Goal: Task Accomplishment & Management: Use online tool/utility

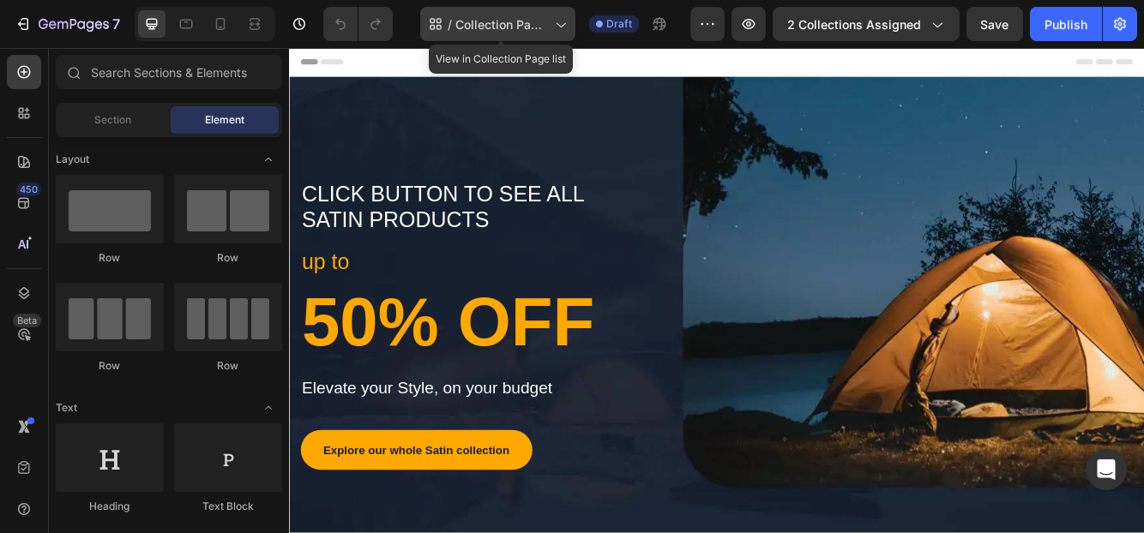
click at [524, 21] on span "Collection Page Satin" at bounding box center [501, 24] width 93 height 18
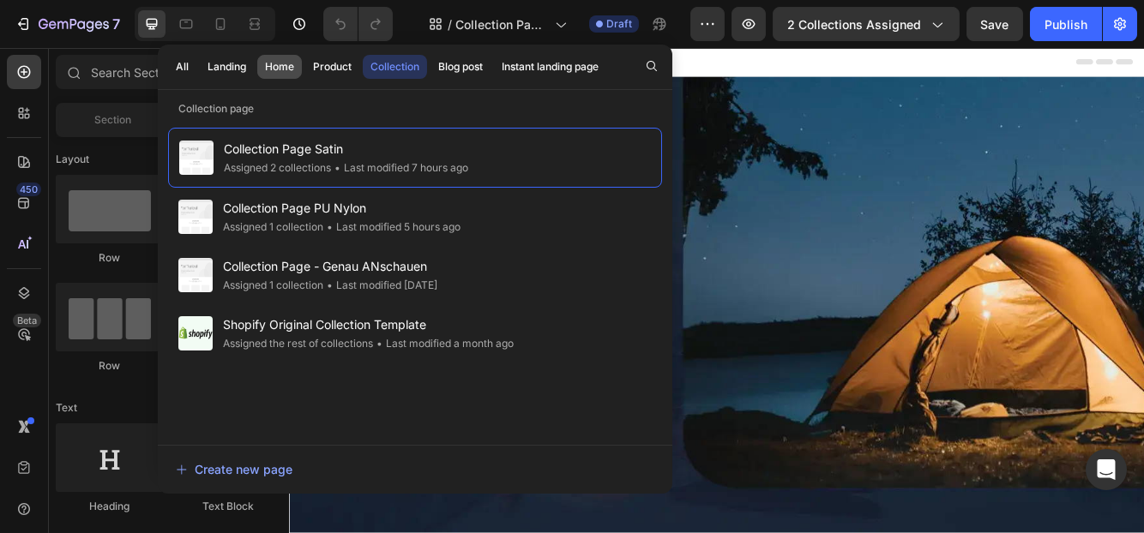
click at [272, 61] on div "Home" at bounding box center [279, 66] width 29 height 15
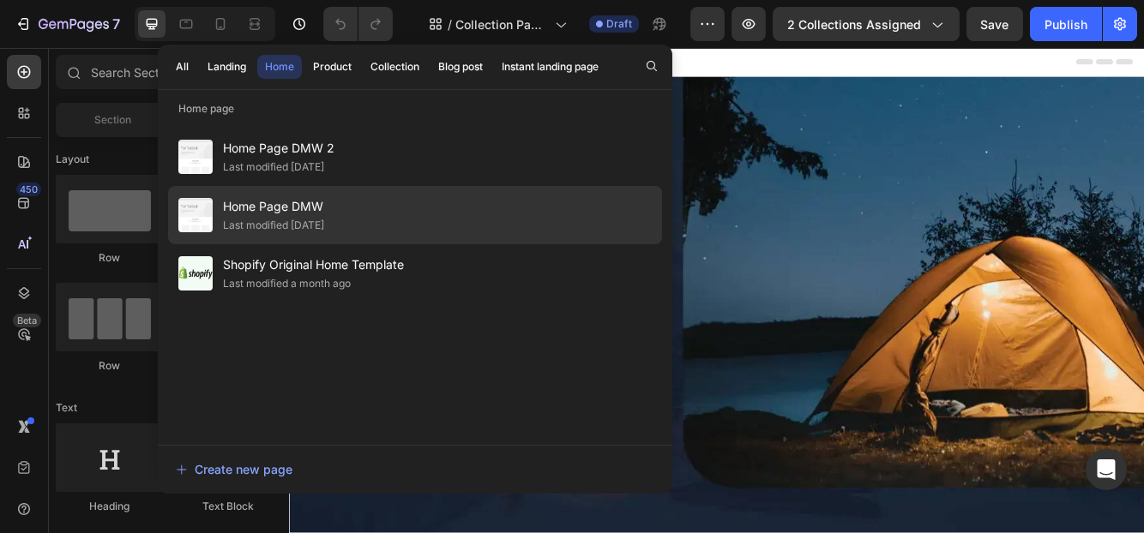
click at [294, 208] on span "Home Page DMW" at bounding box center [273, 206] width 101 height 21
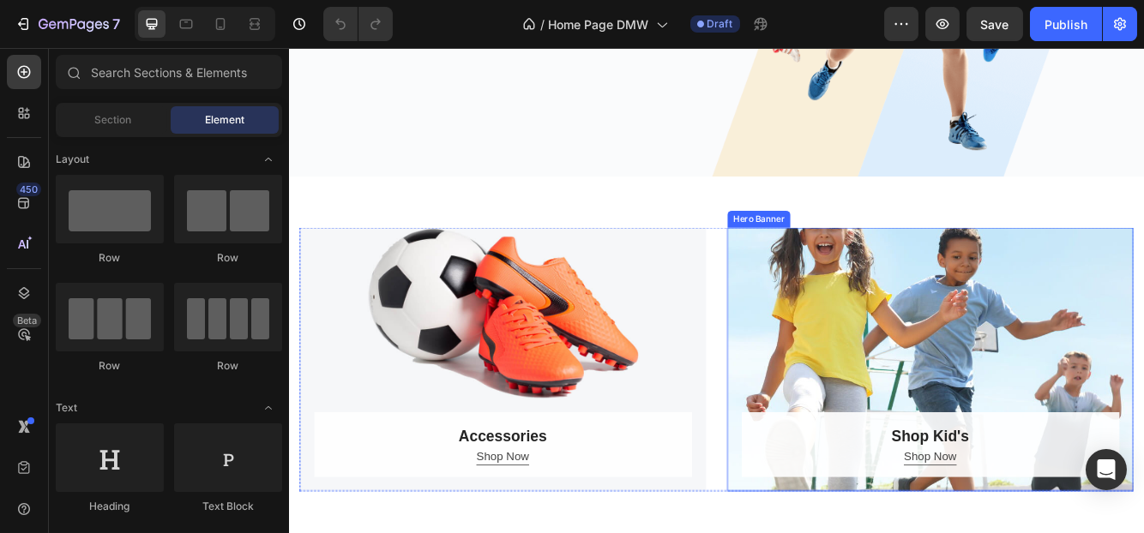
scroll to position [600, 0]
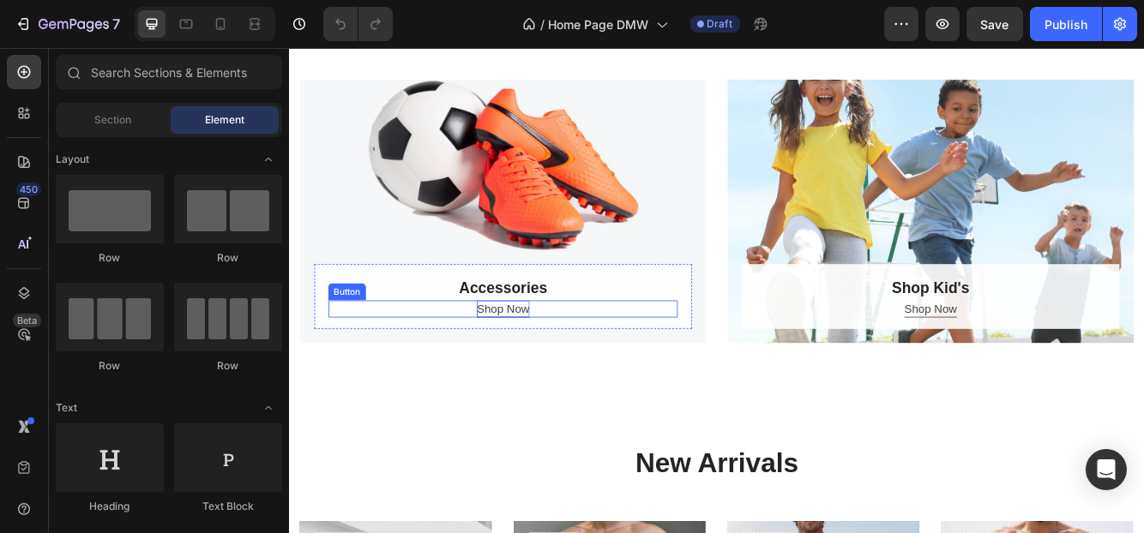
click at [528, 365] on div "Shop Now" at bounding box center [545, 362] width 63 height 21
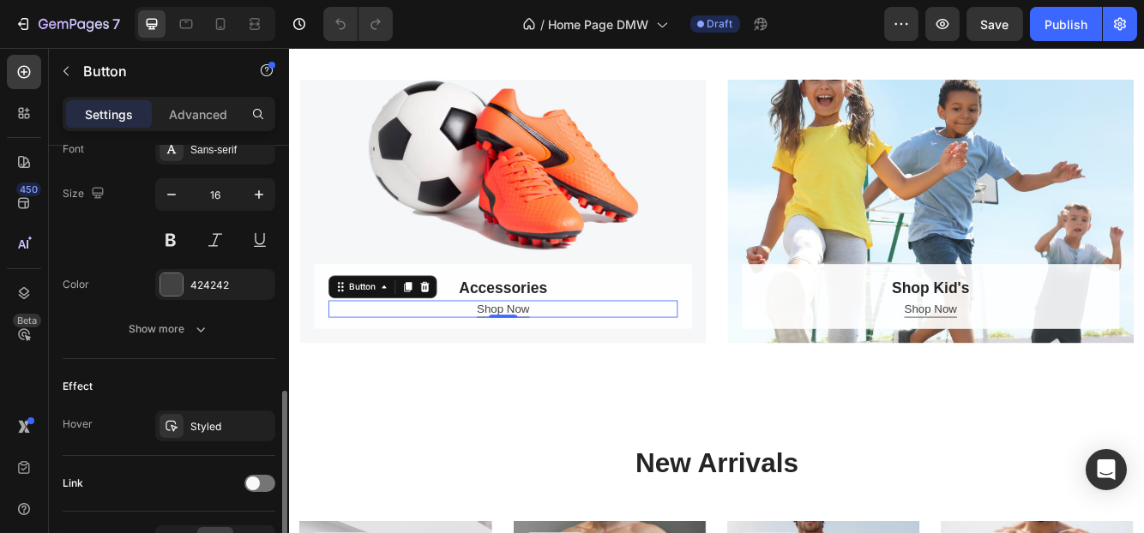
scroll to position [774, 0]
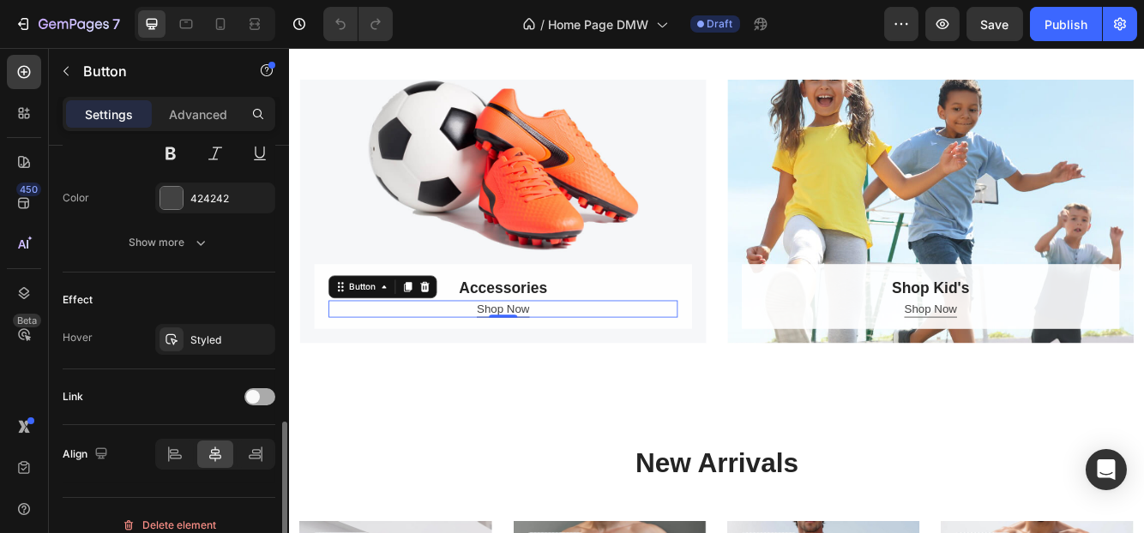
click at [253, 390] on span at bounding box center [253, 397] width 14 height 14
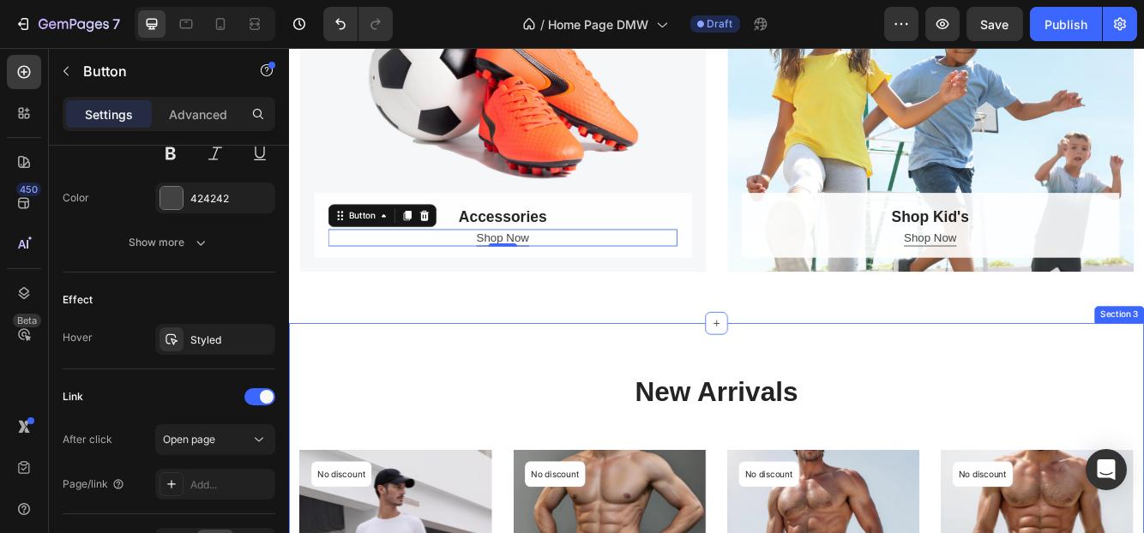
scroll to position [600, 0]
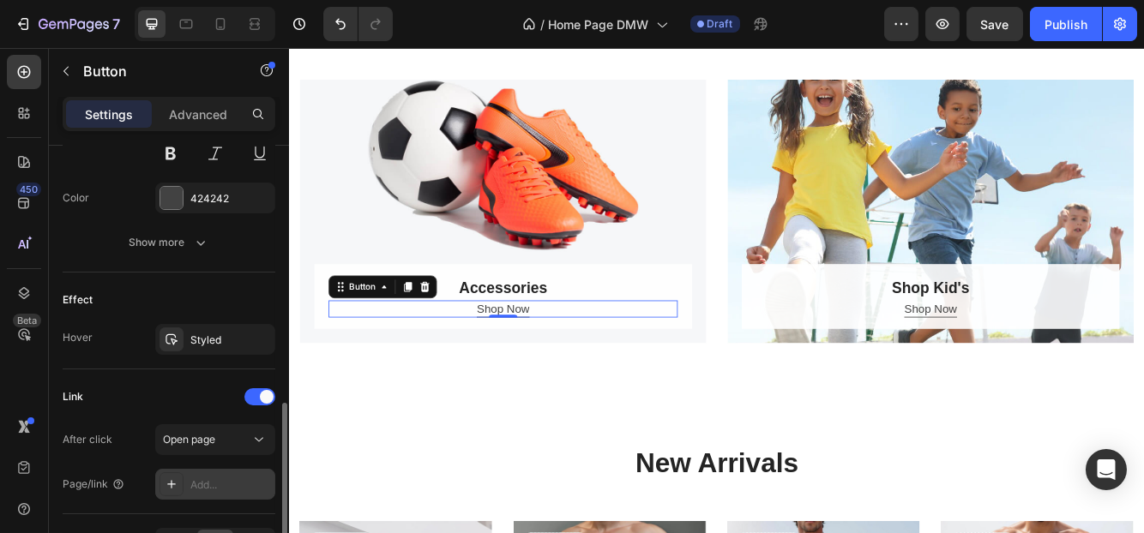
click at [197, 478] on div "Add..." at bounding box center [230, 485] width 81 height 15
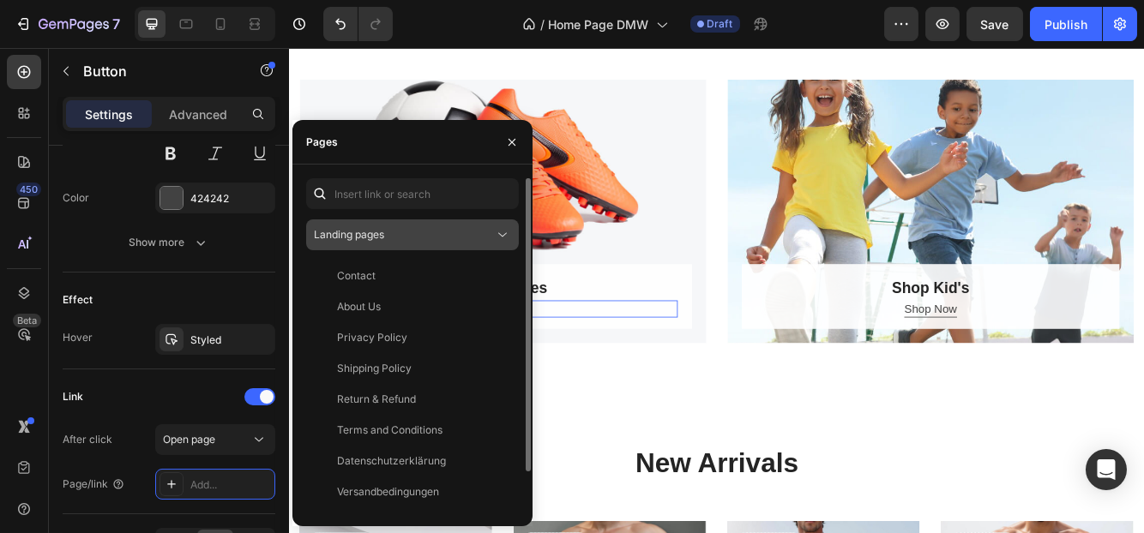
click at [388, 236] on div "Landing pages" at bounding box center [404, 234] width 180 height 15
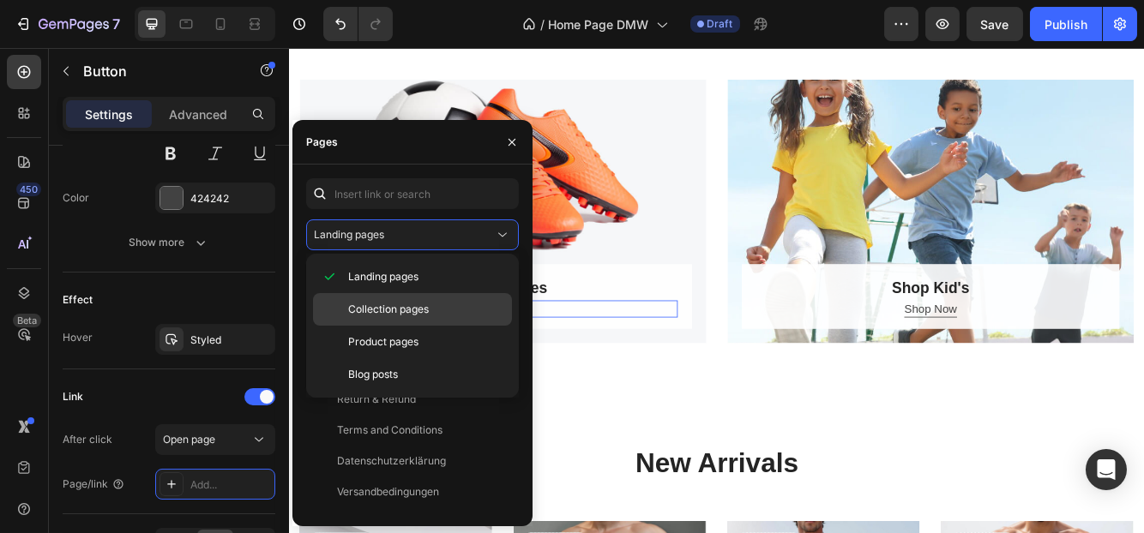
click at [401, 305] on span "Collection pages" at bounding box center [388, 309] width 81 height 15
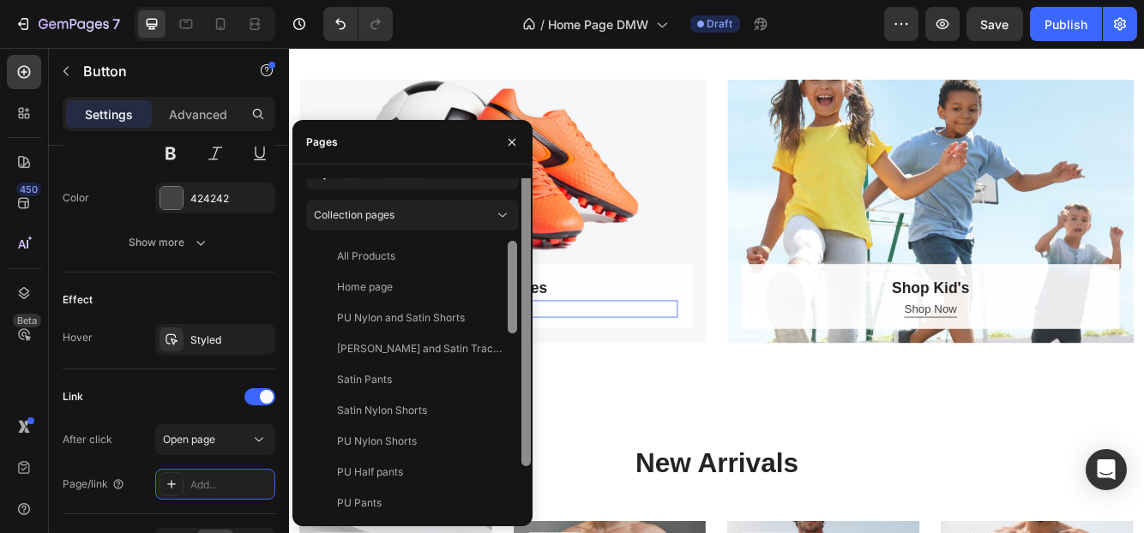
scroll to position [0, 0]
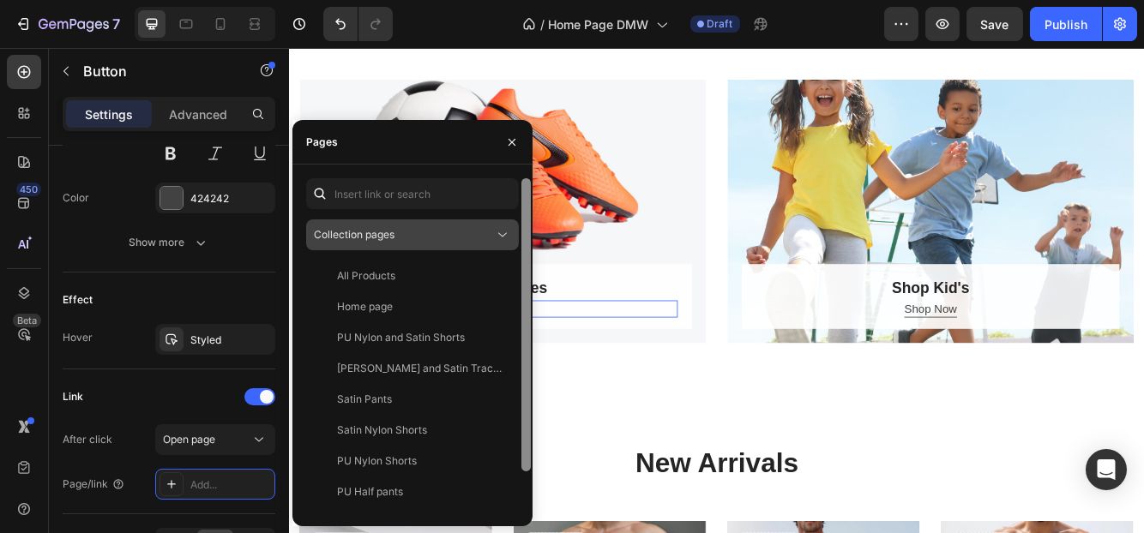
drag, startPoint x: 528, startPoint y: 312, endPoint x: 502, endPoint y: 243, distance: 74.4
click at [502, 243] on div "Collection pages All Products View Home page View PU Nylon and Satin Shorts Vie…" at bounding box center [412, 345] width 240 height 334
click at [397, 242] on div "Collection pages" at bounding box center [404, 234] width 180 height 15
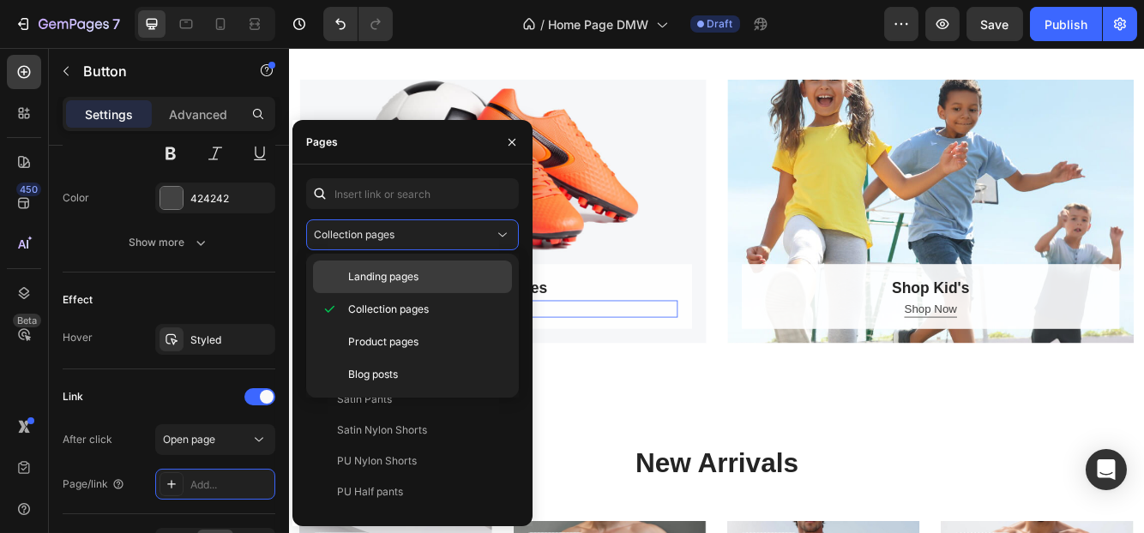
click at [412, 275] on span "Landing pages" at bounding box center [383, 276] width 70 height 15
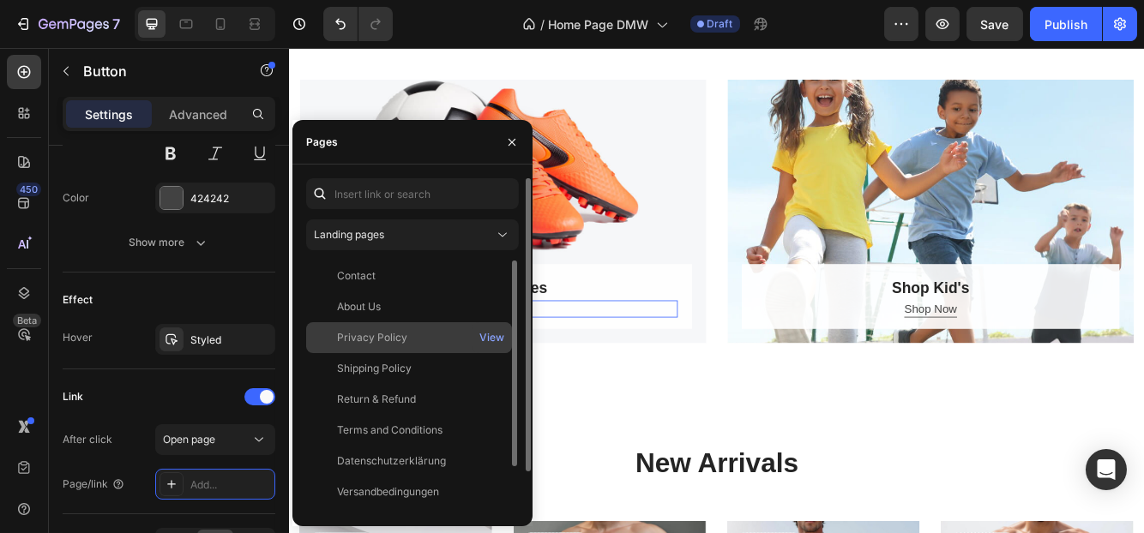
scroll to position [133, 0]
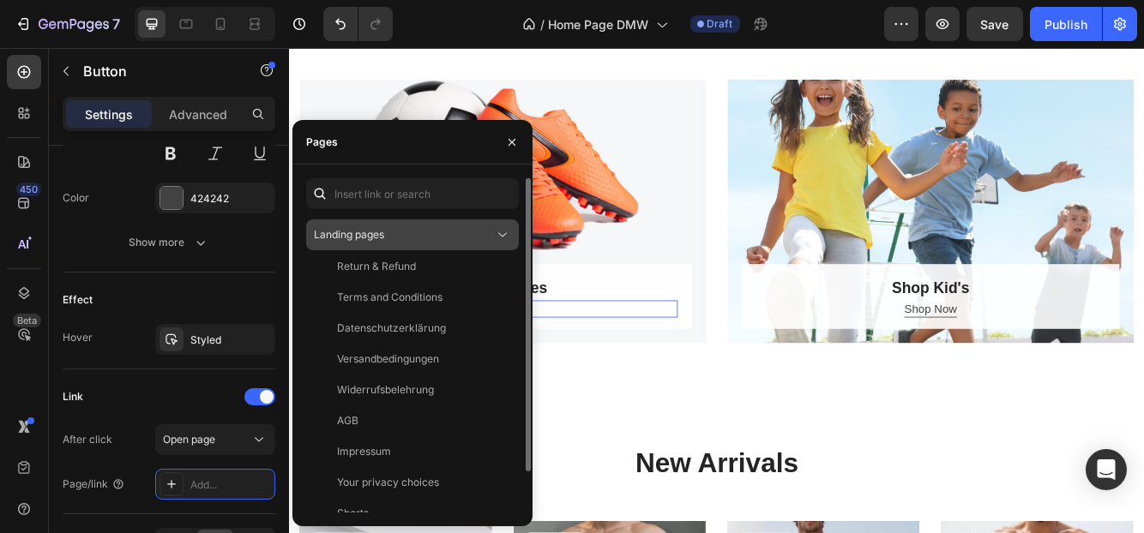
click at [404, 230] on div "Landing pages" at bounding box center [404, 234] width 180 height 15
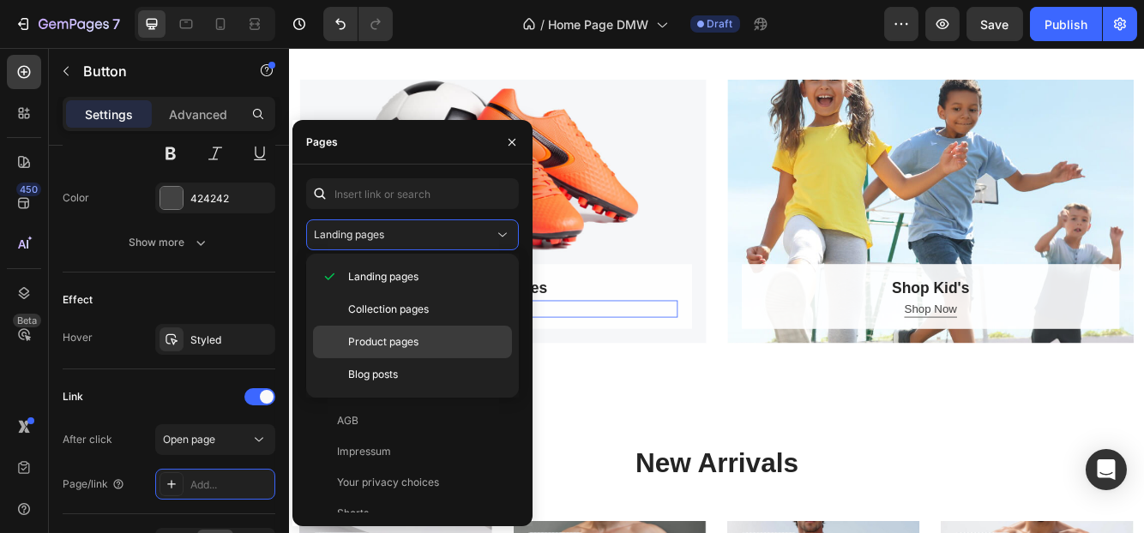
click at [399, 338] on span "Product pages" at bounding box center [383, 341] width 70 height 15
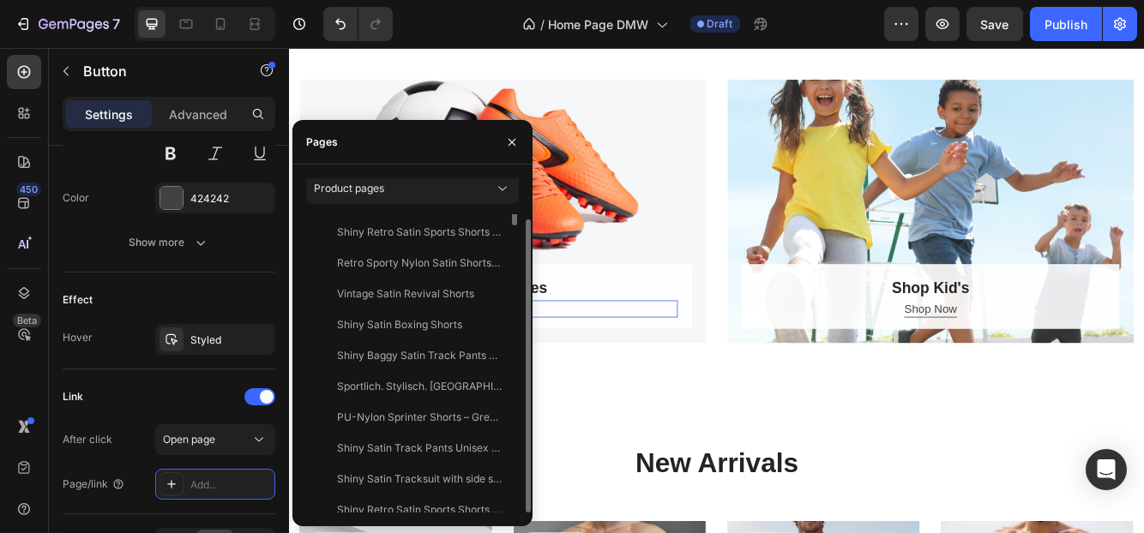
scroll to position [0, 0]
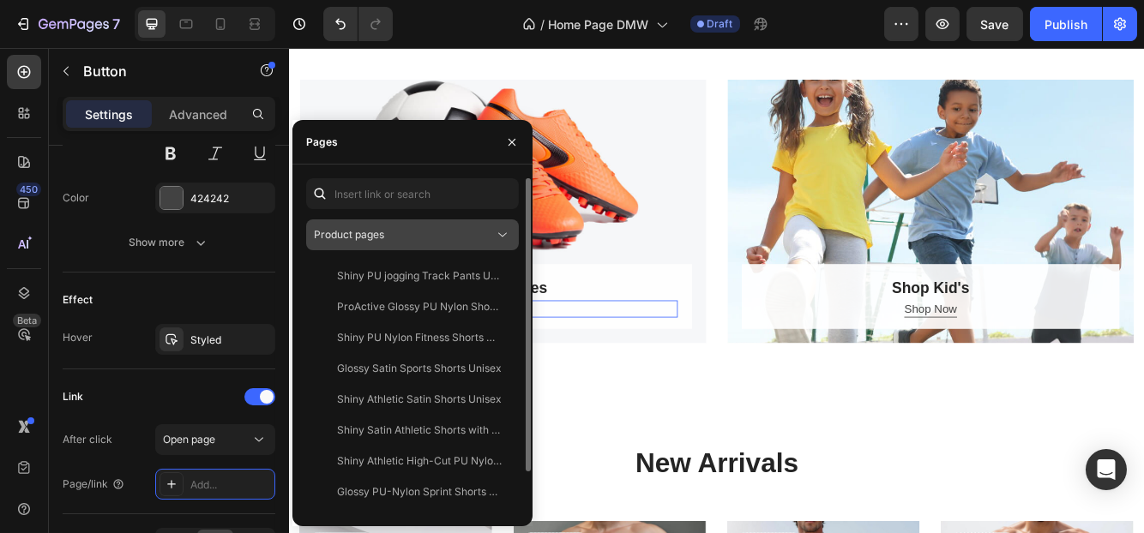
click at [392, 238] on div "Product pages" at bounding box center [404, 234] width 180 height 15
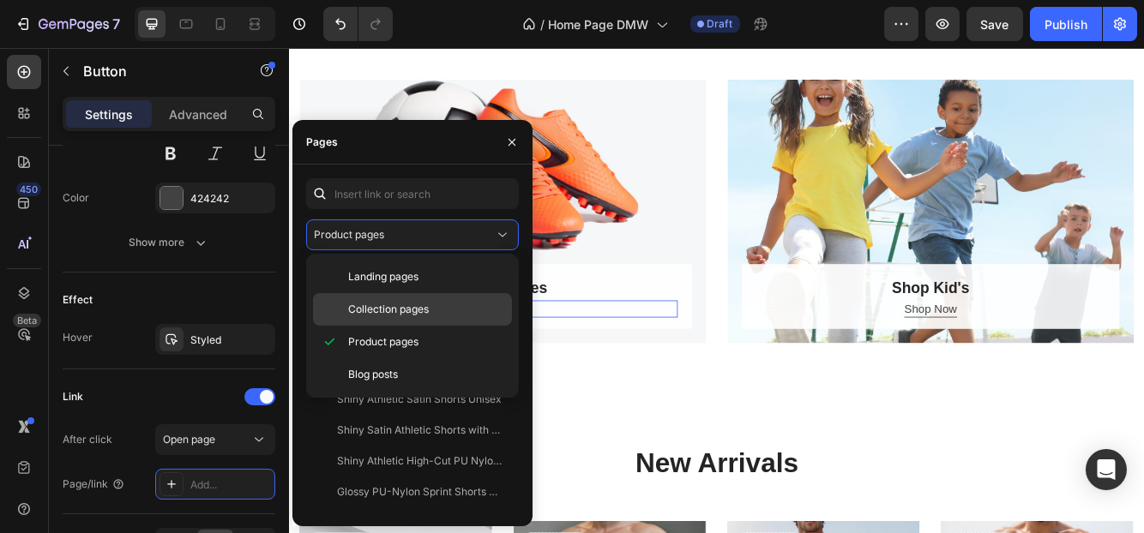
click at [384, 307] on span "Collection pages" at bounding box center [388, 309] width 81 height 15
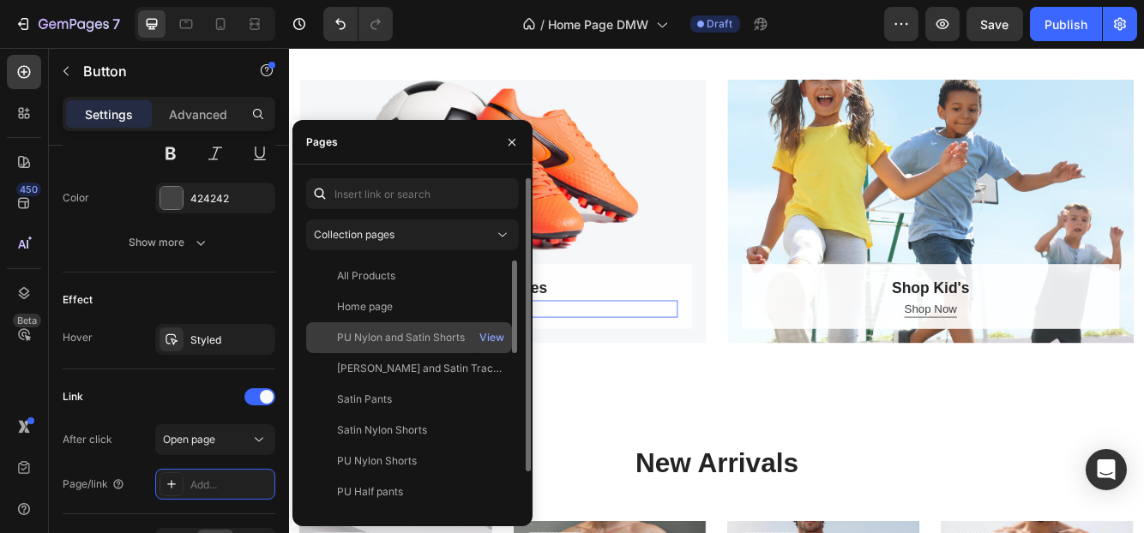
scroll to position [86, 0]
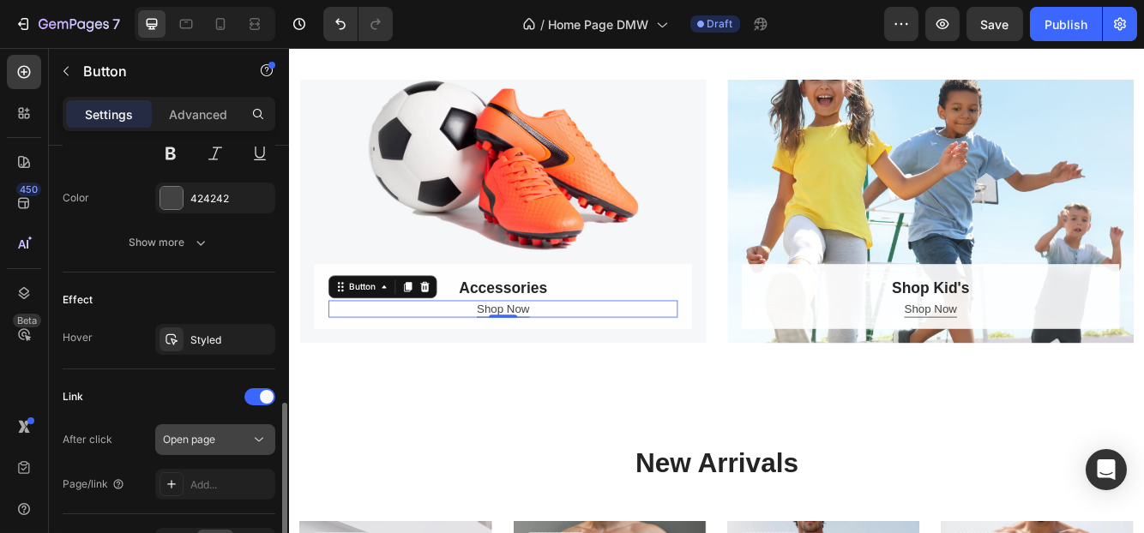
click at [202, 440] on span "Open page" at bounding box center [189, 439] width 52 height 13
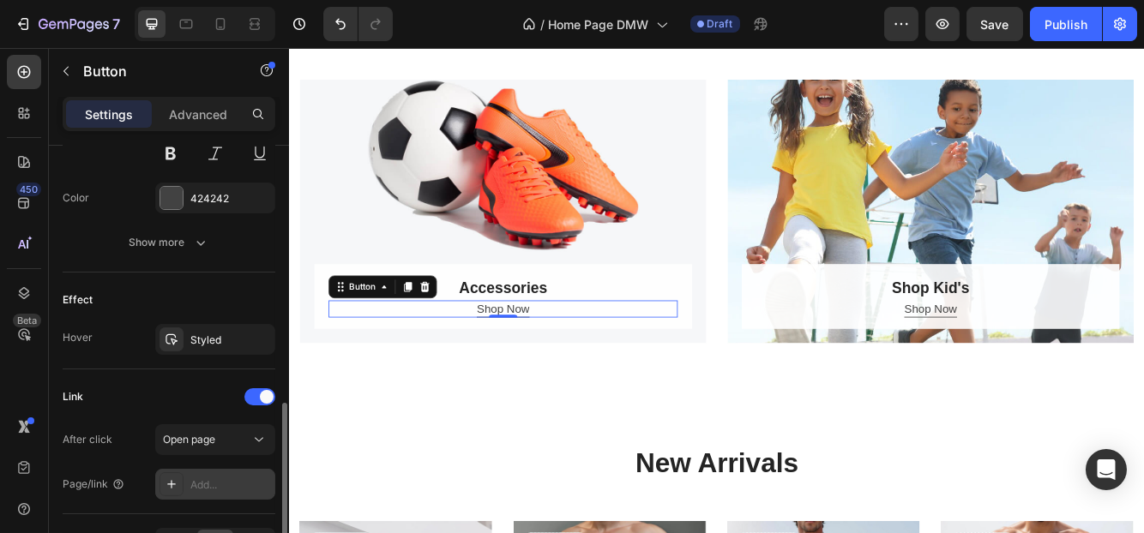
click at [211, 469] on div "Add..." at bounding box center [215, 484] width 120 height 31
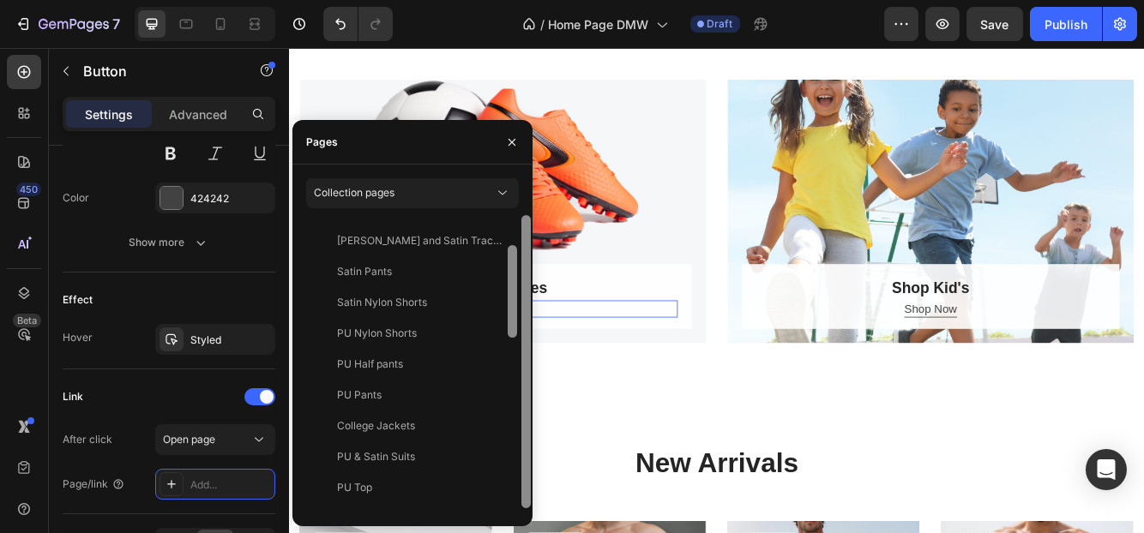
scroll to position [46, 0]
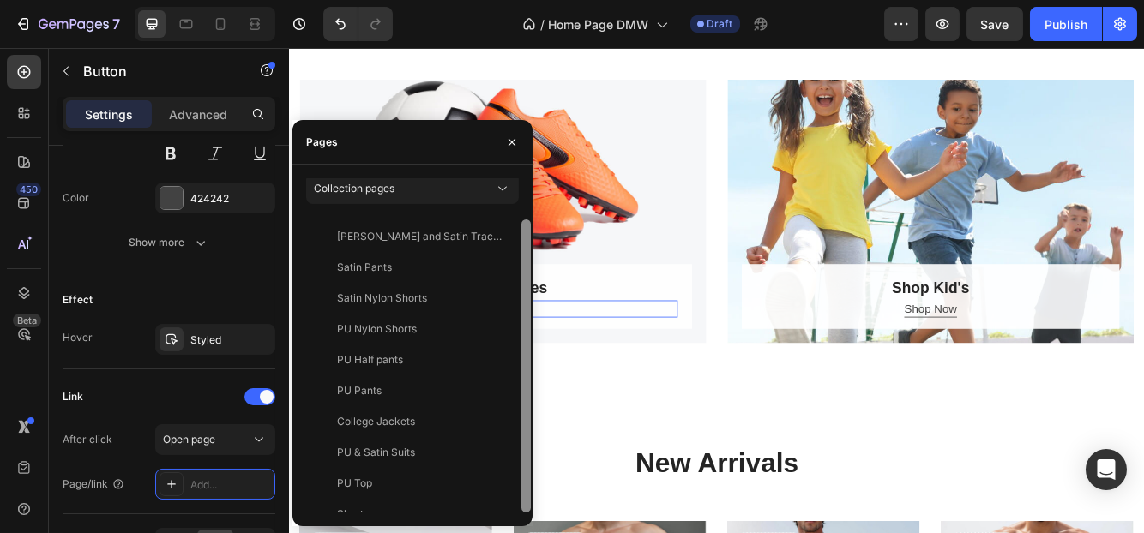
drag, startPoint x: 522, startPoint y: 343, endPoint x: 520, endPoint y: 414, distance: 71.2
click at [520, 414] on div at bounding box center [526, 345] width 13 height 334
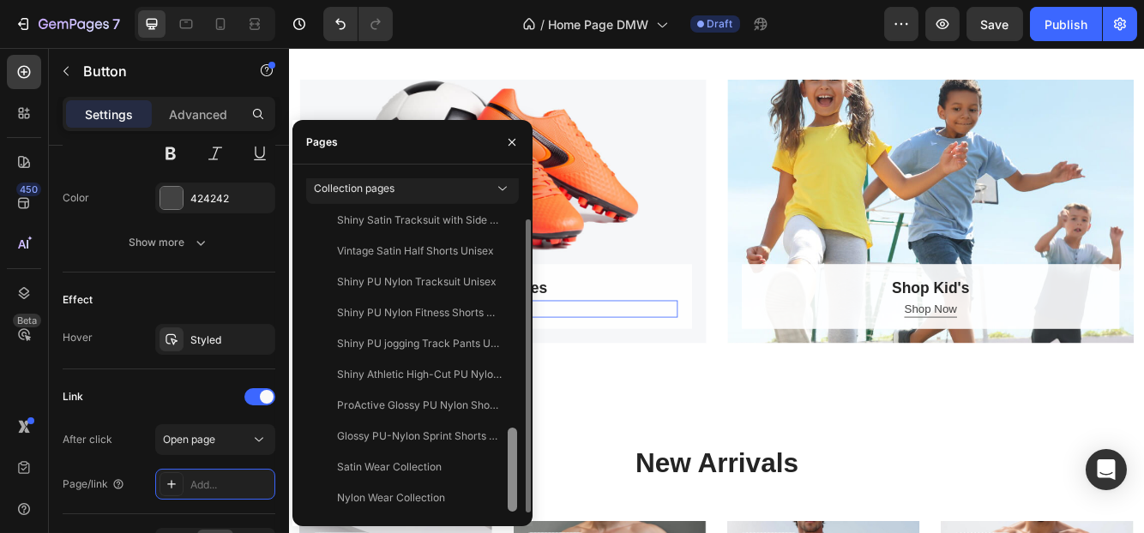
scroll to position [750, 0]
drag, startPoint x: 513, startPoint y: 309, endPoint x: 520, endPoint y: 509, distance: 200.8
click at [520, 514] on div "Collection pages All Products View Home page View PU Nylon and Satin Shorts Vie…" at bounding box center [412, 346] width 240 height 362
click at [426, 471] on div "Satin Wear Collection" at bounding box center [389, 467] width 105 height 15
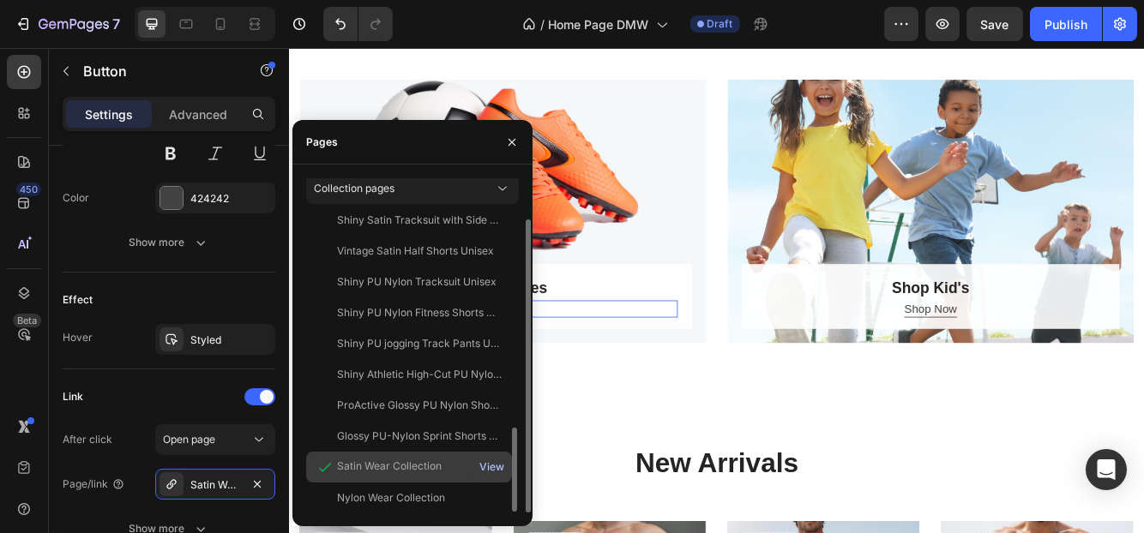
click at [490, 467] on div "View" at bounding box center [491, 467] width 25 height 15
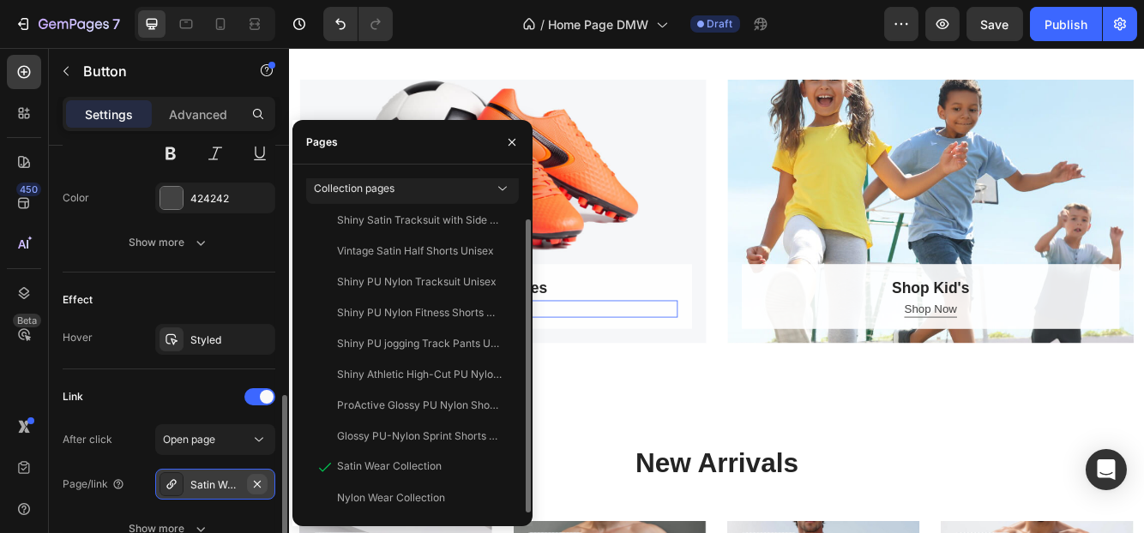
click at [256, 480] on icon "button" at bounding box center [257, 483] width 7 height 7
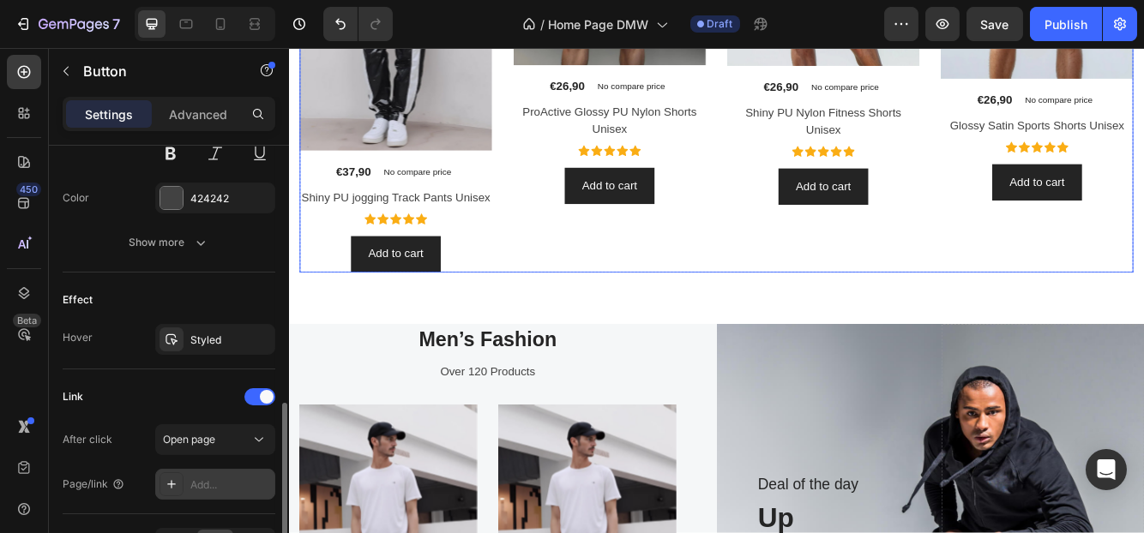
scroll to position [1200, 0]
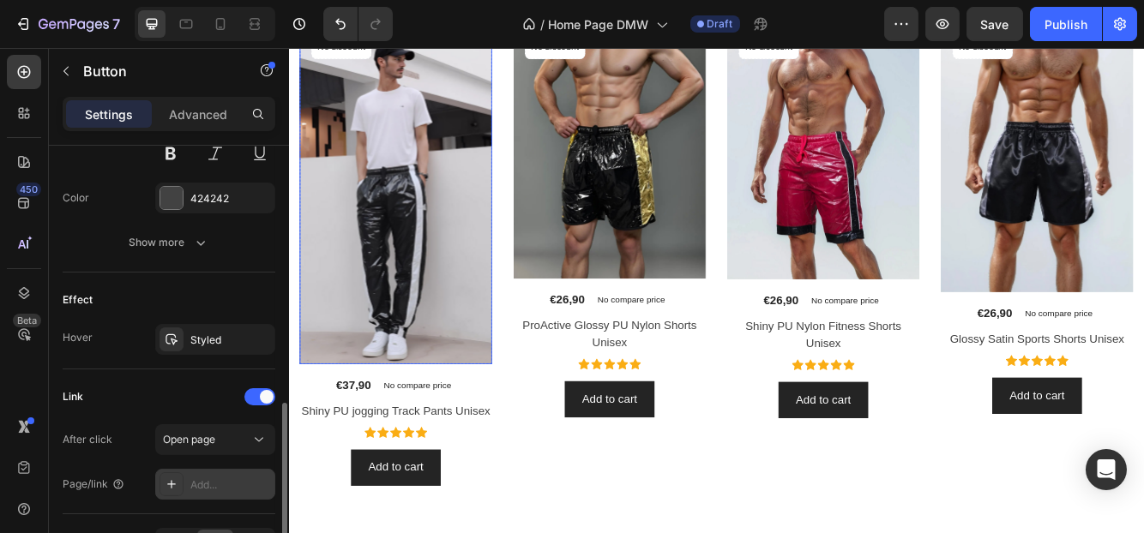
click at [433, 225] on img at bounding box center [416, 224] width 231 height 412
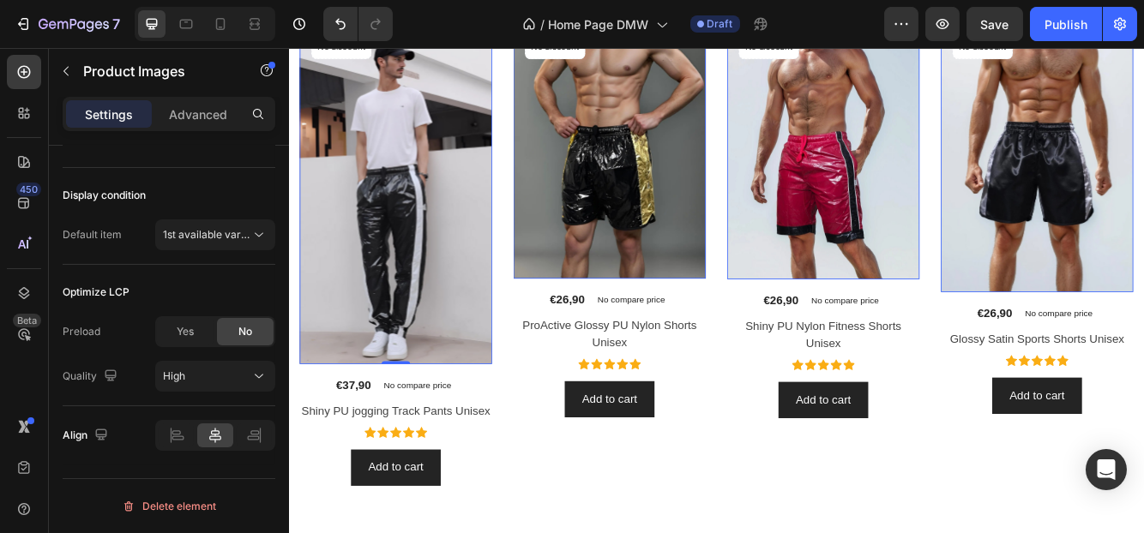
scroll to position [0, 0]
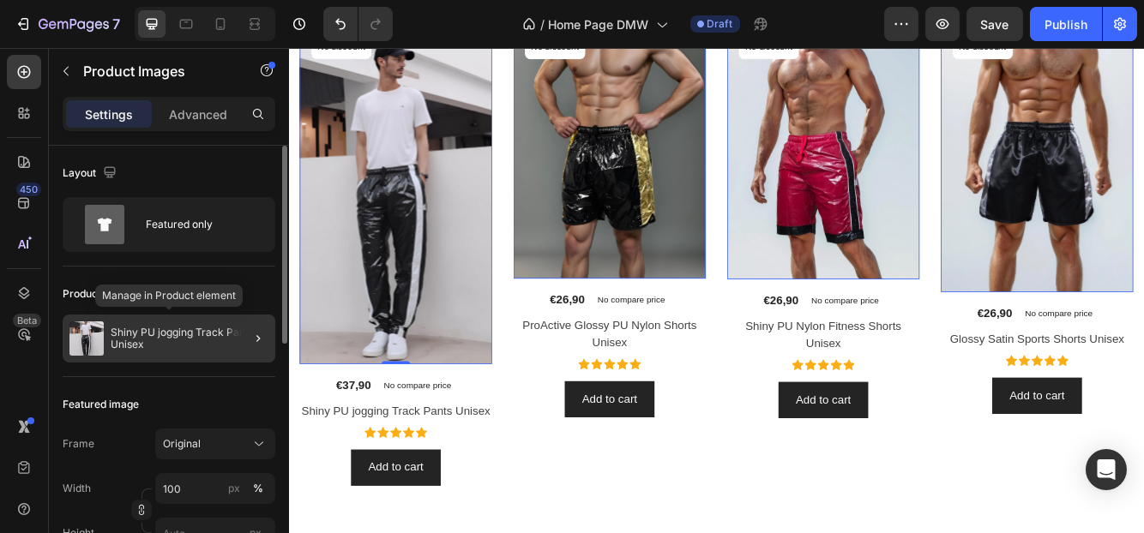
click at [185, 346] on p "Shiny PU jogging Track Pants Unisex" at bounding box center [190, 339] width 158 height 24
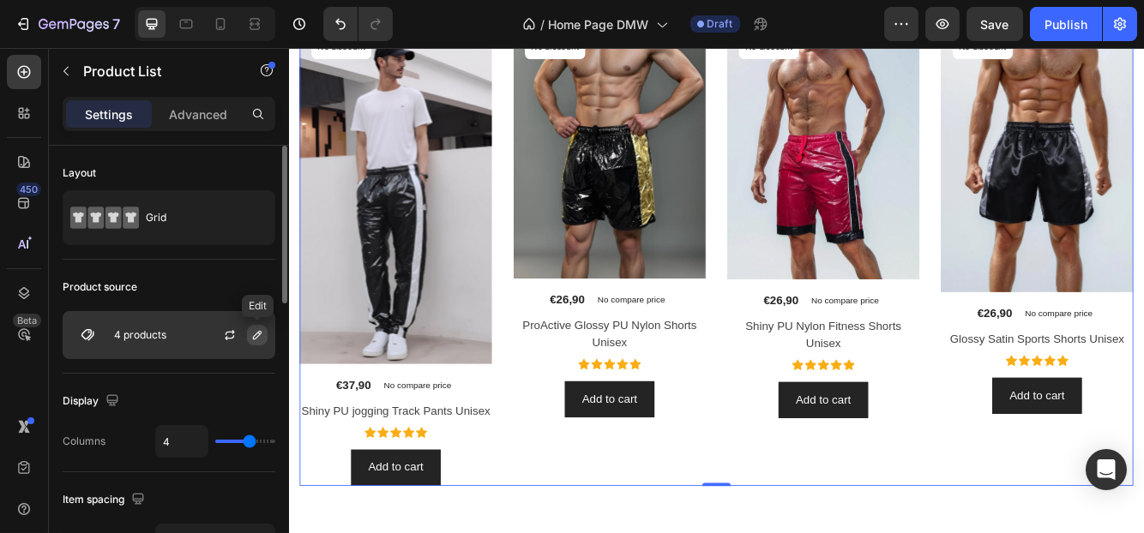
click at [258, 334] on icon "button" at bounding box center [257, 335] width 14 height 14
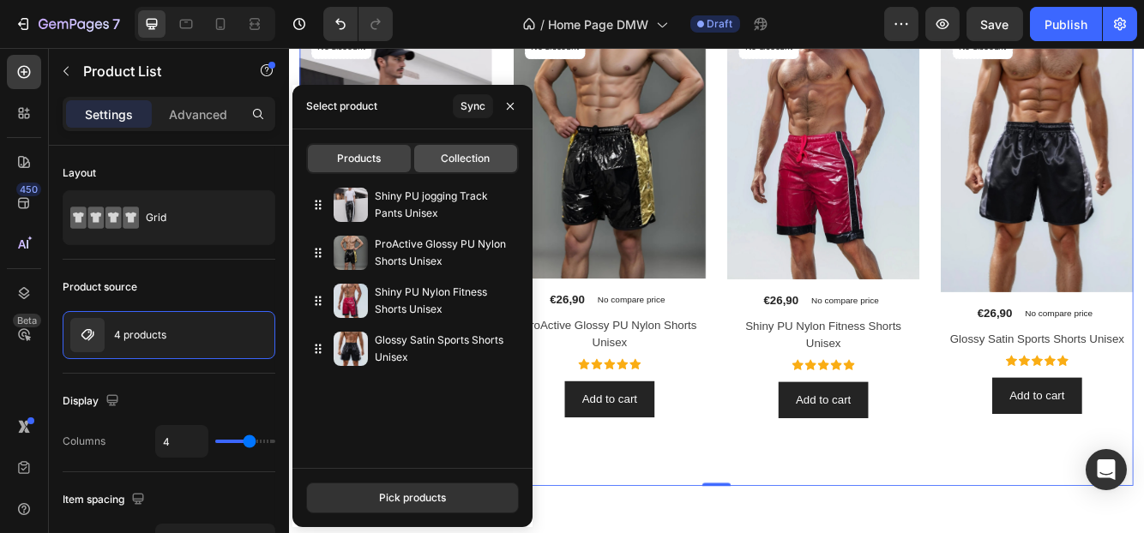
click at [454, 159] on span "Collection" at bounding box center [465, 158] width 49 height 15
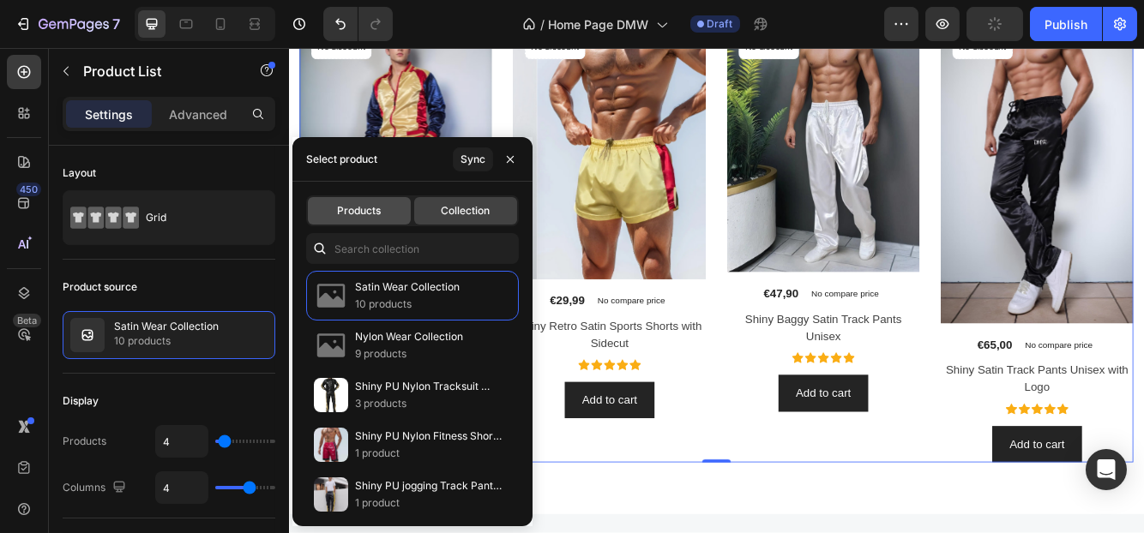
click at [347, 213] on span "Products" at bounding box center [359, 210] width 44 height 15
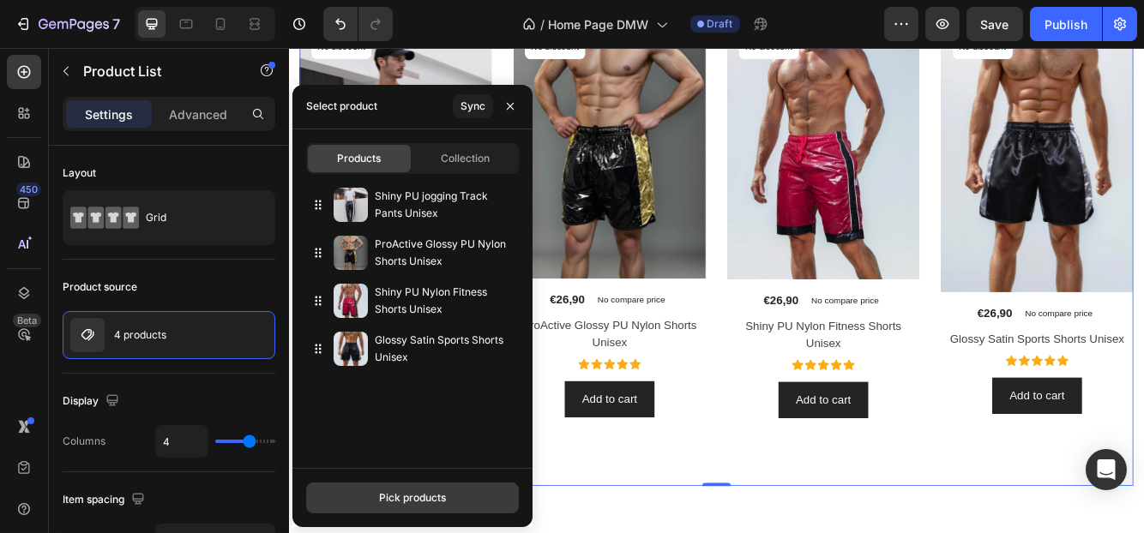
click at [412, 492] on div "Pick products" at bounding box center [412, 497] width 67 height 15
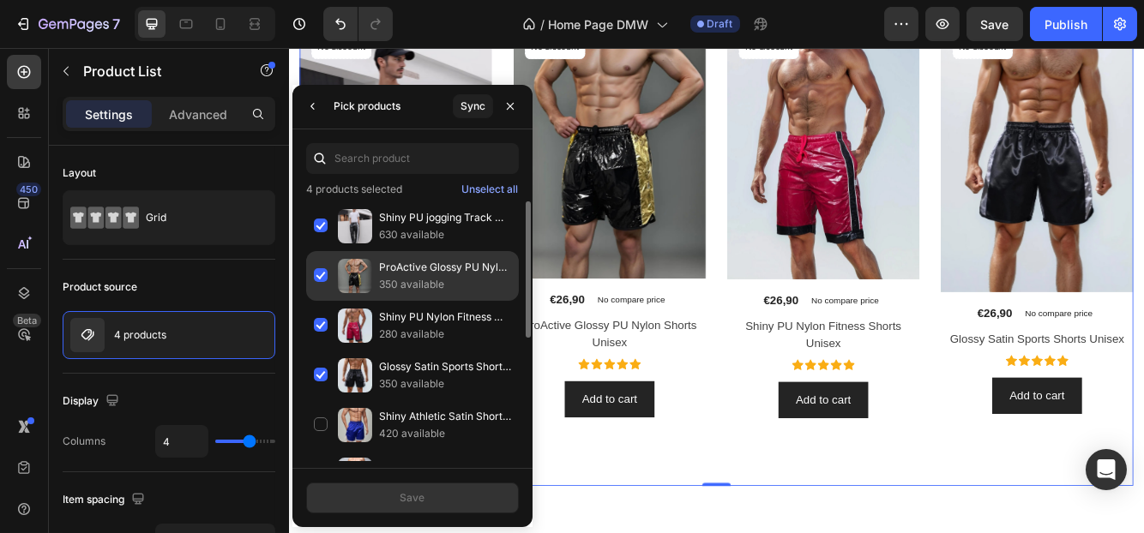
click at [318, 268] on div "ProActive Glossy PU Nylon Shorts Unisex 350 available" at bounding box center [412, 276] width 213 height 50
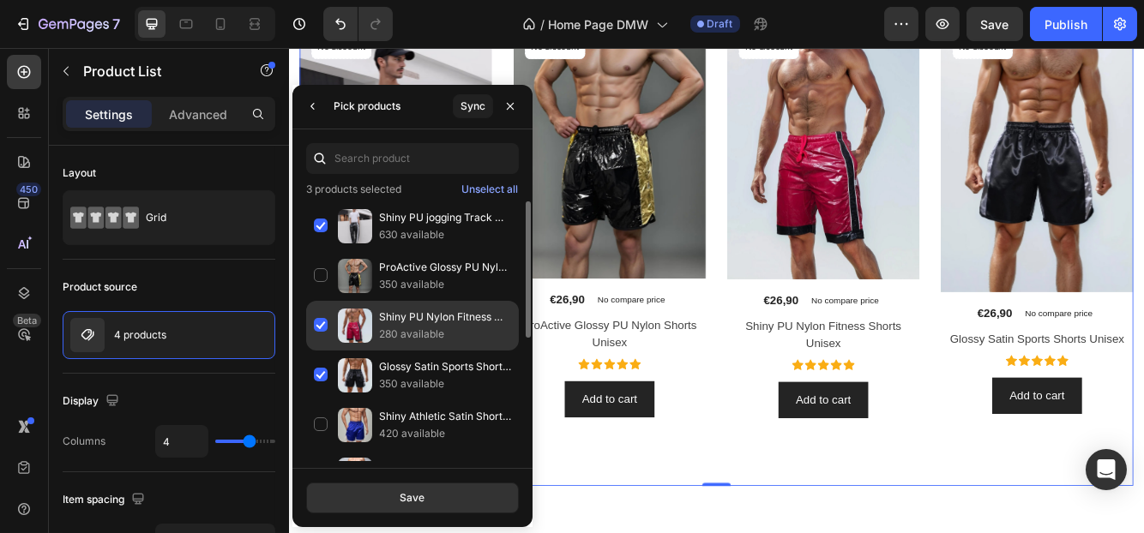
click at [321, 320] on div "Shiny PU Nylon Fitness Shorts Unisex 280 available" at bounding box center [412, 326] width 213 height 50
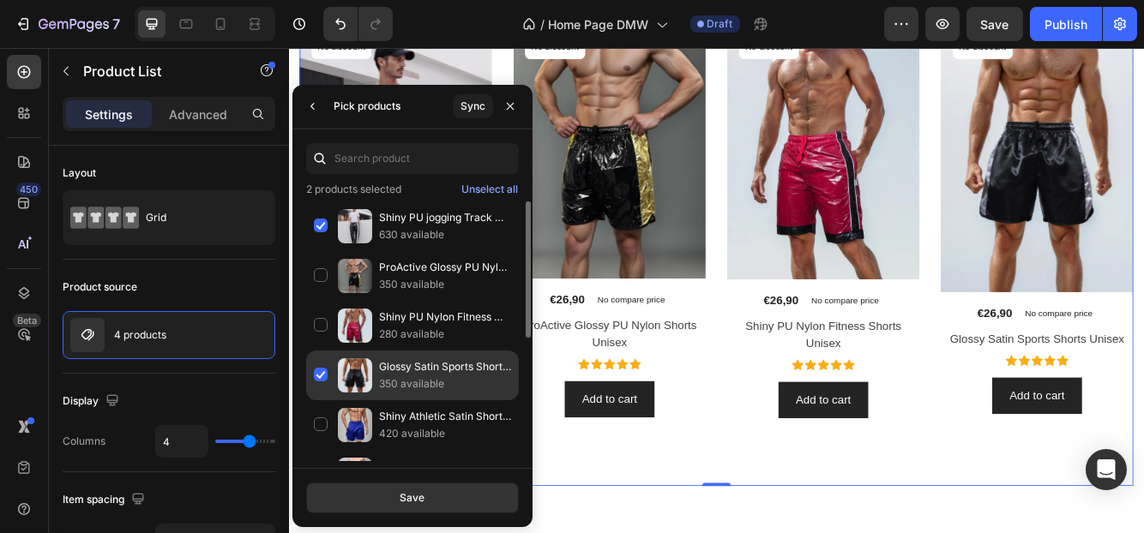
click at [318, 370] on div "Glossy Satin Sports Shorts Unisex 350 available" at bounding box center [412, 376] width 213 height 50
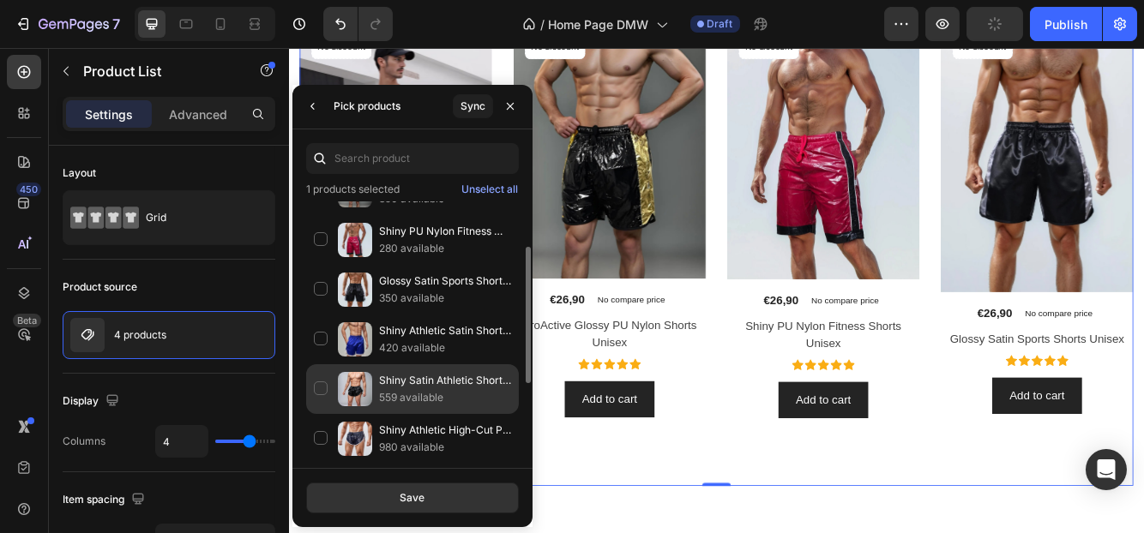
scroll to position [258, 0]
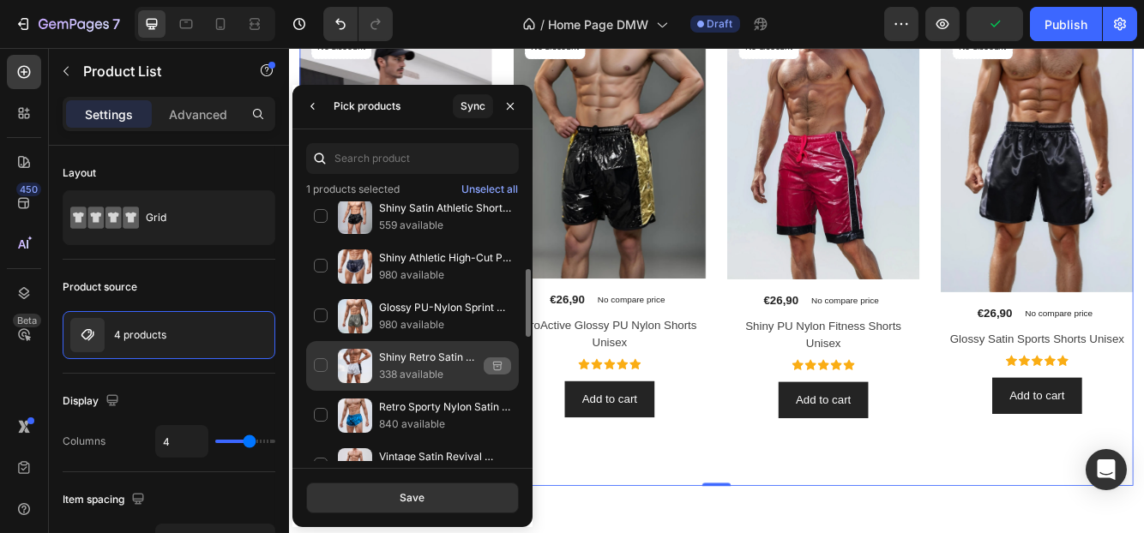
click at [324, 361] on div "Shiny Retro Satin Sports Shorts with Sidecut (Kopie) 338 available" at bounding box center [412, 366] width 213 height 50
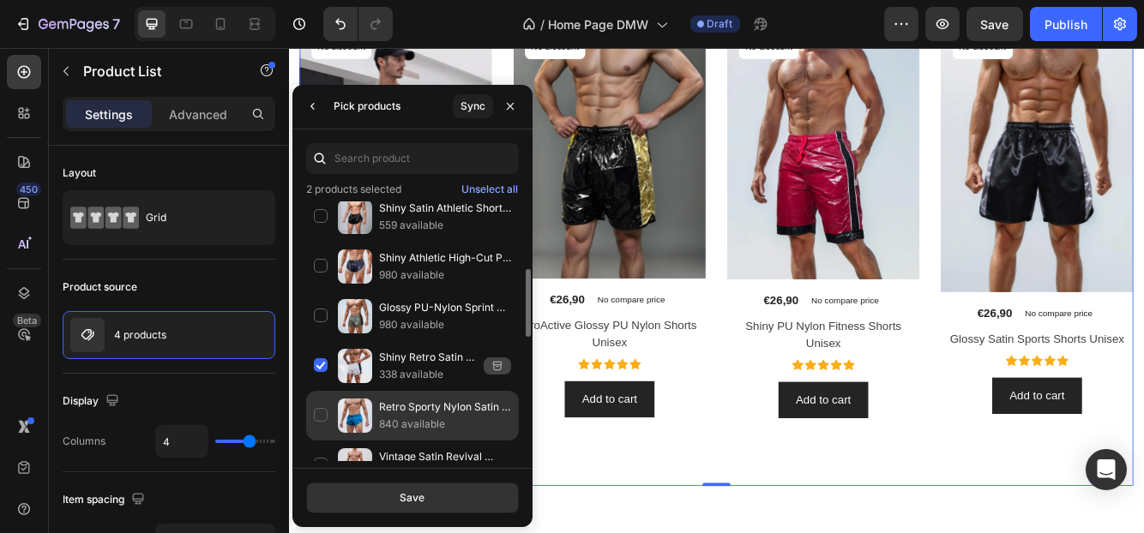
click at [320, 409] on div "Retro Sporty Nylon Satin Shorts - High Cut 840 available" at bounding box center [412, 416] width 213 height 50
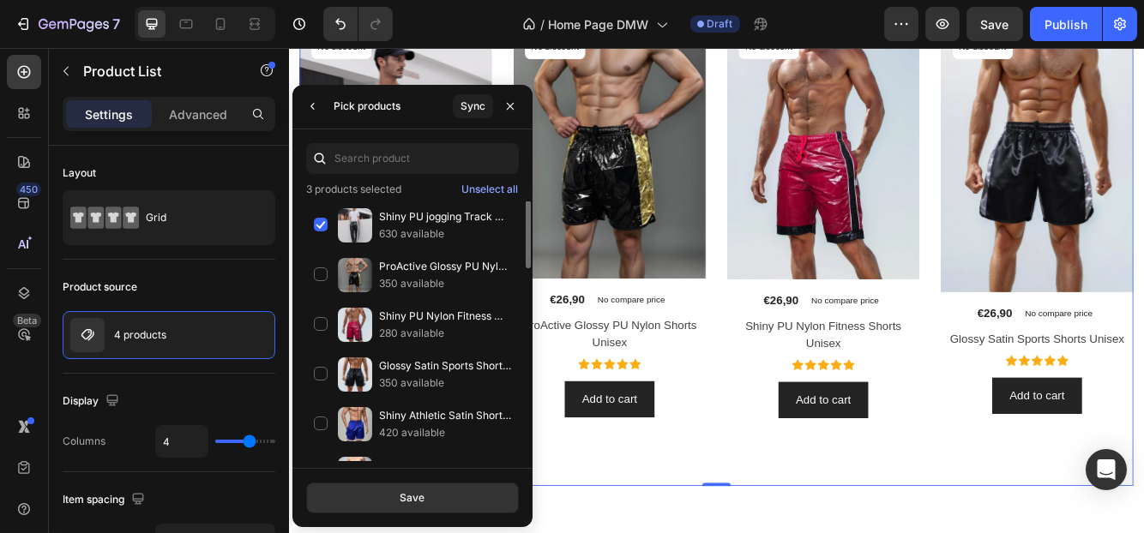
scroll to position [0, 0]
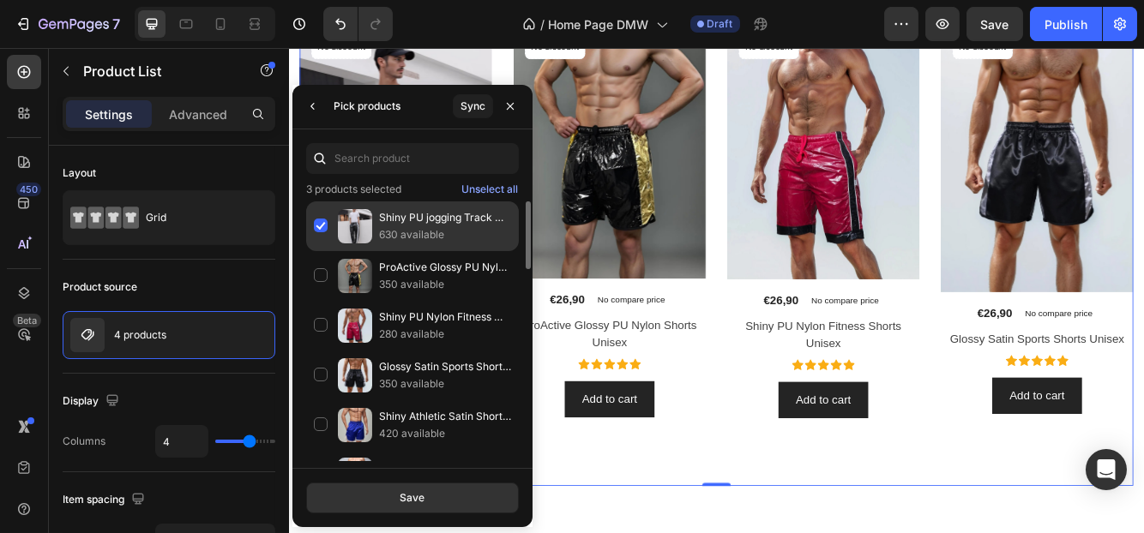
click at [316, 224] on div "Shiny PU jogging Track Pants Unisex 630 available" at bounding box center [412, 226] width 213 height 50
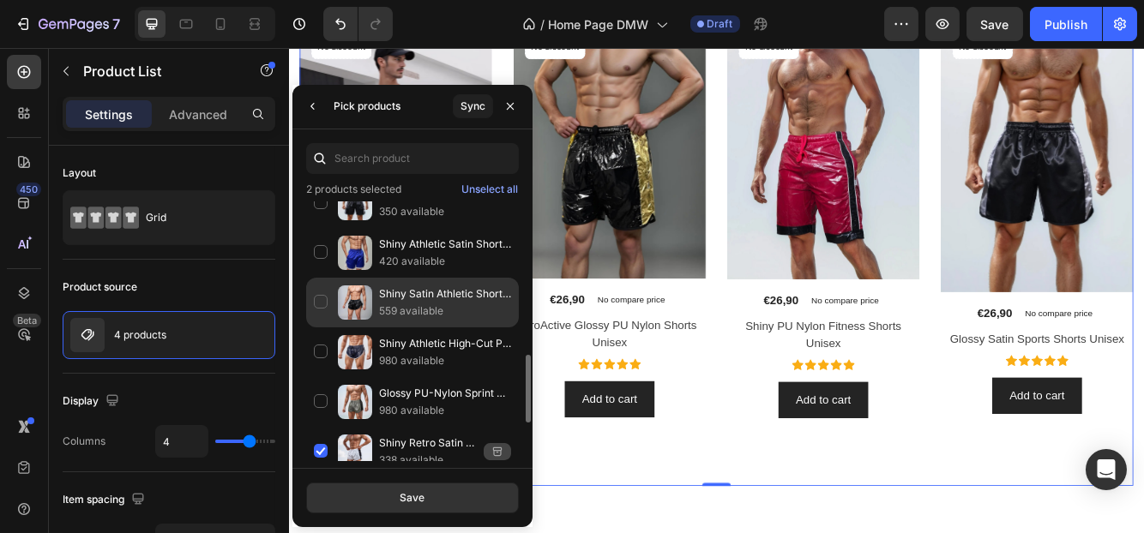
scroll to position [258, 0]
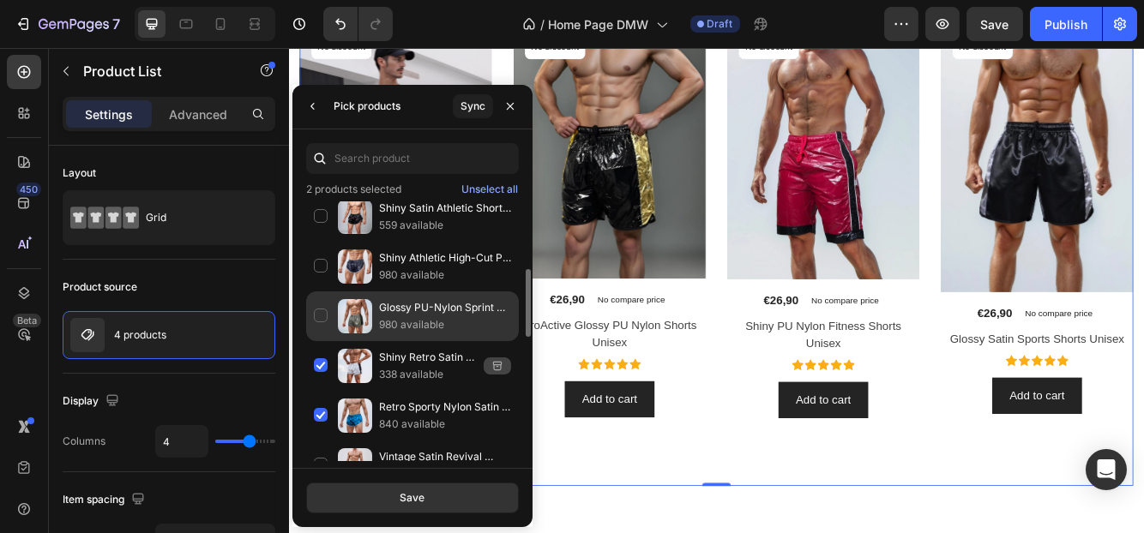
click at [321, 309] on div "Glossy PU-Nylon Sprint Shorts Unisex 980 available" at bounding box center [412, 317] width 213 height 50
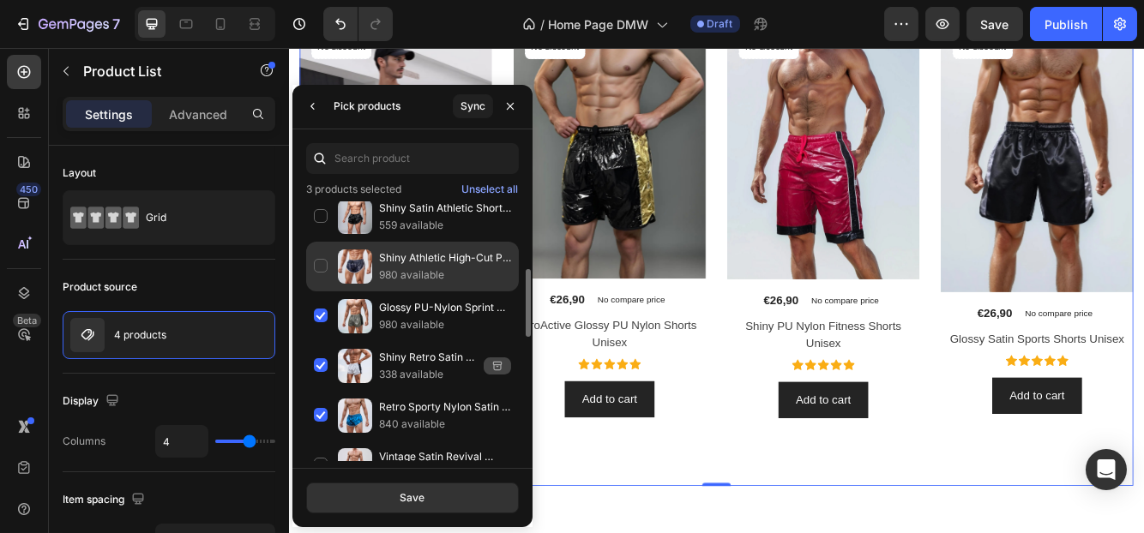
click at [318, 263] on div "Shiny Athletic High-Cut PU Nylon Shorts 980 available" at bounding box center [412, 267] width 213 height 50
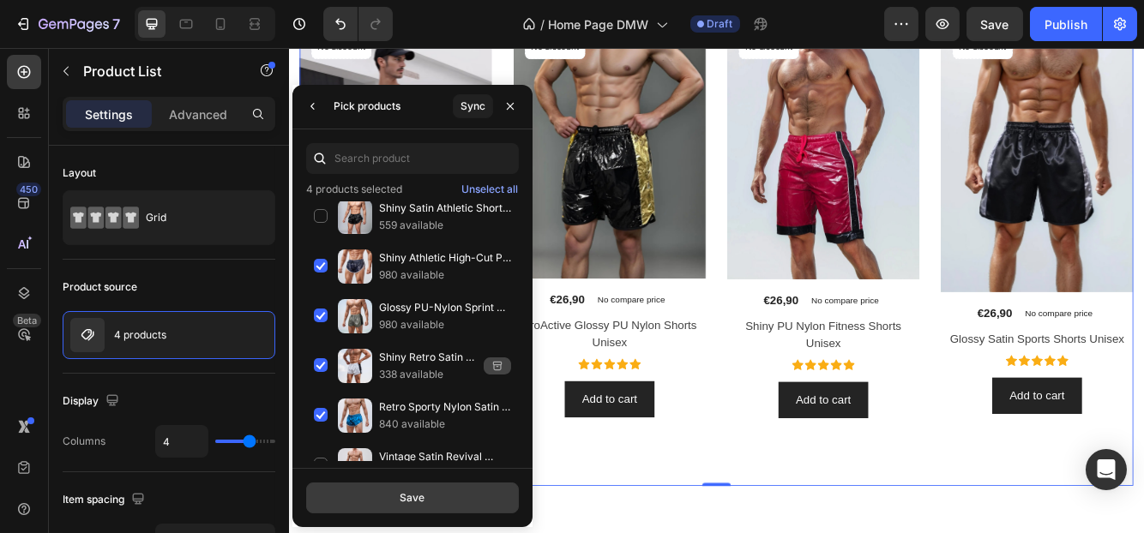
click at [412, 500] on div "Save" at bounding box center [412, 497] width 25 height 15
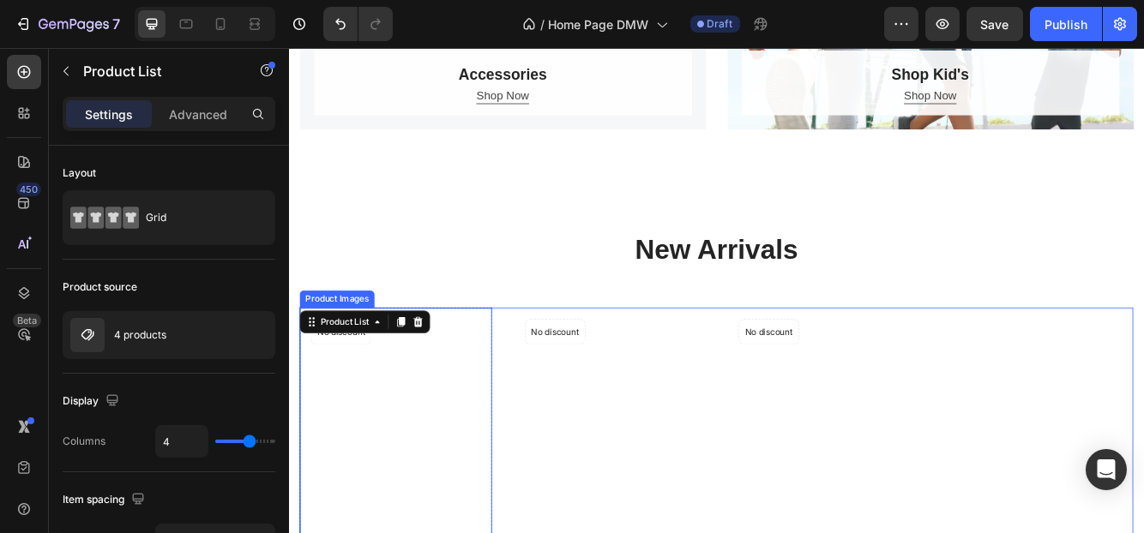
scroll to position [1029, 0]
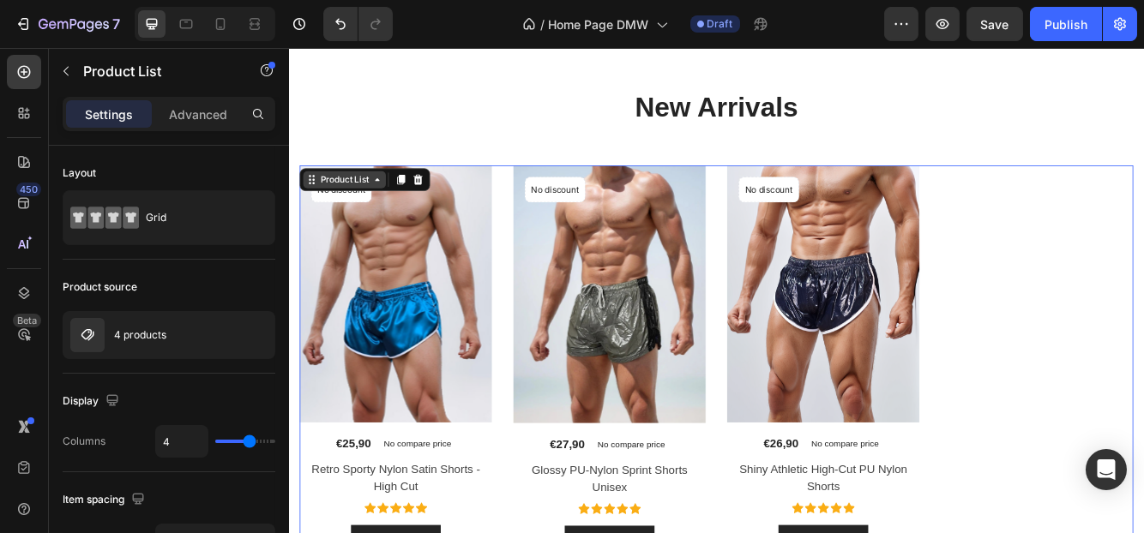
click at [381, 208] on div "Product Images No discount Not be displayed when published Product Badge Row €2…" at bounding box center [802, 428] width 1003 height 478
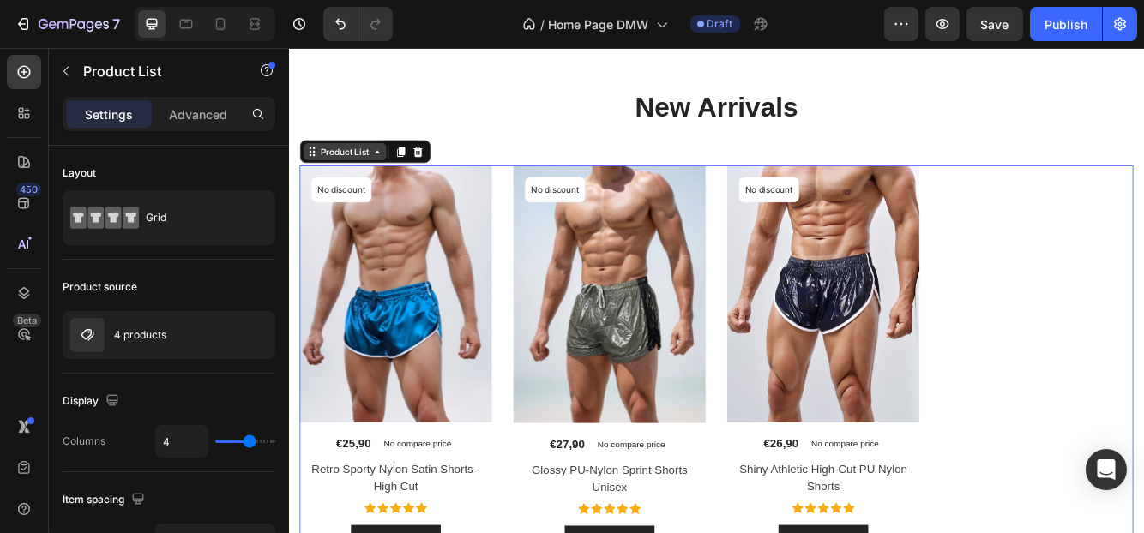
click at [388, 178] on icon at bounding box center [395, 173] width 14 height 14
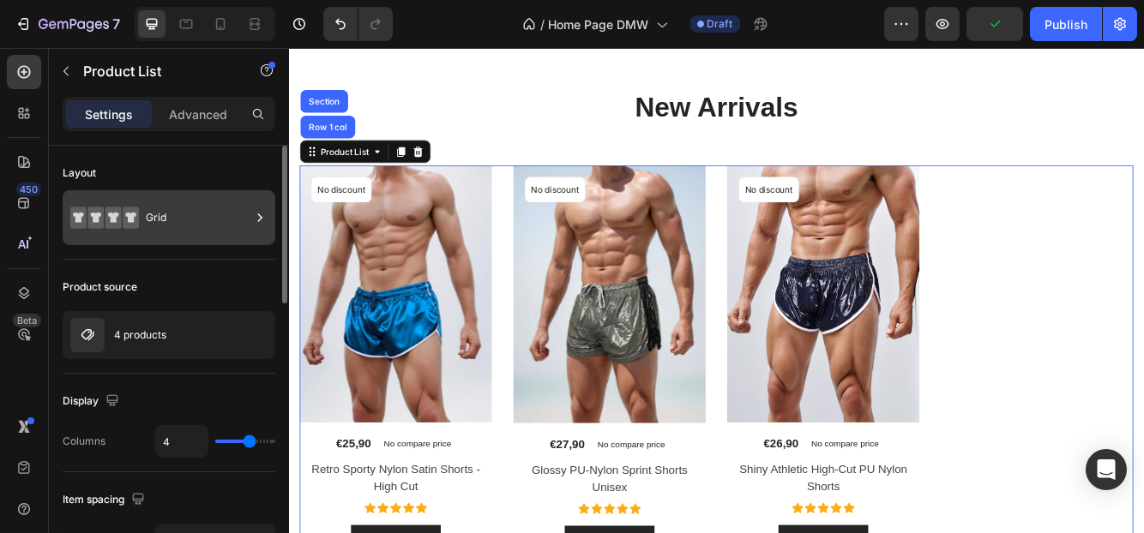
click at [183, 224] on div "Grid" at bounding box center [198, 217] width 105 height 39
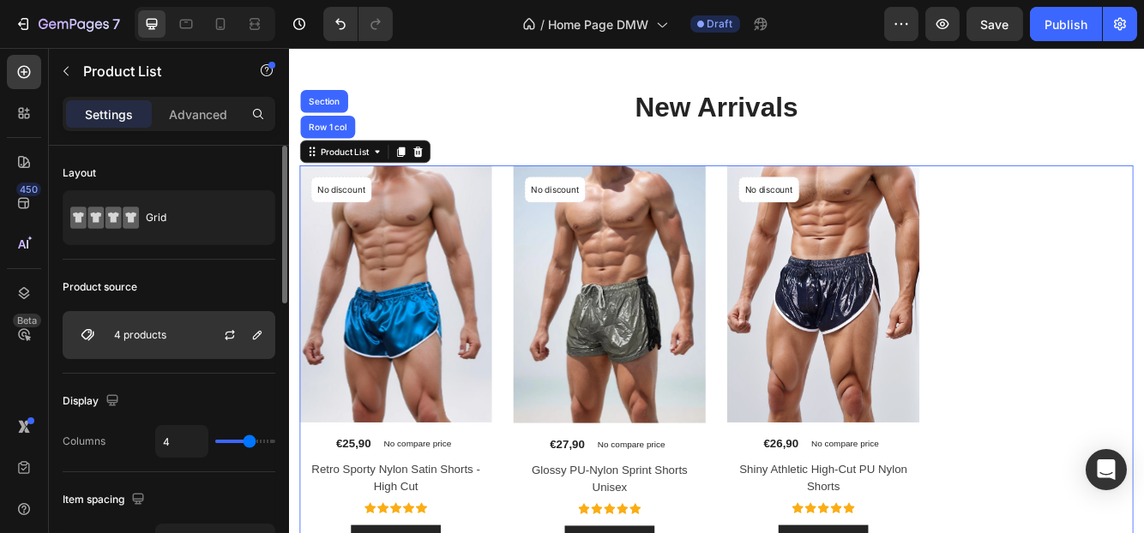
click at [185, 335] on div "4 products" at bounding box center [169, 335] width 213 height 48
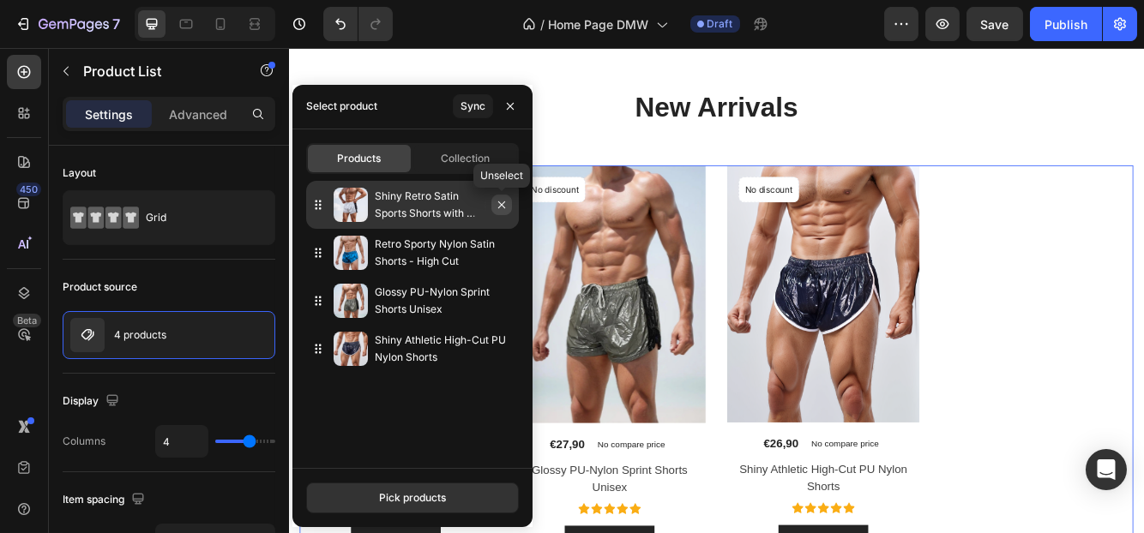
click at [502, 206] on icon "button" at bounding box center [501, 204] width 7 height 7
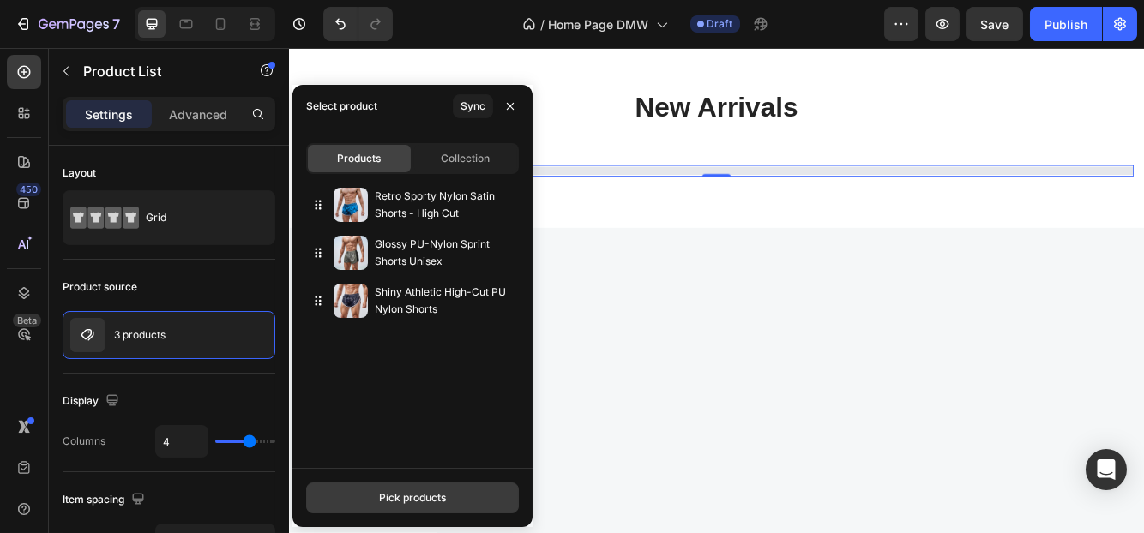
click at [390, 489] on button "Pick products" at bounding box center [412, 498] width 213 height 31
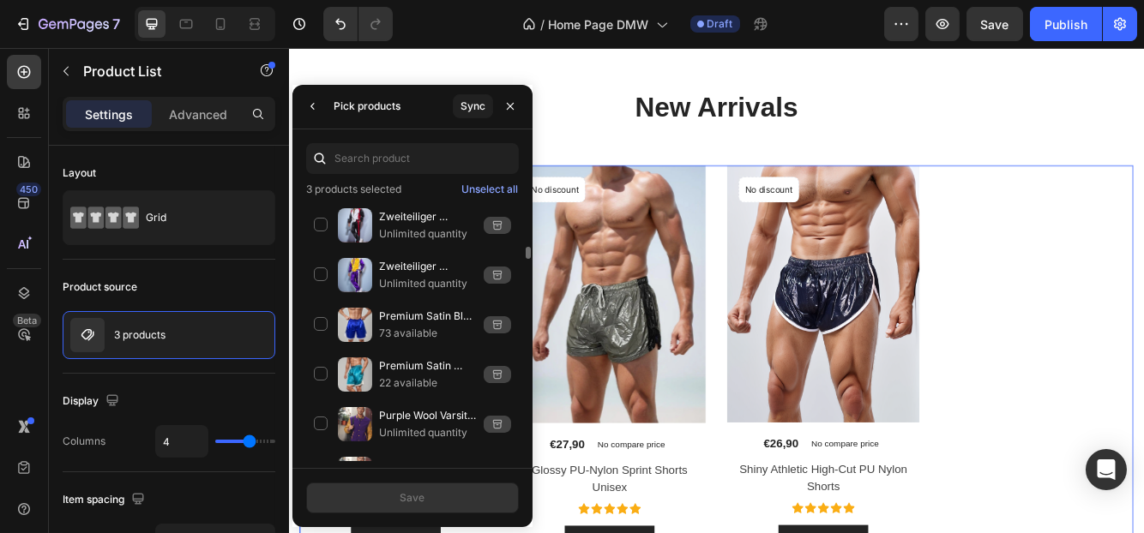
scroll to position [775, 0]
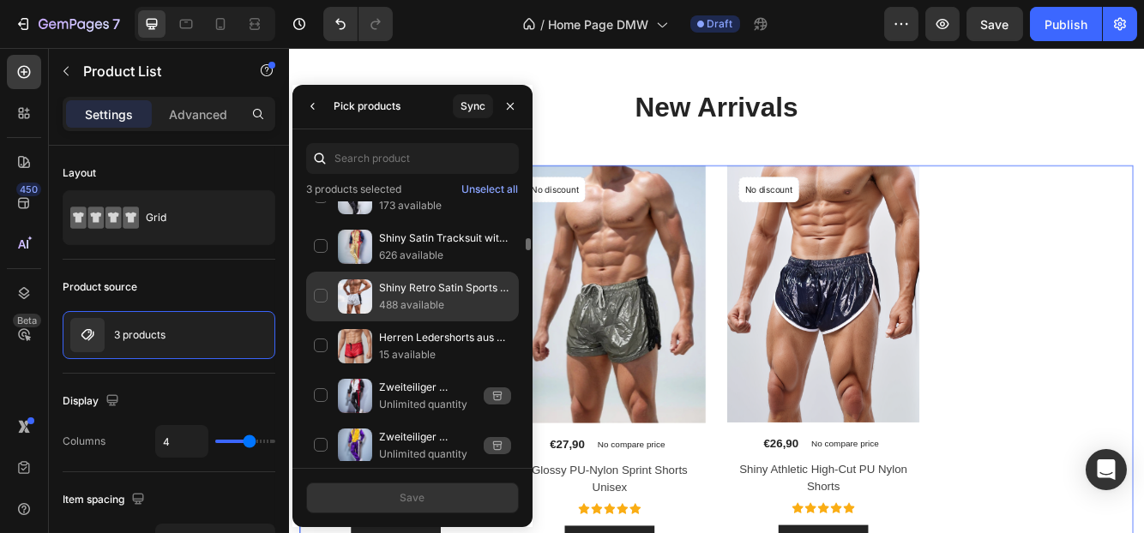
click at [322, 286] on div "Shiny Retro Satin Sports Shorts with Sidecut 488 available" at bounding box center [412, 297] width 213 height 50
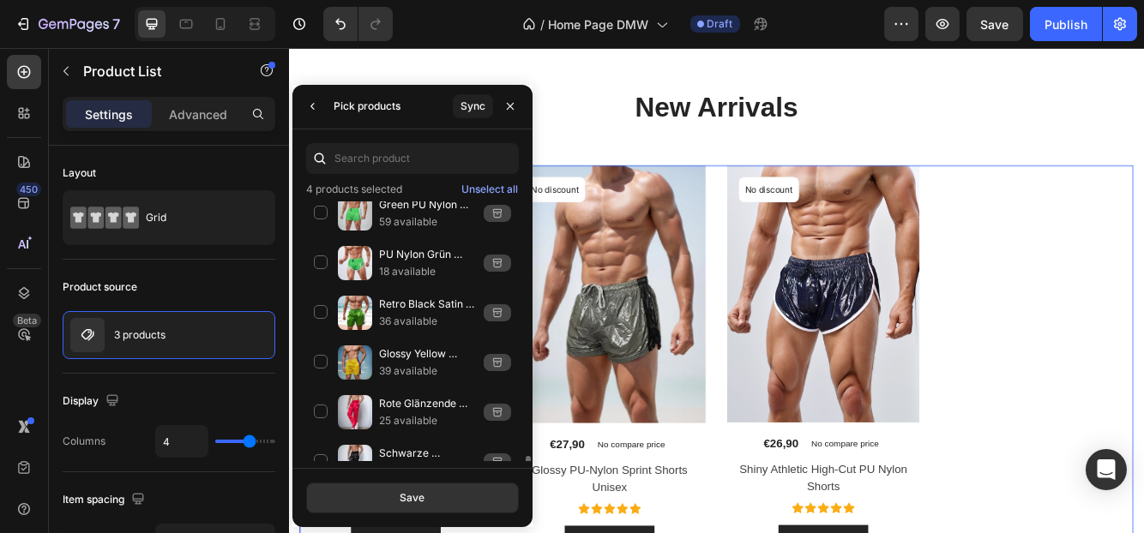
scroll to position [3530, 0]
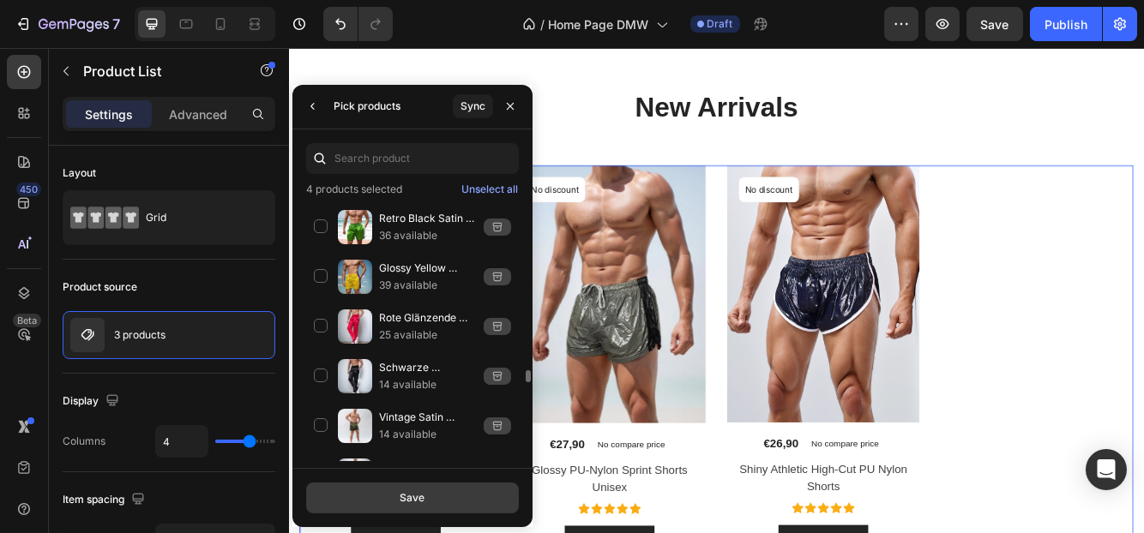
click at [409, 489] on button "Save" at bounding box center [412, 498] width 213 height 31
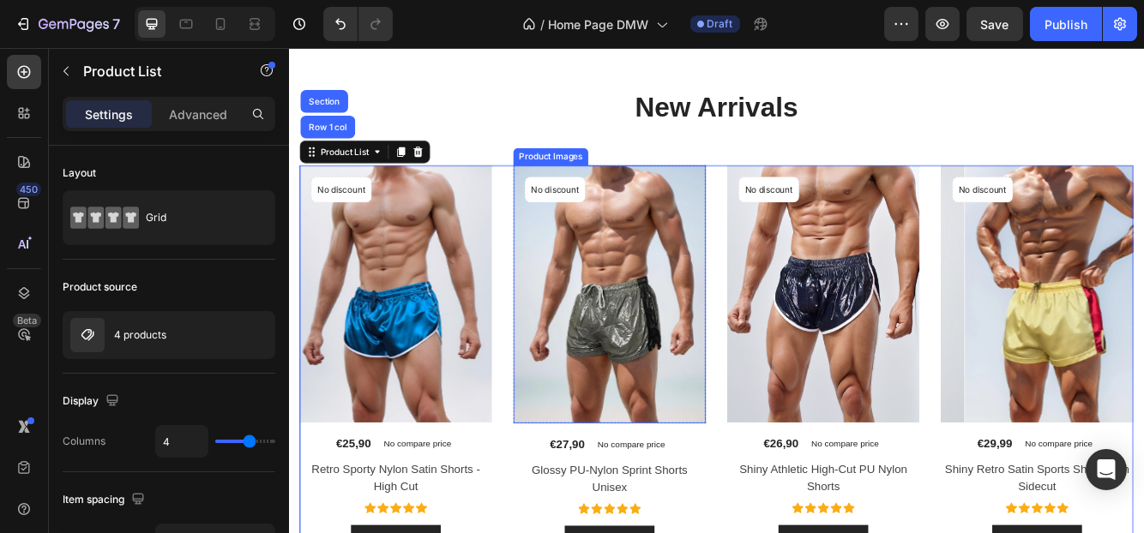
scroll to position [1115, 0]
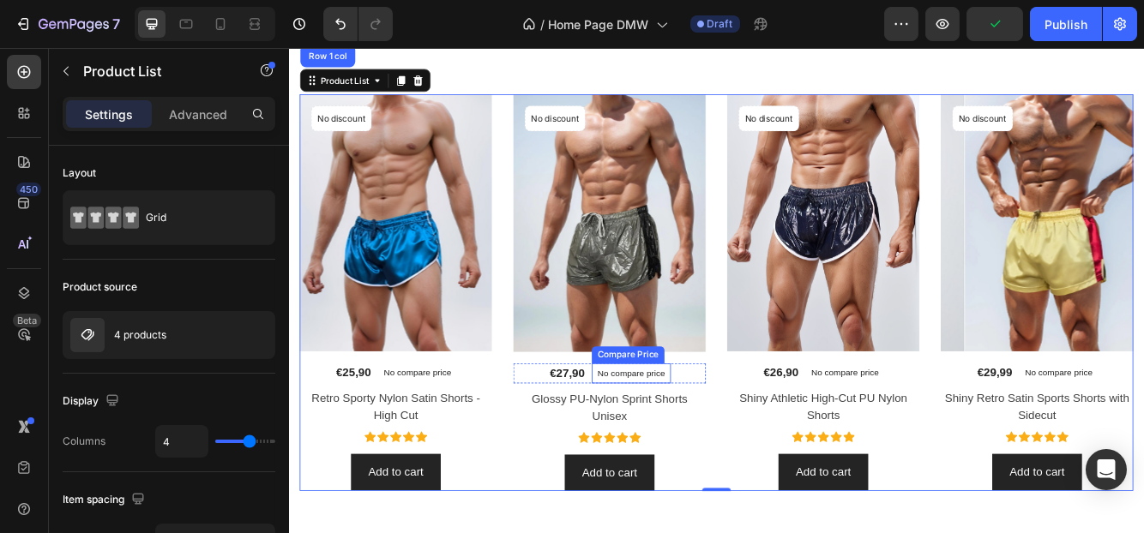
click at [681, 436] on p "No compare price" at bounding box center [699, 440] width 81 height 10
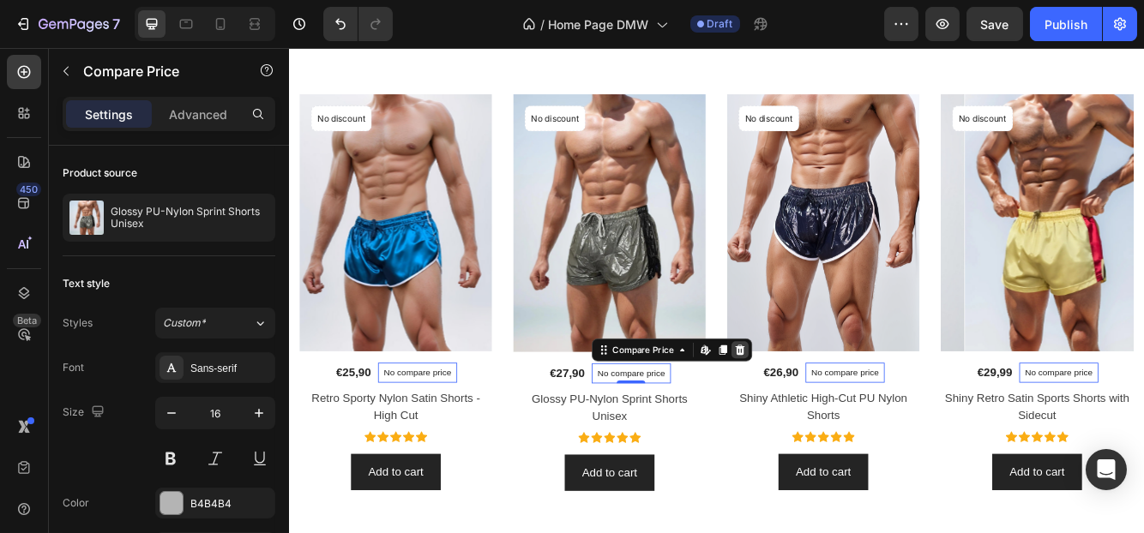
click at [827, 411] on icon at bounding box center [831, 412] width 11 height 12
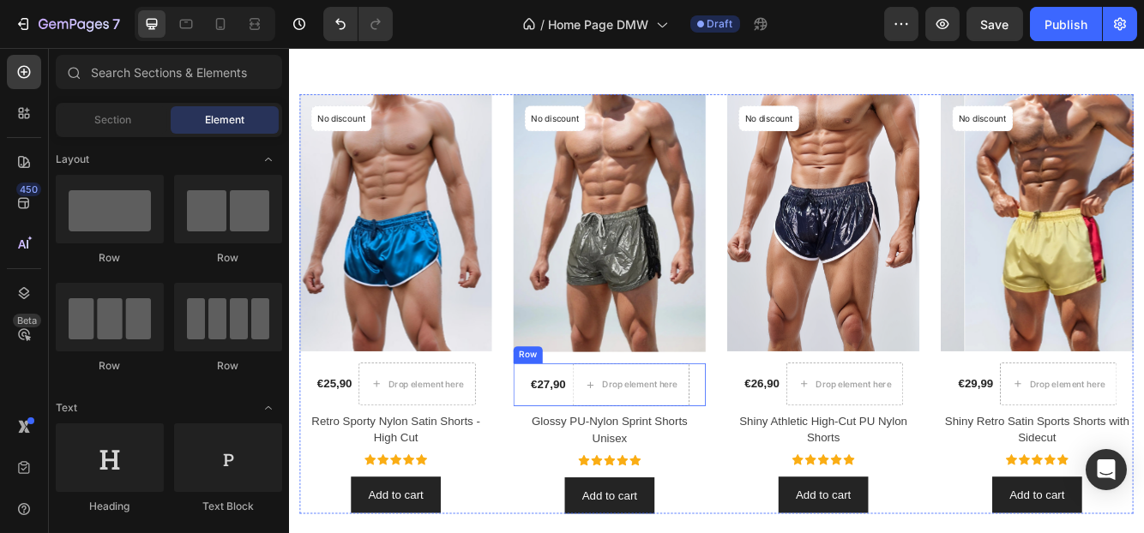
click at [608, 467] on div "€27,90 Product Price Product Price" at bounding box center [600, 453] width 45 height 51
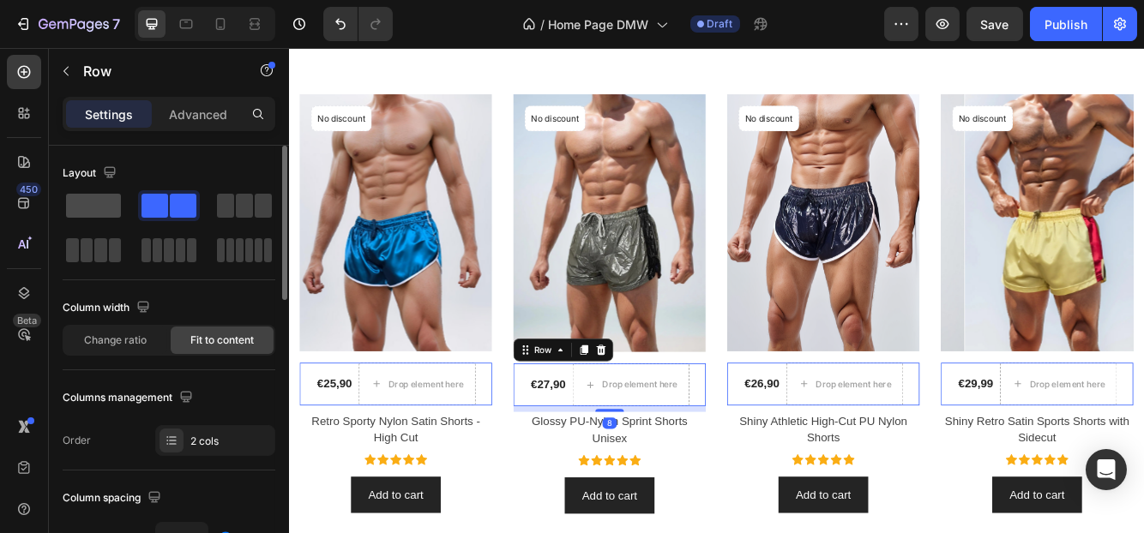
click at [90, 204] on span at bounding box center [93, 206] width 55 height 24
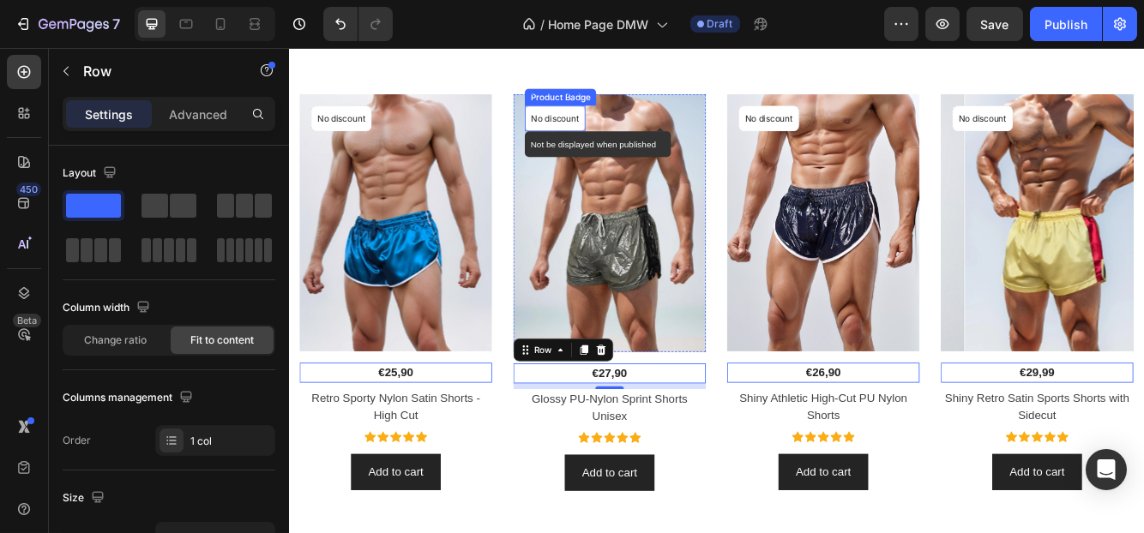
click at [592, 143] on div "No discount" at bounding box center [608, 132] width 71 height 29
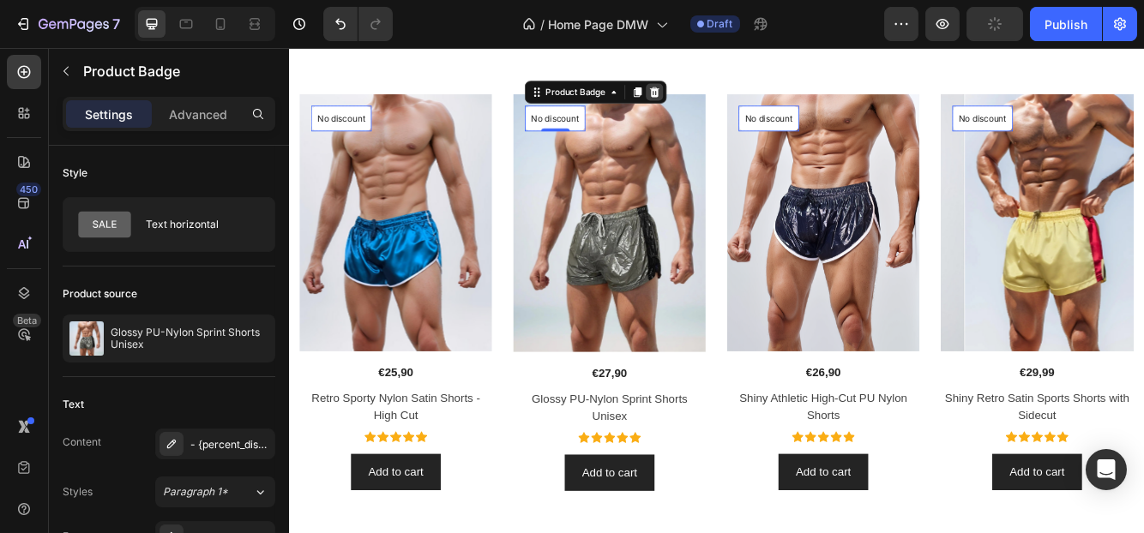
click at [729, 108] on div at bounding box center [728, 101] width 21 height 21
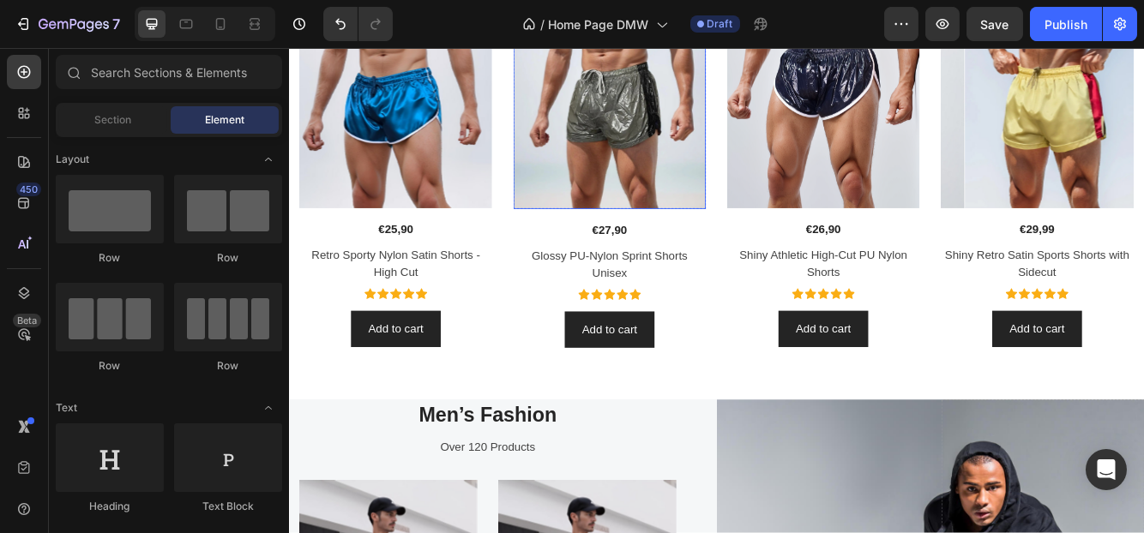
scroll to position [1200, 0]
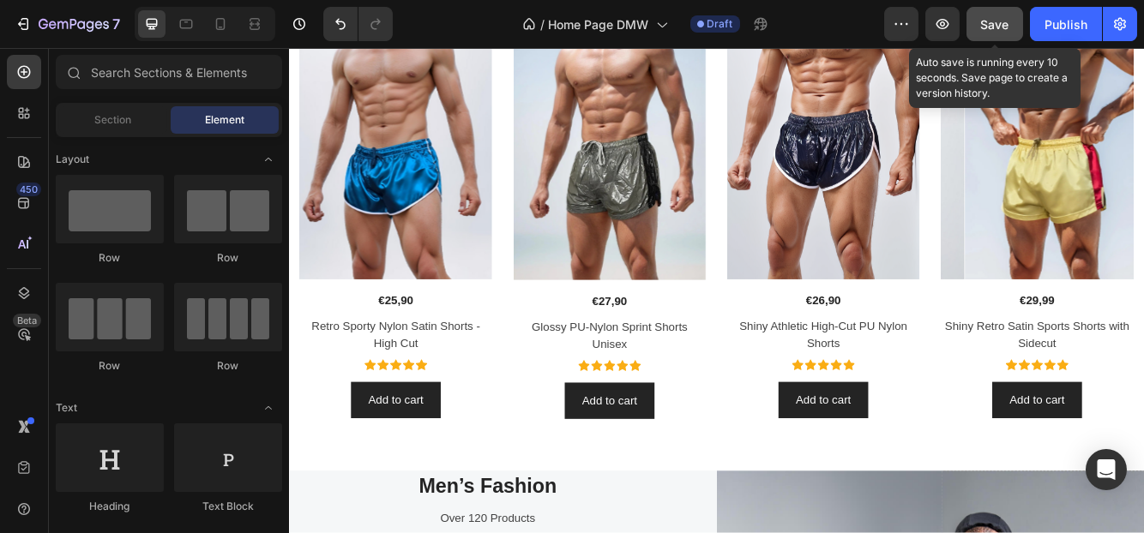
click at [1013, 14] on button "Save" at bounding box center [994, 24] width 57 height 34
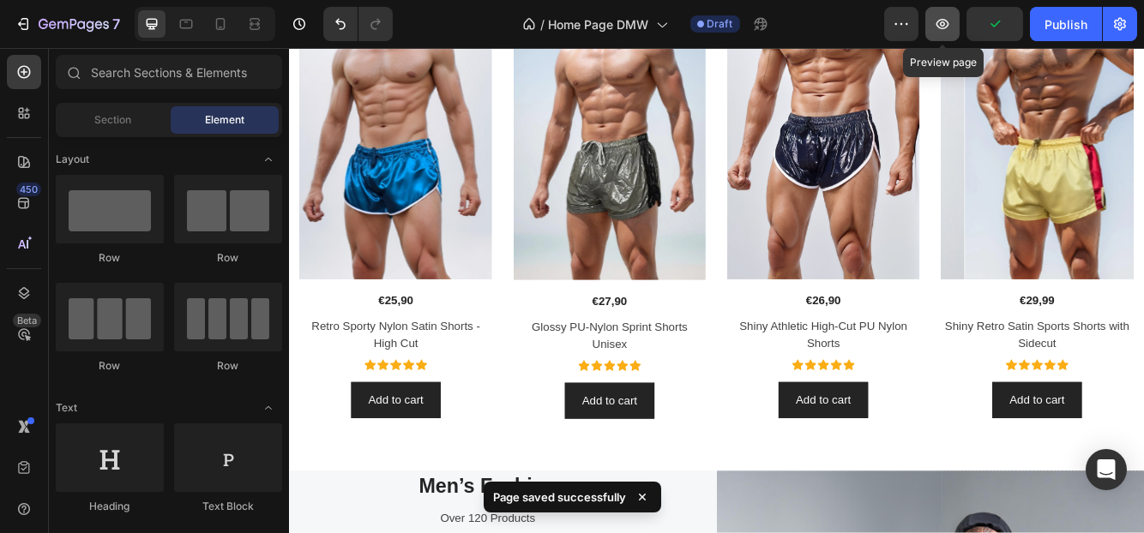
click at [935, 21] on icon "button" at bounding box center [942, 23] width 17 height 17
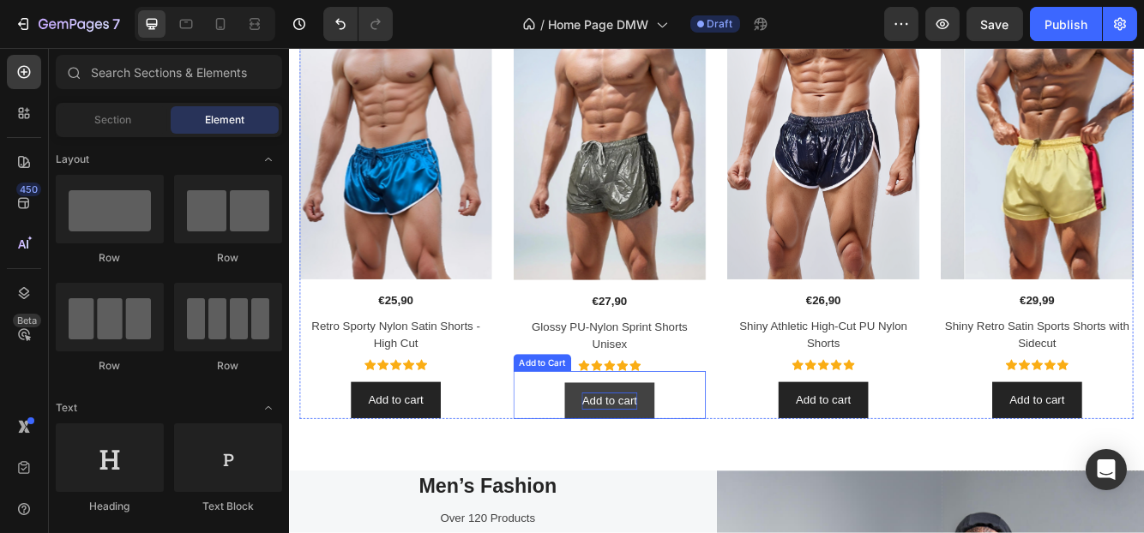
click at [672, 470] on div "Add to cart" at bounding box center [673, 474] width 66 height 21
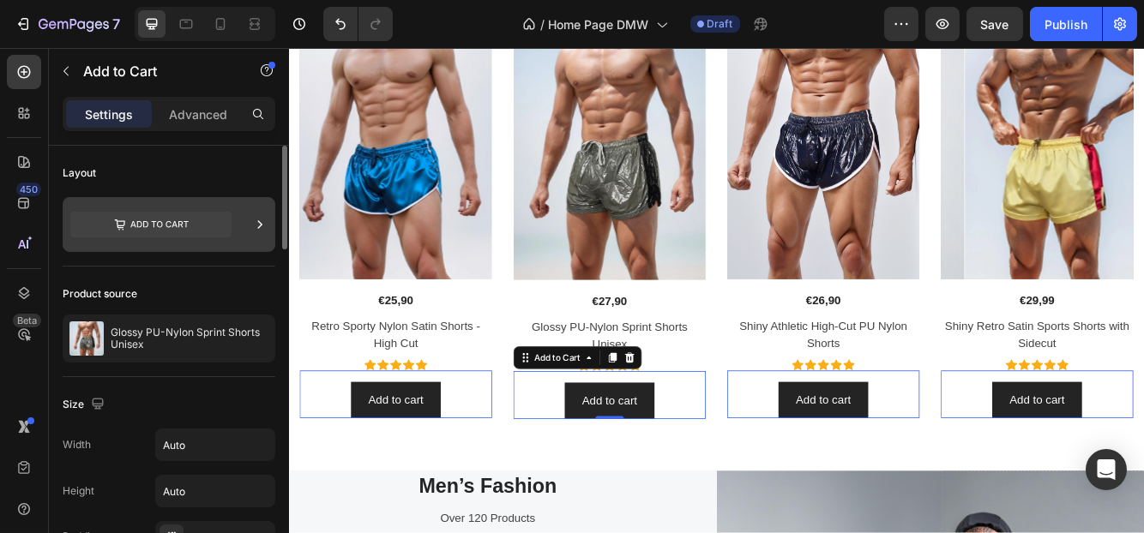
click at [168, 223] on icon at bounding box center [150, 225] width 161 height 26
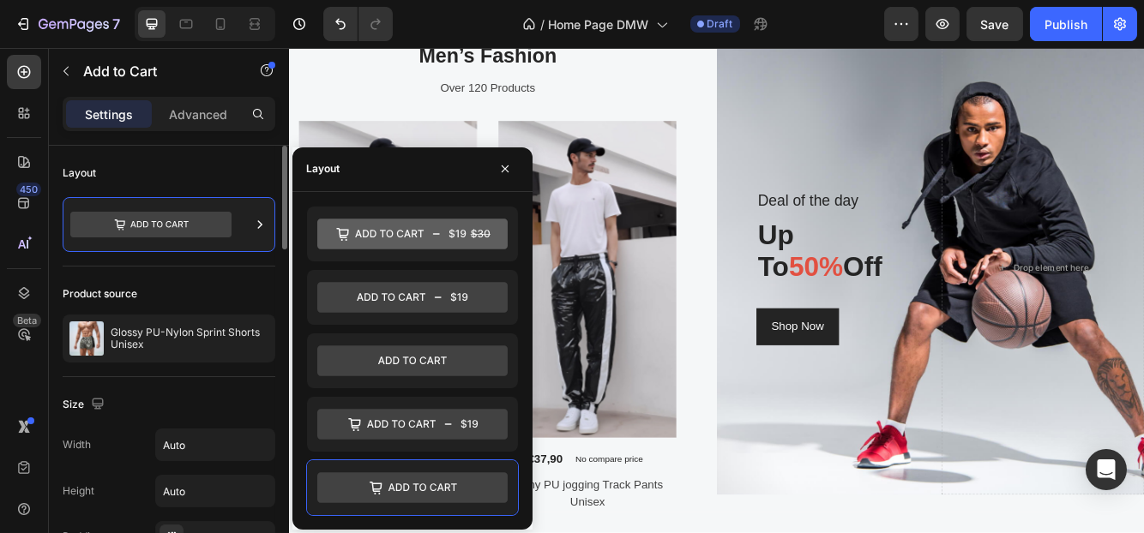
scroll to position [1543, 0]
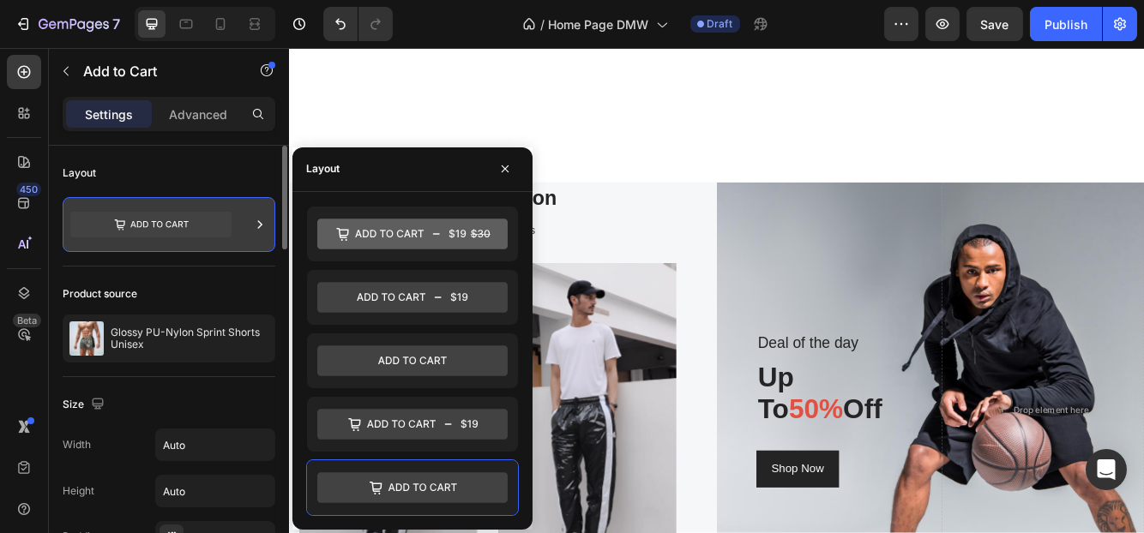
click at [258, 224] on icon at bounding box center [259, 224] width 17 height 17
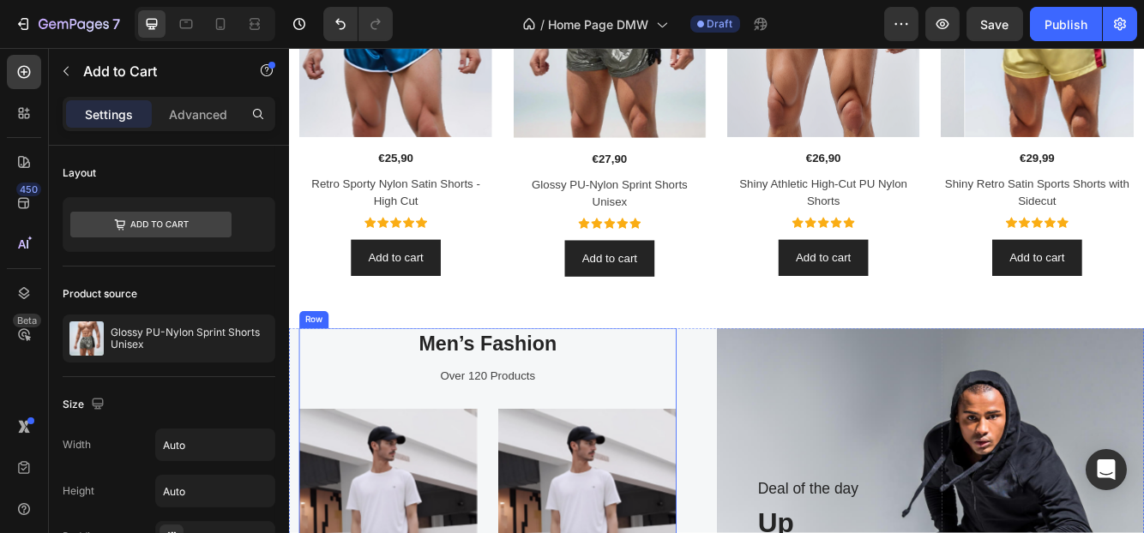
scroll to position [1286, 0]
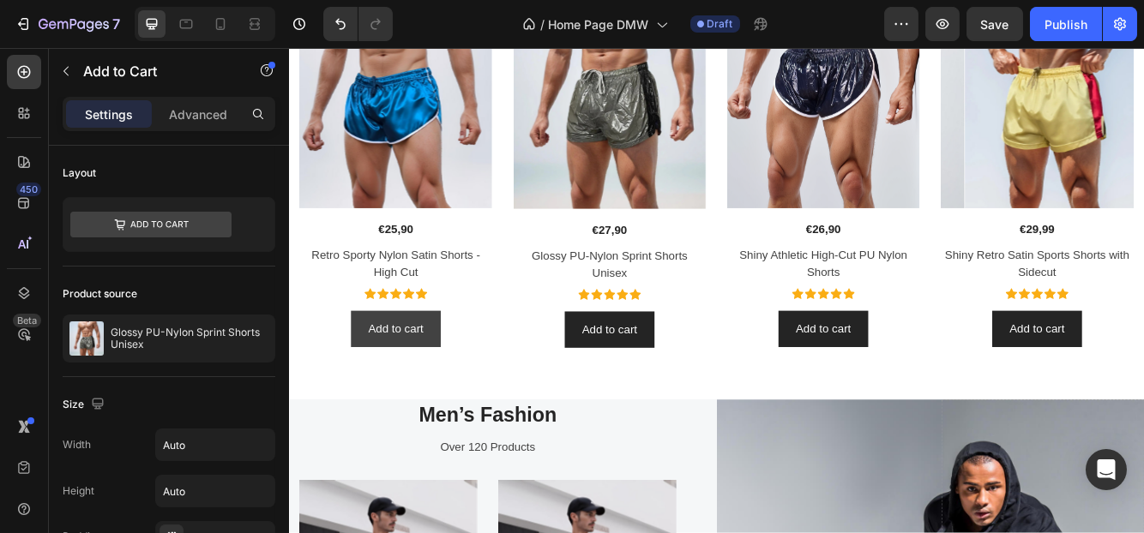
click at [465, 380] on button "Add to cart" at bounding box center [416, 387] width 107 height 44
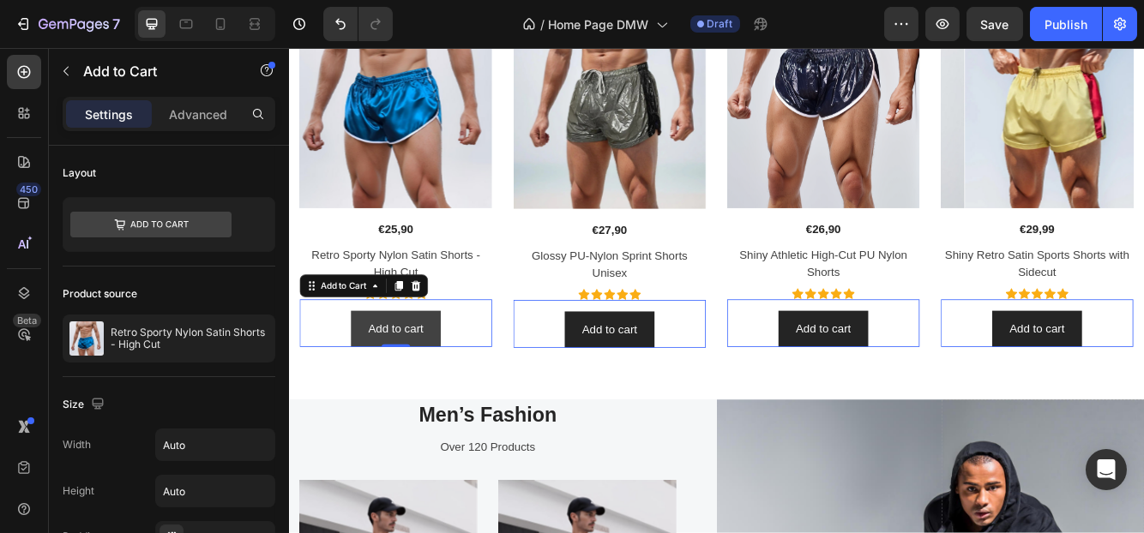
click at [465, 380] on button "Add to cart" at bounding box center [416, 387] width 107 height 44
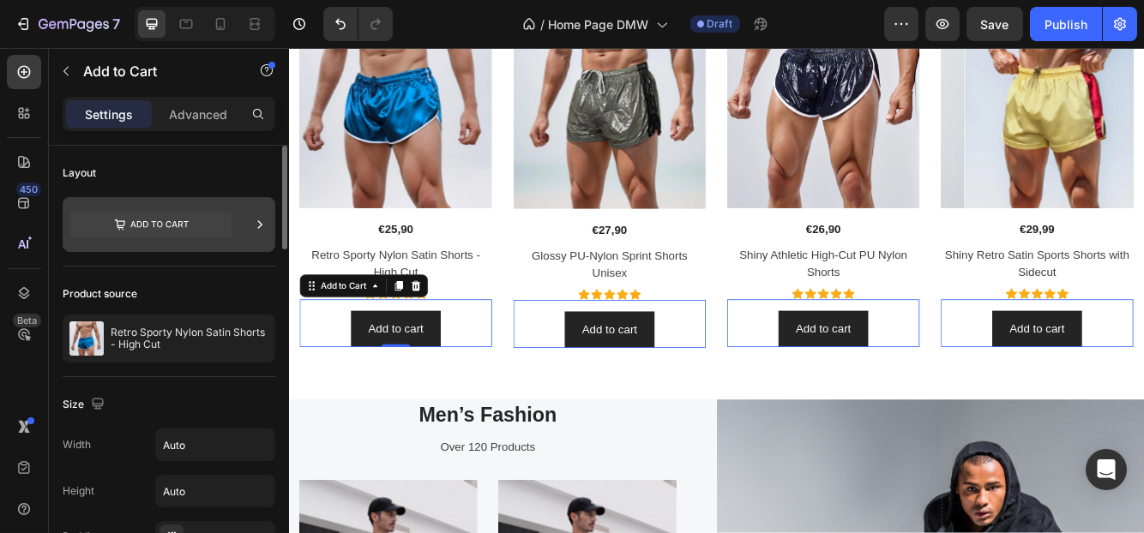
click at [139, 238] on icon at bounding box center [150, 224] width 161 height 39
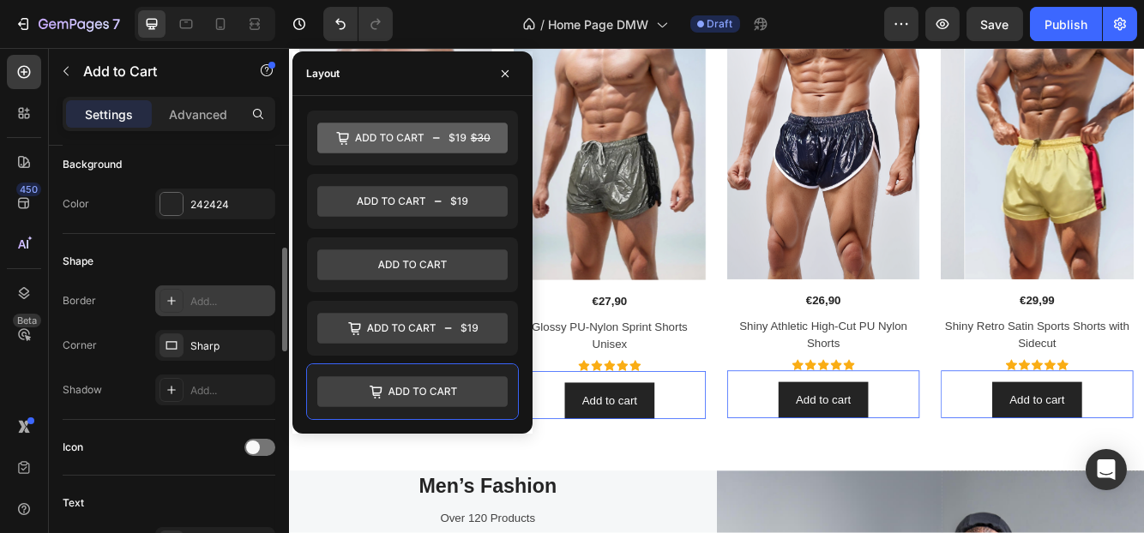
scroll to position [602, 0]
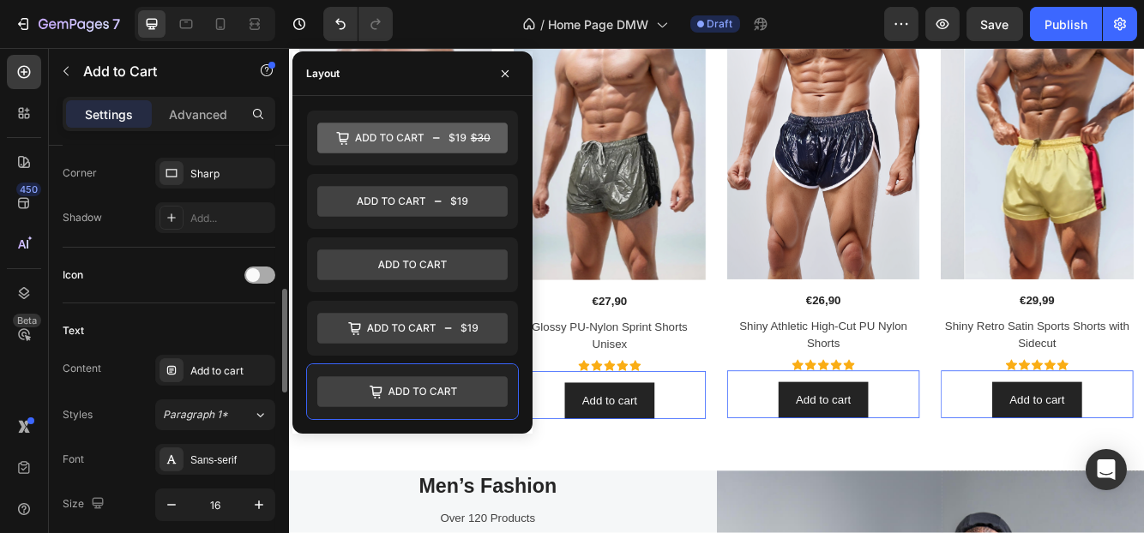
click at [258, 268] on span at bounding box center [253, 275] width 14 height 14
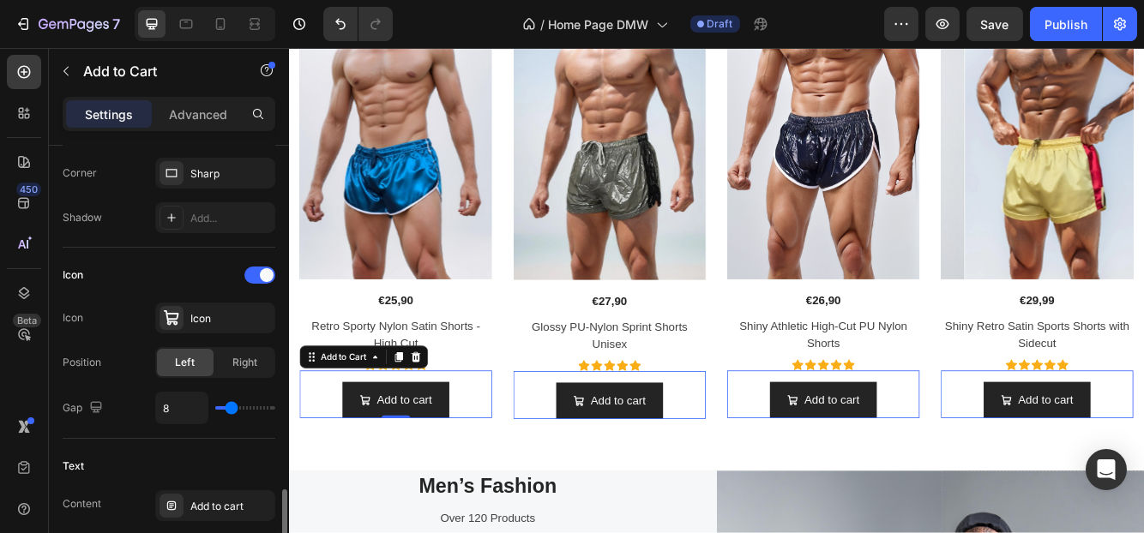
scroll to position [774, 0]
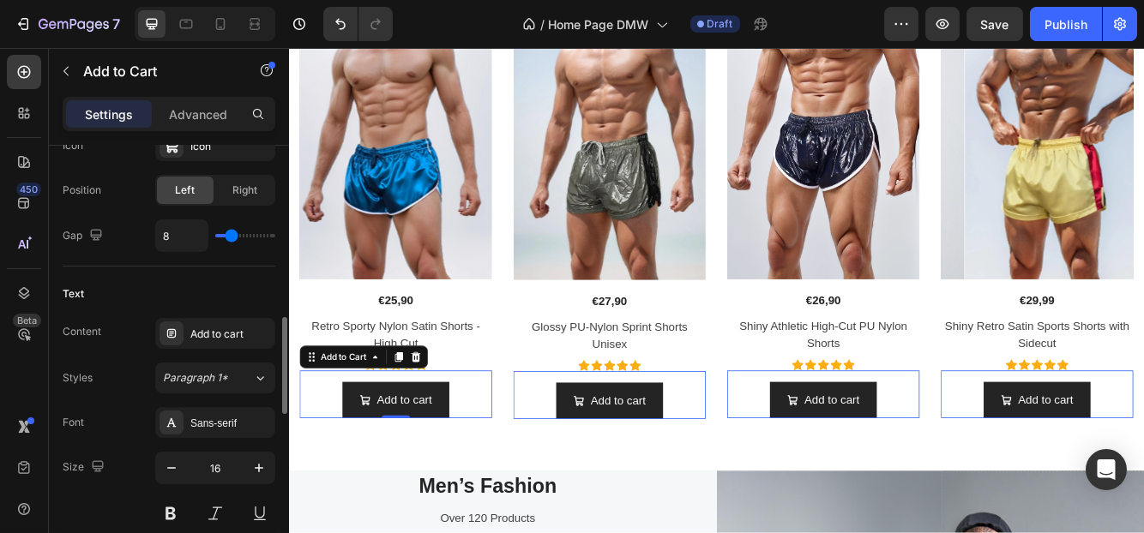
type input "9"
type input "10"
type input "12"
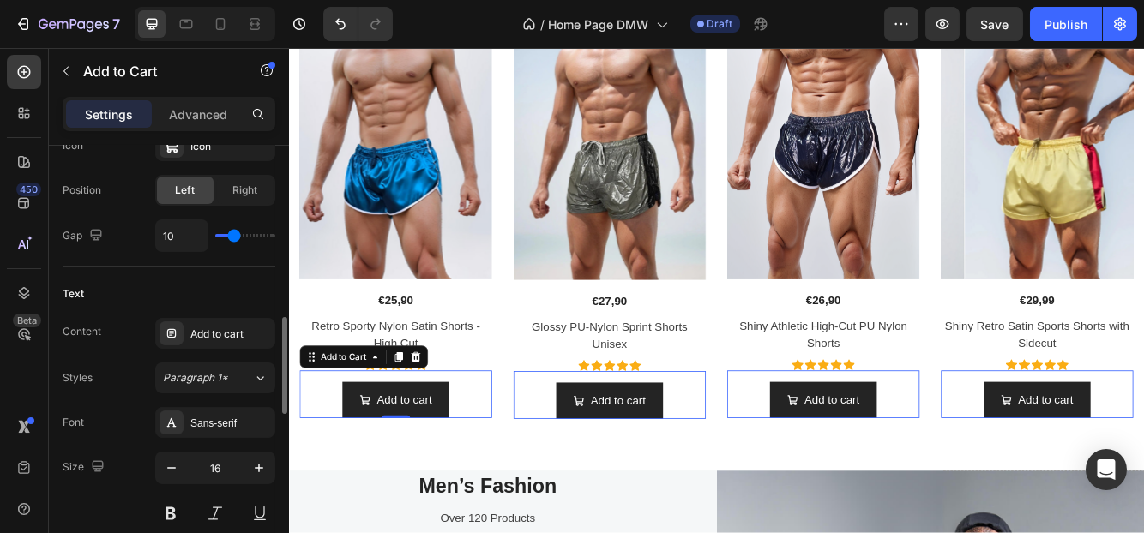
type input "12"
type input "11"
type input "10"
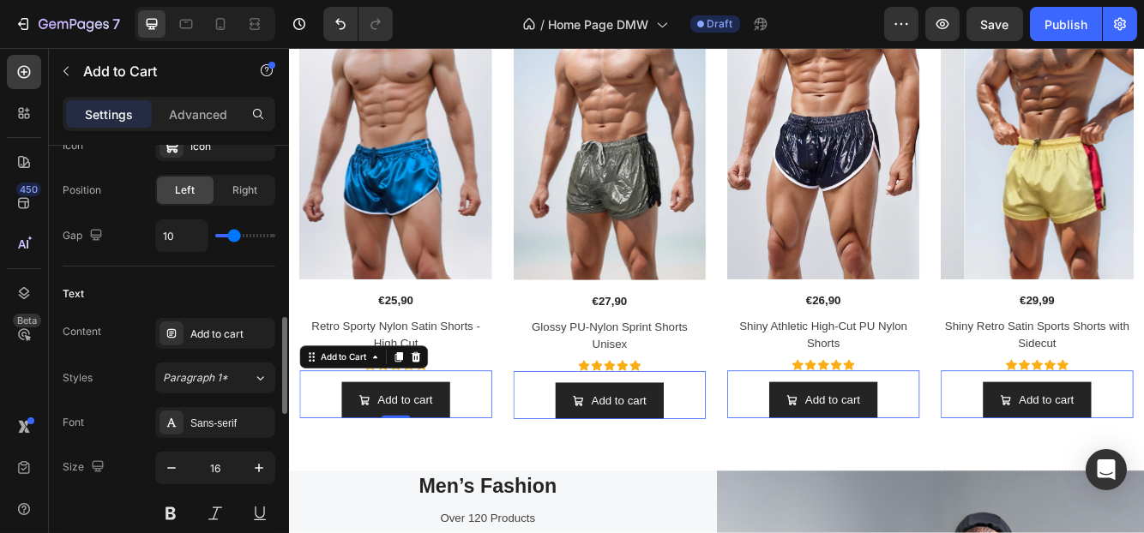
type input "9"
type input "11"
type input "14"
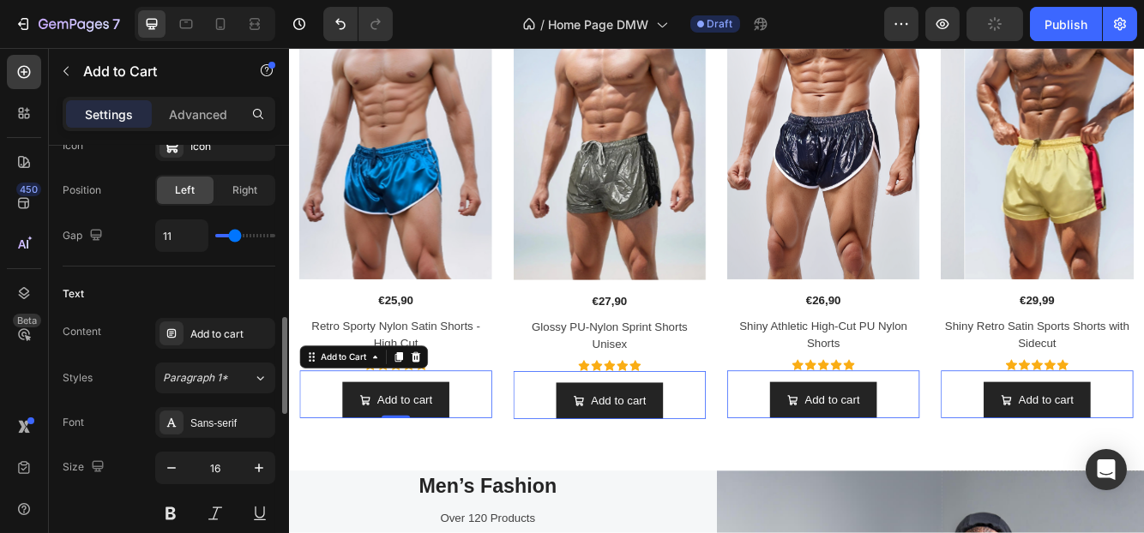
type input "14"
type input "15"
type input "16"
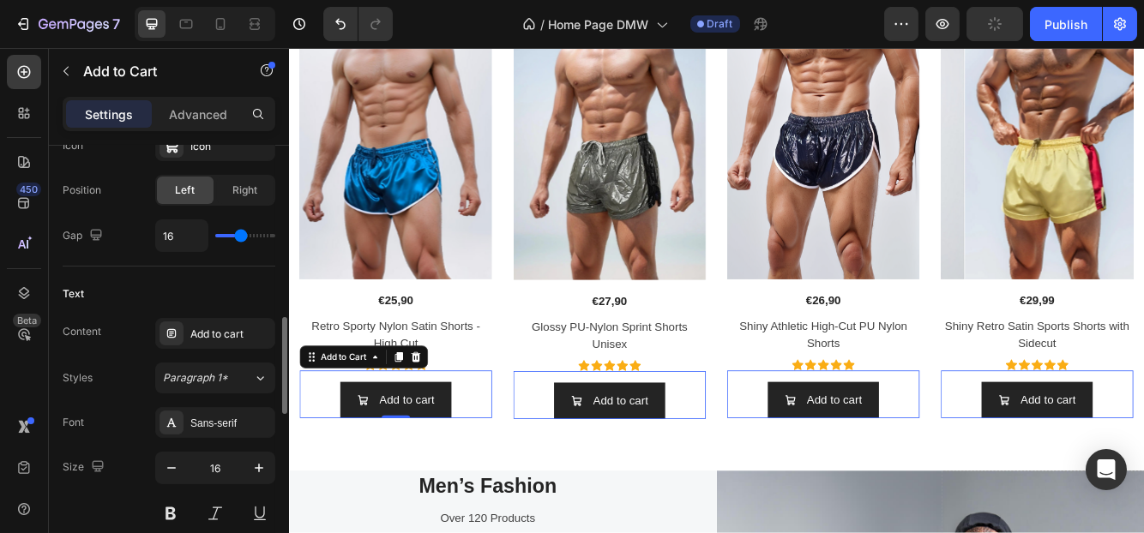
type input "17"
type input "18"
type input "16"
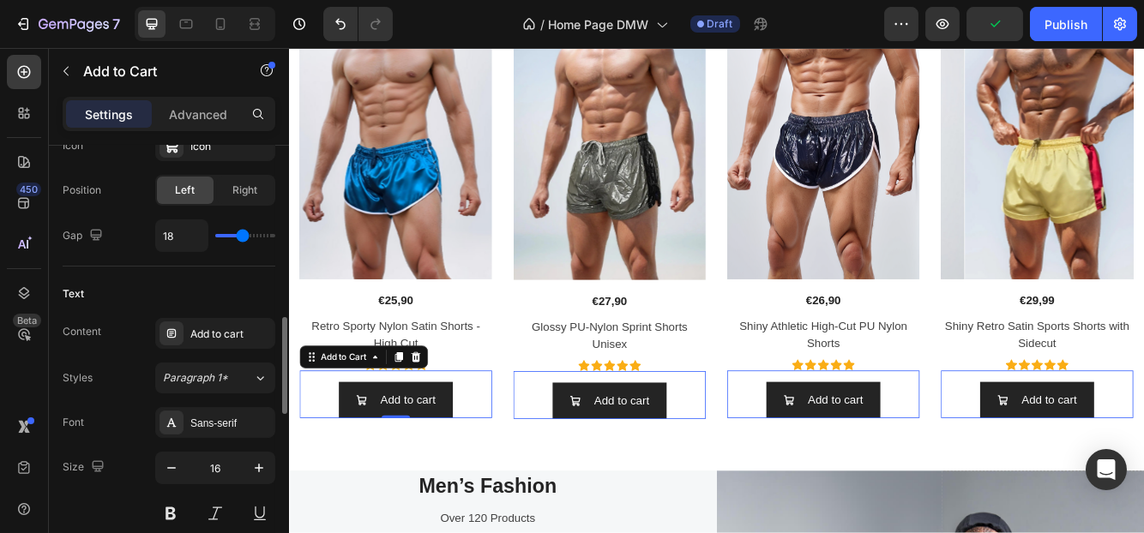
type input "16"
type input "15"
type input "14"
type input "13"
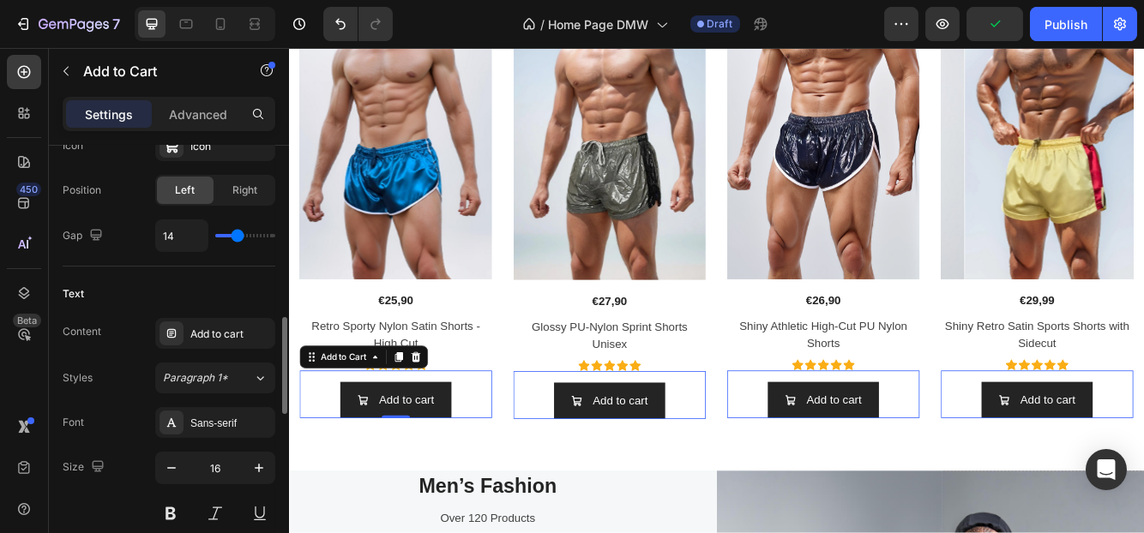
click at [237, 234] on input "range" at bounding box center [245, 235] width 60 height 3
type input "13"
click at [228, 327] on div "Add to cart" at bounding box center [230, 334] width 81 height 15
click at [142, 276] on div "Text Content Add to cart Styles Paragraph 1* Font Sans-serif Size 16 Color FFFF…" at bounding box center [169, 450] width 213 height 366
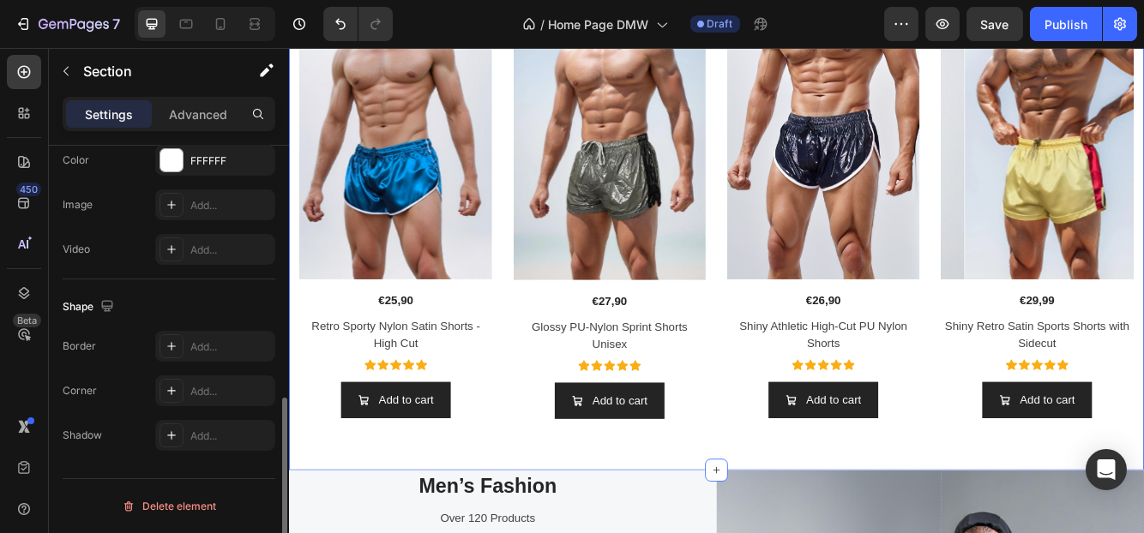
click at [627, 532] on div "New Arrivals Heading Product Images Row €25,90 Product Price Product Price Row …" at bounding box center [802, 211] width 1029 height 692
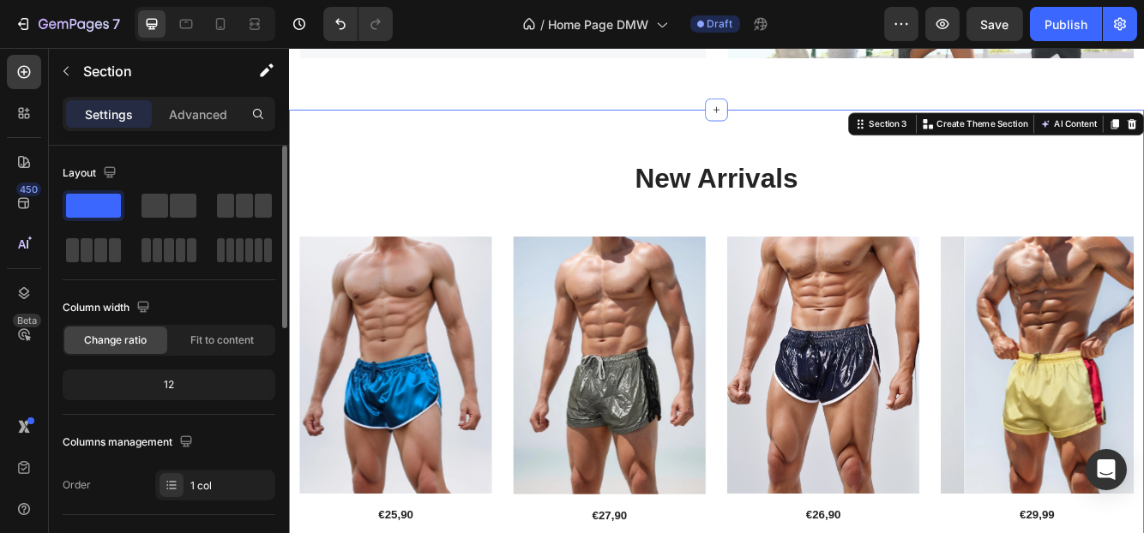
scroll to position [857, 0]
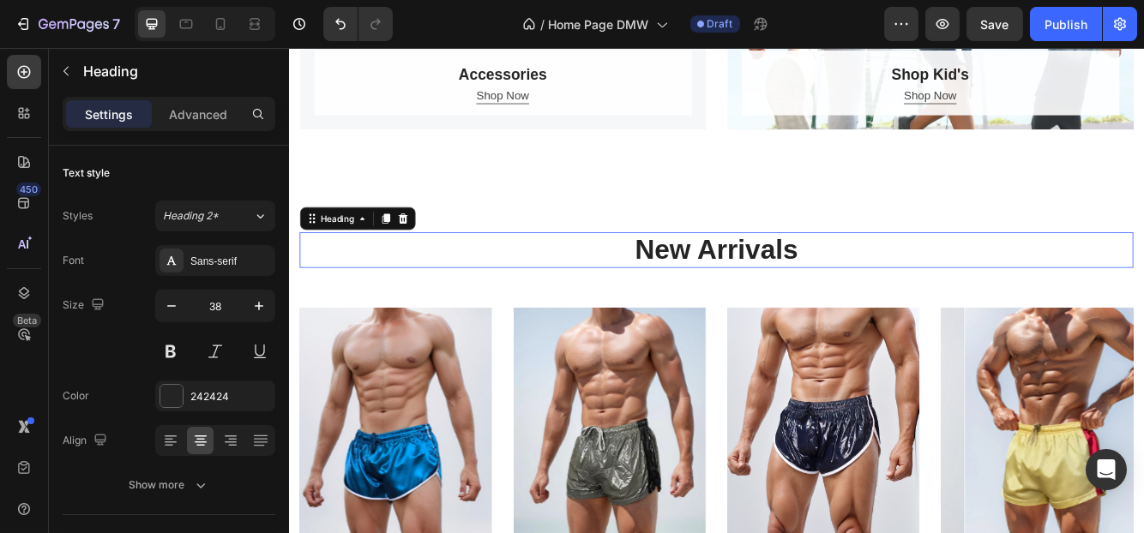
click at [824, 286] on p "New Arrivals" at bounding box center [803, 291] width 1000 height 39
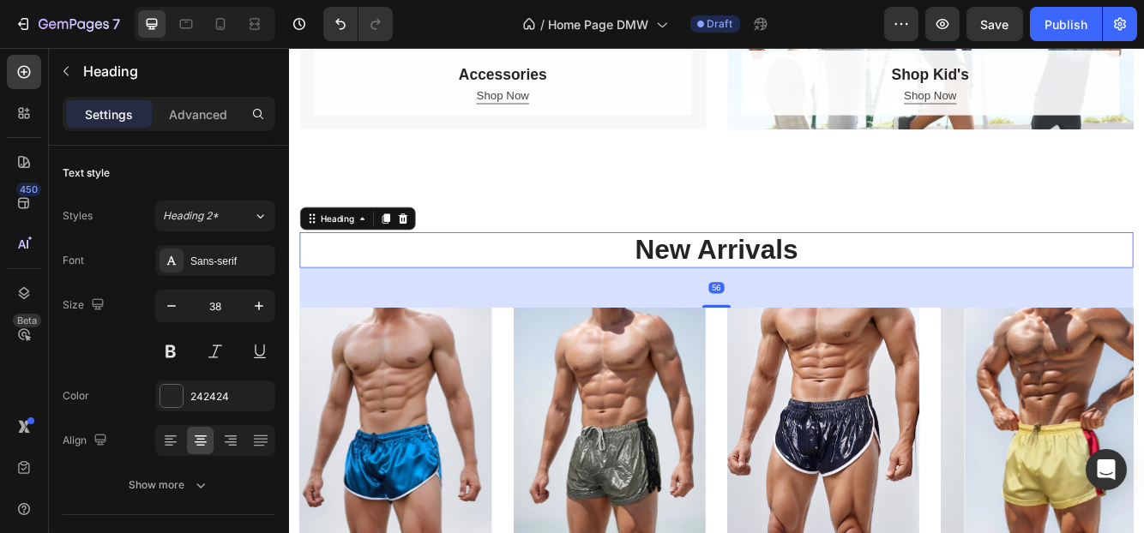
click at [894, 299] on p "New Arrivals" at bounding box center [803, 291] width 1000 height 39
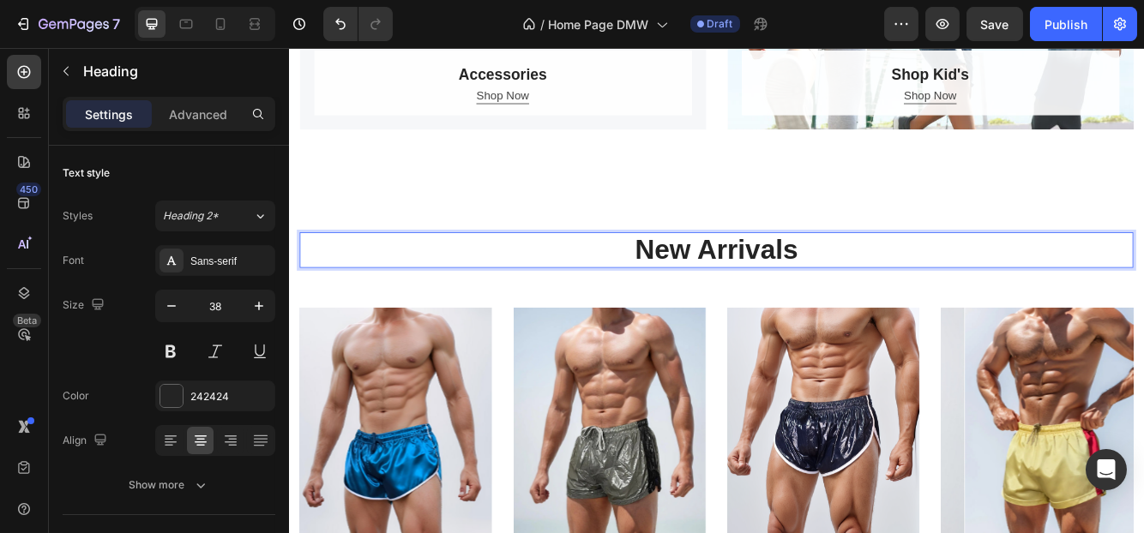
click at [894, 299] on p "New Arrivals" at bounding box center [803, 291] width 1000 height 39
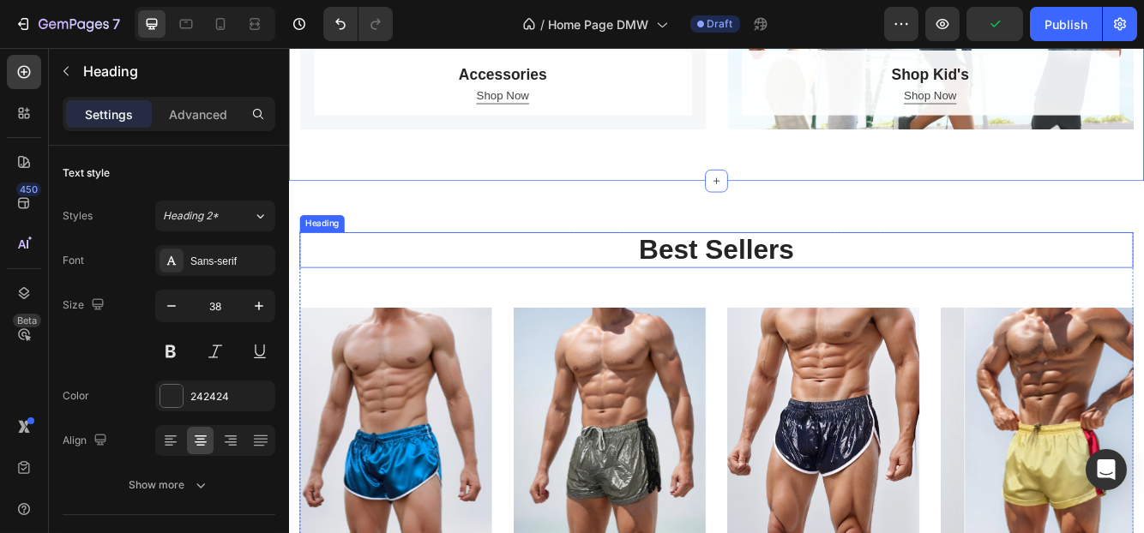
click at [678, 294] on p "Best Sellers" at bounding box center [803, 291] width 1000 height 39
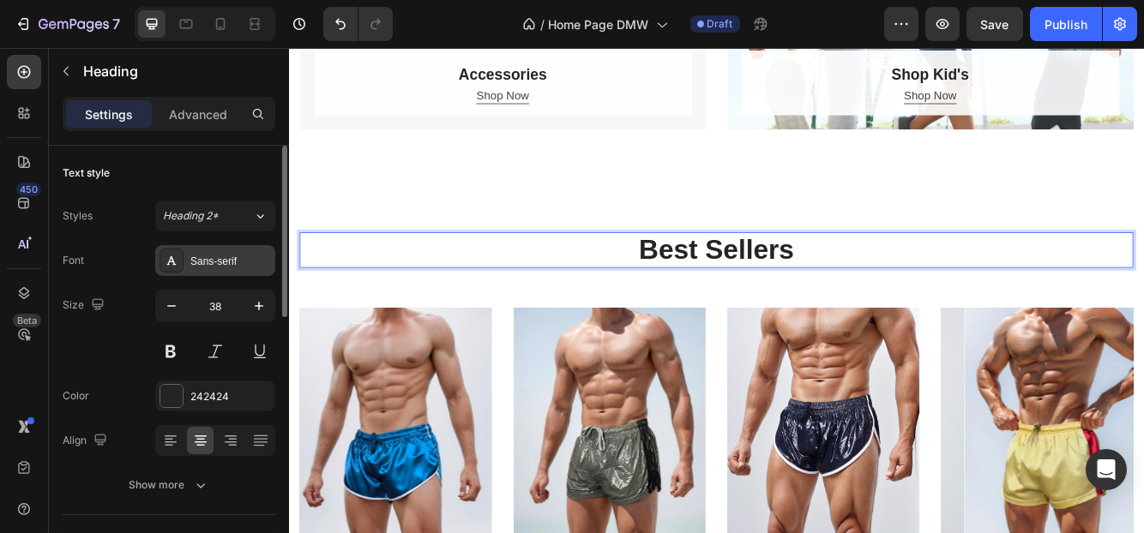
click at [222, 268] on div "Sans-serif" at bounding box center [215, 260] width 120 height 31
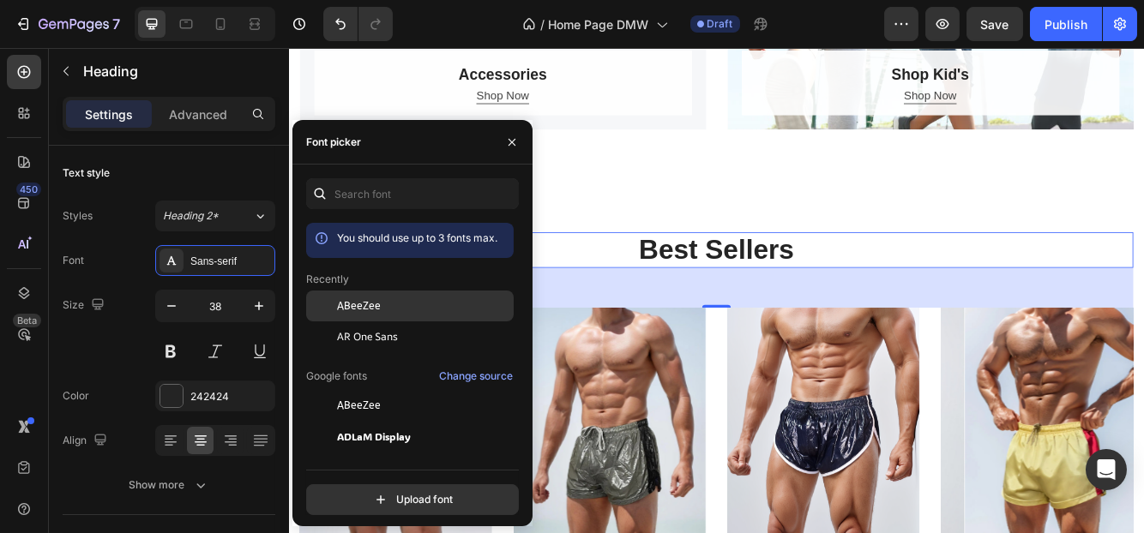
click at [352, 299] on span "ABeeZee" at bounding box center [359, 305] width 44 height 15
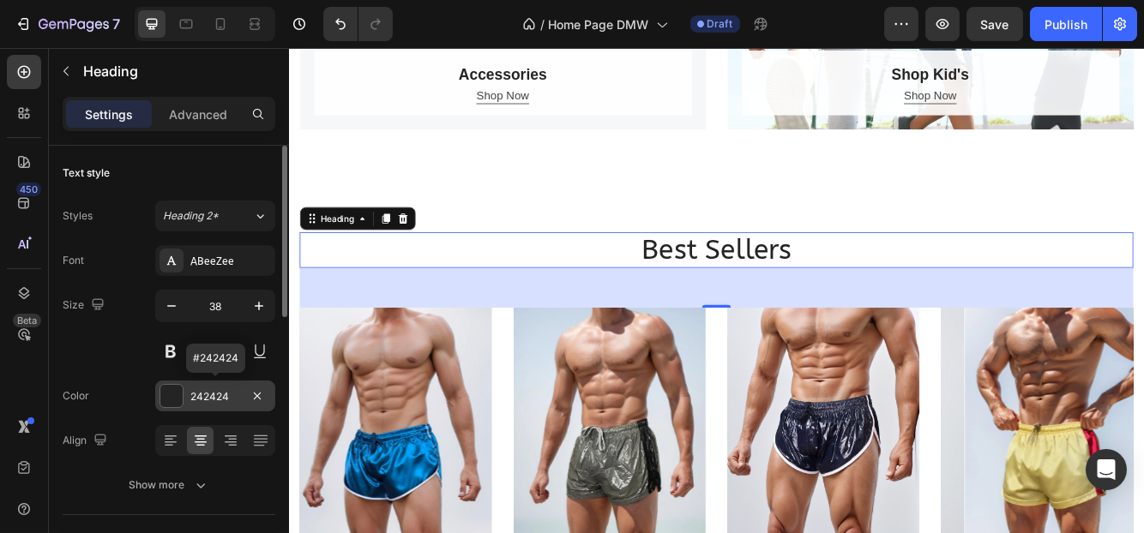
click at [201, 397] on div "242424" at bounding box center [215, 396] width 50 height 15
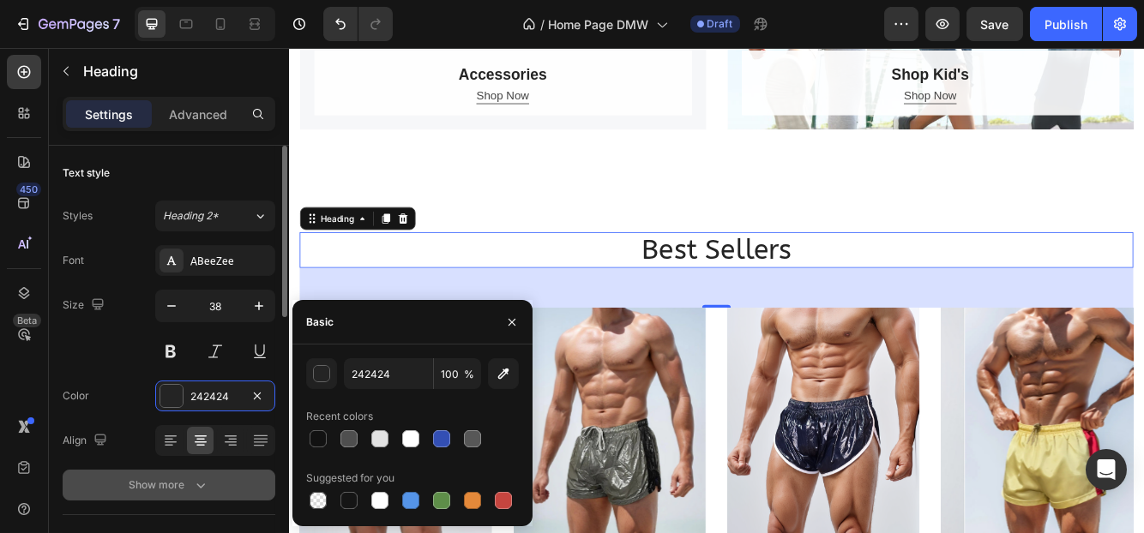
click at [183, 480] on div "Show more" at bounding box center [169, 485] width 80 height 17
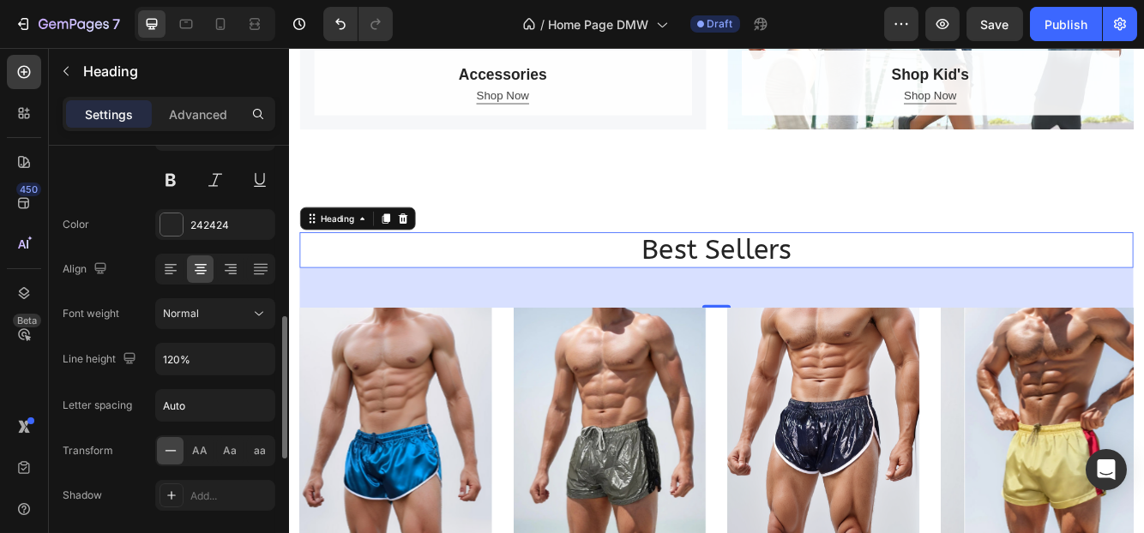
scroll to position [344, 0]
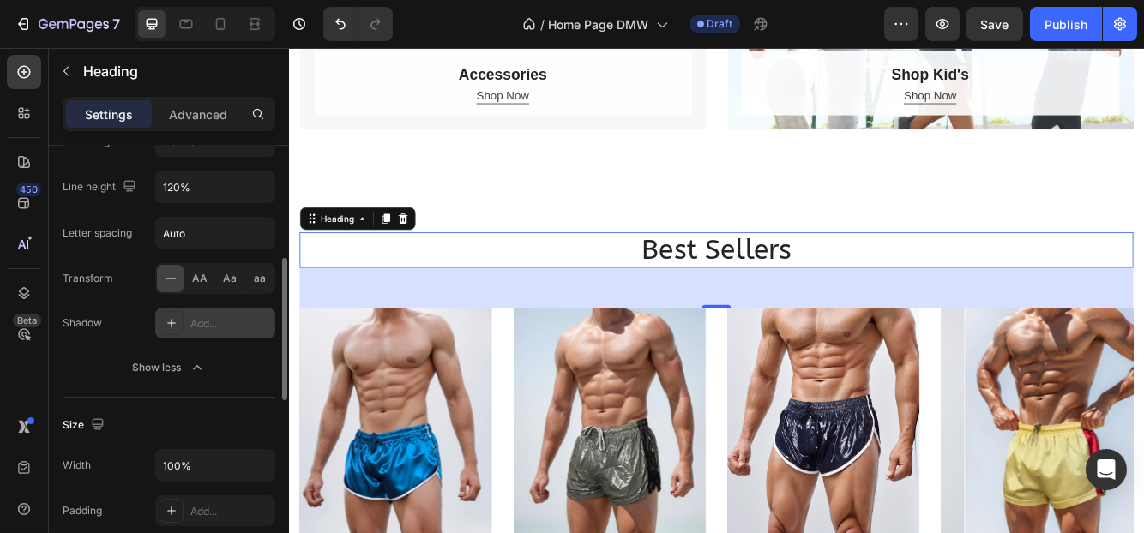
click at [189, 312] on div "Add..." at bounding box center [215, 323] width 120 height 31
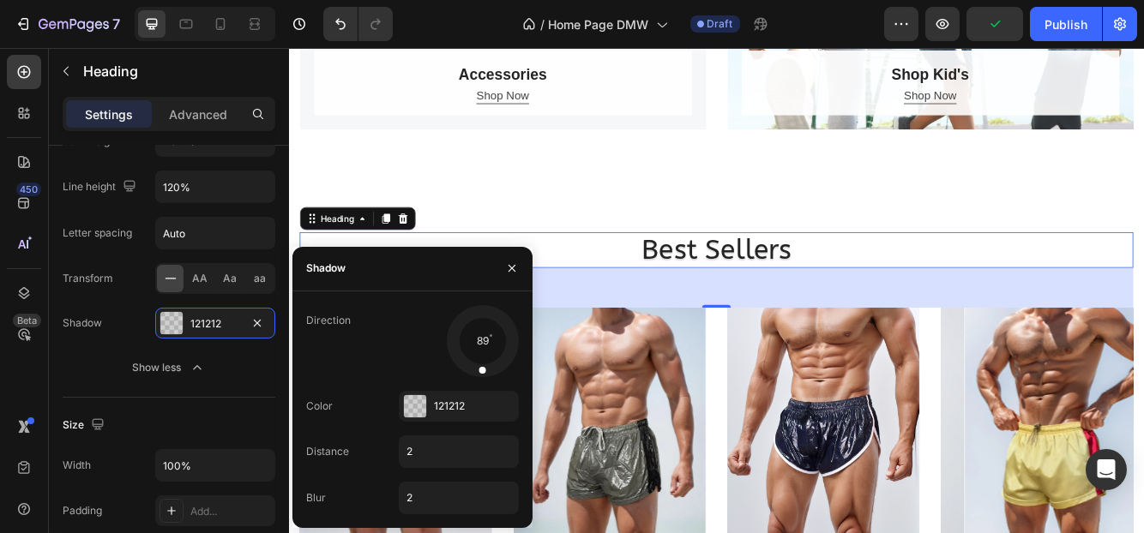
drag, startPoint x: 461, startPoint y: 360, endPoint x: 480, endPoint y: 385, distance: 31.2
click at [480, 385] on div "Direction 89 Color 121212 Distance 2 Blur 2" at bounding box center [412, 409] width 240 height 209
click at [459, 410] on div "121212" at bounding box center [459, 406] width 50 height 15
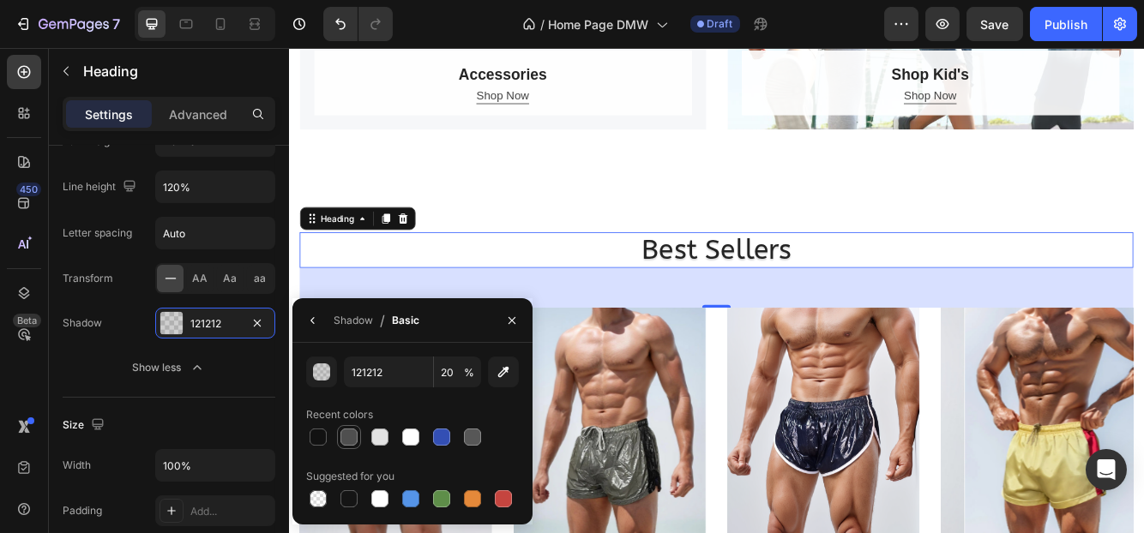
click at [345, 436] on div at bounding box center [348, 437] width 17 height 17
type input "4F4F4F"
type input "100"
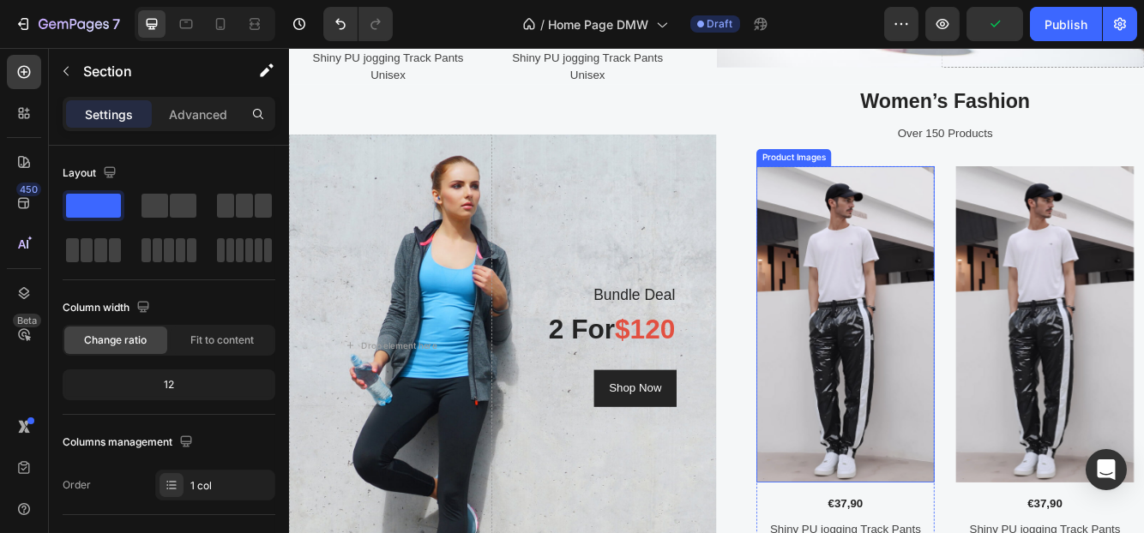
scroll to position [2143, 0]
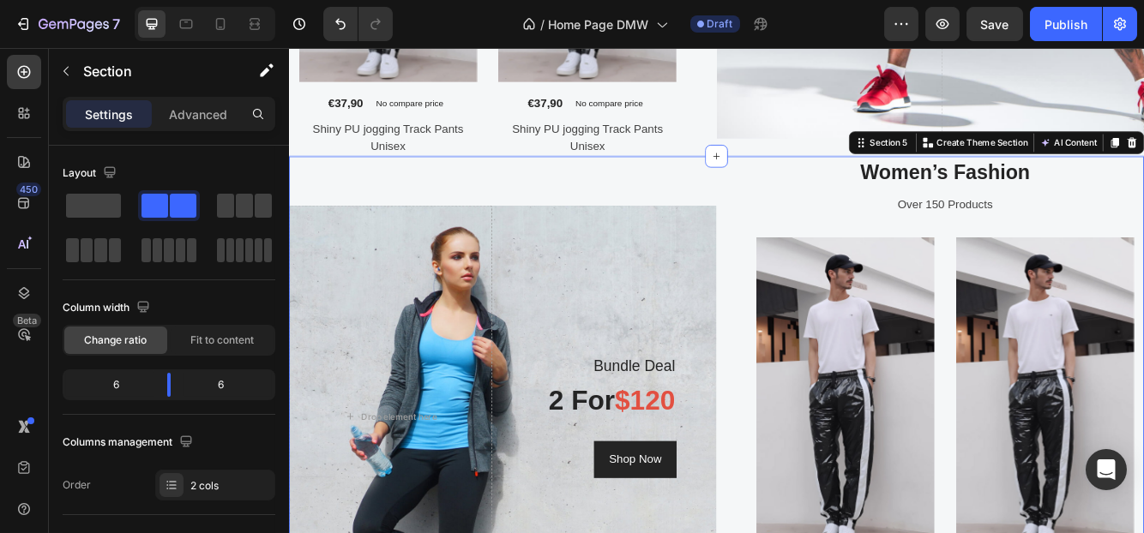
click at [694, 212] on div "Bundle Deal Heading 2 for $120 Heading Shop Now Button Row Drop element here He…" at bounding box center [545, 462] width 514 height 568
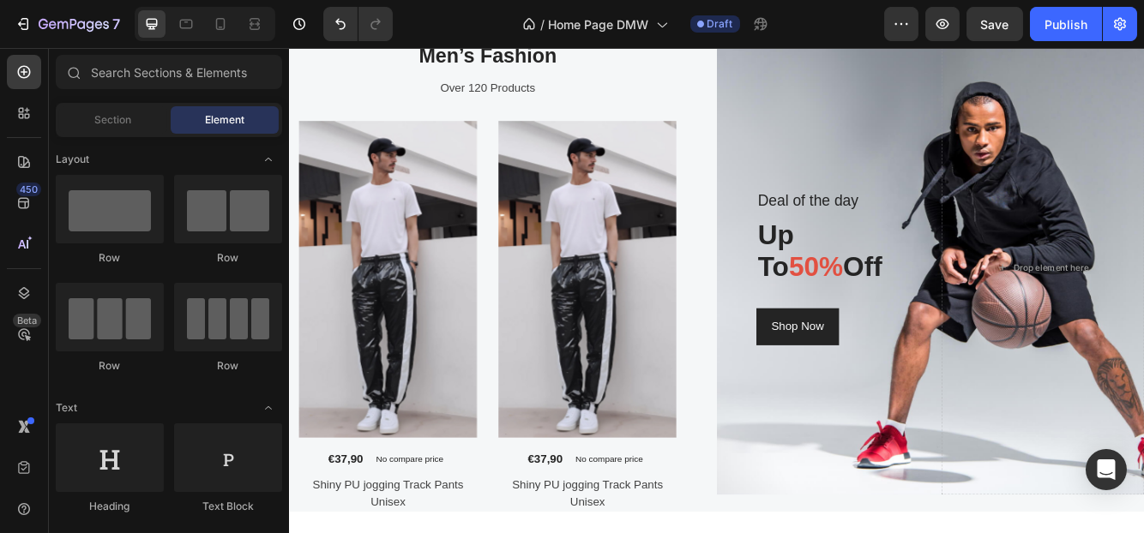
scroll to position [1372, 0]
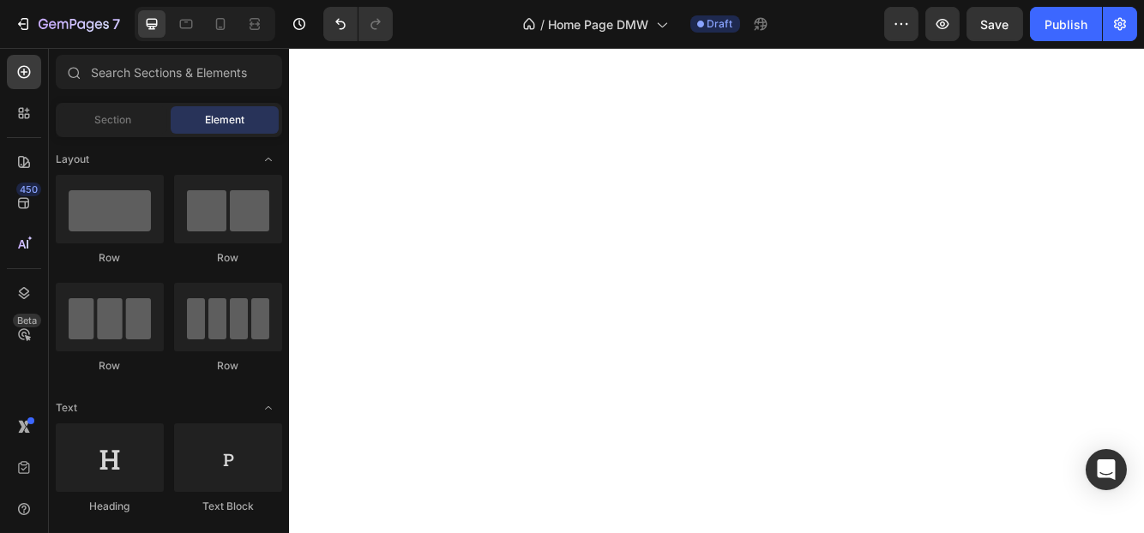
scroll to position [3258, 0]
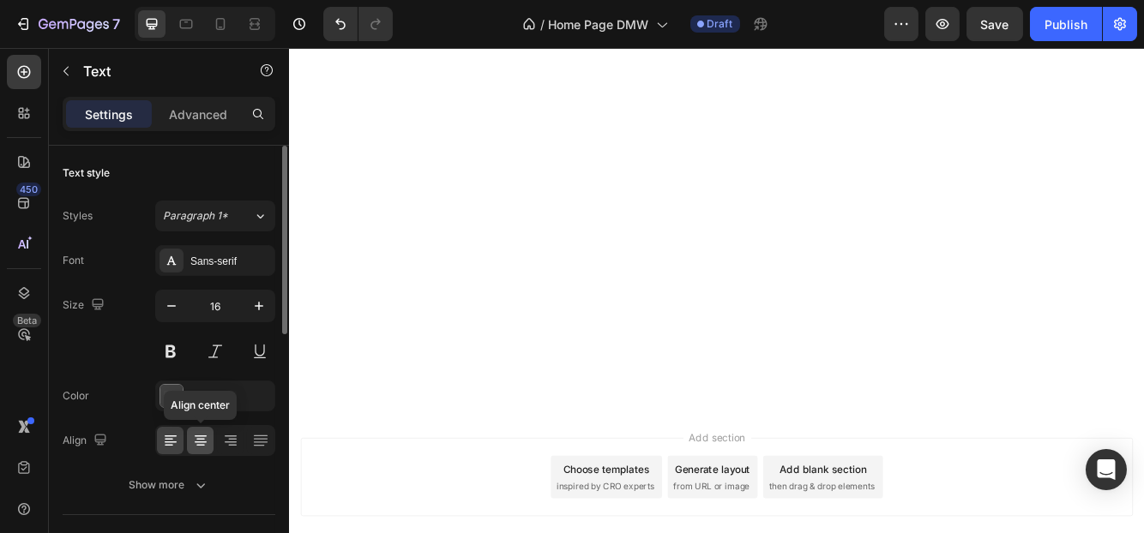
click at [201, 442] on icon at bounding box center [200, 440] width 17 height 17
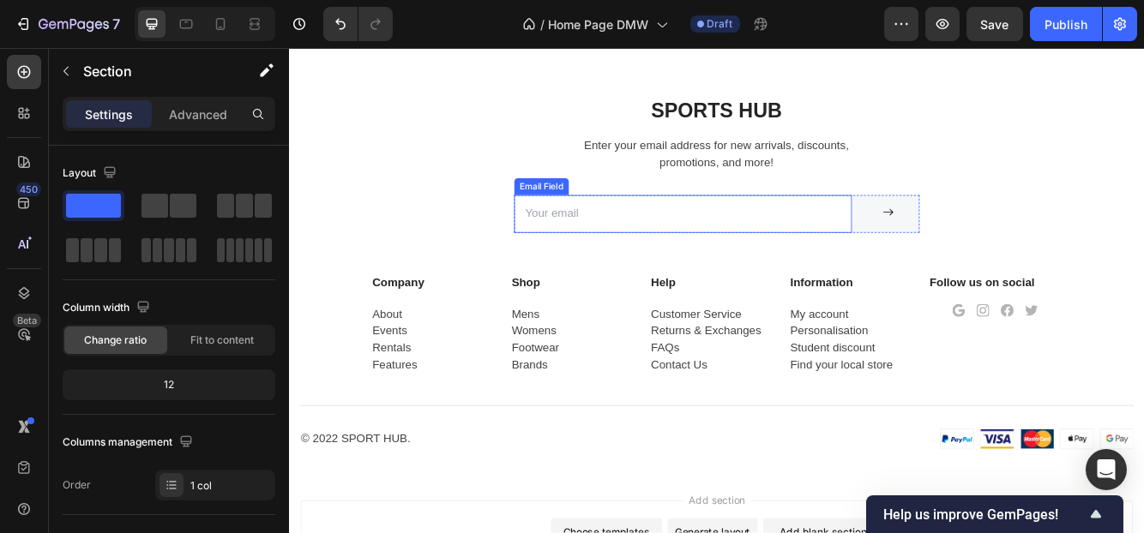
scroll to position [3621, 0]
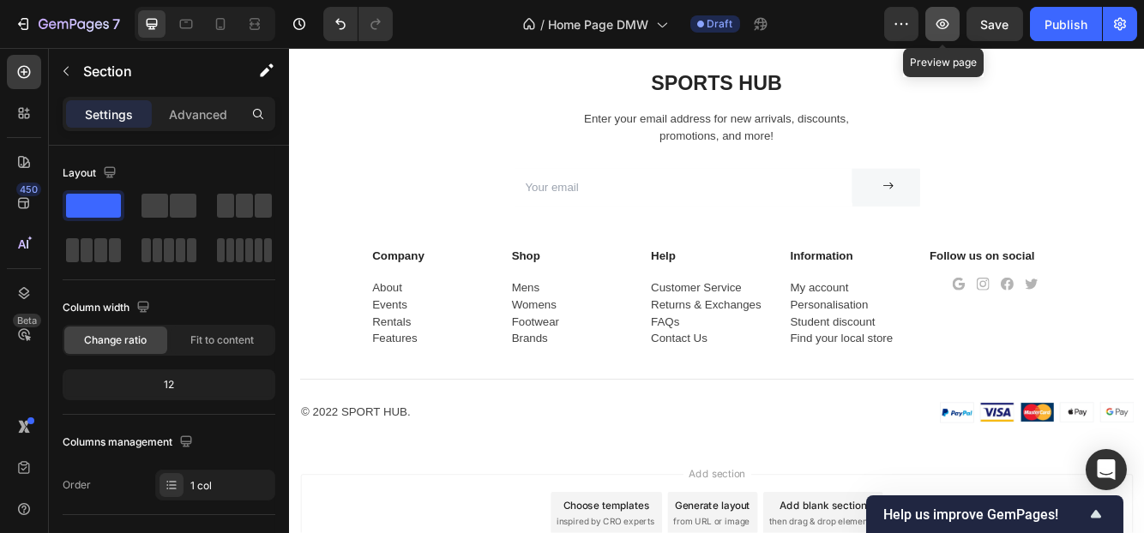
click at [936, 32] on icon "button" at bounding box center [942, 23] width 17 height 17
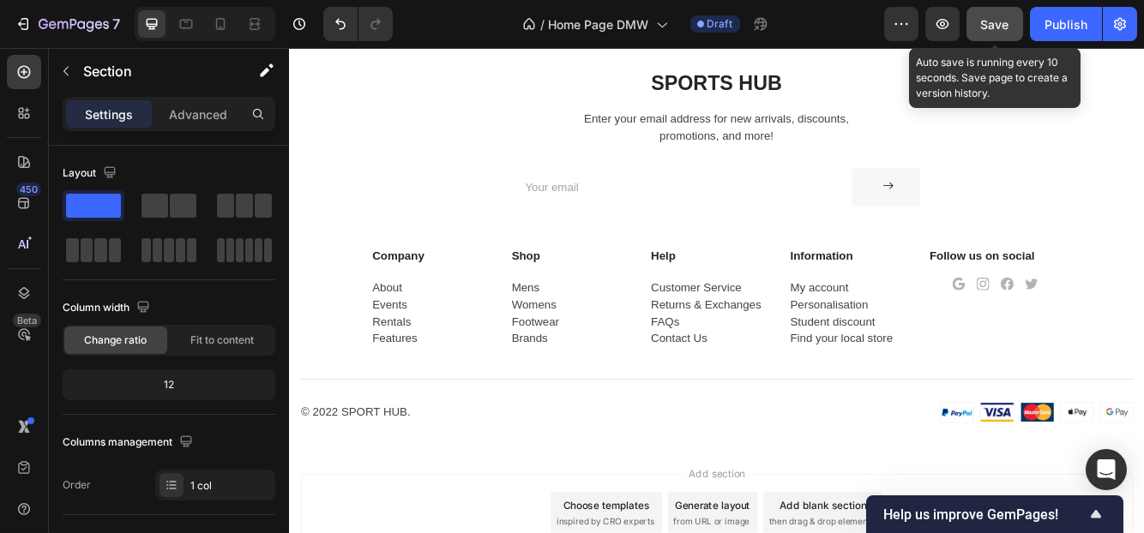
click at [995, 20] on span "Save" at bounding box center [995, 24] width 28 height 15
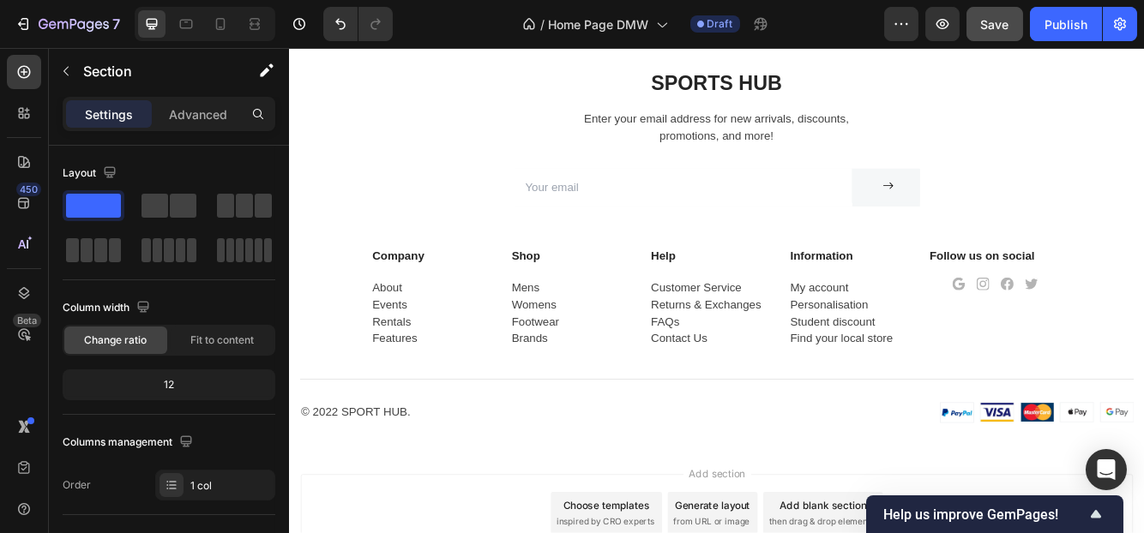
scroll to position [3792, 0]
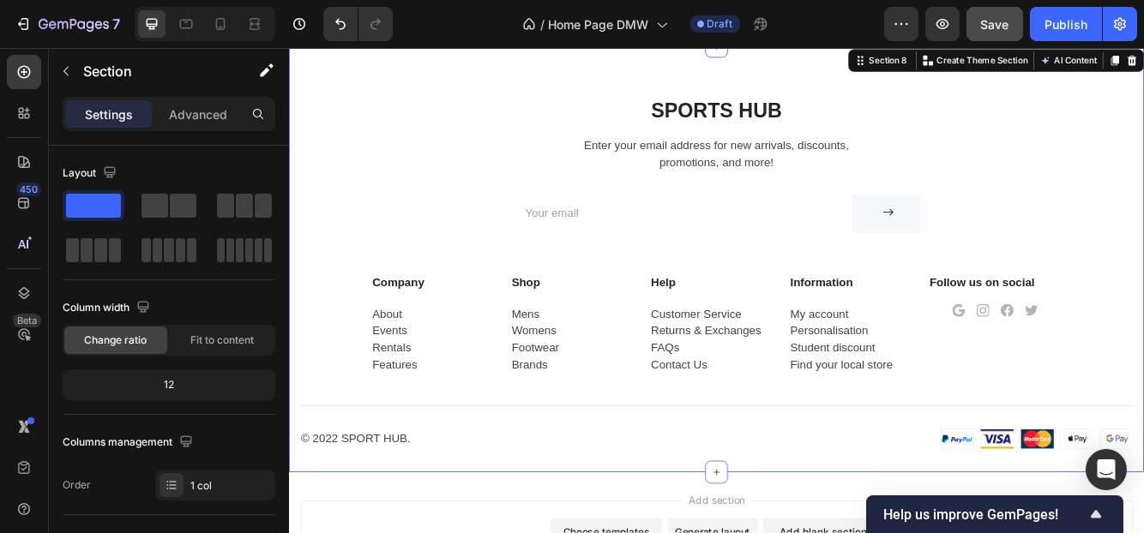
click at [516, 278] on div "Sports Hub Heading Enter your email address for new arrivals, discounts, promot…" at bounding box center [802, 333] width 1003 height 451
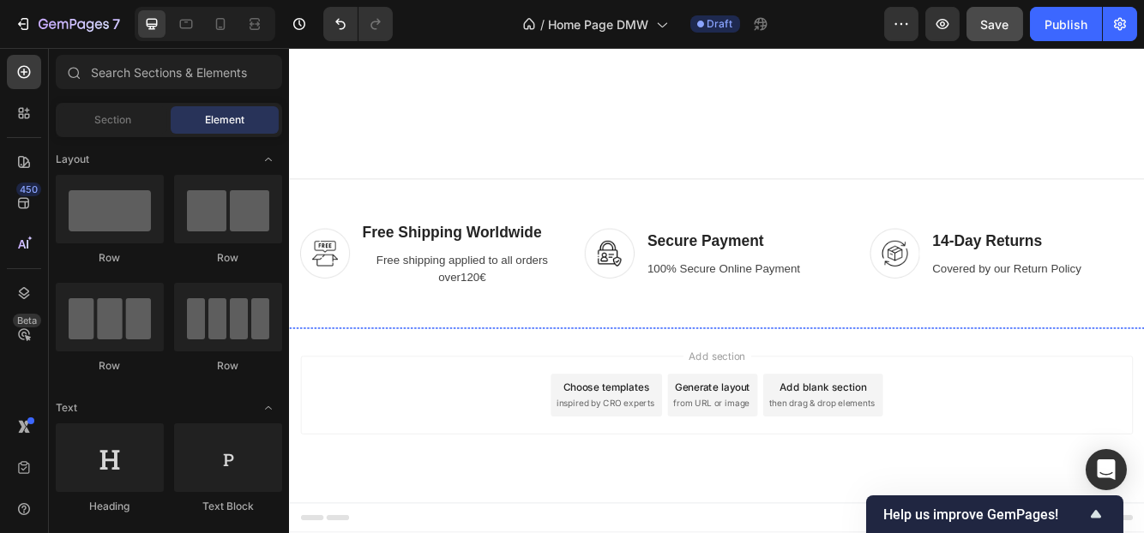
scroll to position [3195, 0]
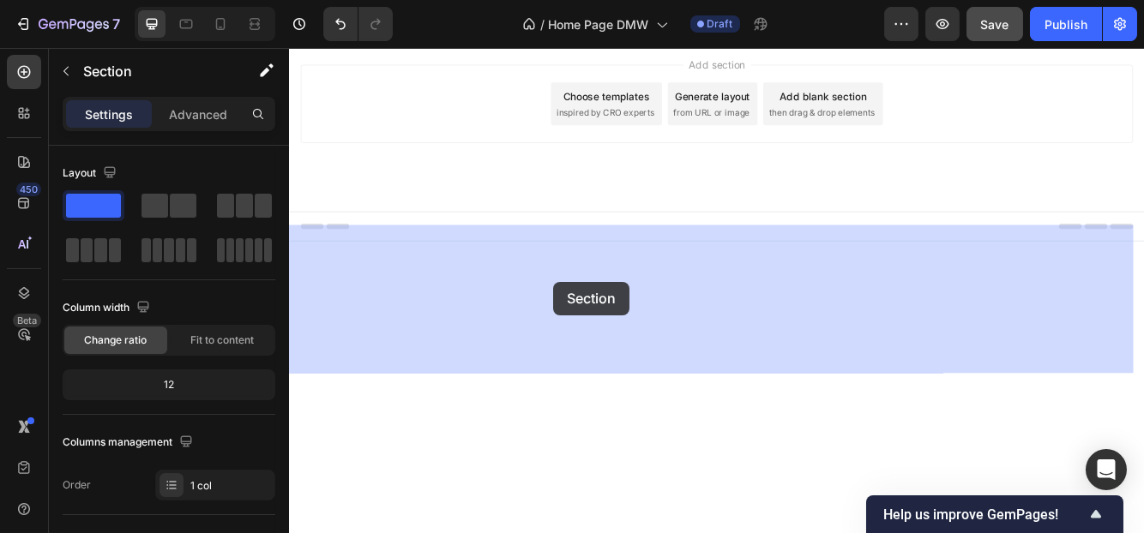
drag, startPoint x: 605, startPoint y: 287, endPoint x: 606, endPoint y: 328, distance: 41.2
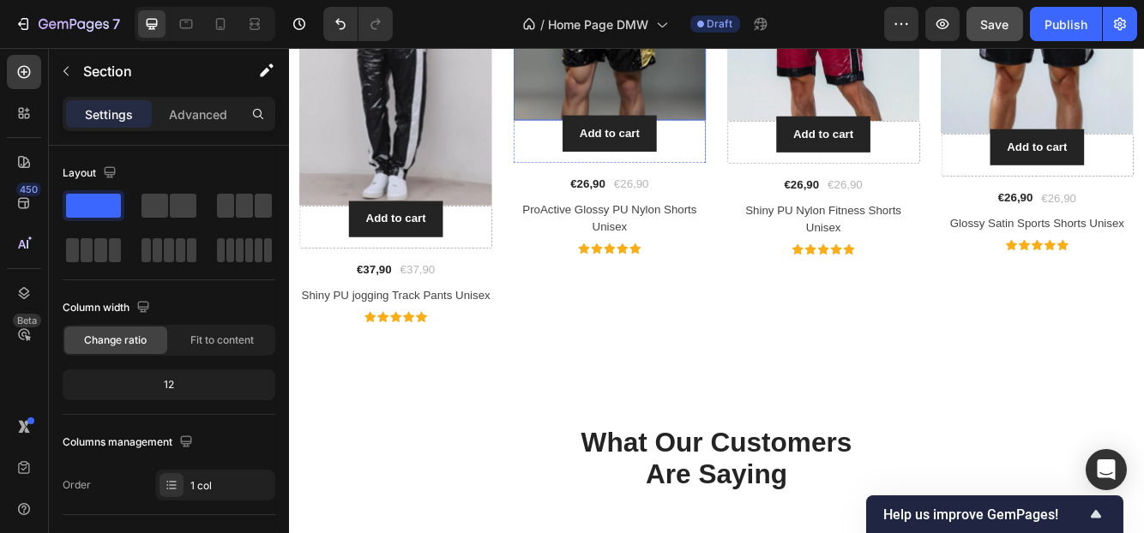
scroll to position [1908, 0]
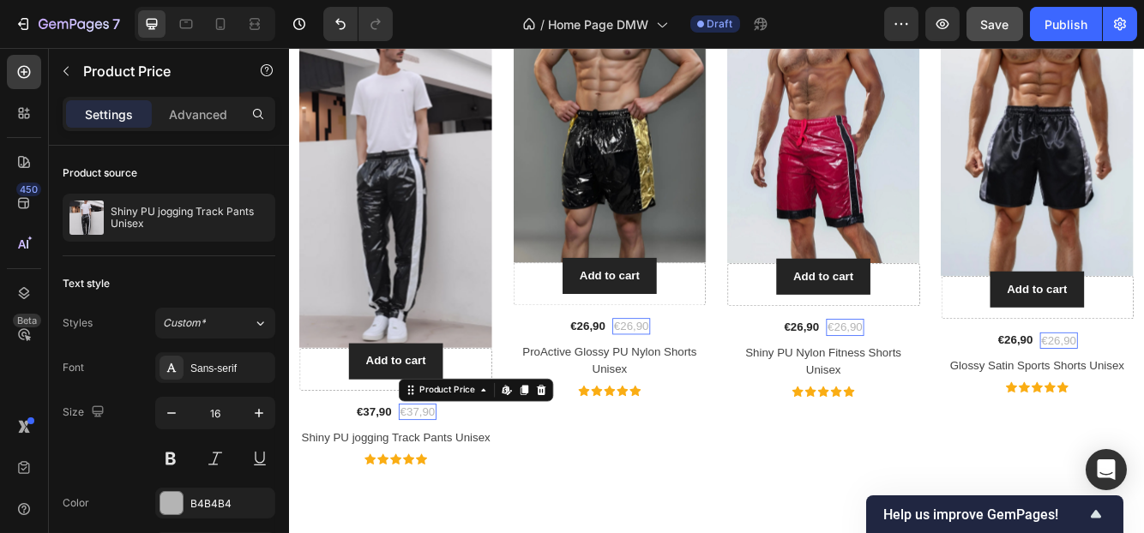
click at [454, 484] on div "€37,90" at bounding box center [442, 487] width 45 height 20
click at [600, 454] on div "Product Price Edit content in Shopify" at bounding box center [513, 460] width 186 height 27
click at [593, 454] on icon at bounding box center [591, 460] width 11 height 12
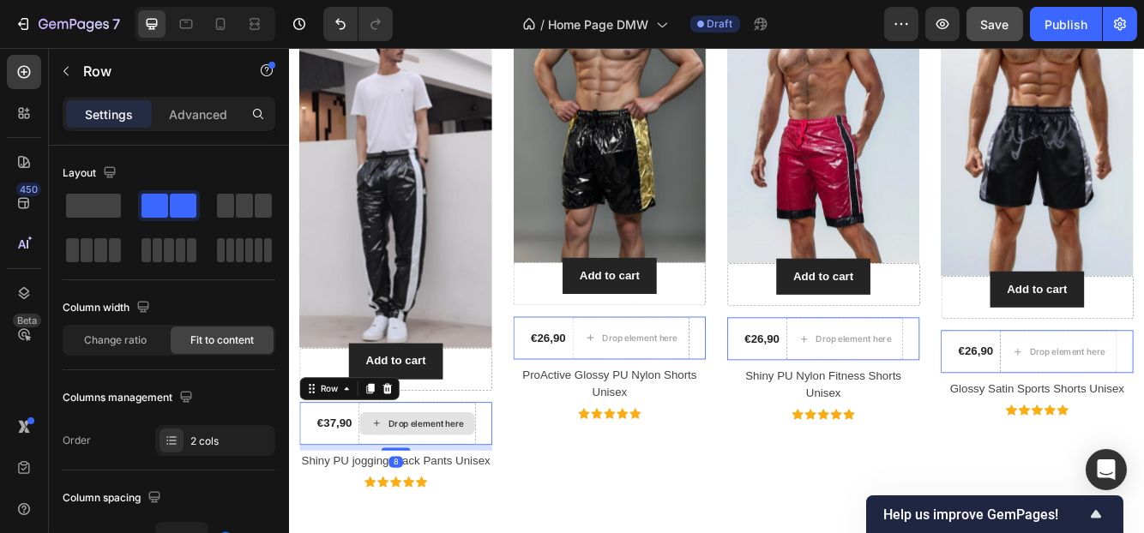
click at [375, 476] on div "Drop element here" at bounding box center [442, 500] width 141 height 51
click at [94, 199] on span at bounding box center [93, 206] width 55 height 24
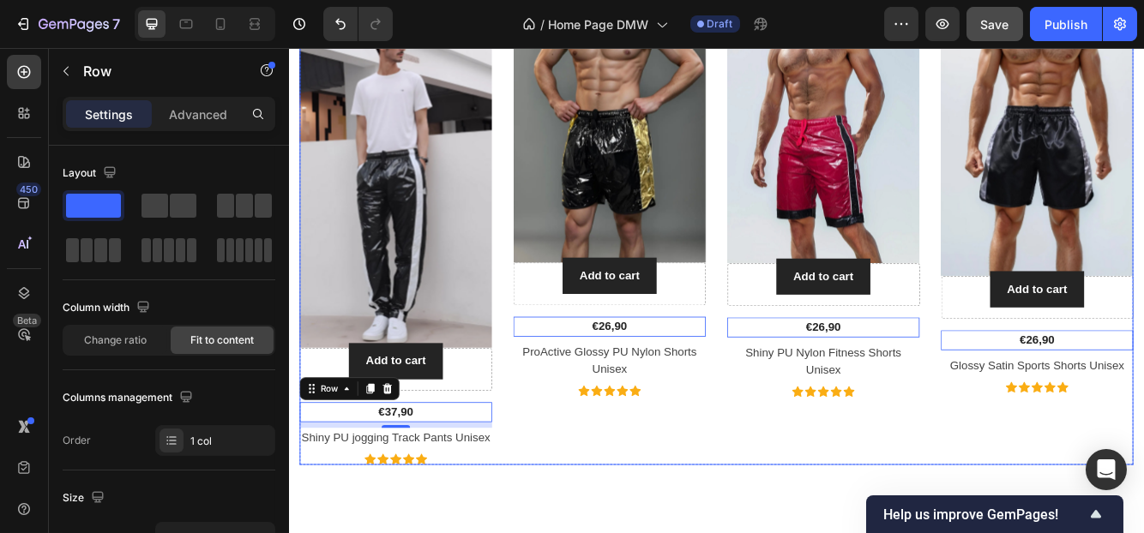
click at [629, 532] on div "Product Images Add to cart Add to Cart No discount Not be displayed when publis…" at bounding box center [673, 274] width 231 height 552
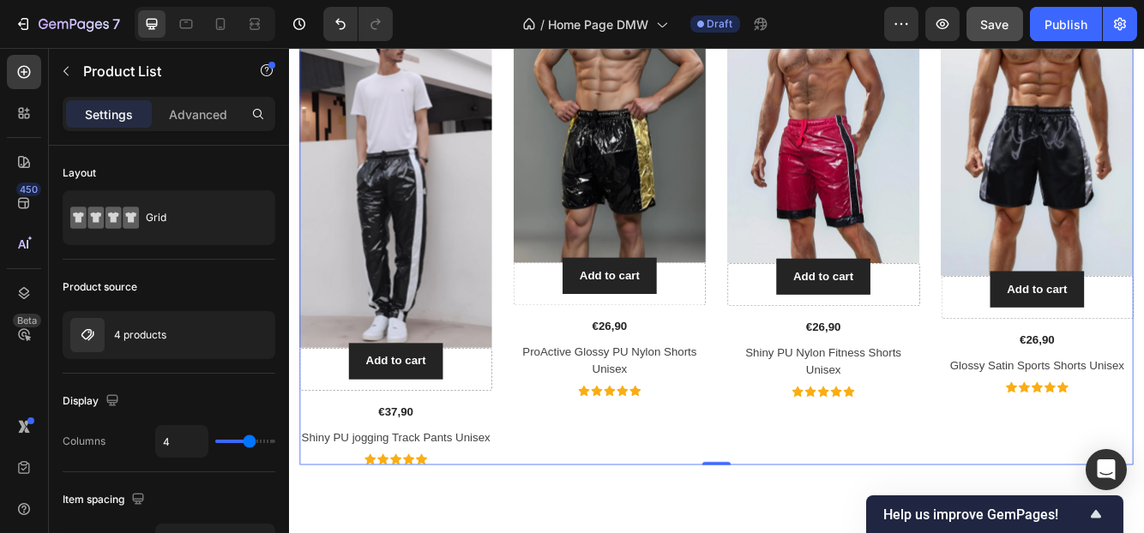
scroll to position [2079, 0]
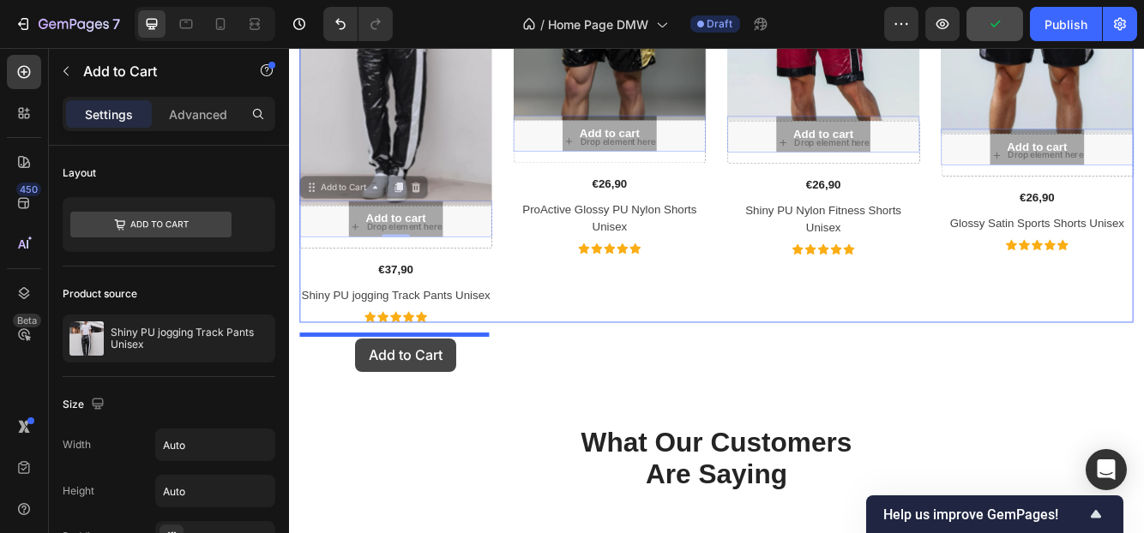
drag, startPoint x: 371, startPoint y: 250, endPoint x: 366, endPoint y: 398, distance: 147.6
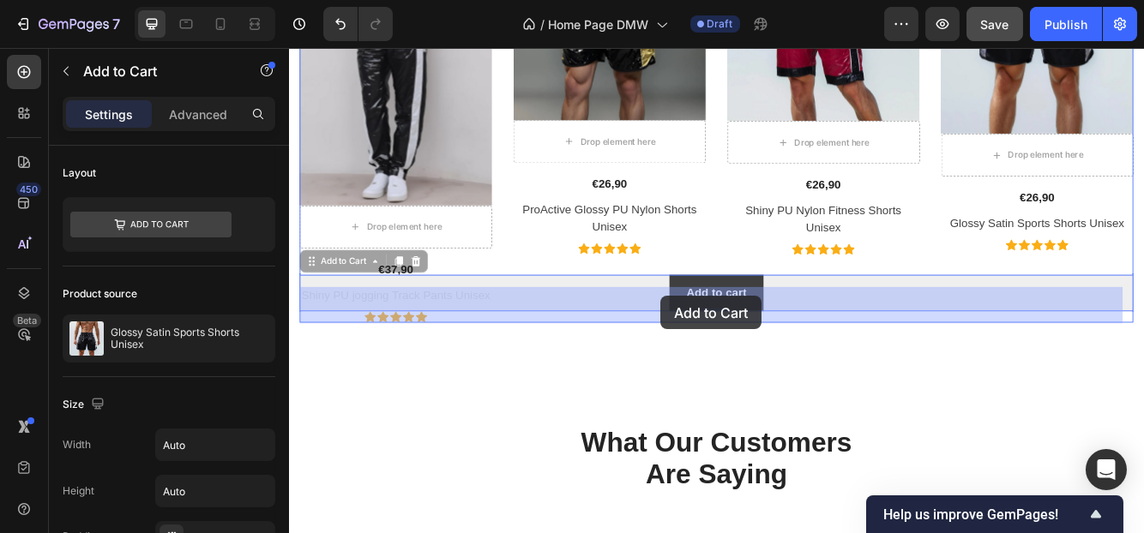
drag, startPoint x: 726, startPoint y: 362, endPoint x: 754, endPoint y: 346, distance: 31.5
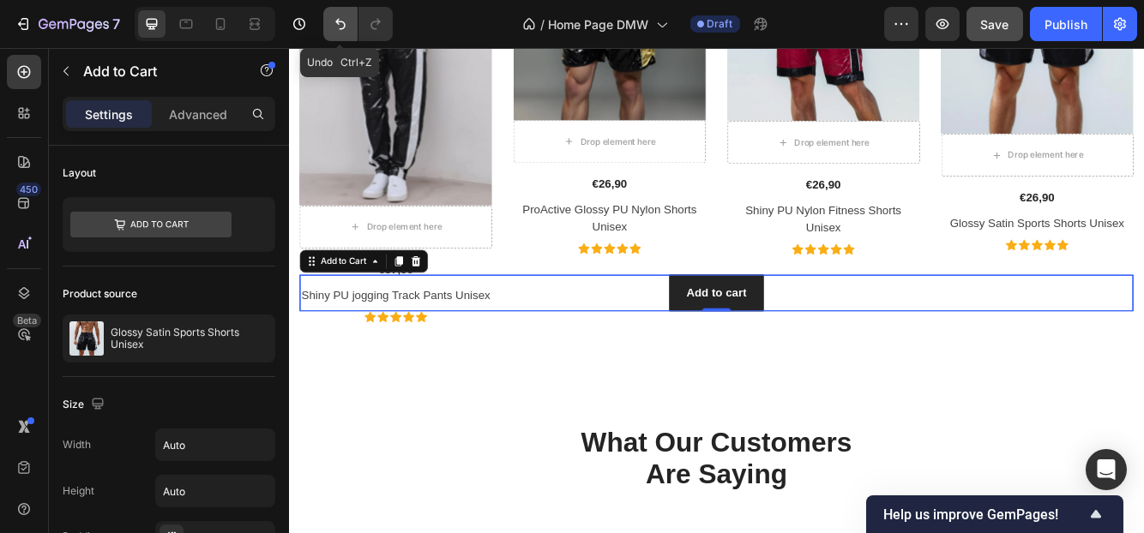
click at [340, 18] on icon "Undo/Redo" at bounding box center [340, 23] width 17 height 17
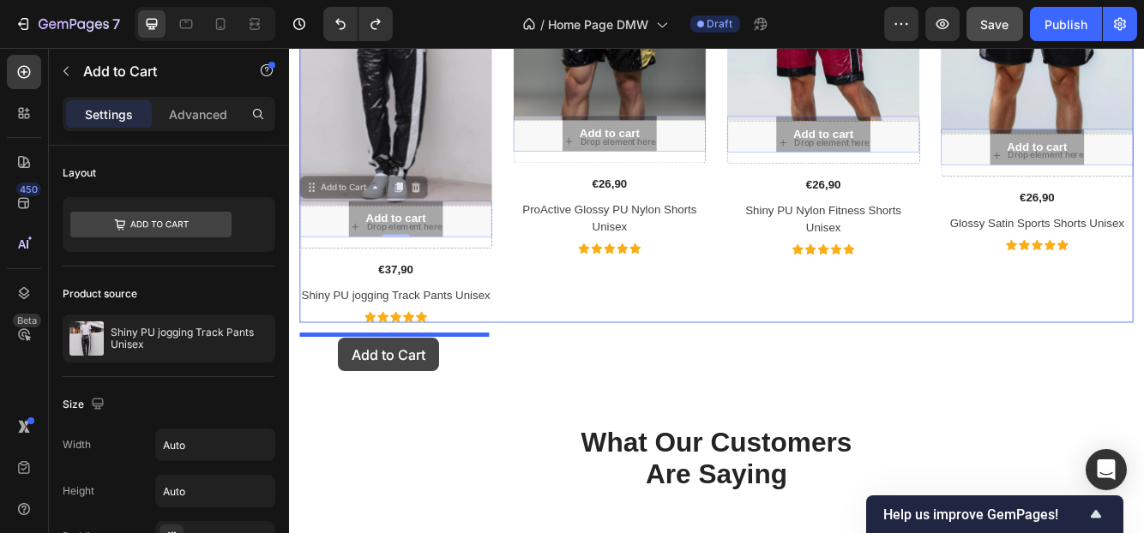
drag, startPoint x: 369, startPoint y: 240, endPoint x: 347, endPoint y: 397, distance: 158.4
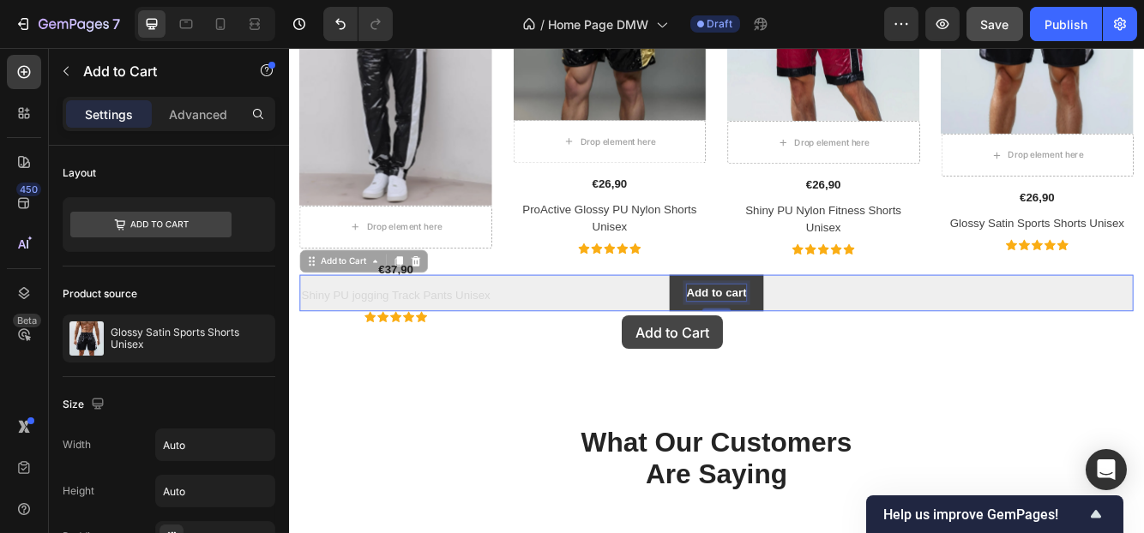
scroll to position [2035, 0]
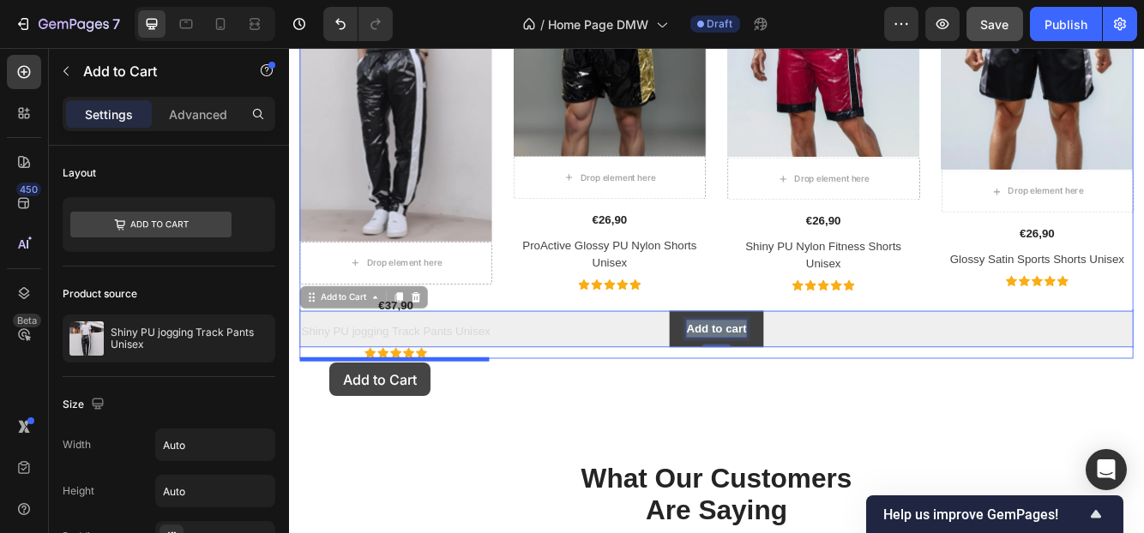
drag, startPoint x: 762, startPoint y: 354, endPoint x: 337, endPoint y: 427, distance: 431.5
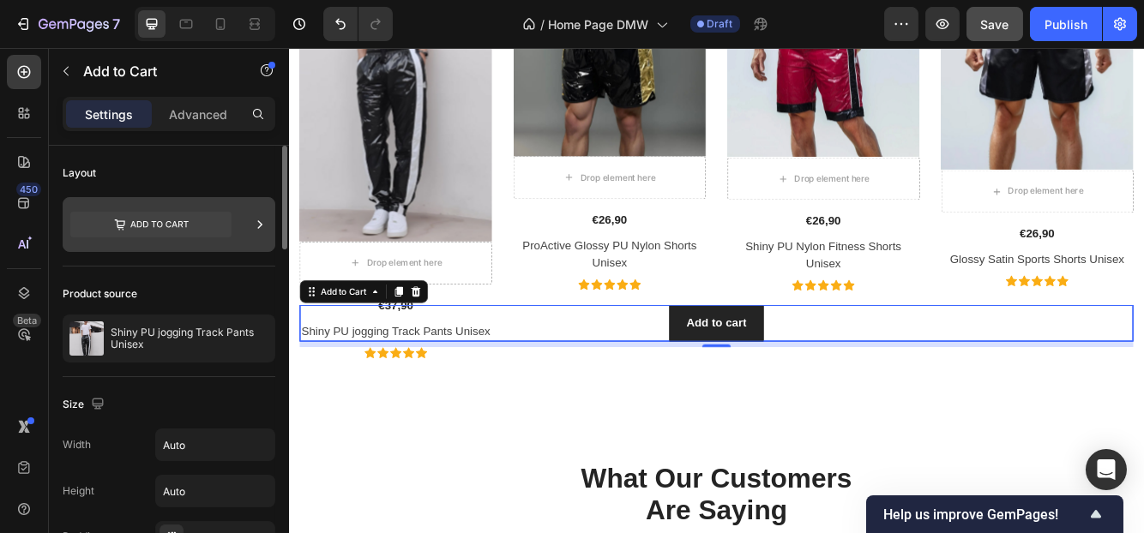
click at [247, 225] on div at bounding box center [169, 224] width 213 height 55
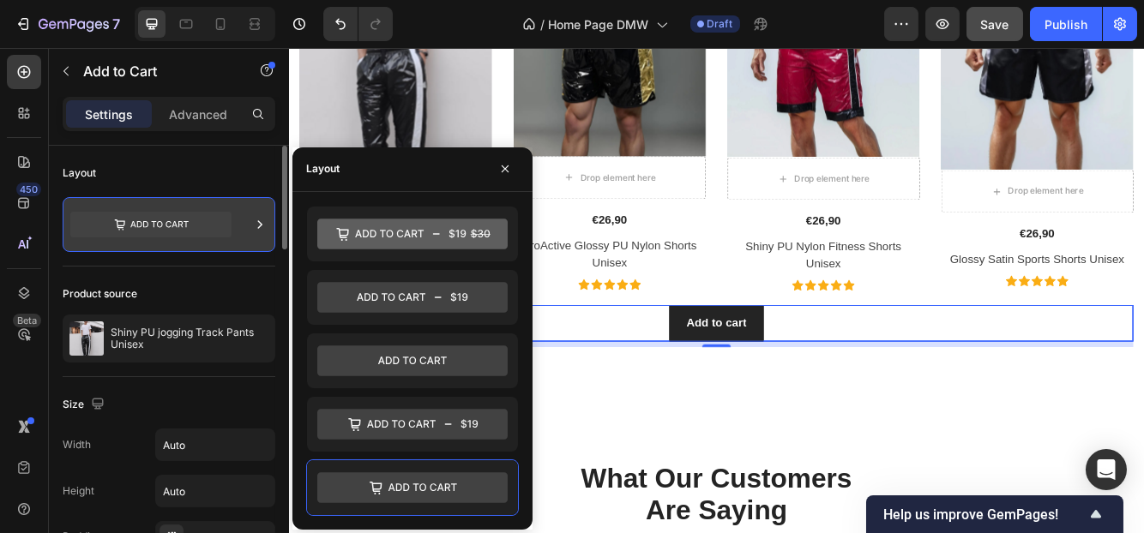
click at [247, 225] on div at bounding box center [169, 224] width 213 height 55
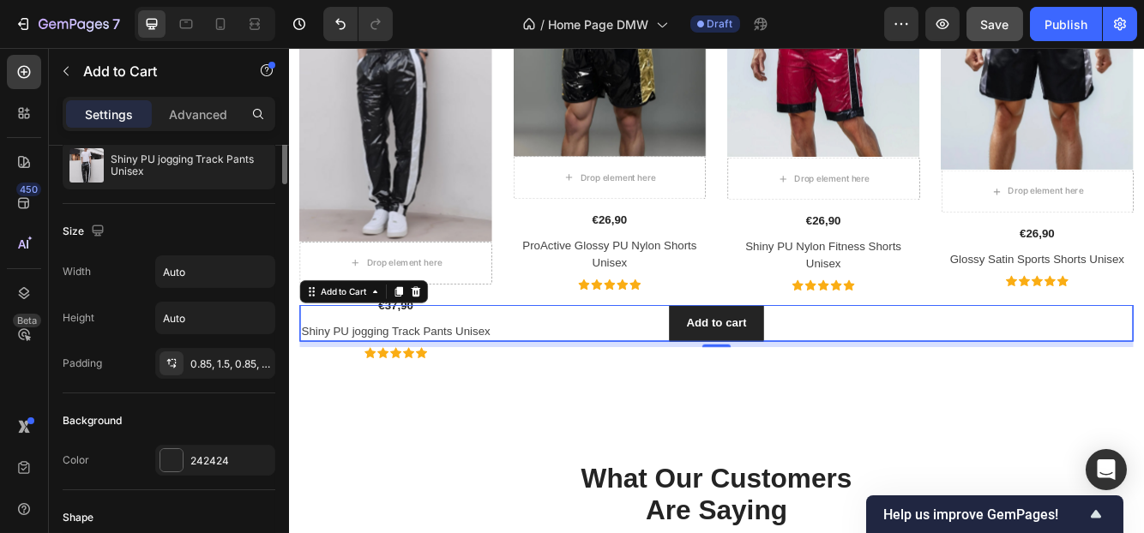
scroll to position [87, 0]
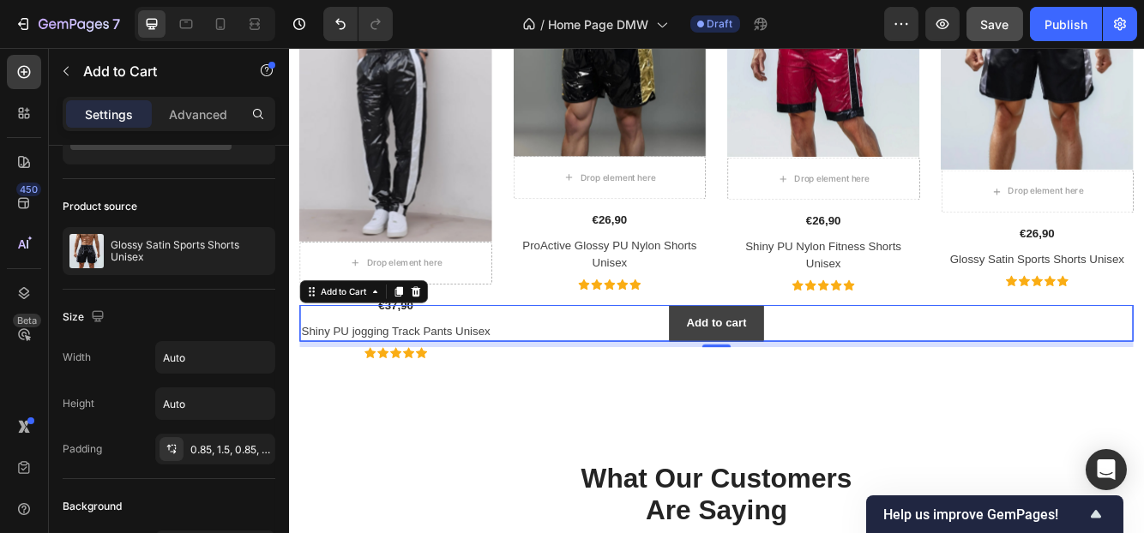
click at [746, 400] on button "Add to cart" at bounding box center [802, 380] width 113 height 44
click at [681, 400] on div "Add to cart Add to Cart 0" at bounding box center [802, 380] width 1003 height 44
click at [571, 394] on div "Add to cart Add to Cart 0" at bounding box center [802, 380] width 1003 height 44
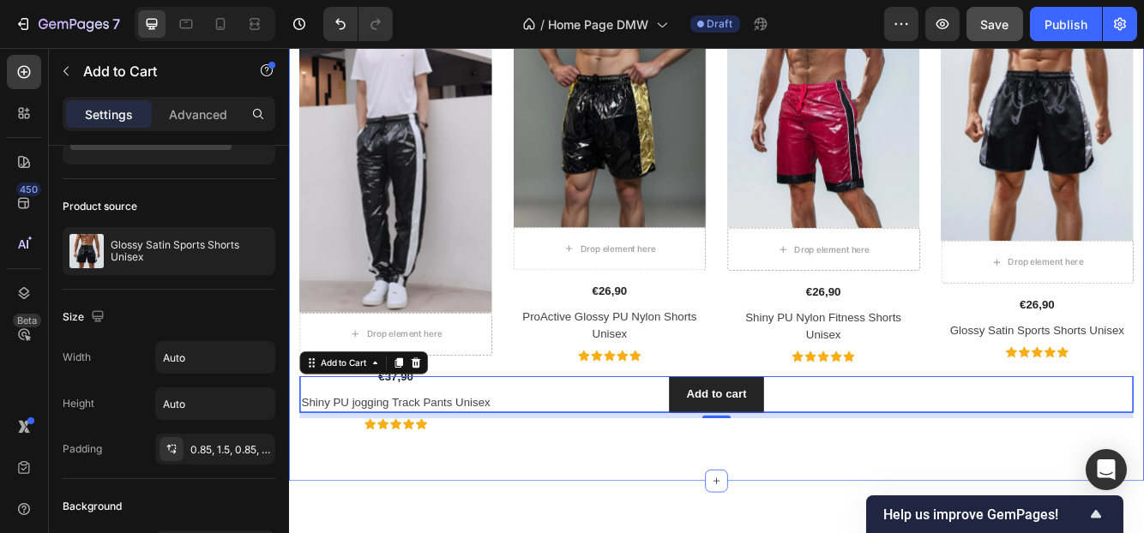
click at [529, 532] on div "Best Sellers Heading Product Images No discount Not be displayed when published…" at bounding box center [802, 186] width 1029 height 767
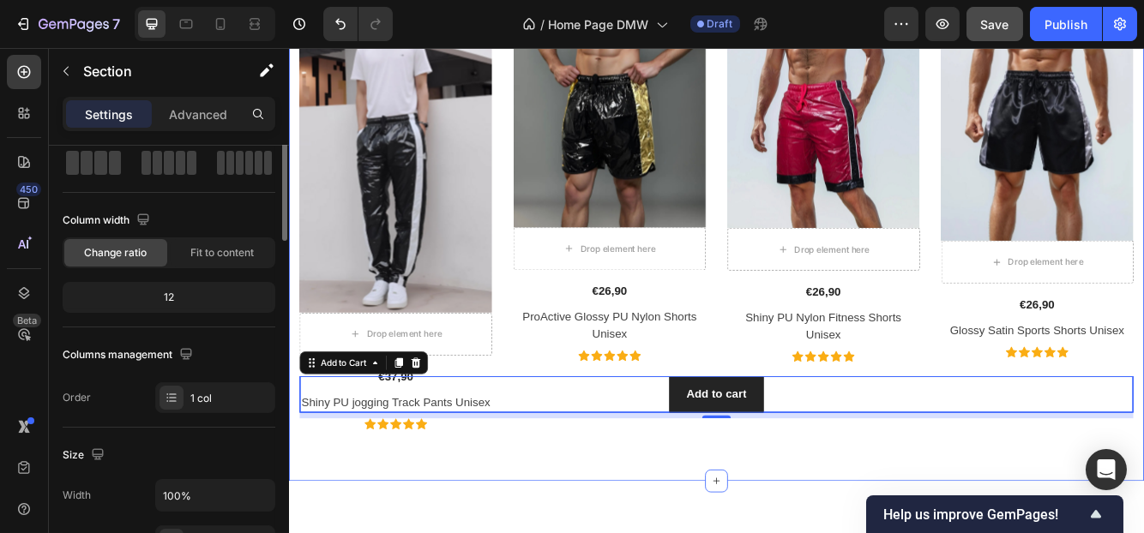
scroll to position [0, 0]
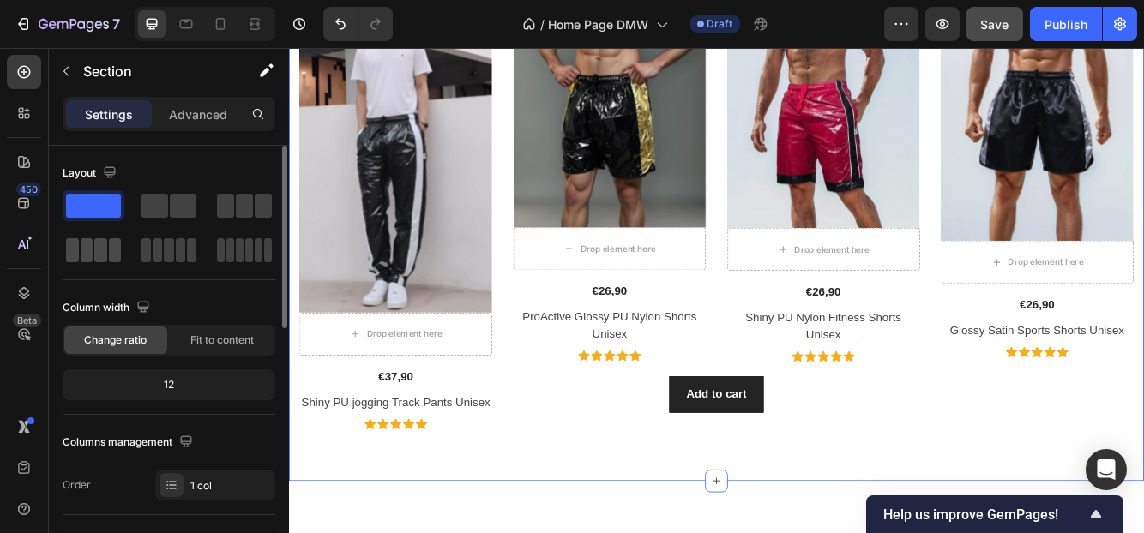
click at [100, 256] on span at bounding box center [100, 250] width 13 height 24
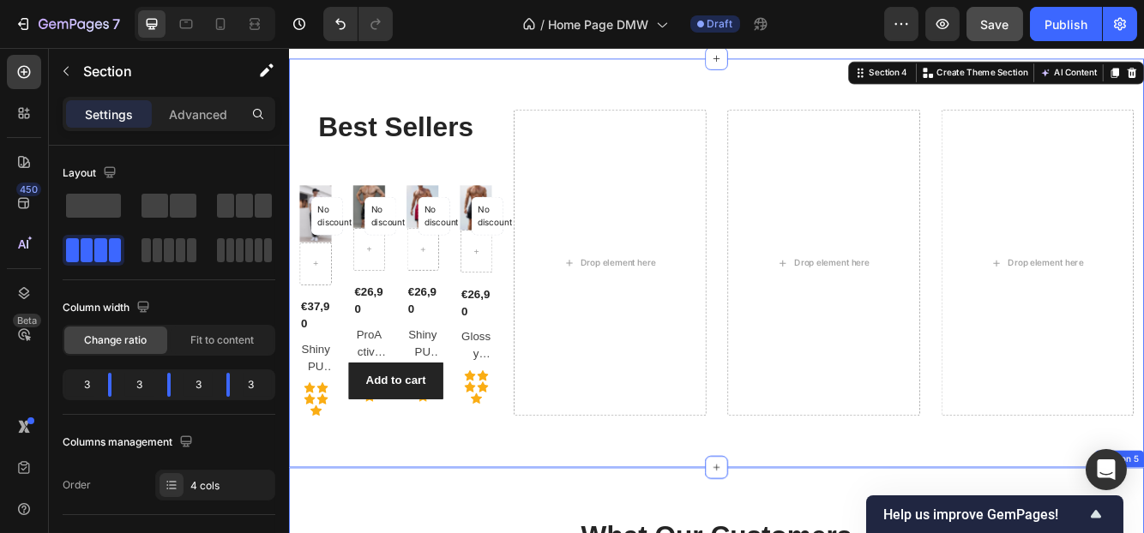
scroll to position [1864, 0]
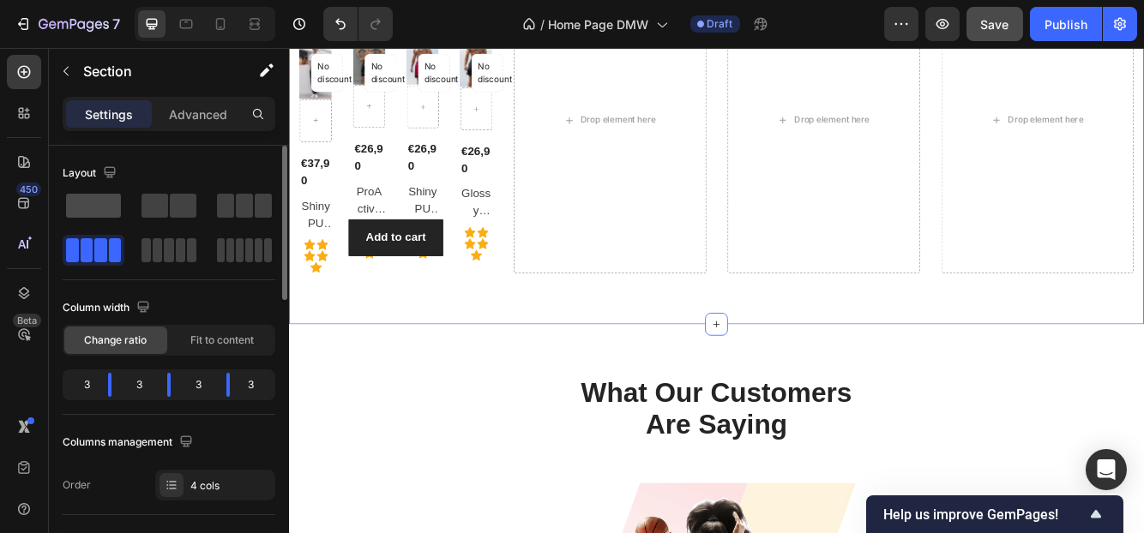
click at [82, 203] on span at bounding box center [93, 206] width 55 height 24
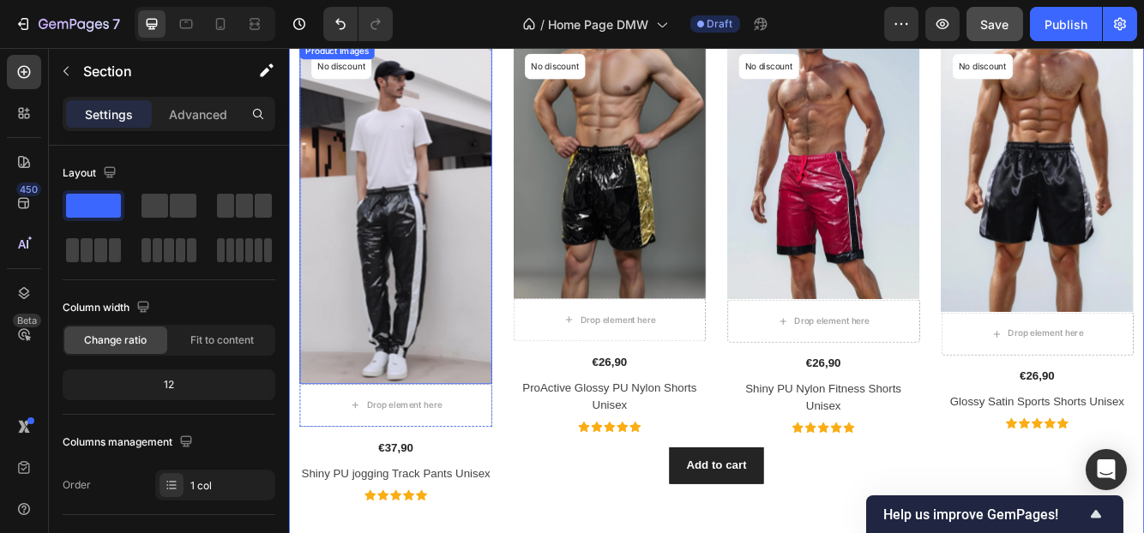
scroll to position [2035, 0]
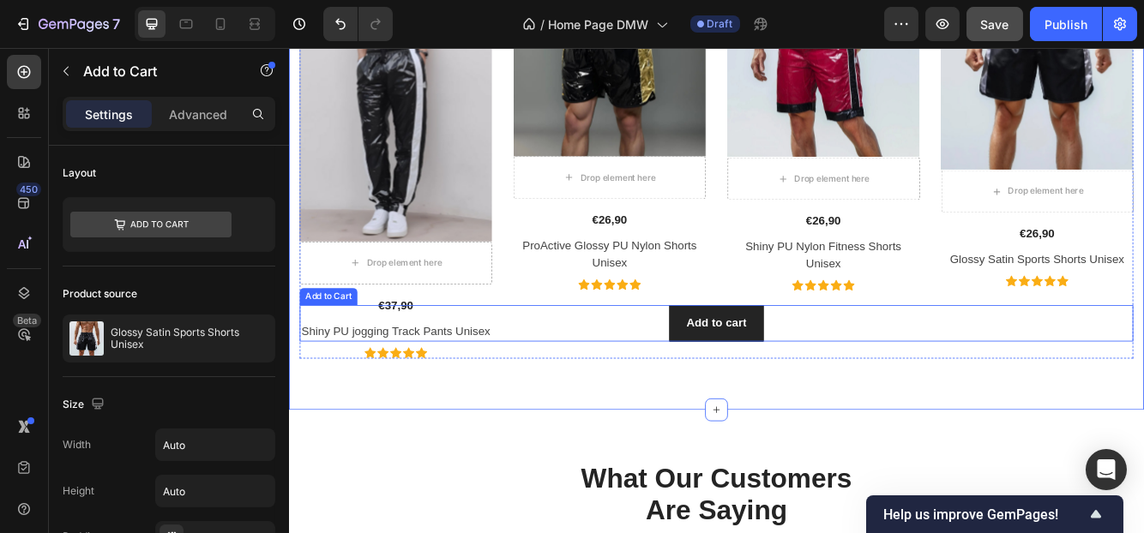
click at [680, 388] on div "Add to cart Add to Cart" at bounding box center [802, 380] width 1003 height 44
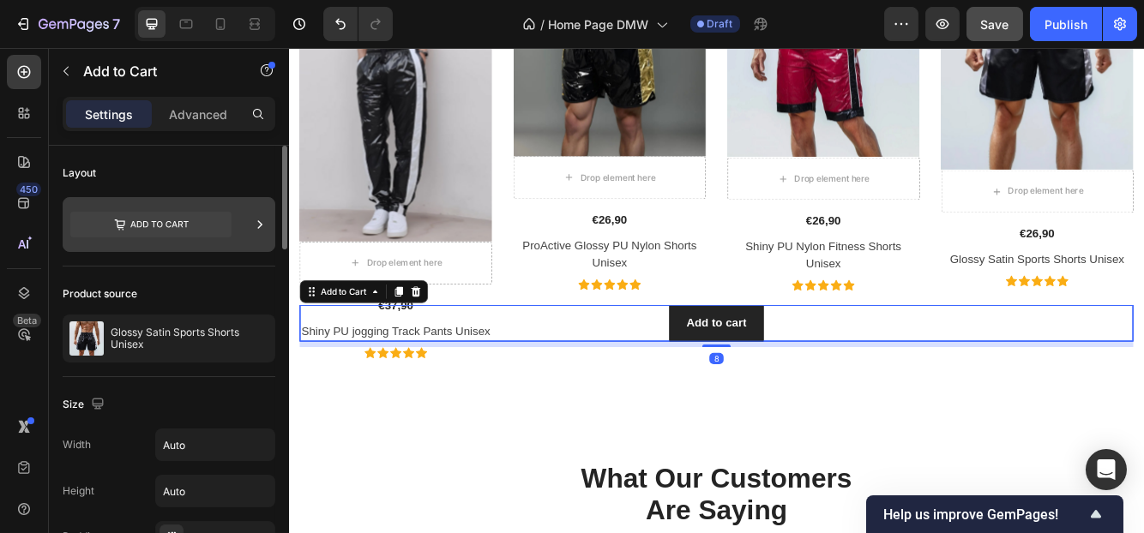
click at [129, 207] on icon at bounding box center [150, 224] width 161 height 39
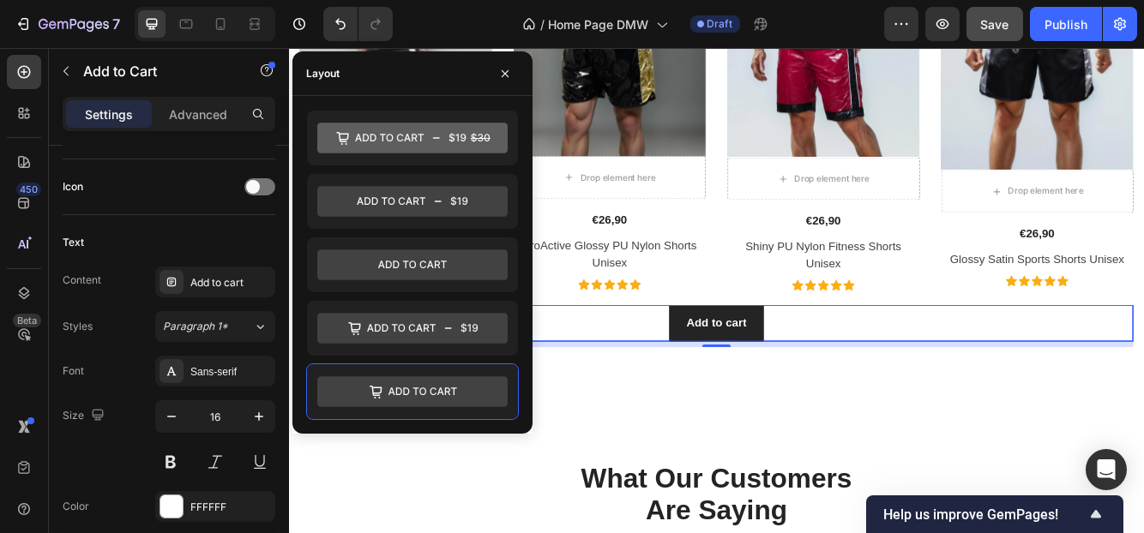
scroll to position [262, 0]
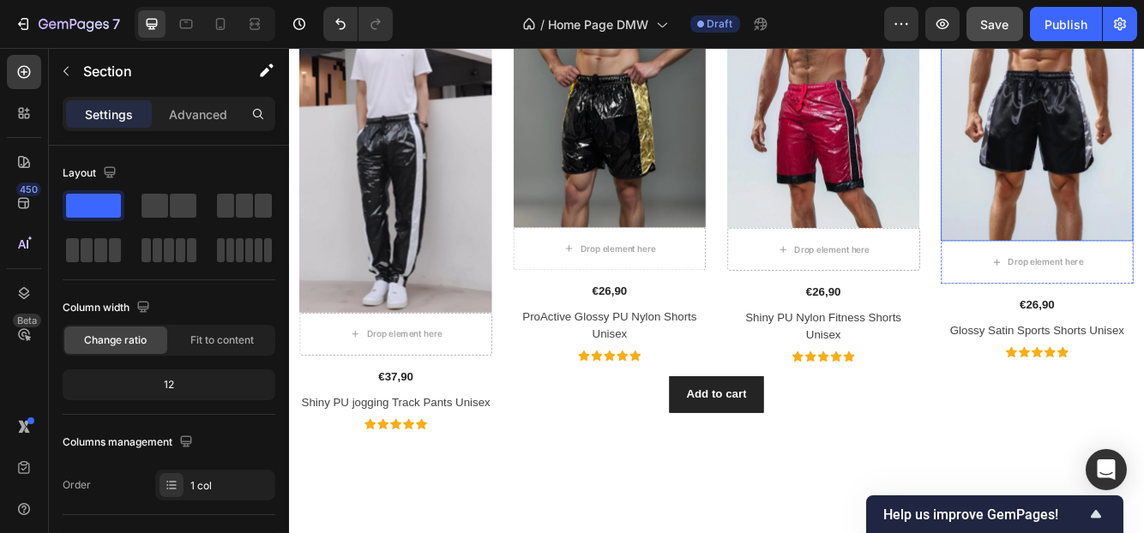
scroll to position [1521, 0]
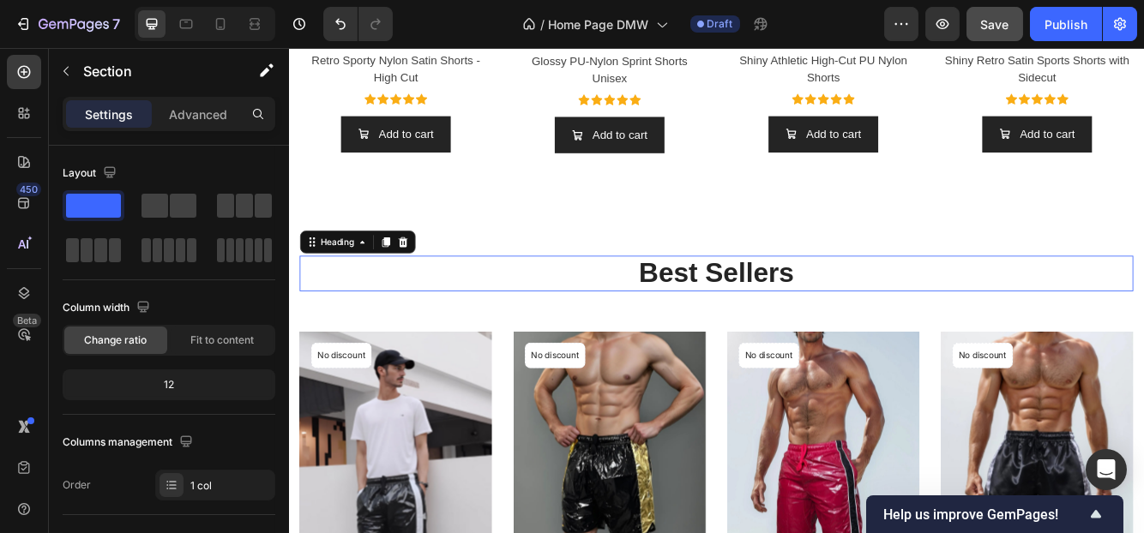
click at [971, 334] on h2 "Best Sellers" at bounding box center [802, 319] width 1003 height 43
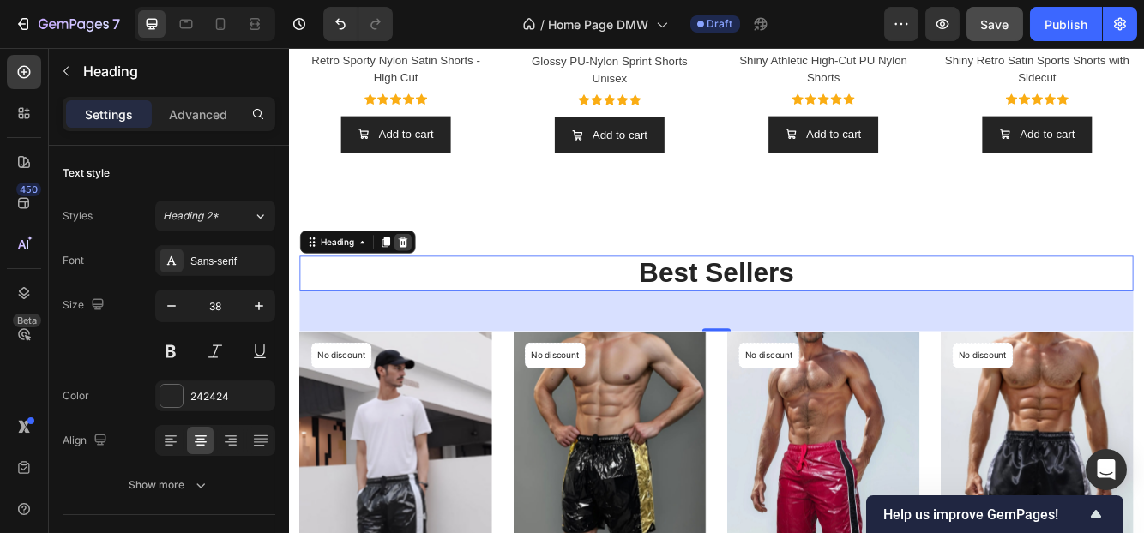
click at [426, 280] on icon at bounding box center [425, 282] width 14 height 14
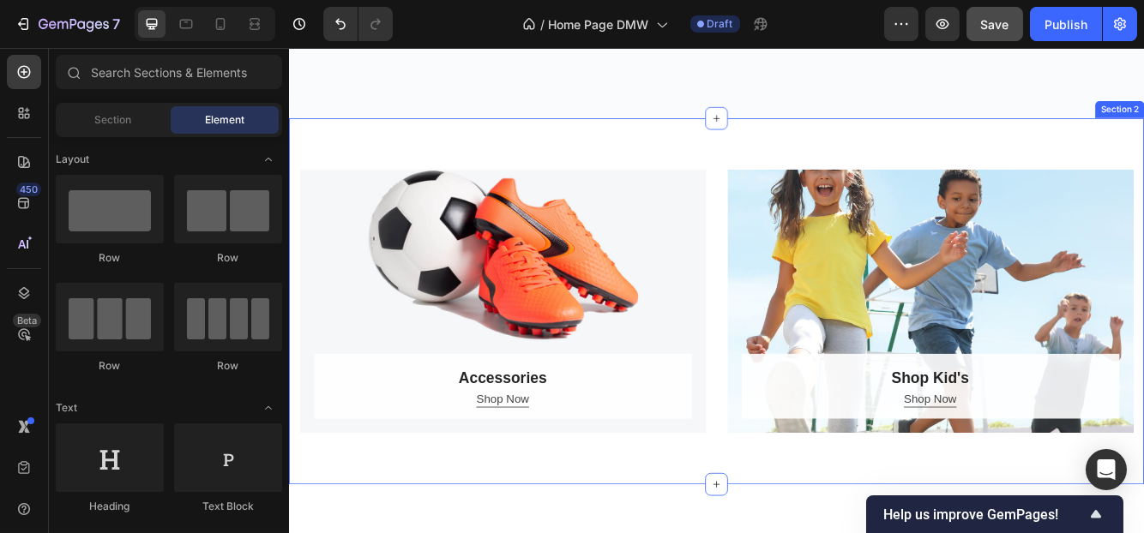
scroll to position [664, 0]
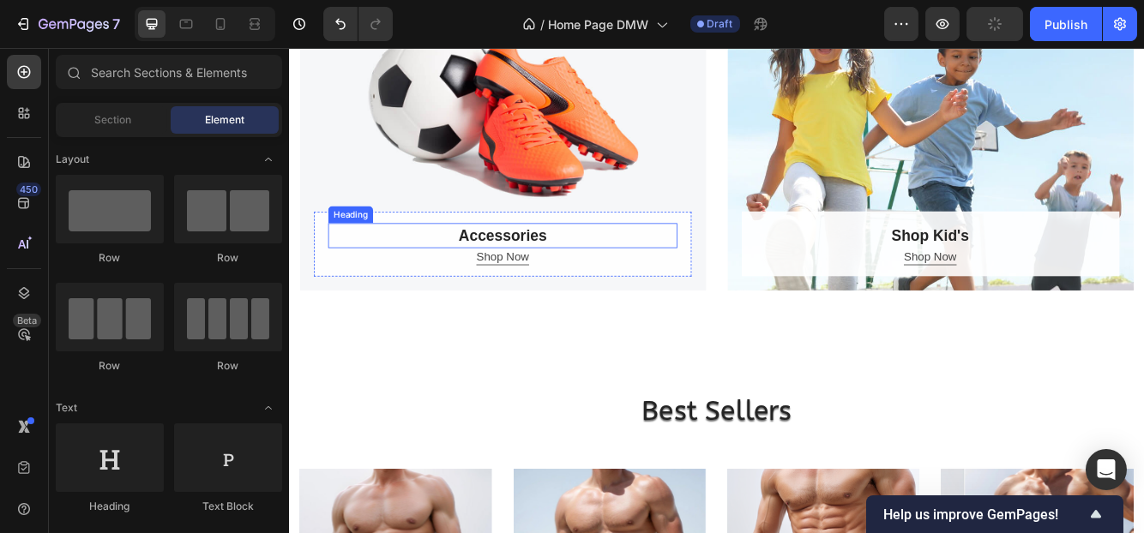
click at [592, 272] on p "Accessories" at bounding box center [545, 274] width 417 height 27
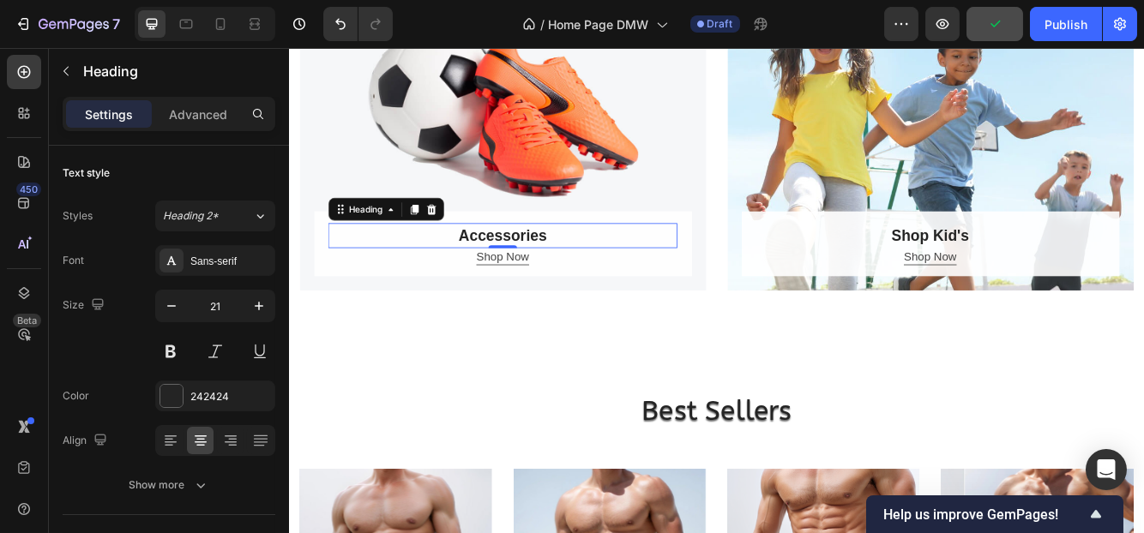
click at [592, 272] on p "Accessories" at bounding box center [545, 274] width 417 height 27
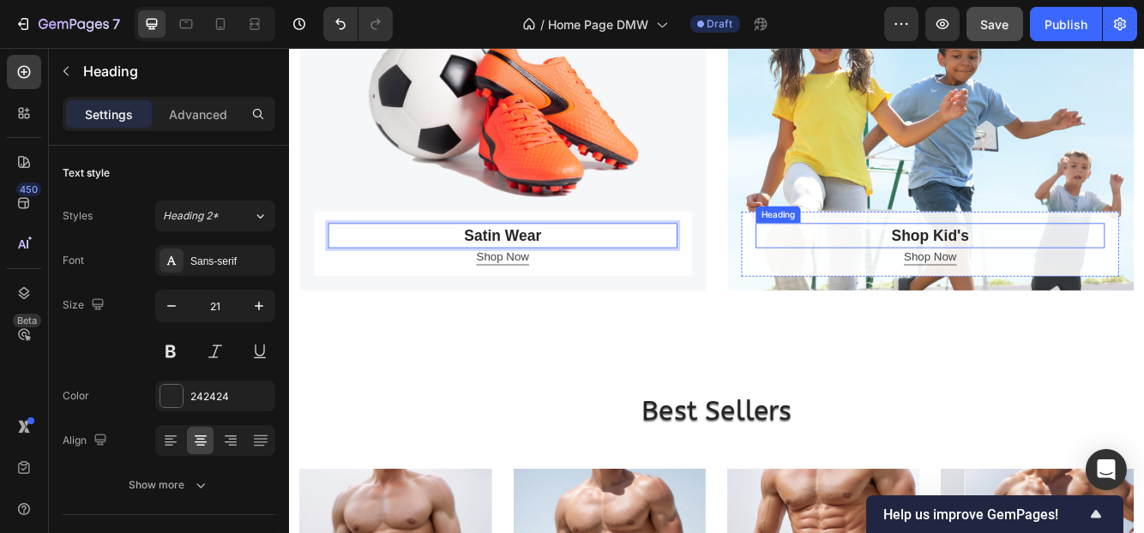
click at [1055, 274] on h2 "Shop Kid's" at bounding box center [1060, 274] width 420 height 31
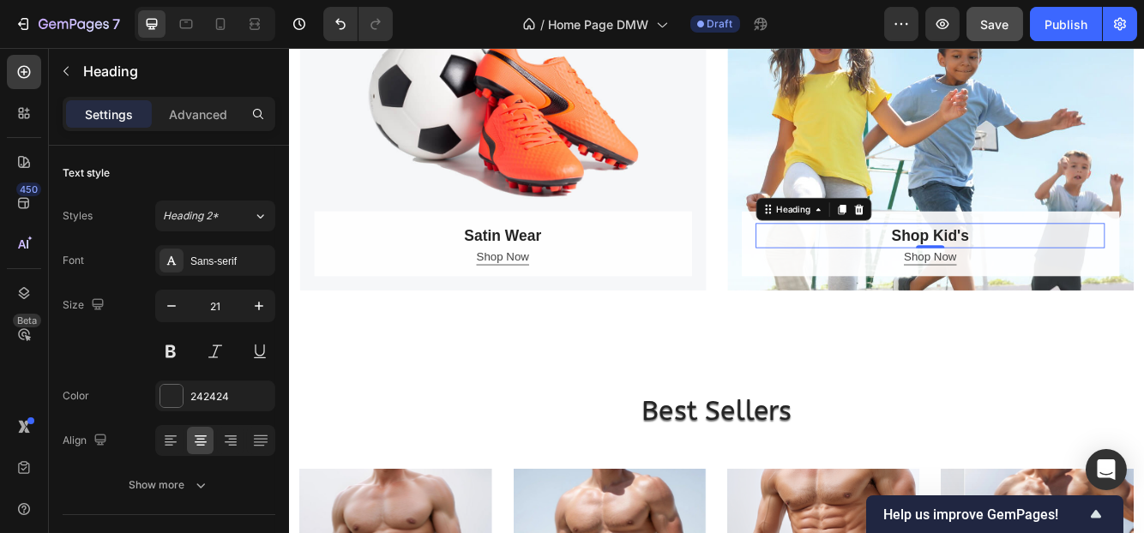
click at [1105, 274] on h2 "Shop Kid's" at bounding box center [1060, 274] width 420 height 31
click at [1105, 274] on p "Shop Kid's" at bounding box center [1059, 274] width 417 height 27
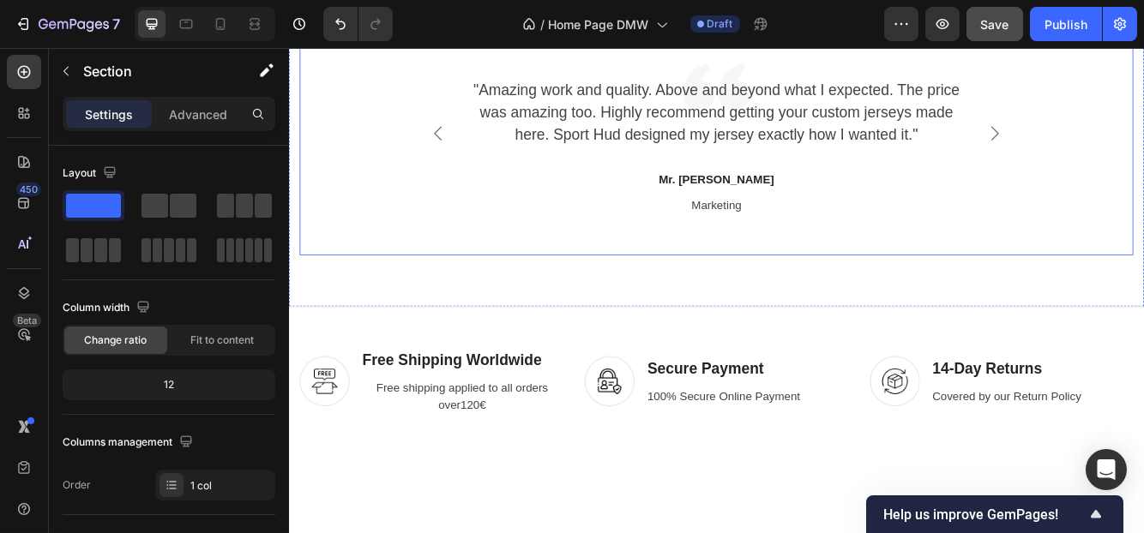
scroll to position [2670, 0]
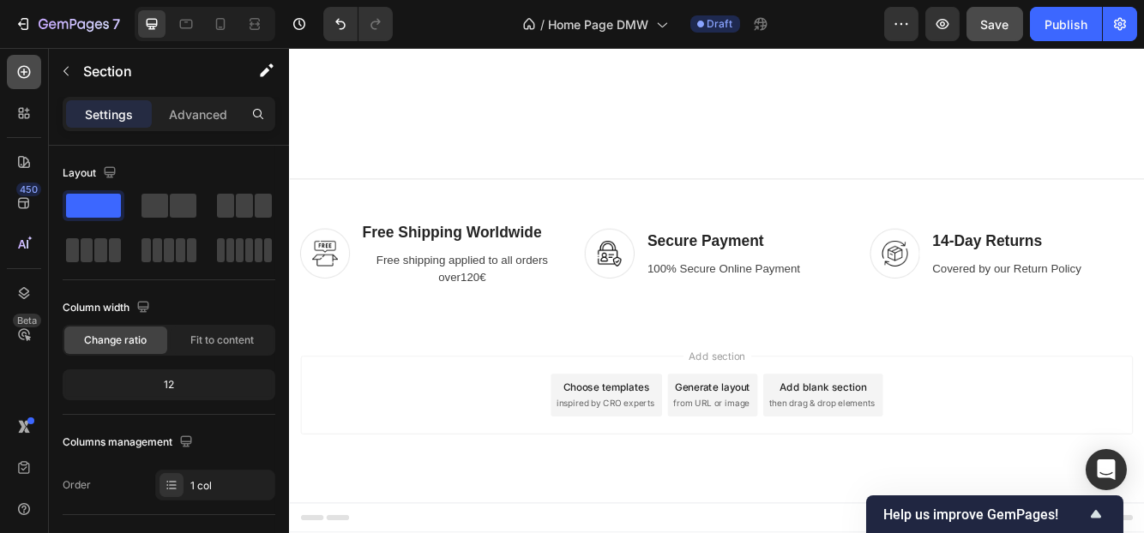
click at [16, 73] on icon at bounding box center [23, 71] width 17 height 17
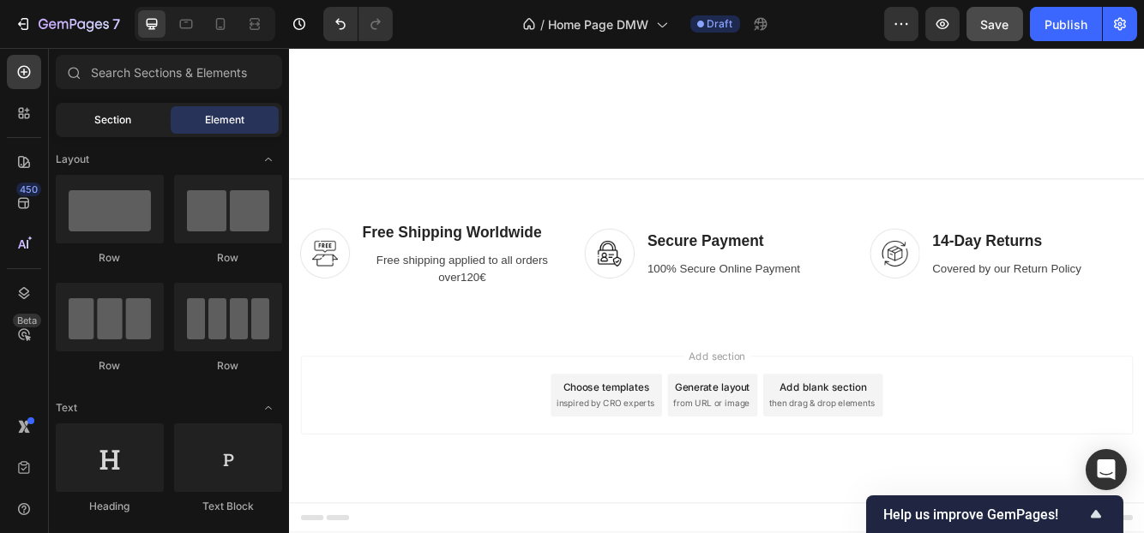
click at [87, 123] on div "Section" at bounding box center [113, 119] width 108 height 27
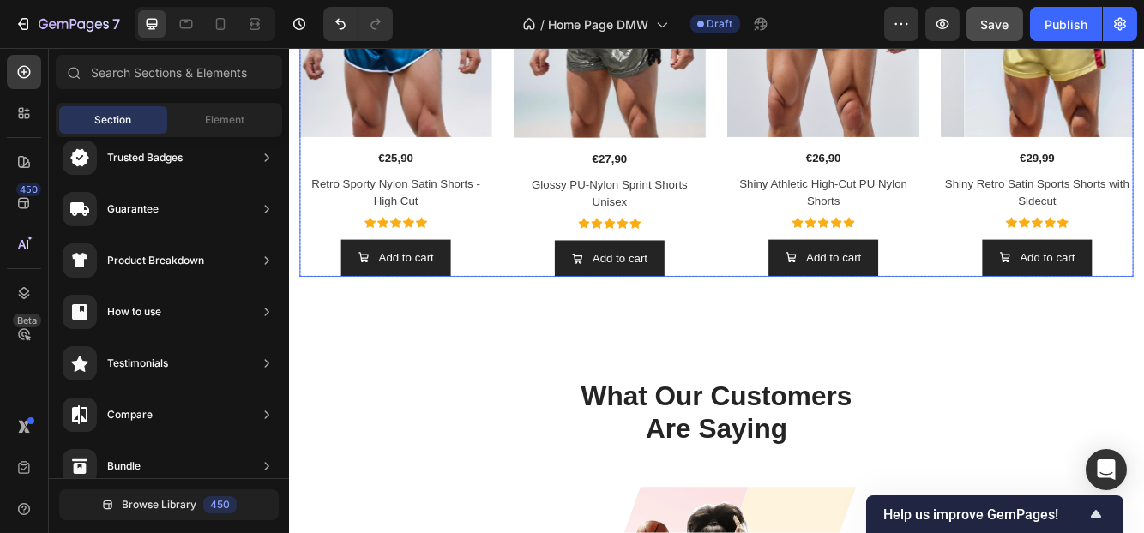
scroll to position [1629, 0]
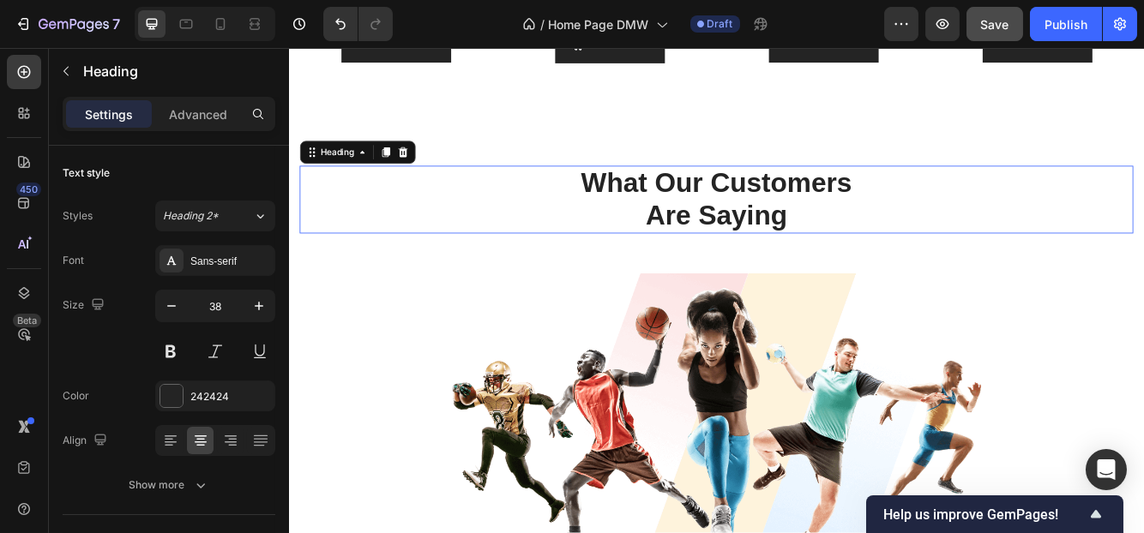
click at [765, 237] on p "Are Saying" at bounding box center [803, 250] width 1000 height 39
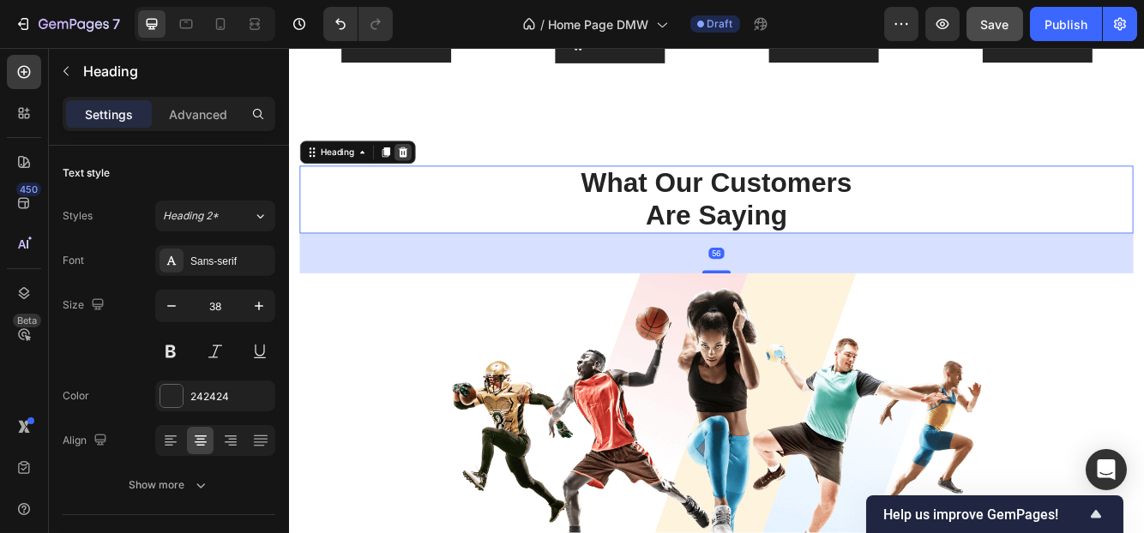
click at [422, 168] on icon at bounding box center [425, 174] width 11 height 12
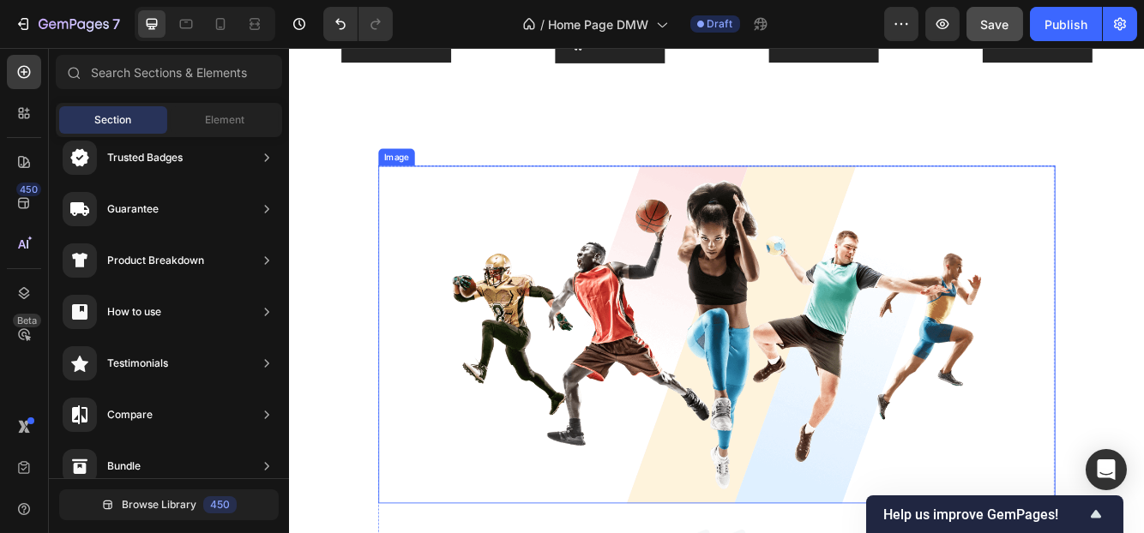
click at [630, 315] on img at bounding box center [802, 393] width 815 height 406
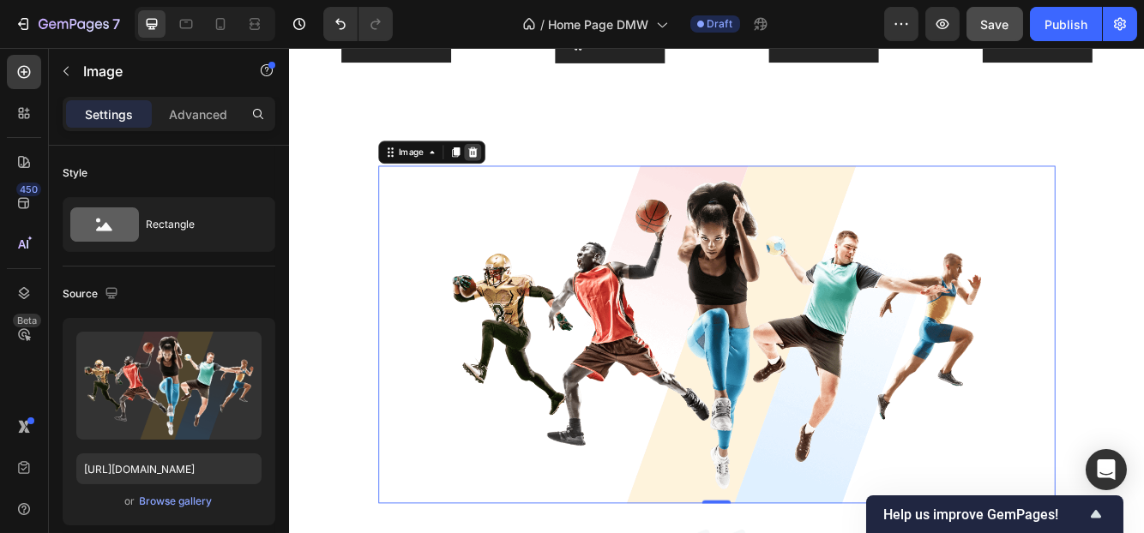
click at [502, 167] on icon at bounding box center [509, 174] width 14 height 14
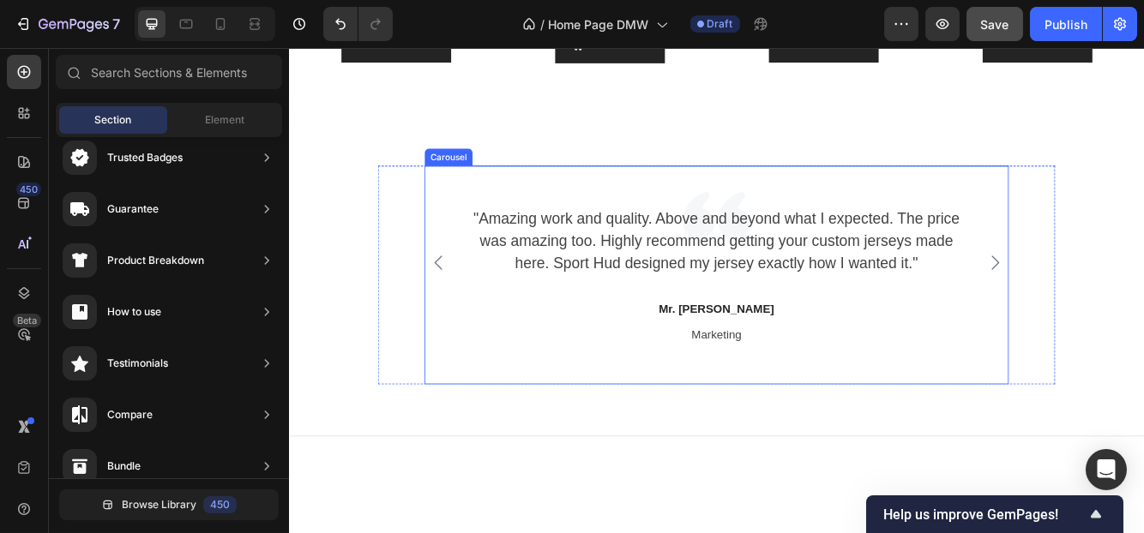
click at [472, 200] on div ""Amazing work and quality. Above and beyond what I expected. The price was amaz…" at bounding box center [802, 321] width 703 height 263
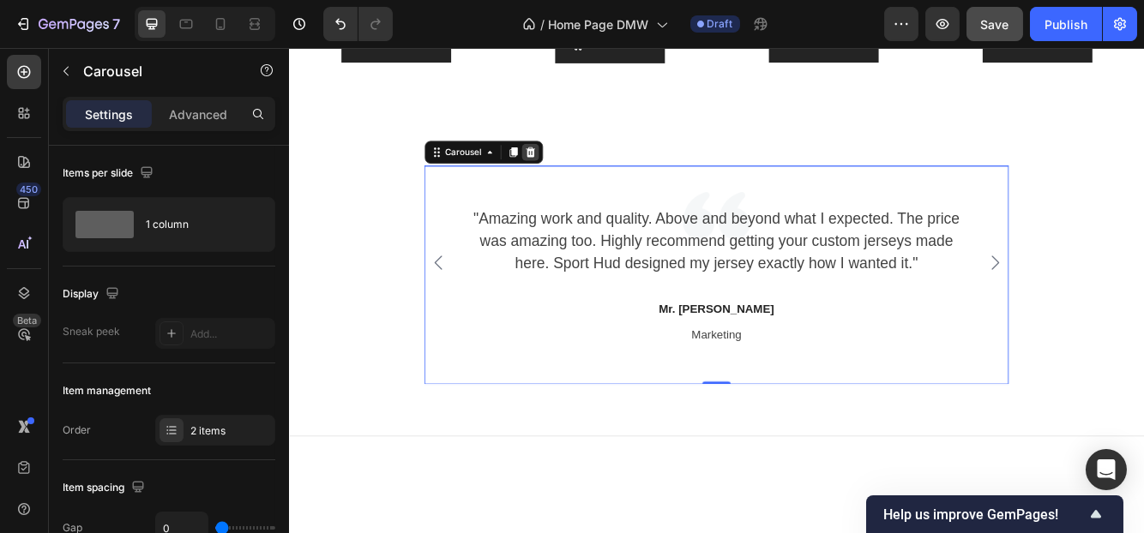
click at [571, 178] on div at bounding box center [578, 174] width 21 height 21
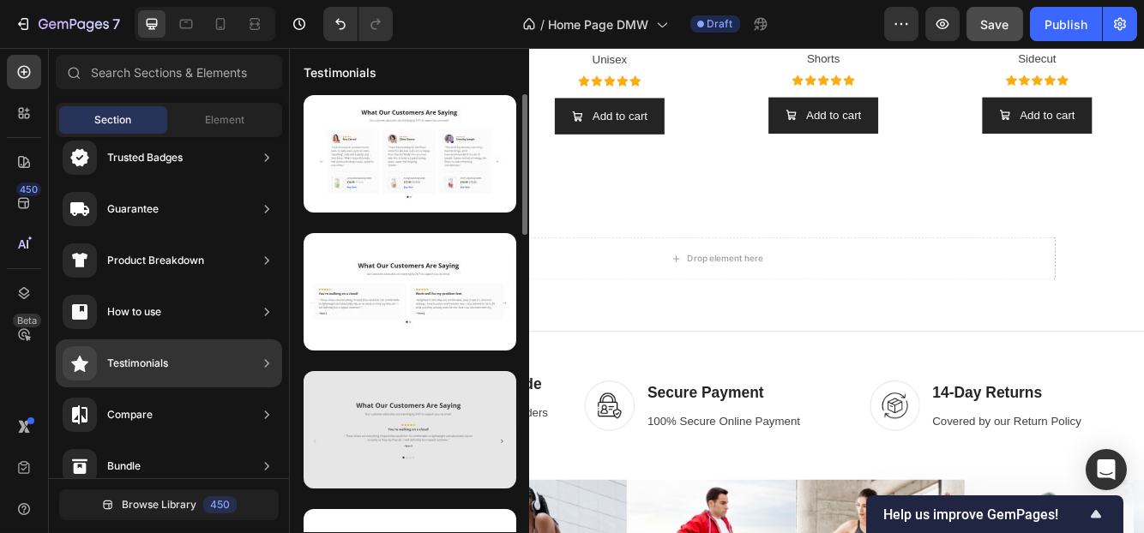
scroll to position [0, 0]
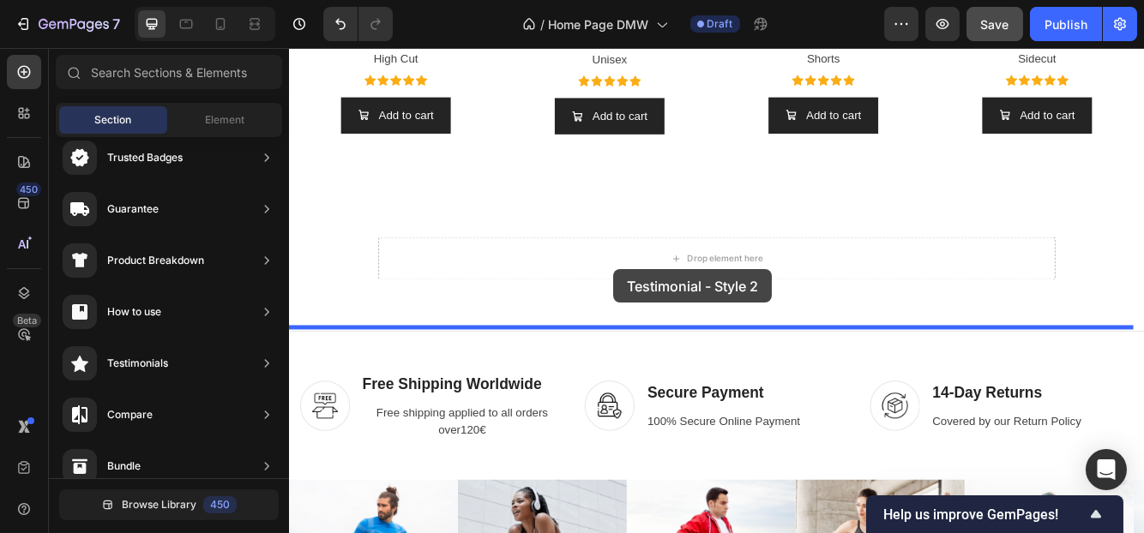
drag, startPoint x: 625, startPoint y: 336, endPoint x: 678, endPoint y: 315, distance: 57.3
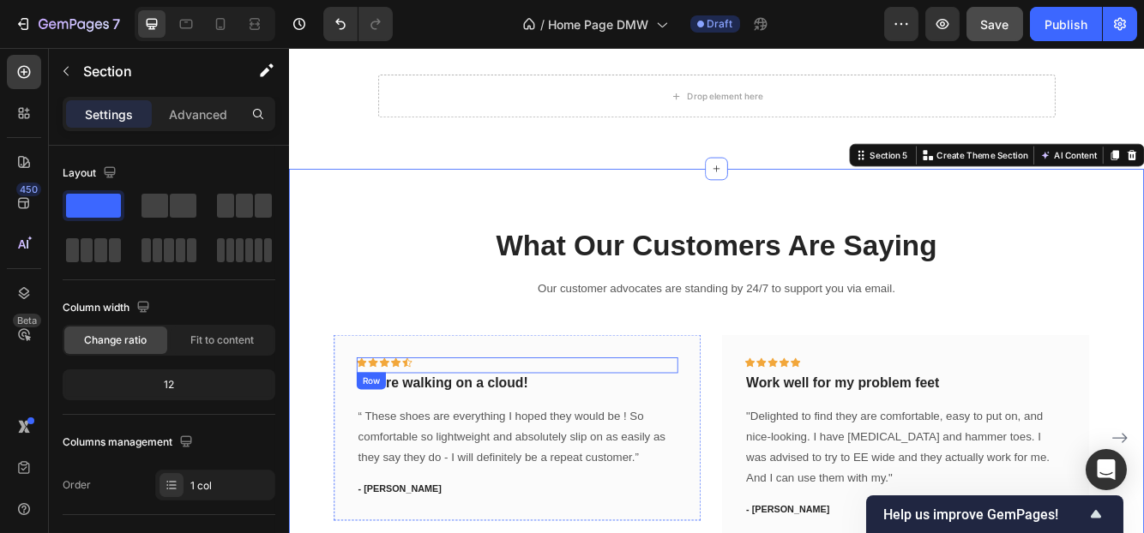
scroll to position [1819, 0]
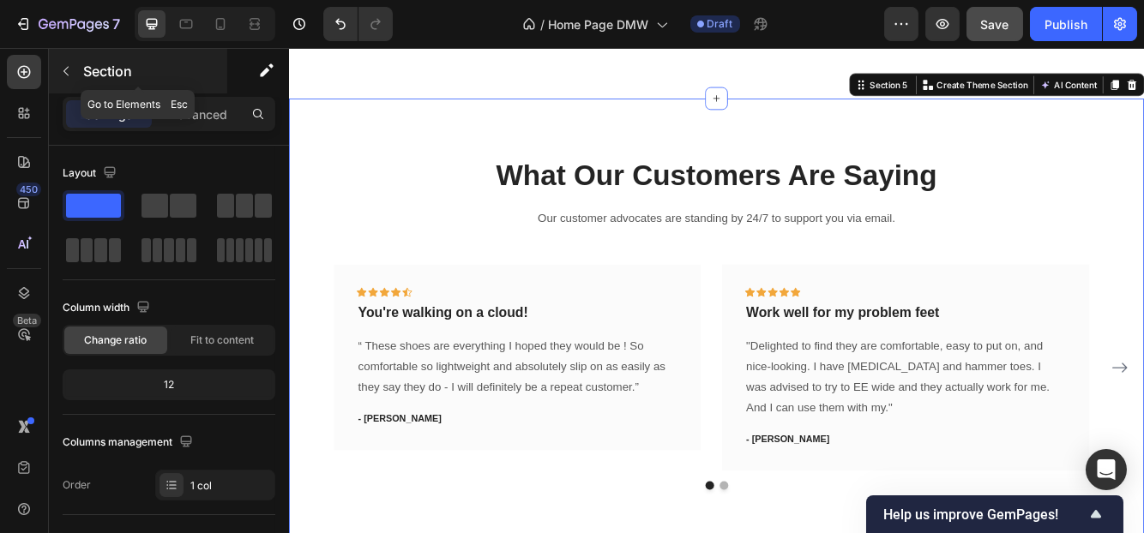
click at [60, 64] on icon "button" at bounding box center [66, 71] width 14 height 14
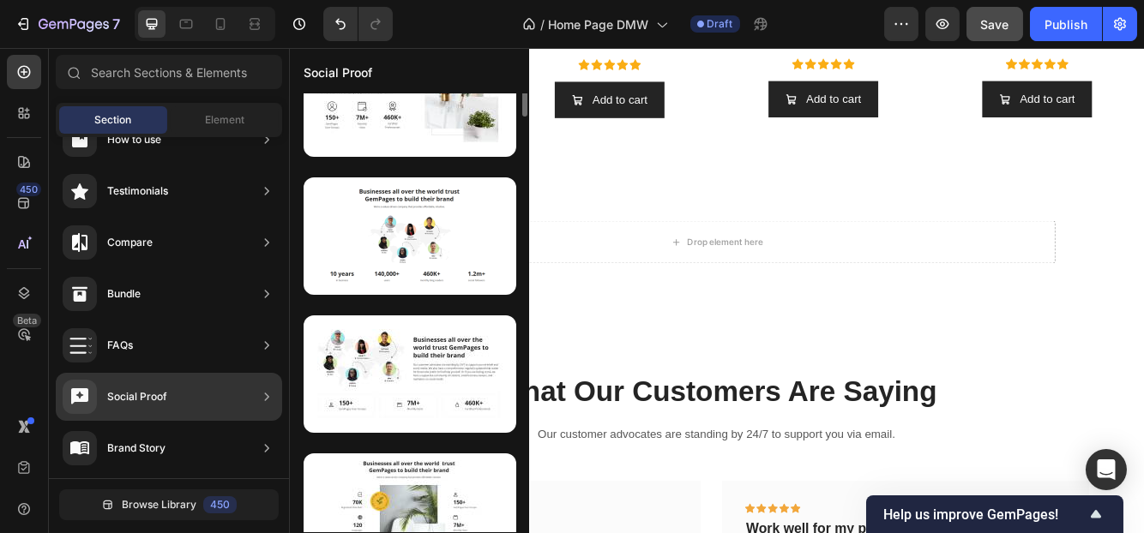
scroll to position [250, 0]
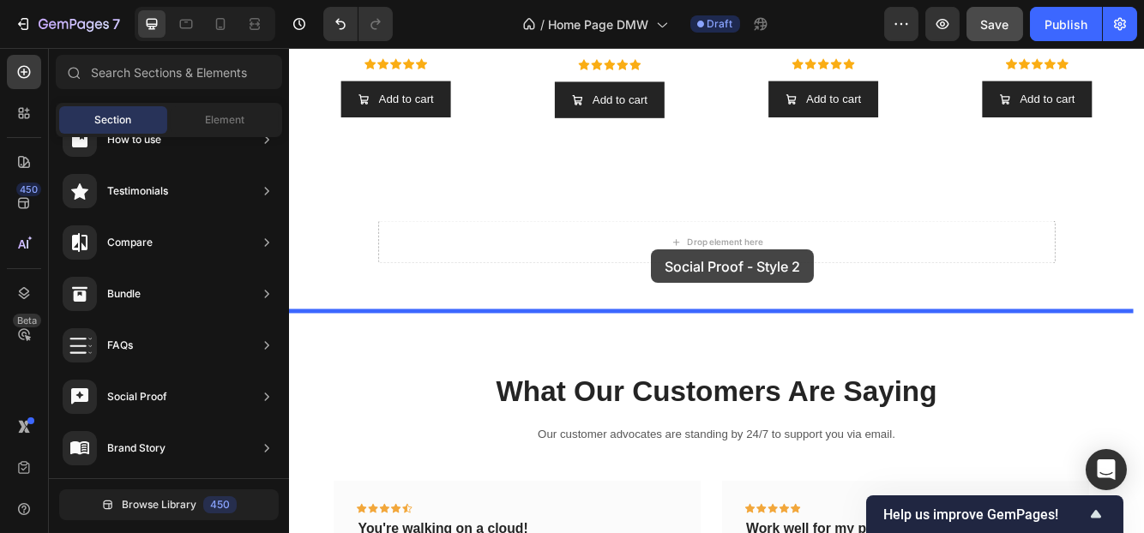
drag, startPoint x: 663, startPoint y: 248, endPoint x: 724, endPoint y: 291, distance: 74.5
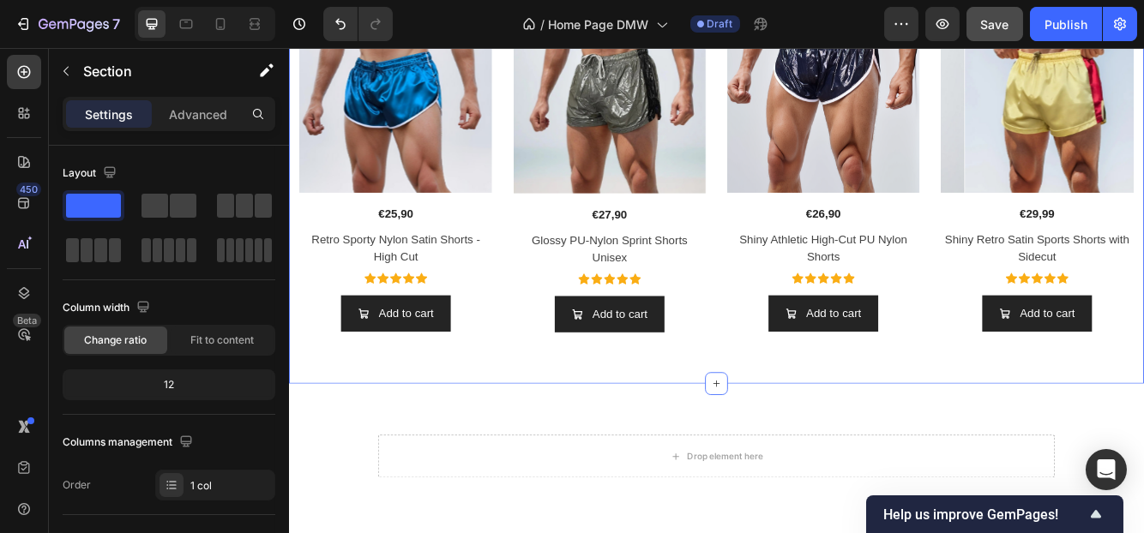
scroll to position [1391, 0]
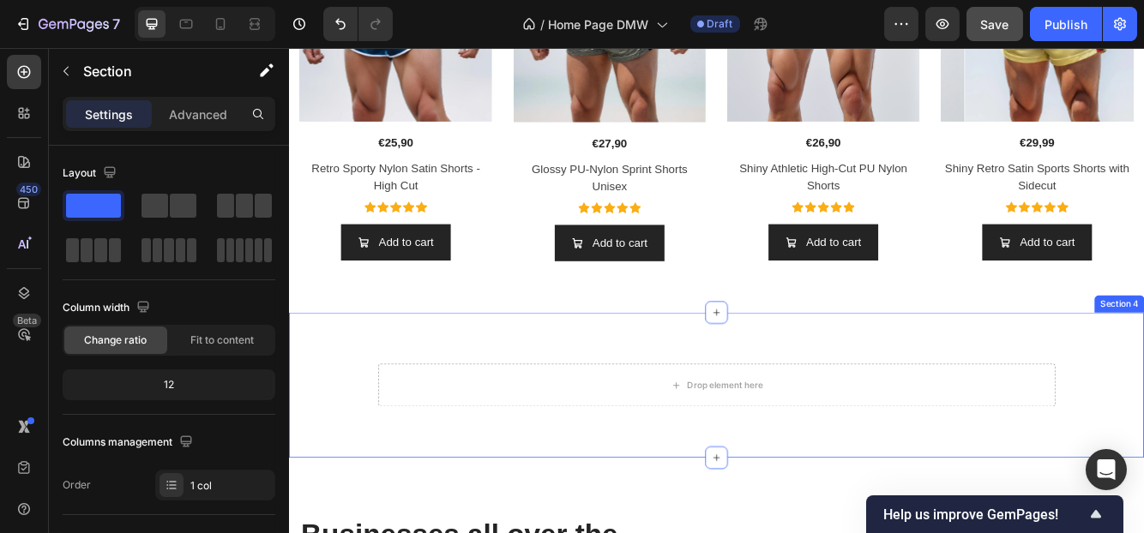
click at [821, 408] on div "Drop element here Row Row Section 4" at bounding box center [802, 454] width 1029 height 175
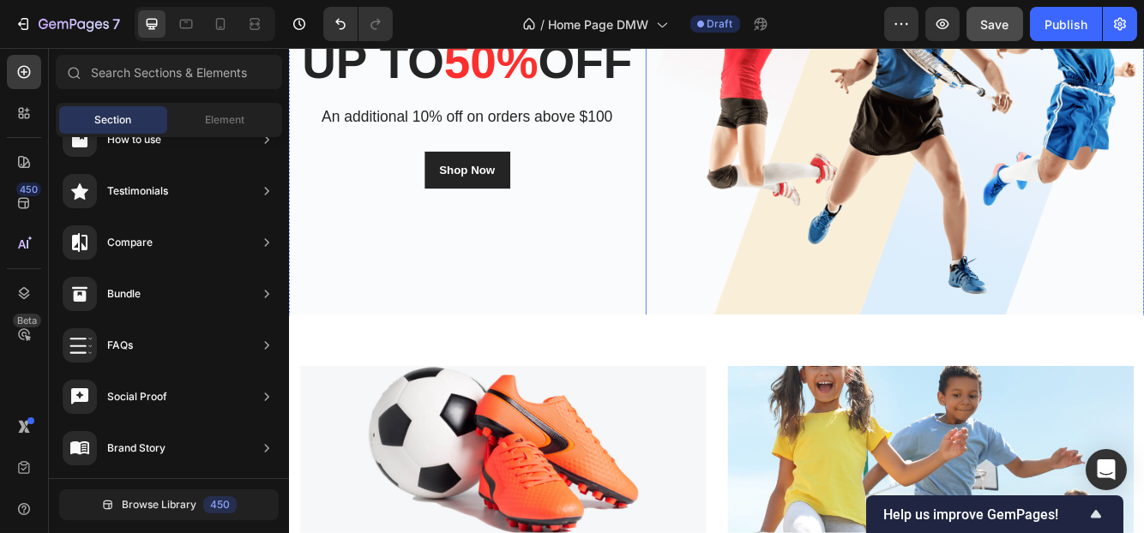
scroll to position [0, 0]
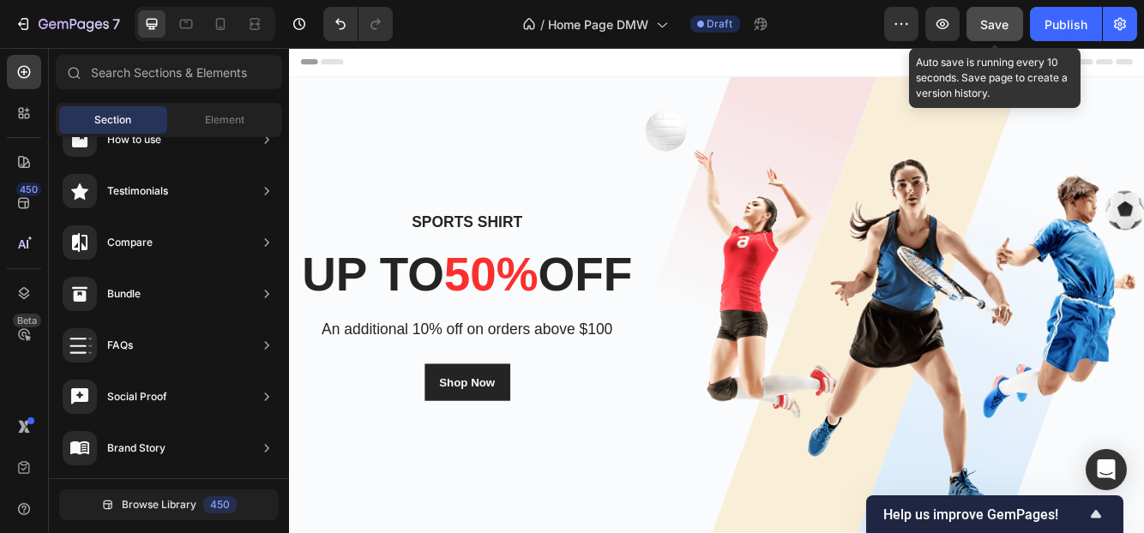
click at [994, 25] on span "Save" at bounding box center [995, 24] width 28 height 15
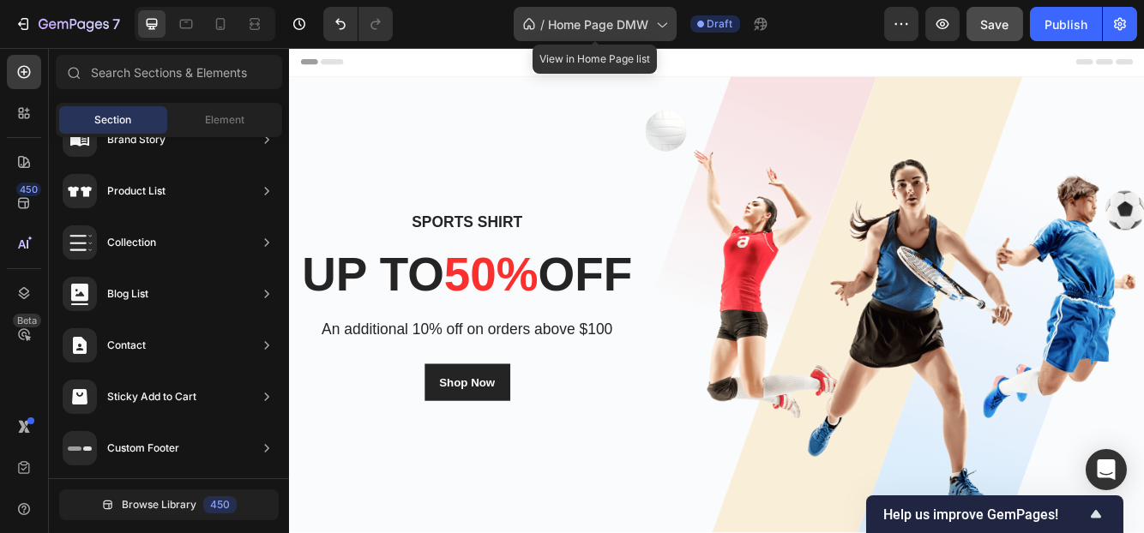
click at [578, 26] on span "Home Page DMW" at bounding box center [599, 24] width 100 height 18
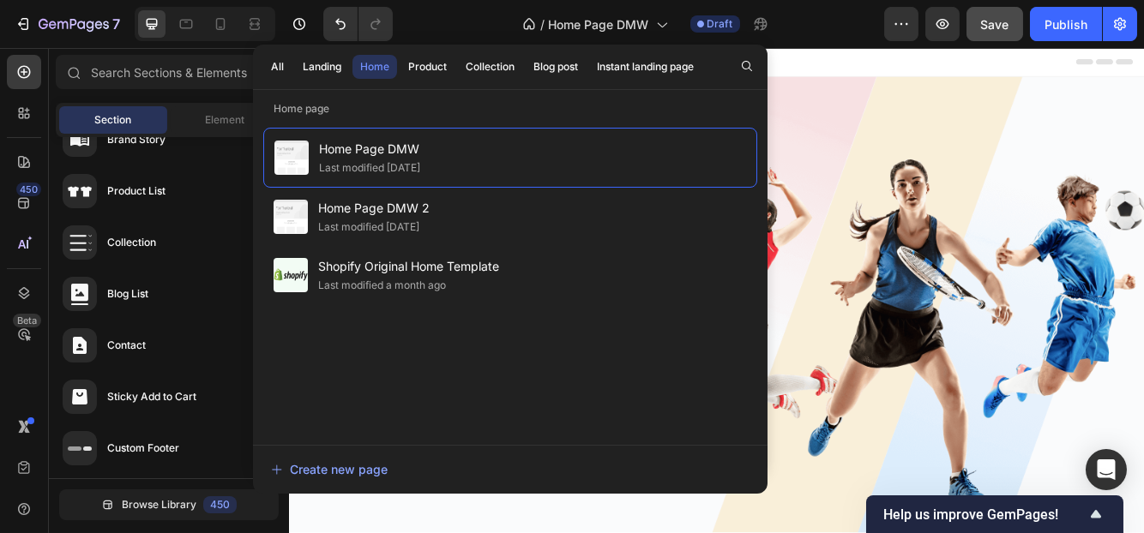
click at [932, 63] on div "Header" at bounding box center [802, 65] width 1001 height 34
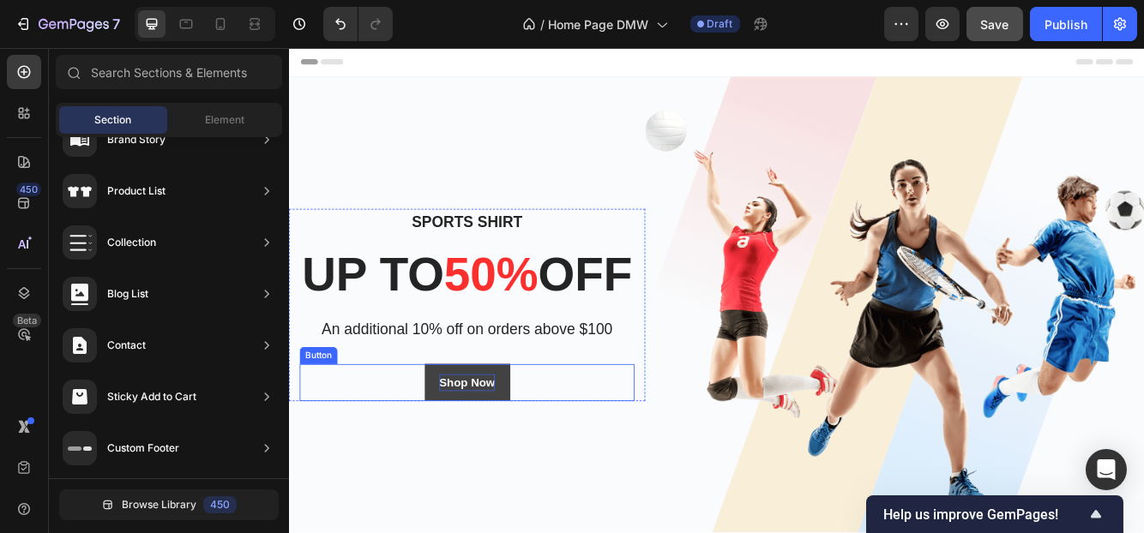
click at [479, 461] on div "Shop Now" at bounding box center [502, 451] width 67 height 21
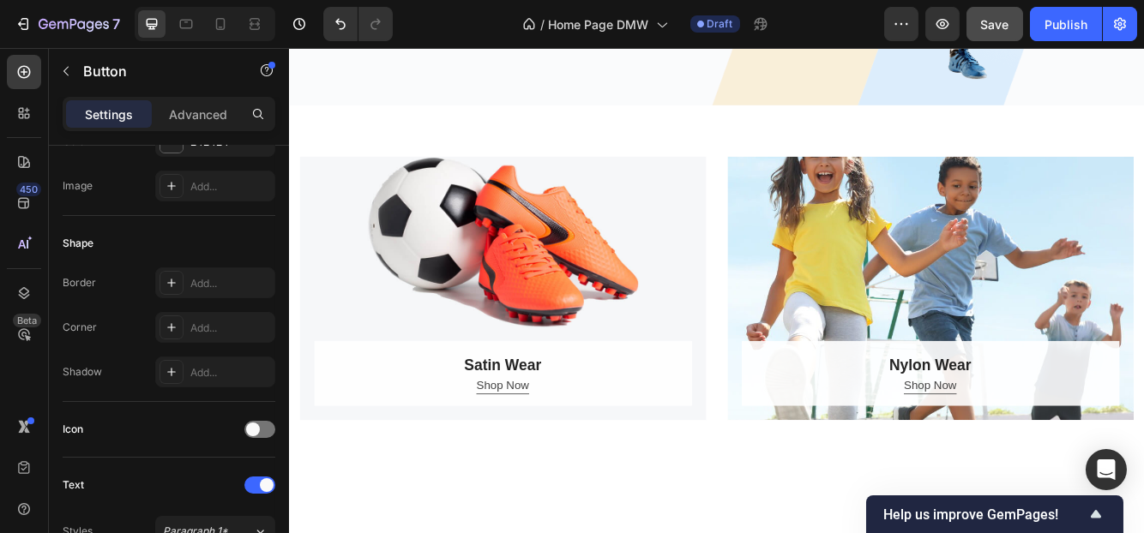
scroll to position [257, 0]
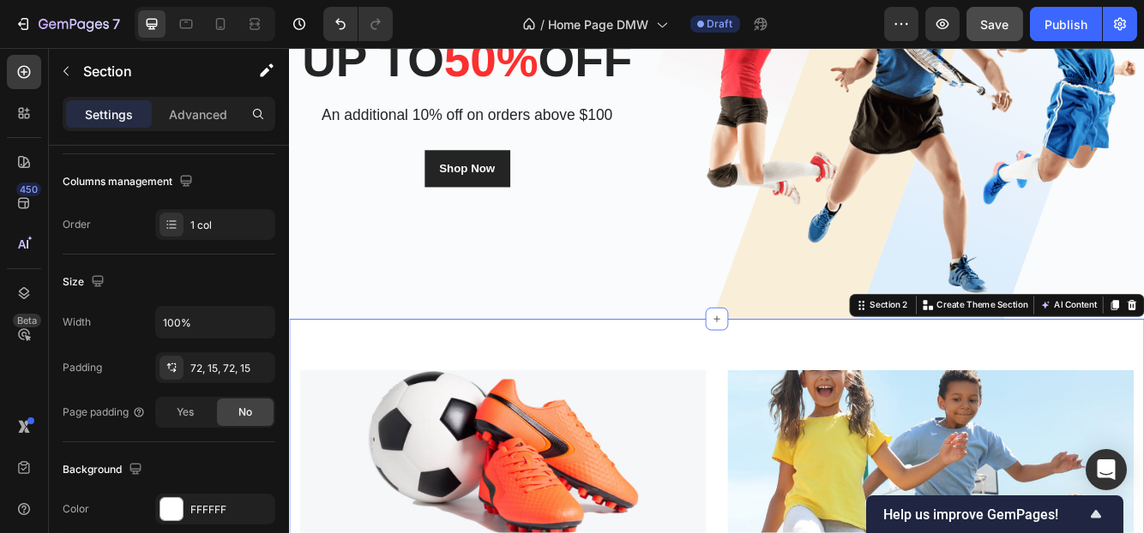
scroll to position [0, 0]
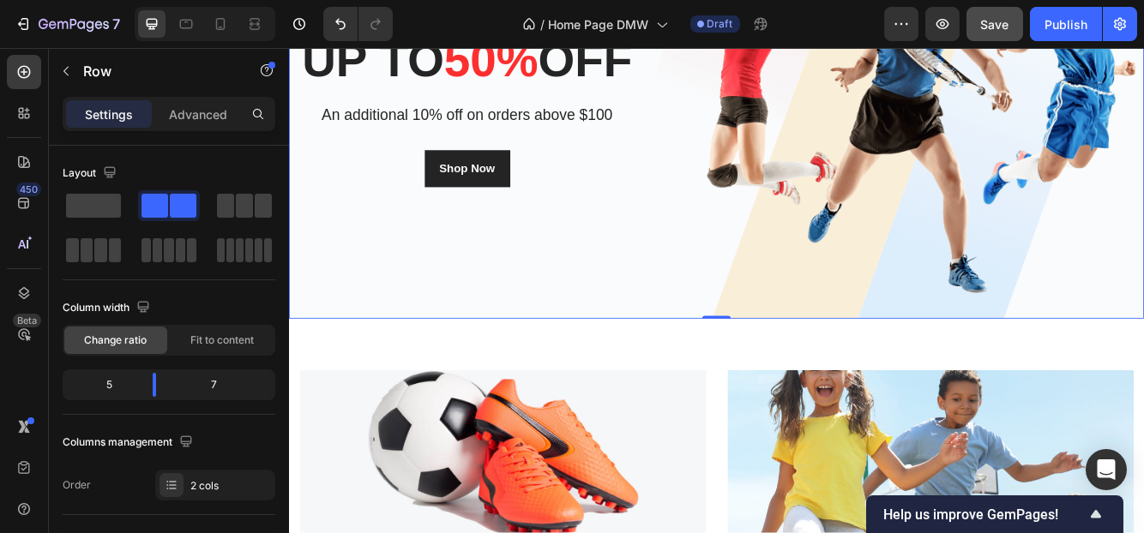
click at [604, 331] on div "Sports Shirt Heading up to 50% off Heading An additional 10% off on orders abov…" at bounding box center [502, 100] width 429 height 549
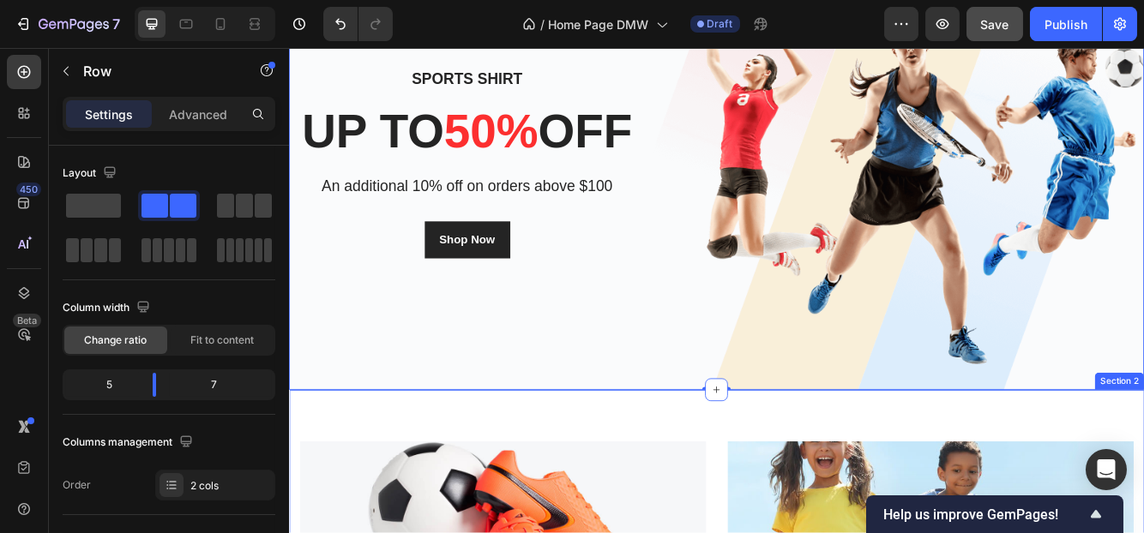
scroll to position [86, 0]
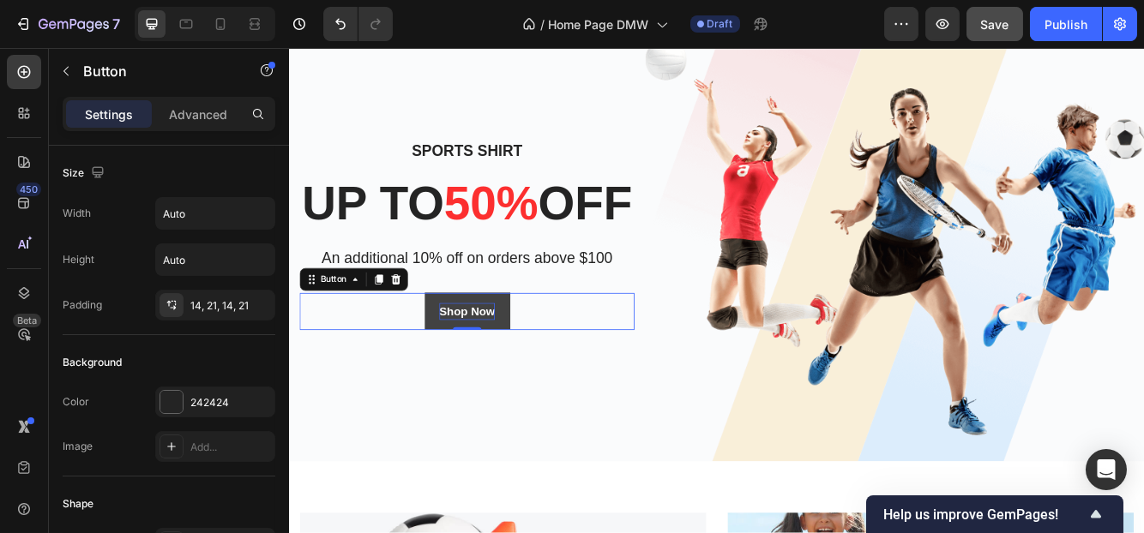
click at [487, 376] on div "Shop Now" at bounding box center [502, 365] width 67 height 21
click at [455, 388] on button "Shop Now" at bounding box center [502, 365] width 103 height 45
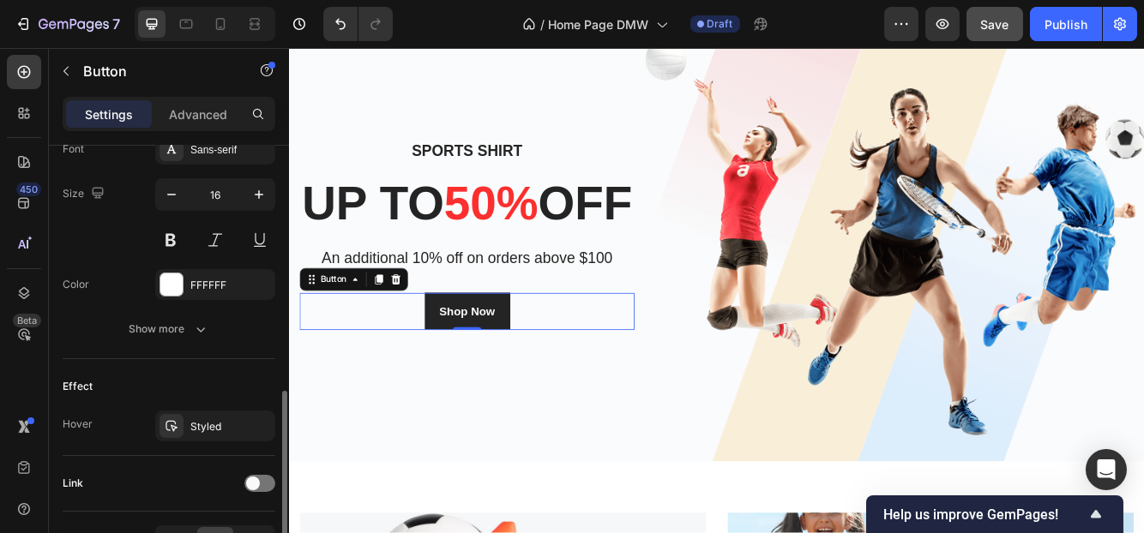
scroll to position [774, 0]
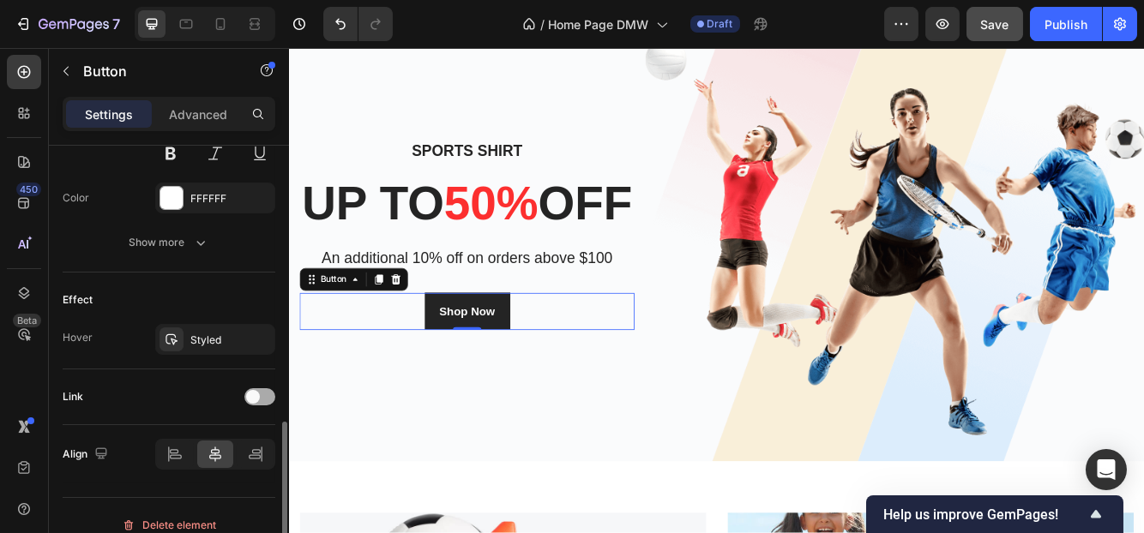
click at [253, 394] on span at bounding box center [253, 397] width 14 height 14
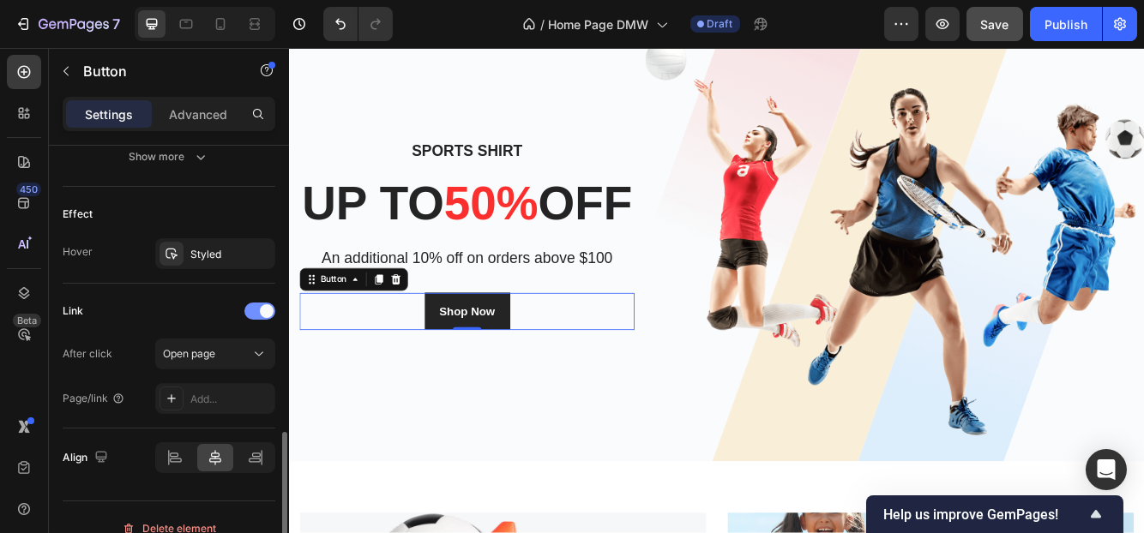
scroll to position [878, 0]
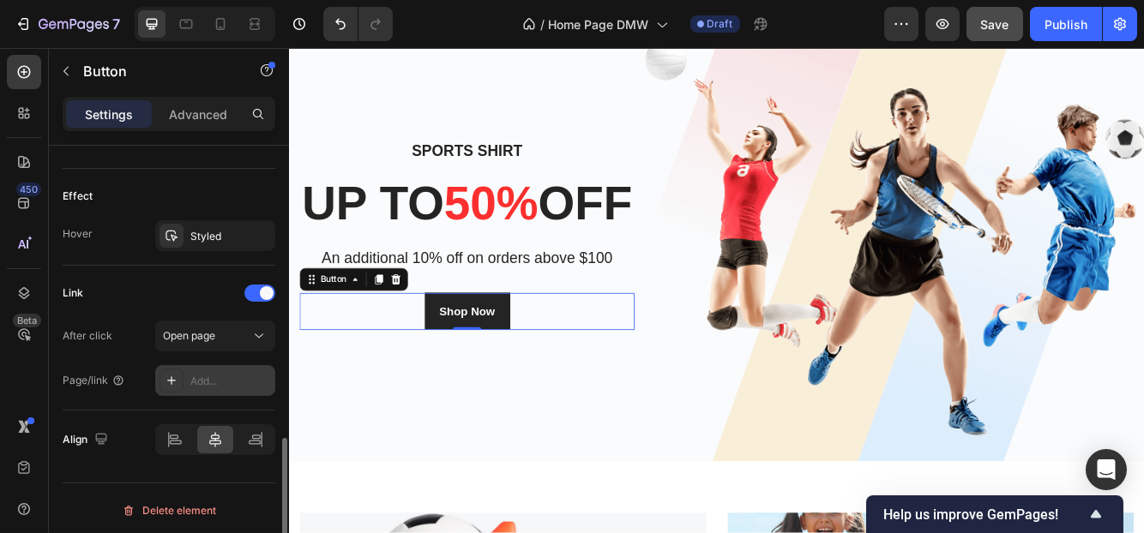
click at [229, 375] on div "Add..." at bounding box center [230, 381] width 81 height 15
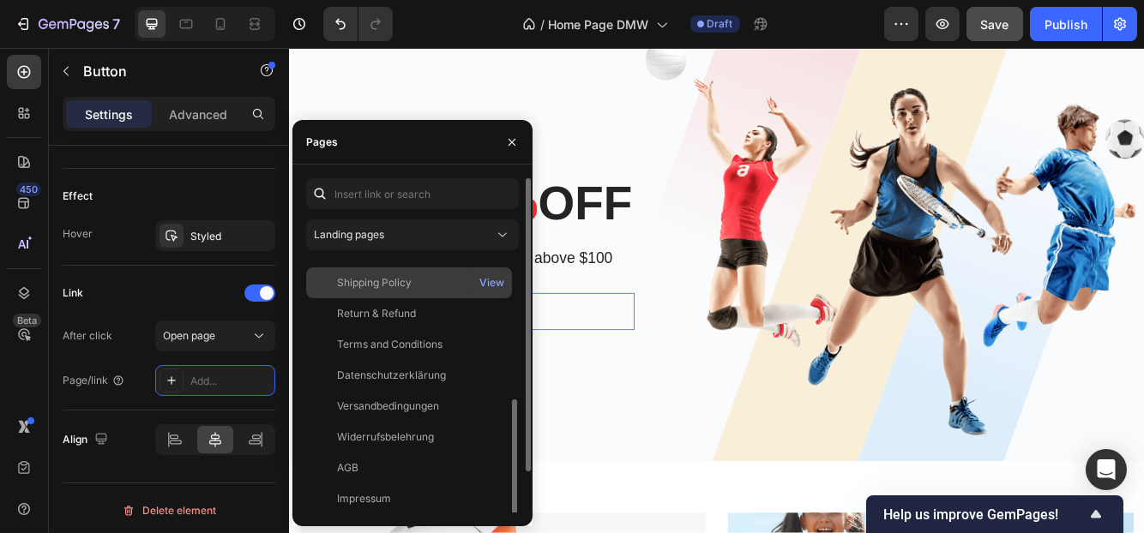
scroll to position [133, 0]
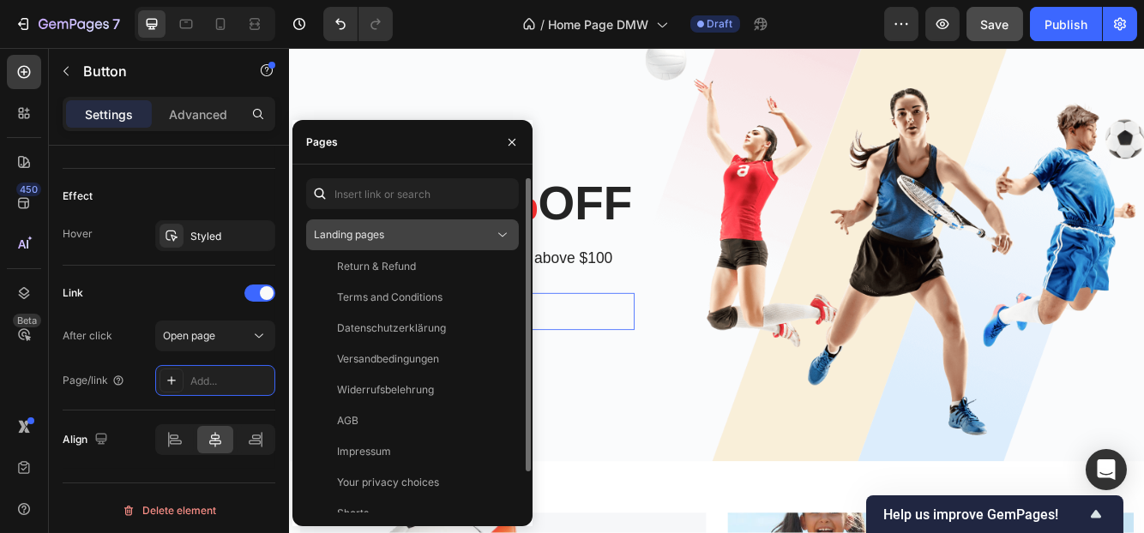
click at [400, 233] on div "Landing pages" at bounding box center [404, 234] width 180 height 15
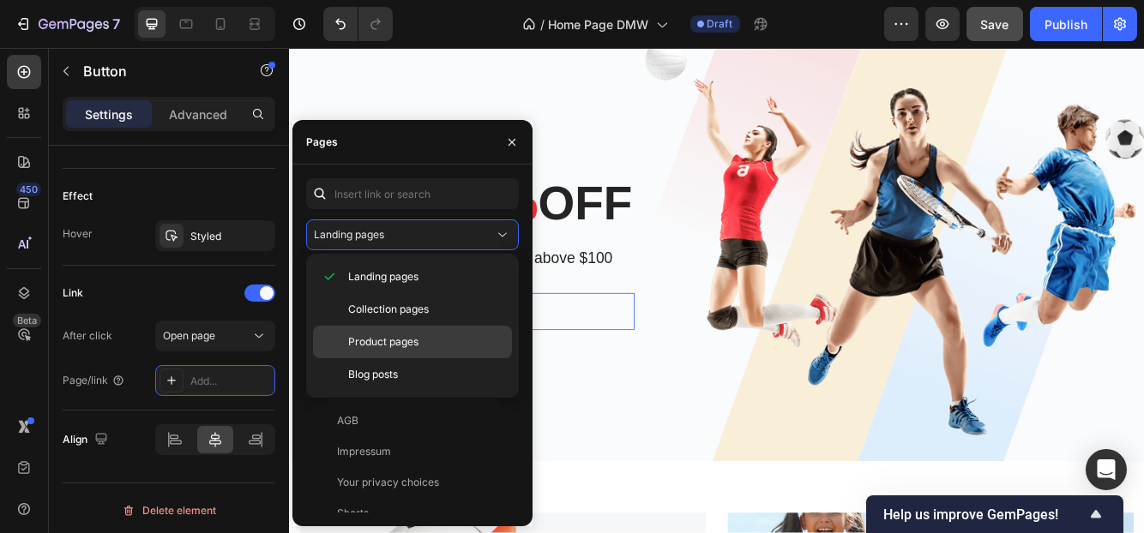
click at [370, 338] on span "Product pages" at bounding box center [383, 341] width 70 height 15
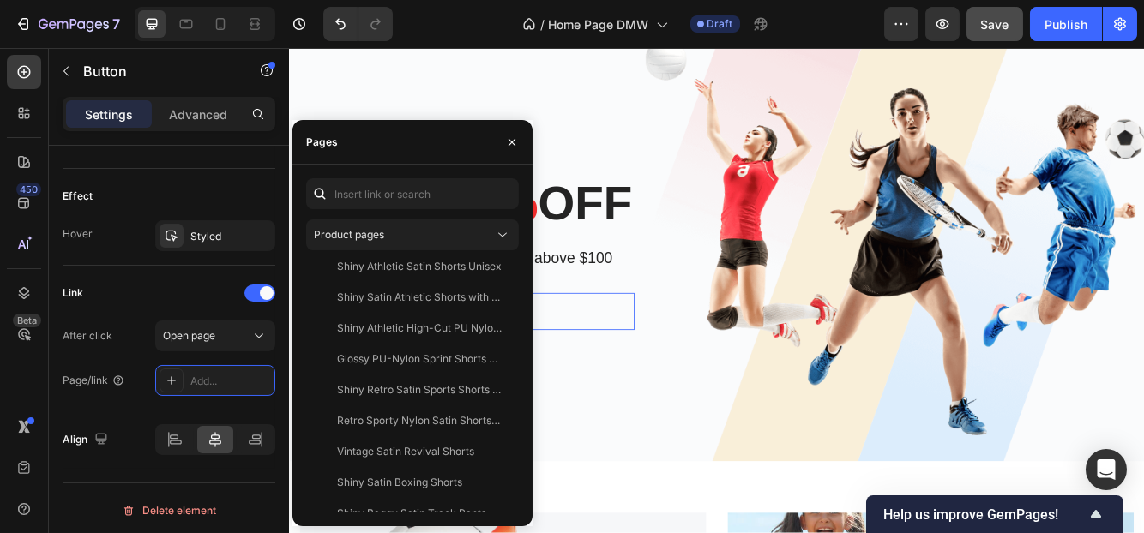
scroll to position [0, 0]
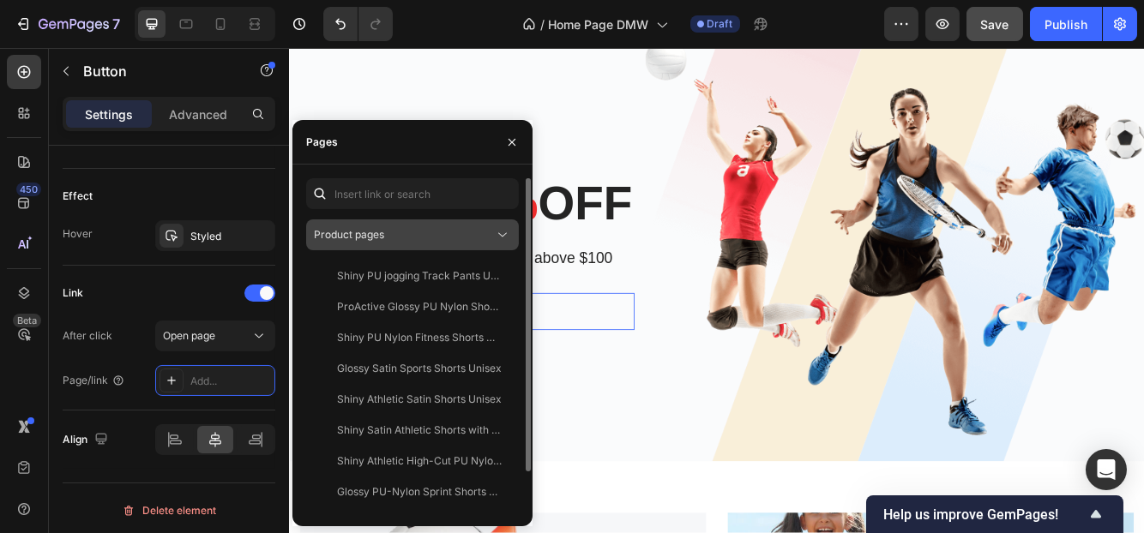
click at [384, 235] on div "Product pages" at bounding box center [404, 234] width 180 height 15
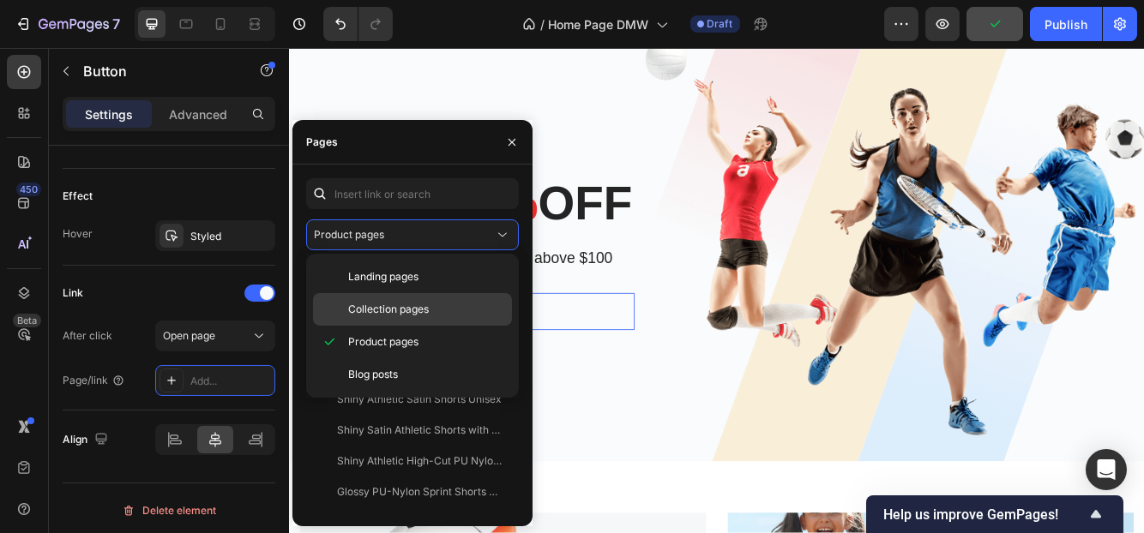
click at [374, 310] on span "Collection pages" at bounding box center [388, 309] width 81 height 15
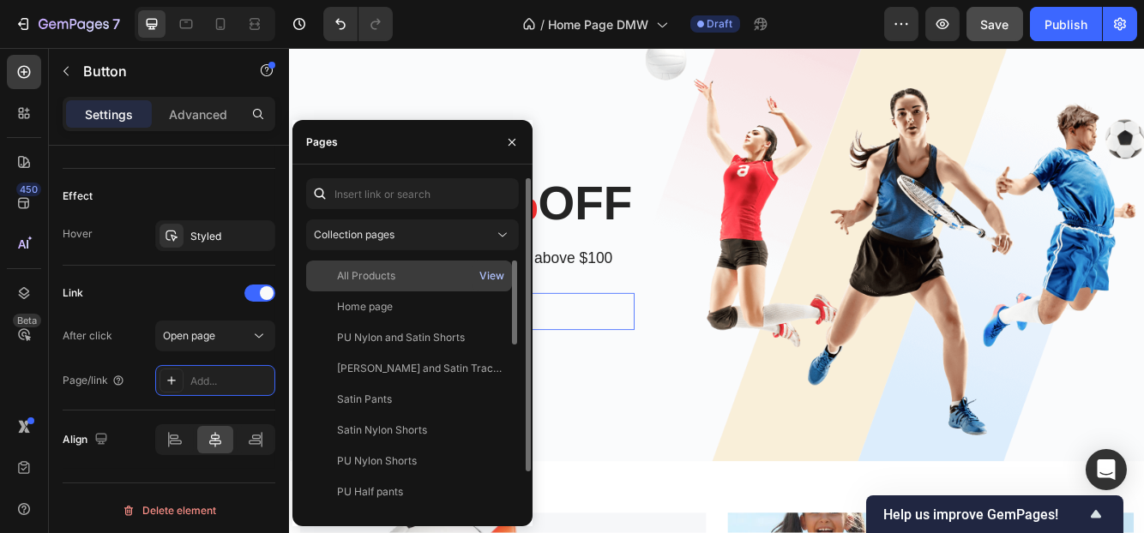
click at [496, 270] on div "View" at bounding box center [491, 275] width 25 height 15
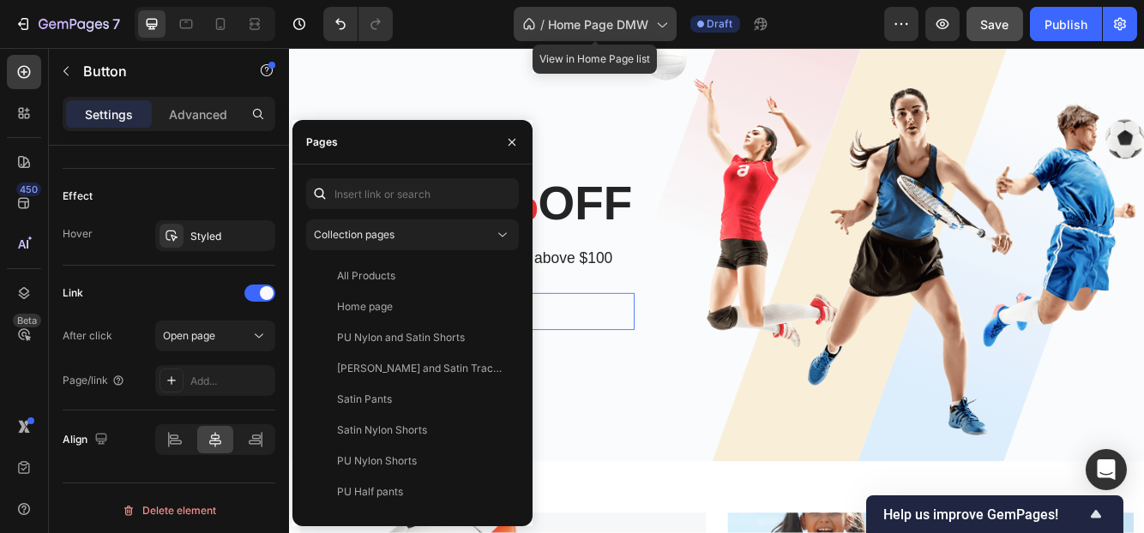
click at [611, 27] on span "Home Page DMW" at bounding box center [599, 24] width 100 height 18
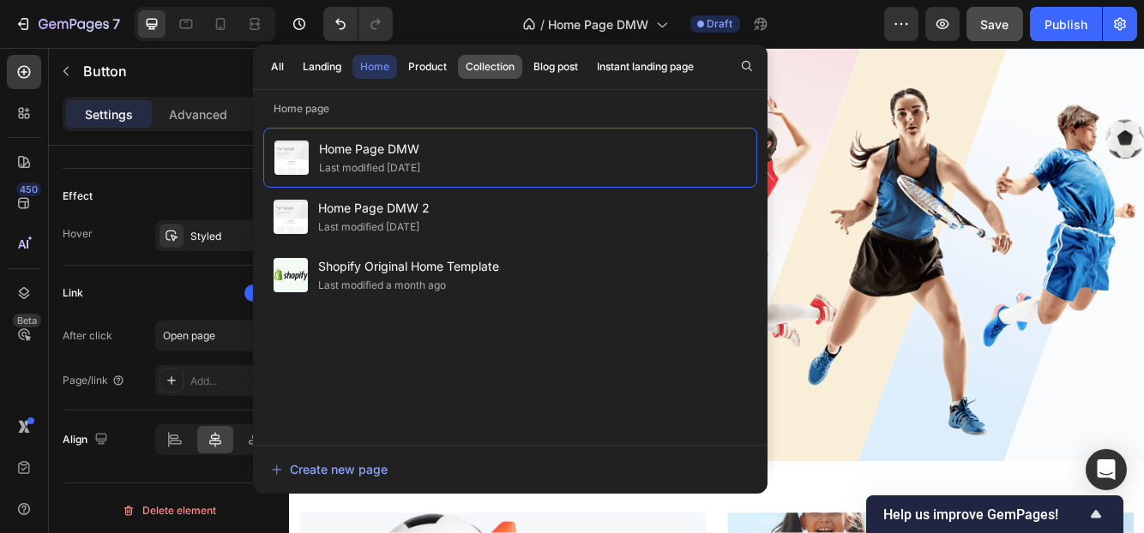
click at [490, 67] on div "Collection" at bounding box center [490, 66] width 49 height 15
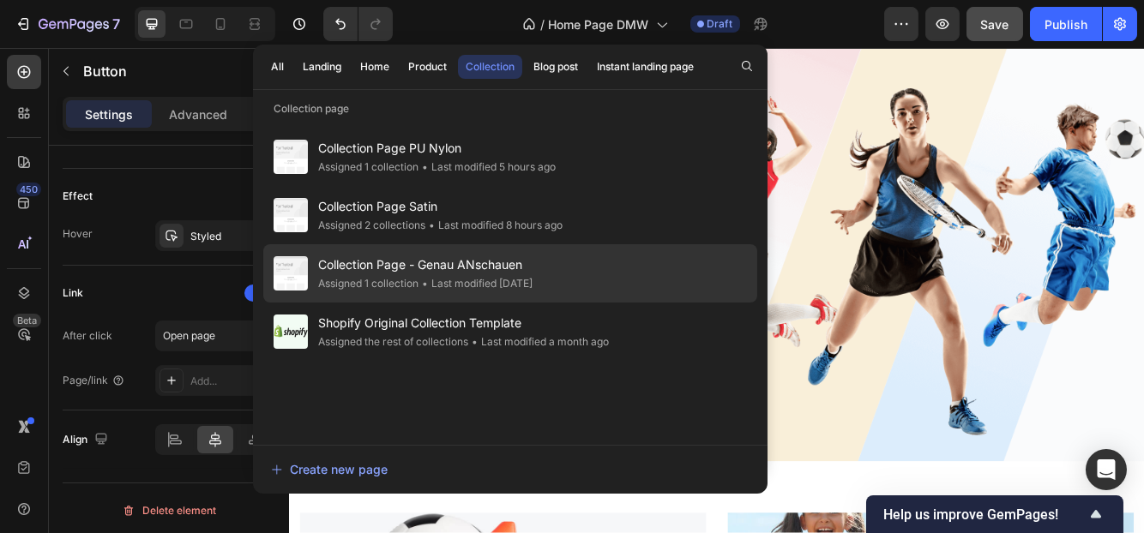
click at [490, 274] on span "Collection Page - Genau ANschauen" at bounding box center [425, 265] width 214 height 21
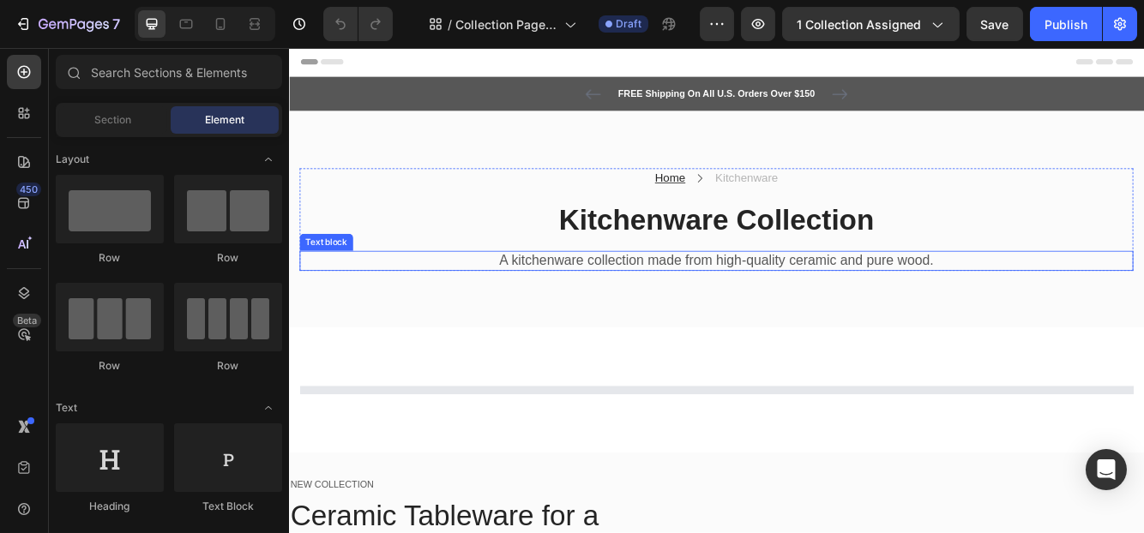
scroll to position [86, 0]
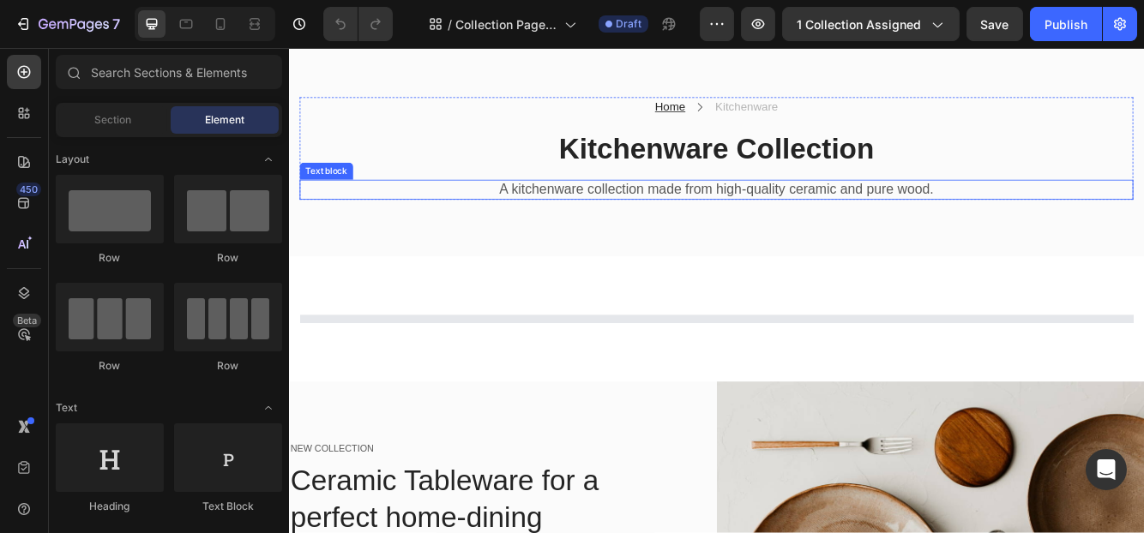
select select "L"
select select "4XL"
select select "3XL"
select select "4XL"
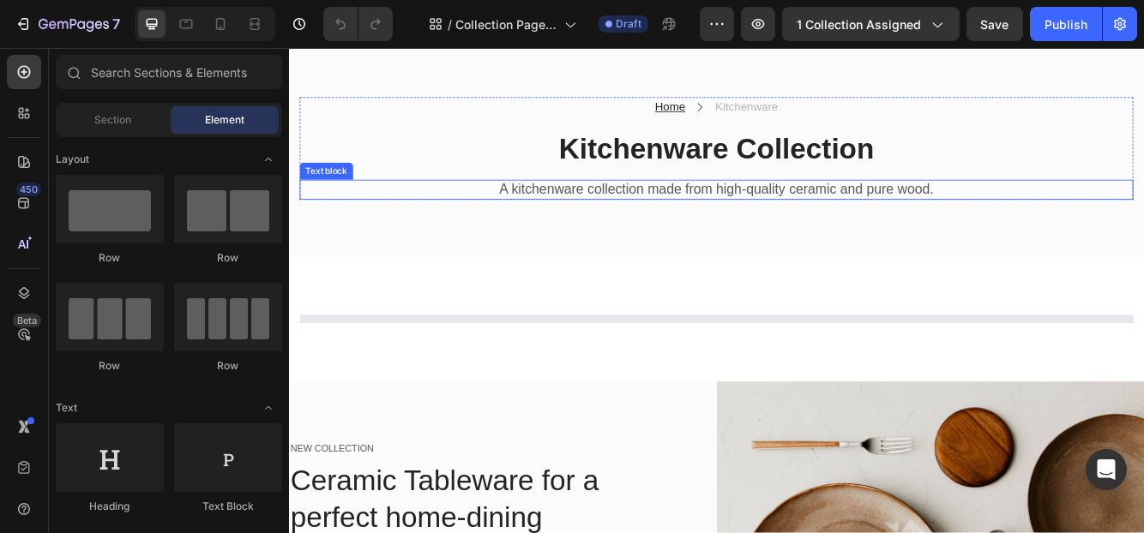
select select "M"
select select "L"
select select "3XL"
select select "XL"
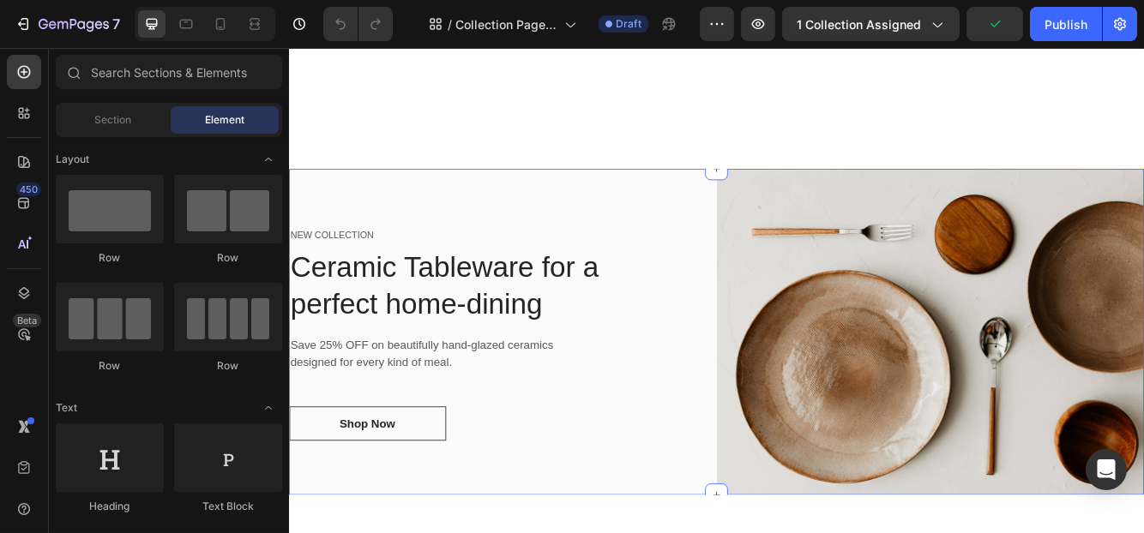
scroll to position [943, 0]
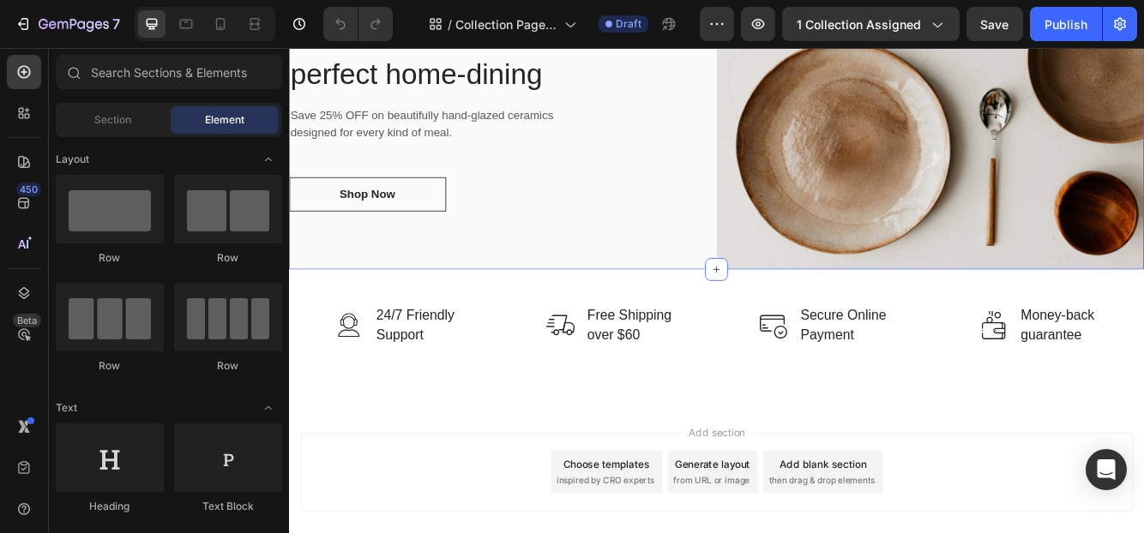
select select "L"
select select "4XL"
select select "3XL"
select select "4XL"
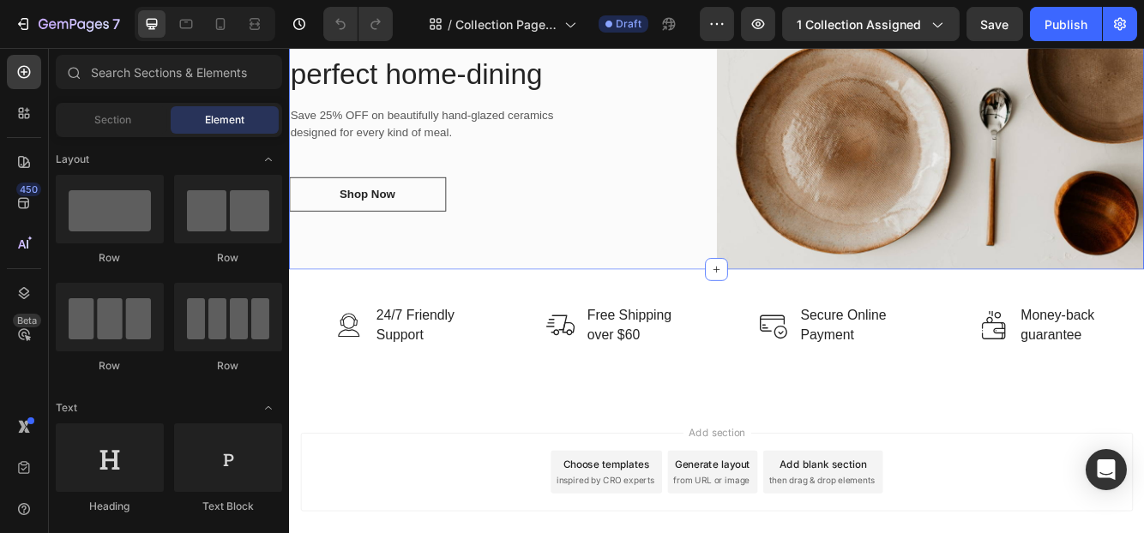
select select "M"
select select "L"
select select "3XL"
select select "XL"
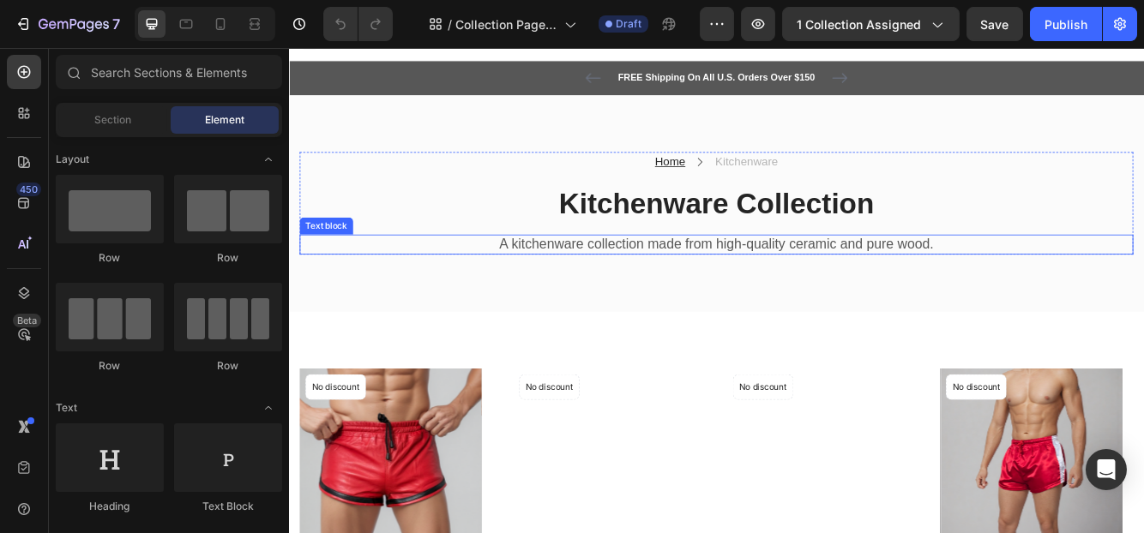
scroll to position [0, 0]
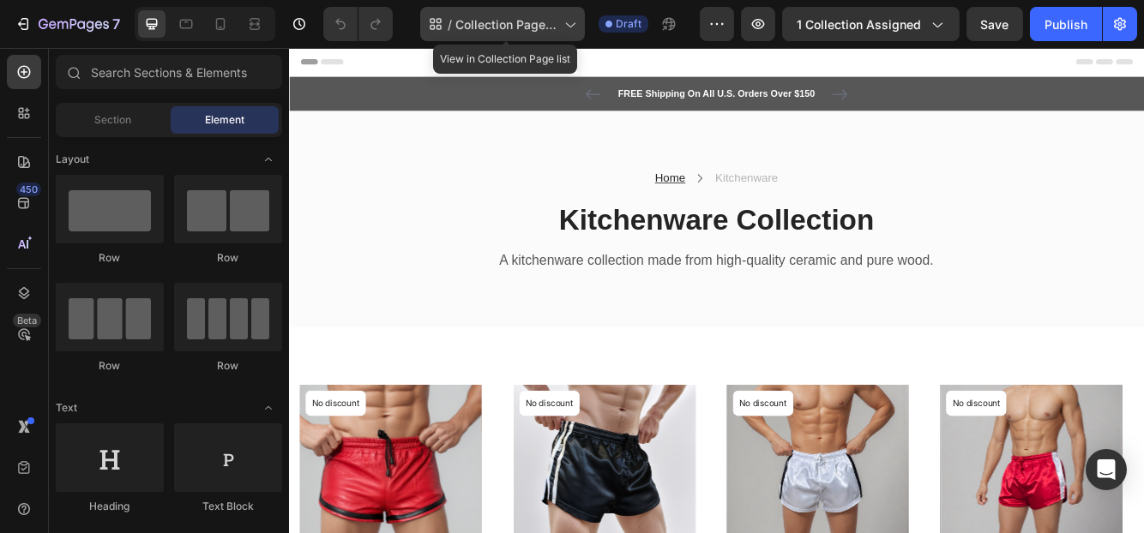
click at [544, 21] on span "Collection Page - Genau ANschauen" at bounding box center [506, 24] width 102 height 18
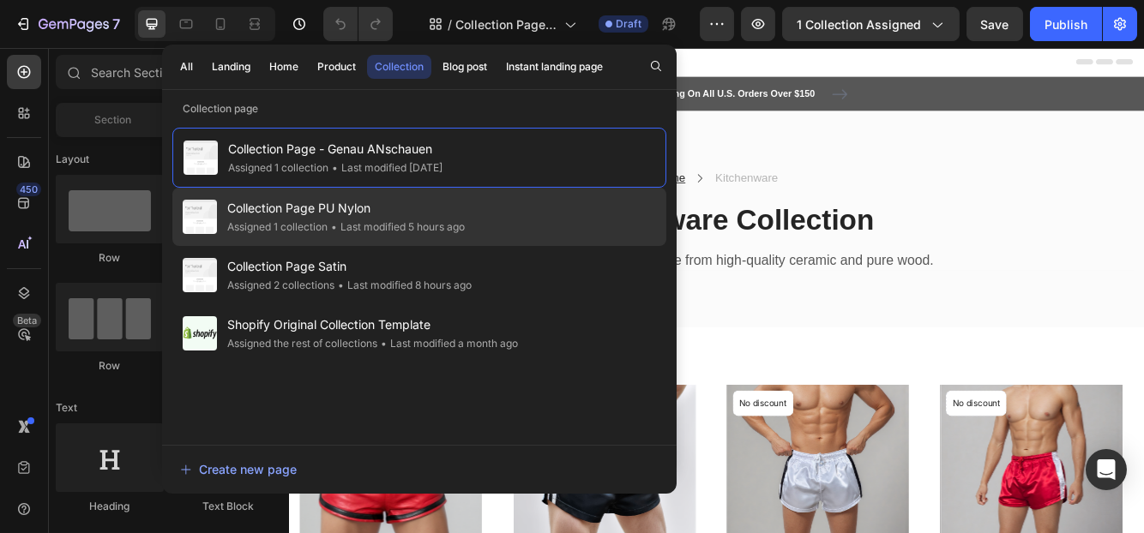
click at [426, 201] on span "Collection Page PU Nylon" at bounding box center [345, 208] width 237 height 21
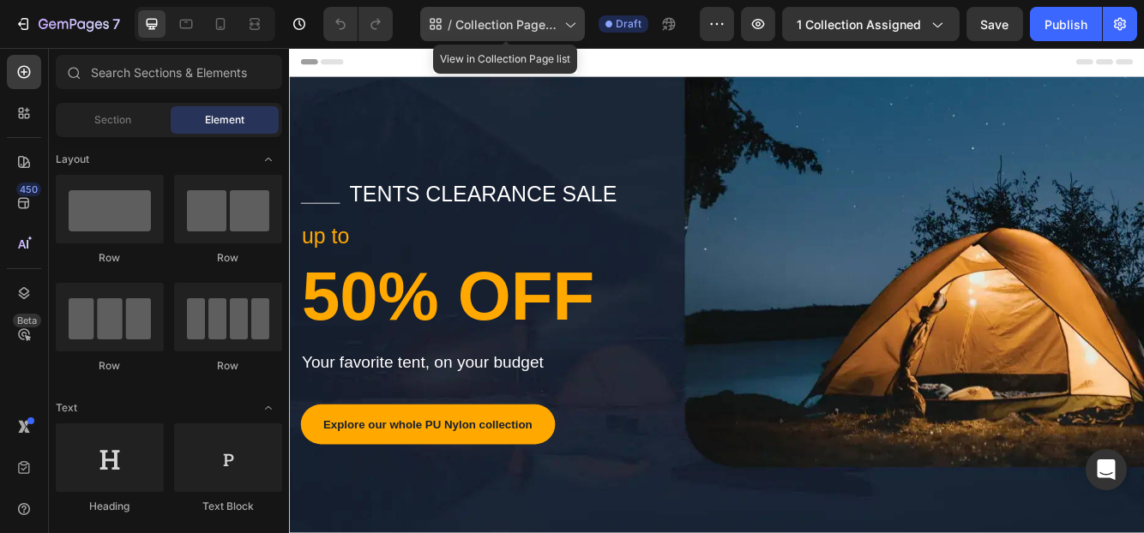
click at [498, 18] on span "Collection Page PU Nylon" at bounding box center [506, 24] width 102 height 18
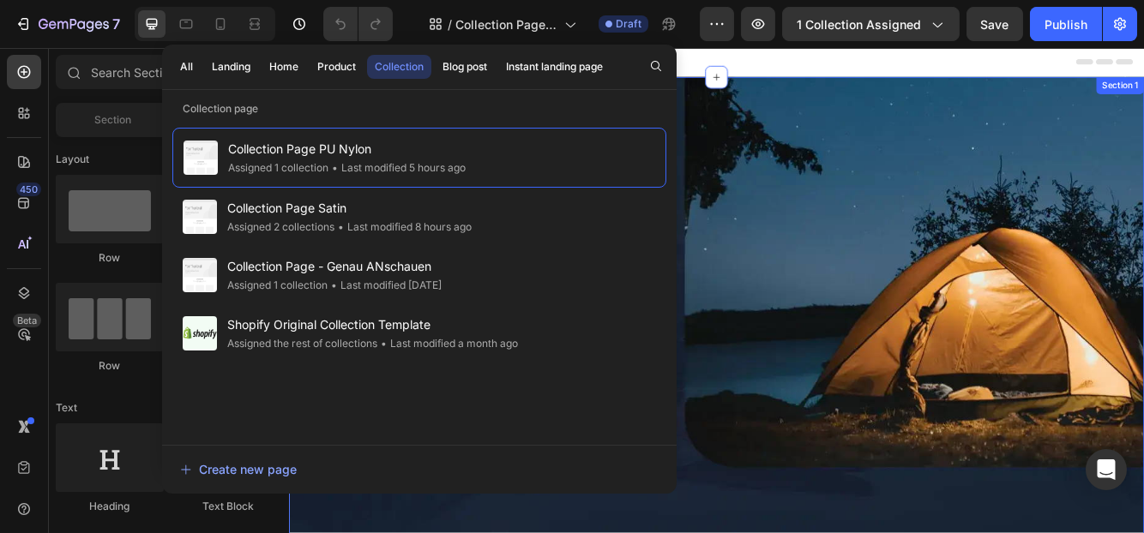
click at [850, 175] on div "Title Line tents clearance sale Text block Row up to Text block 50% OFF Heading…" at bounding box center [802, 373] width 1029 height 581
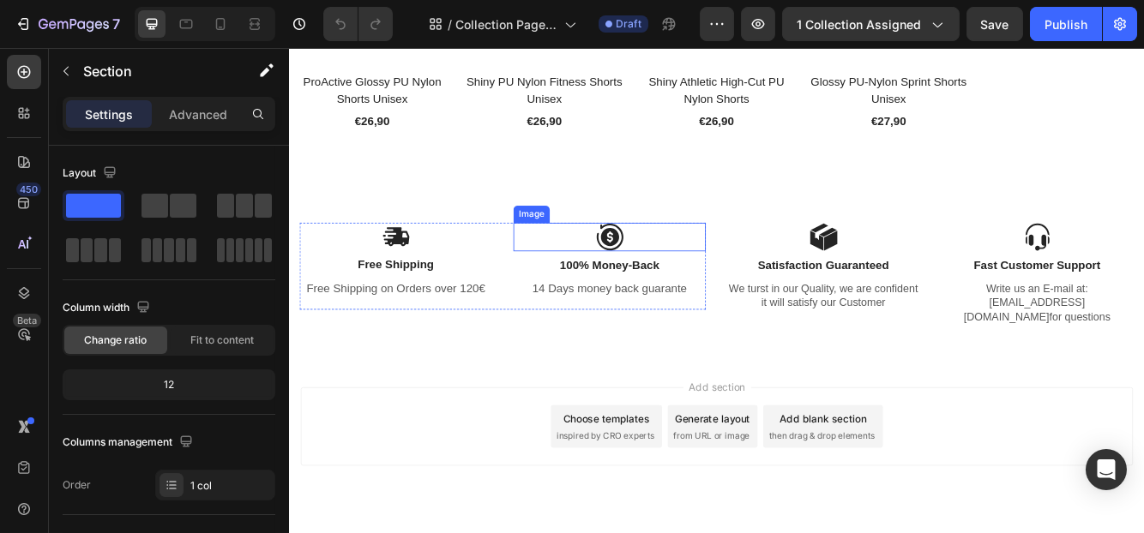
scroll to position [1283, 0]
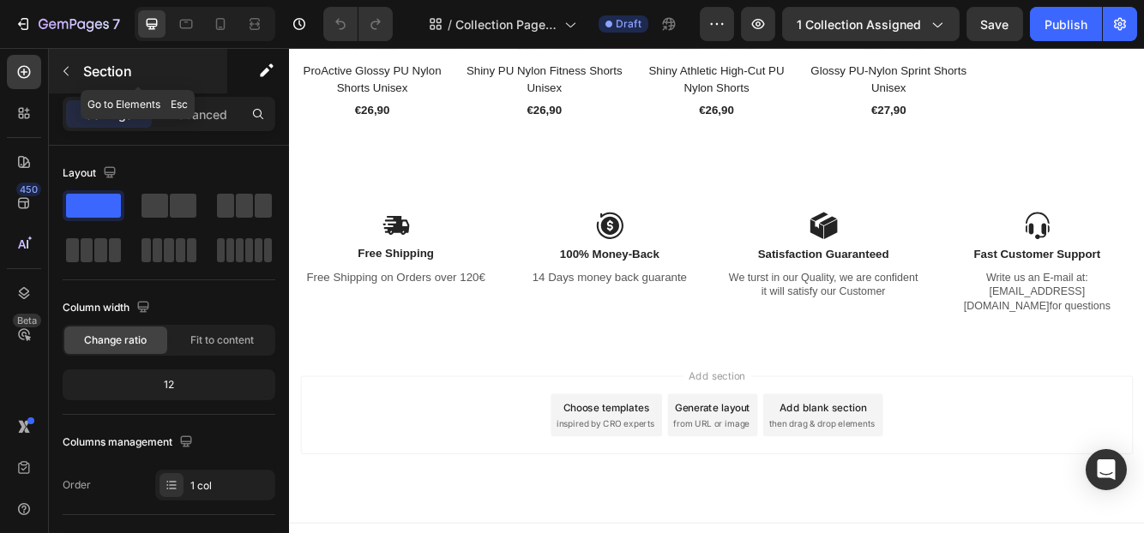
click at [64, 69] on icon "button" at bounding box center [65, 71] width 5 height 9
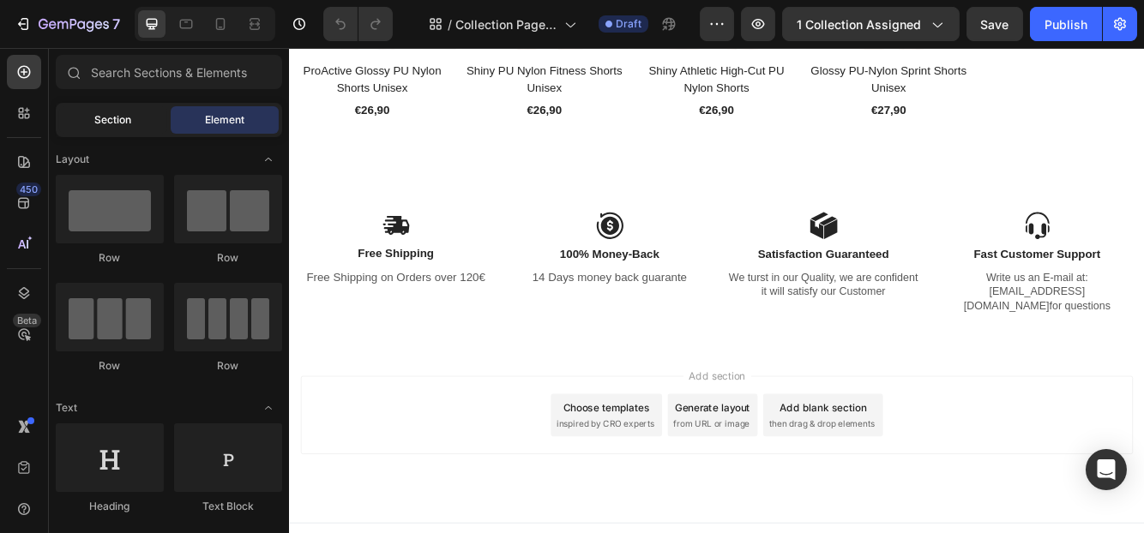
click at [112, 120] on span "Section" at bounding box center [113, 119] width 37 height 15
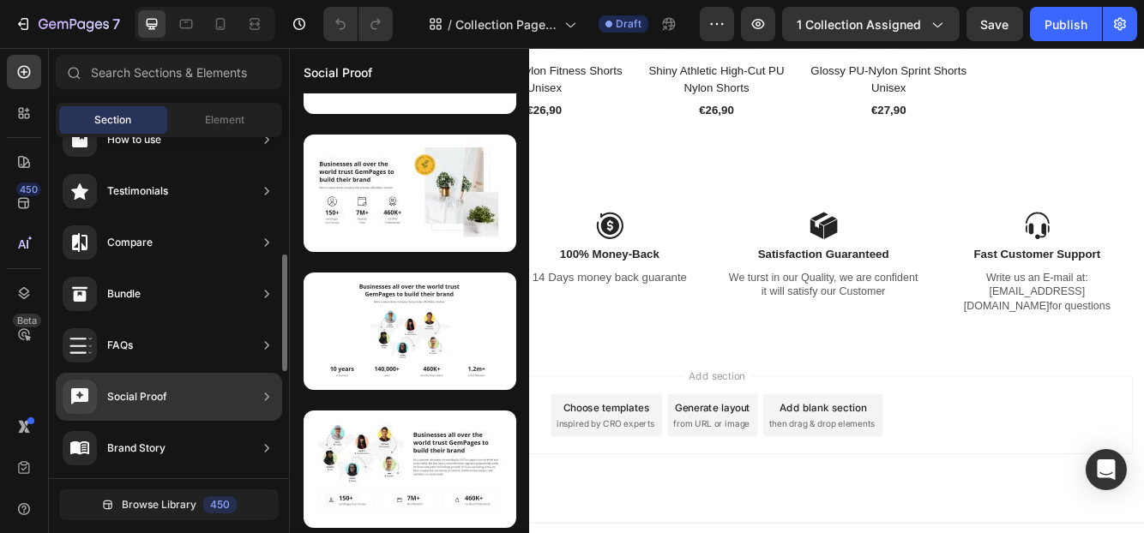
scroll to position [516, 0]
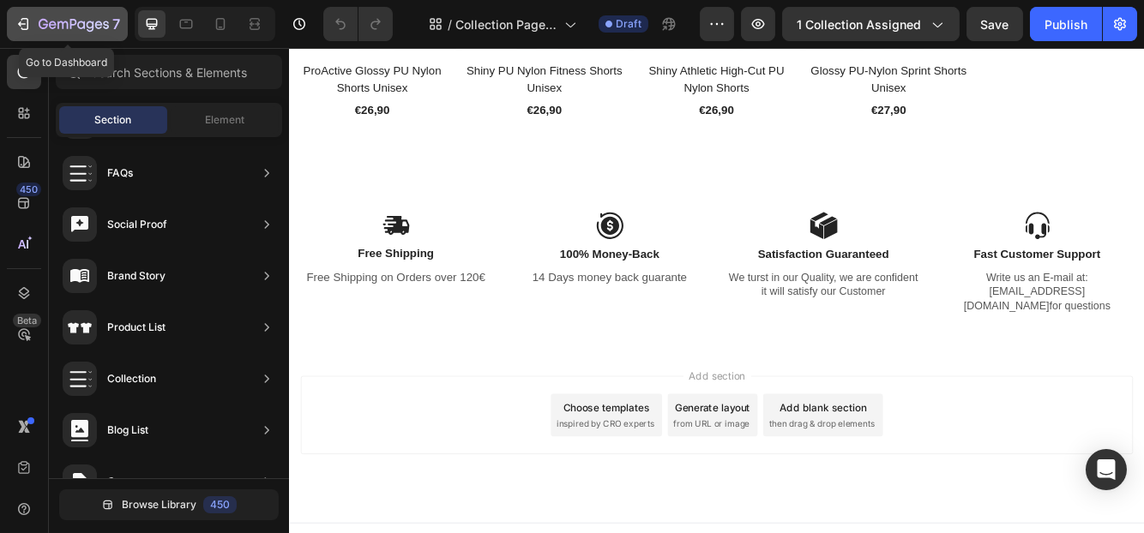
click at [78, 18] on icon "button" at bounding box center [74, 25] width 70 height 15
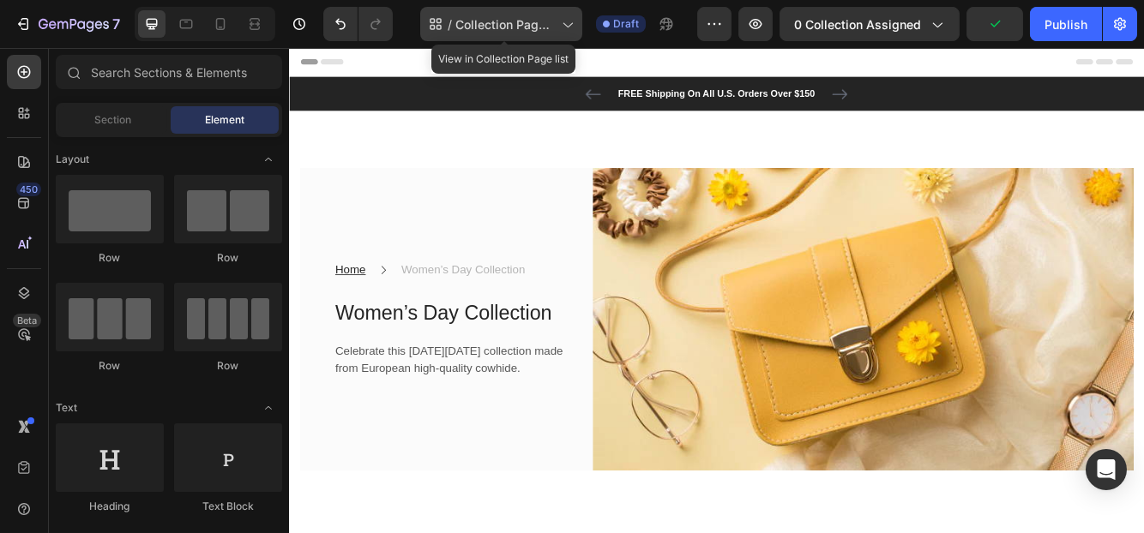
click at [524, 12] on div "/ Collection Page - [DATE] 01:47:02" at bounding box center [501, 24] width 162 height 34
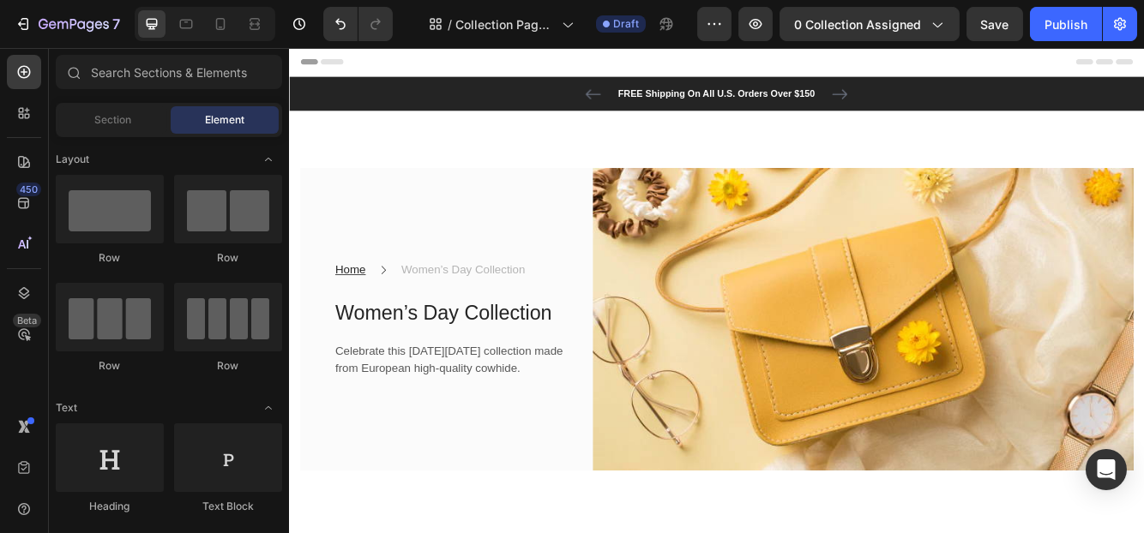
drag, startPoint x: 1046, startPoint y: 74, endPoint x: 962, endPoint y: 54, distance: 86.3
click at [1038, 74] on div "Header" at bounding box center [802, 65] width 1001 height 34
click at [701, 25] on button "button" at bounding box center [714, 24] width 34 height 34
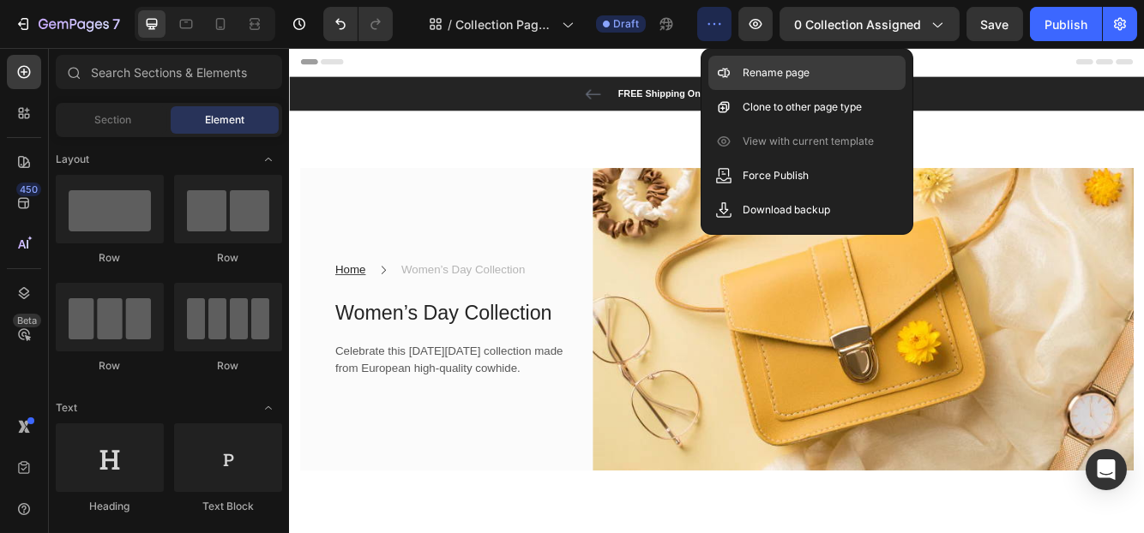
click at [829, 65] on div "Rename page" at bounding box center [806, 73] width 197 height 34
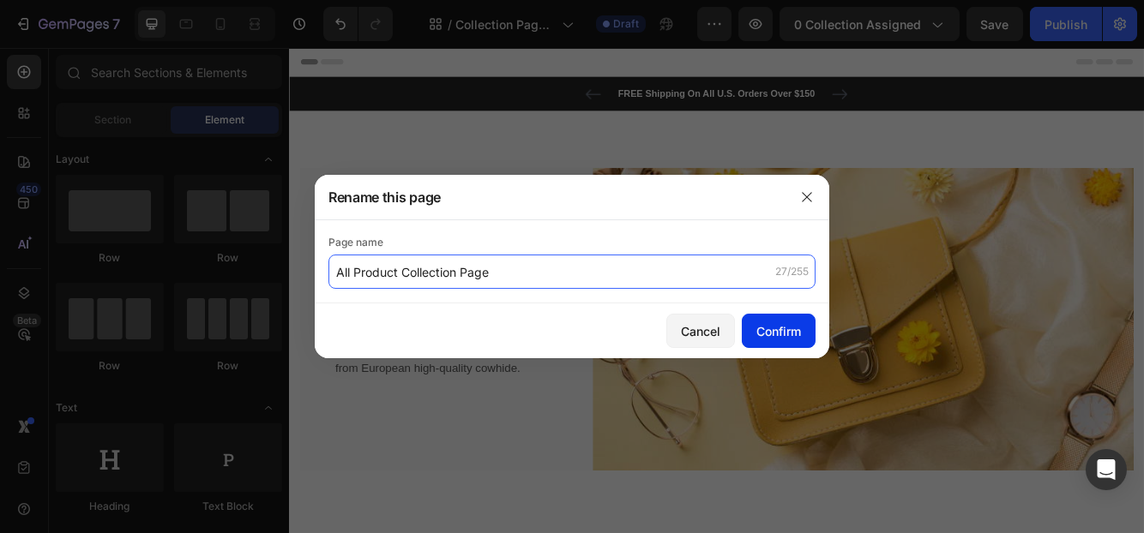
type input "All Product Collection Page"
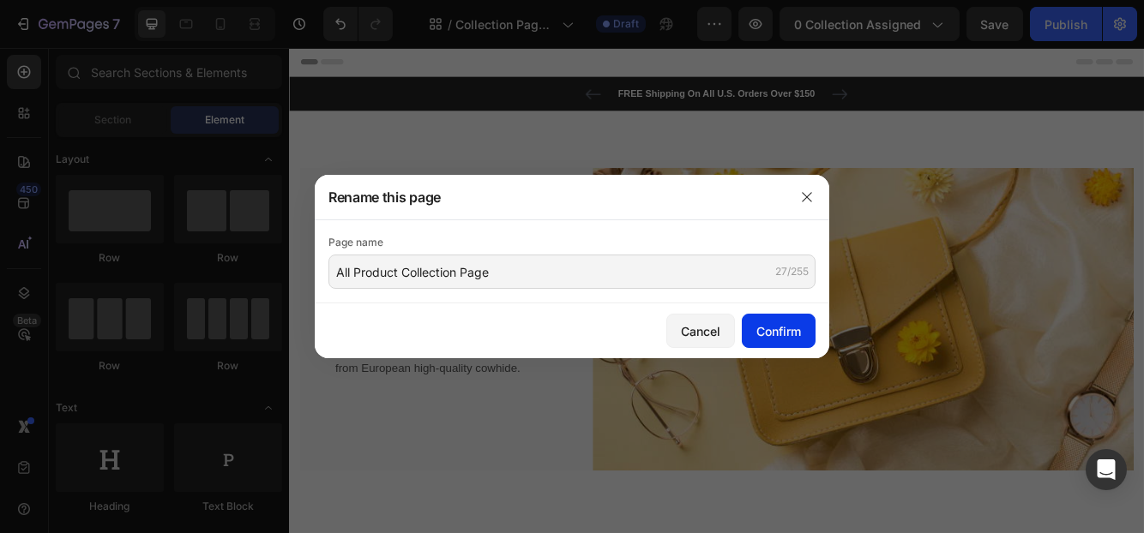
click at [753, 329] on button "Confirm" at bounding box center [779, 331] width 74 height 34
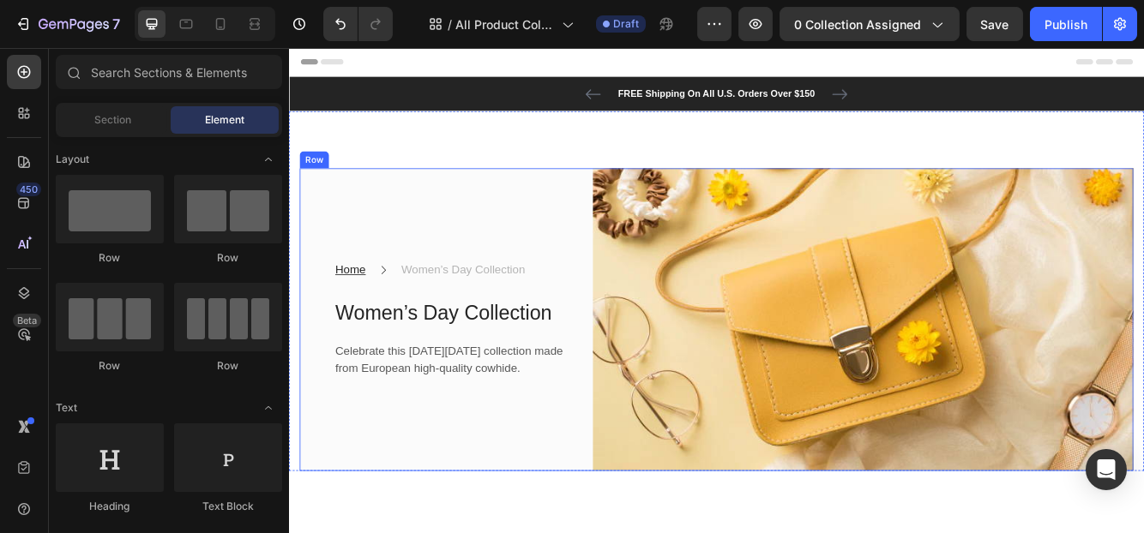
click at [533, 231] on div "Home Text block Icon Women’s Day Collection Text block Row Women’s Day Collecti…" at bounding box center [463, 375] width 325 height 365
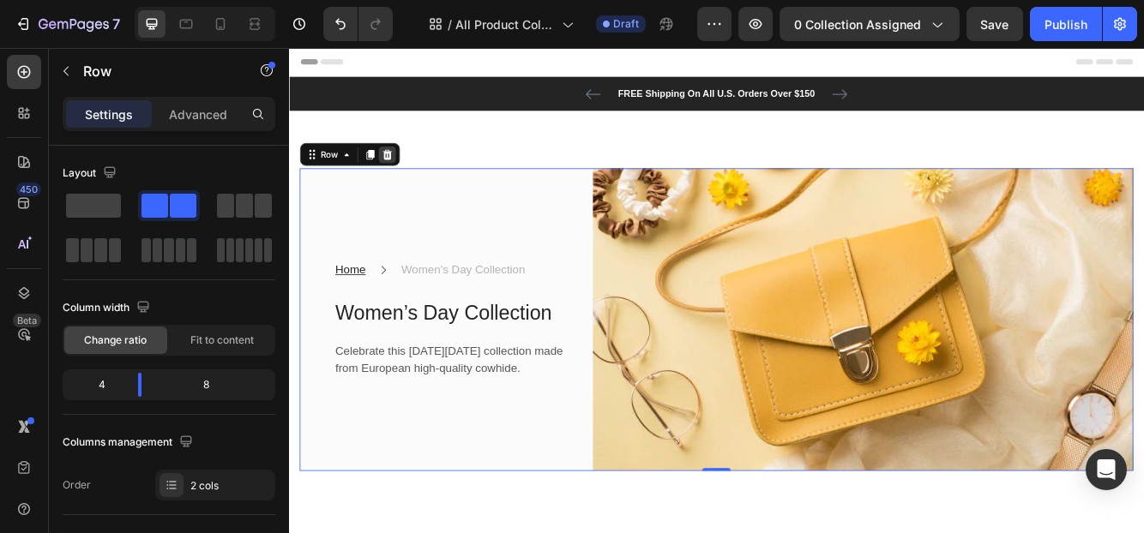
click at [404, 181] on icon at bounding box center [406, 176] width 11 height 12
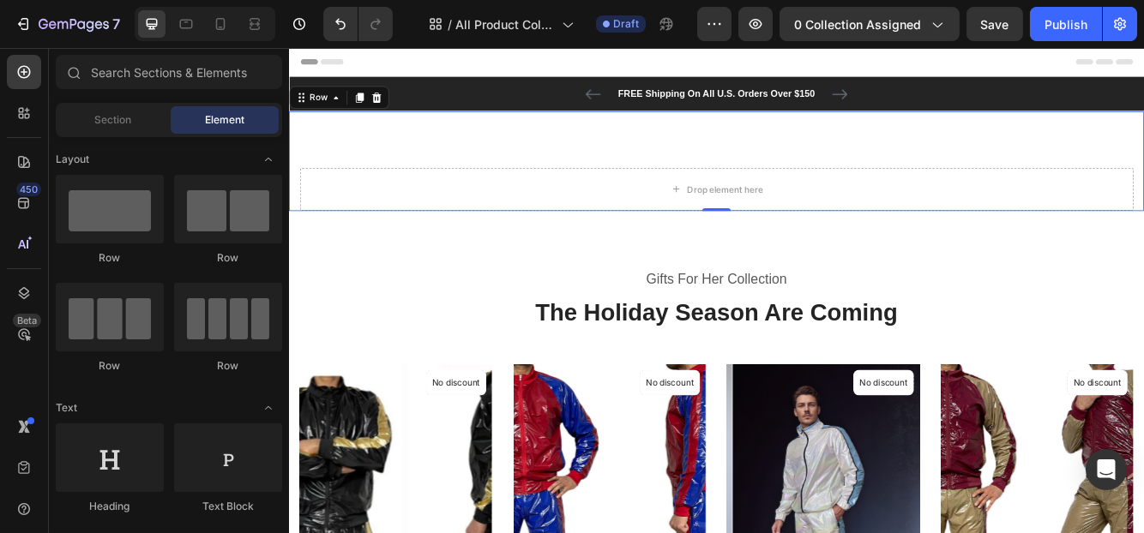
click at [513, 179] on div "Drop element here Row 0" at bounding box center [802, 184] width 1029 height 120
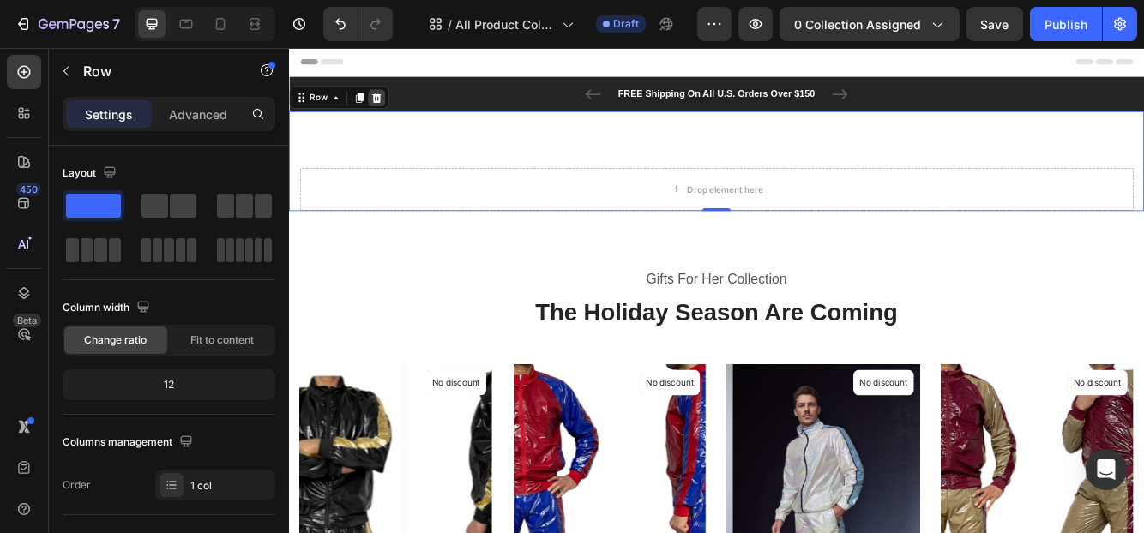
click at [399, 114] on div at bounding box center [393, 108] width 21 height 21
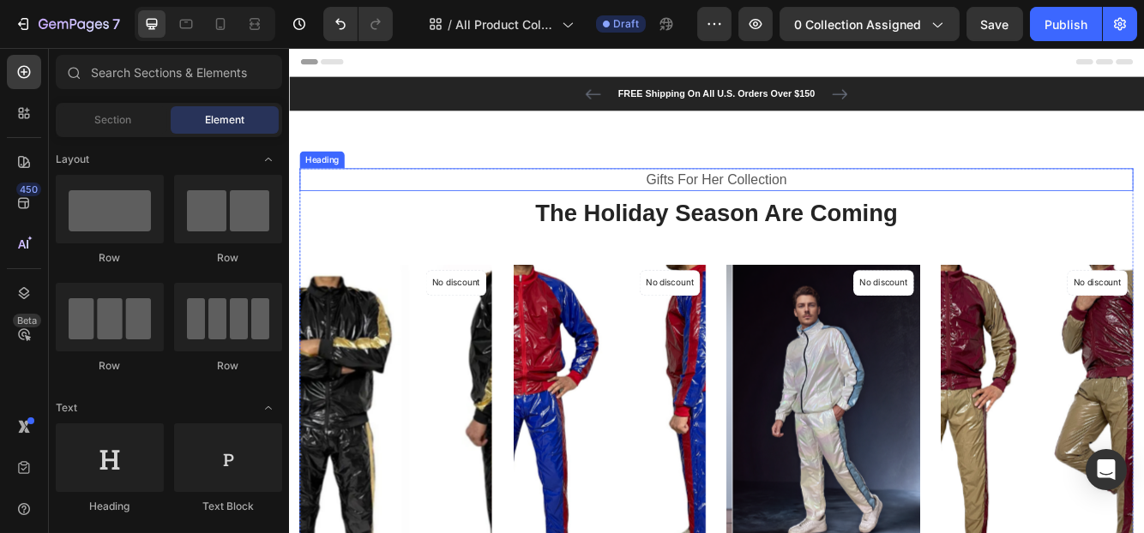
click at [769, 205] on p "Gifts For Her Collection" at bounding box center [803, 207] width 1000 height 25
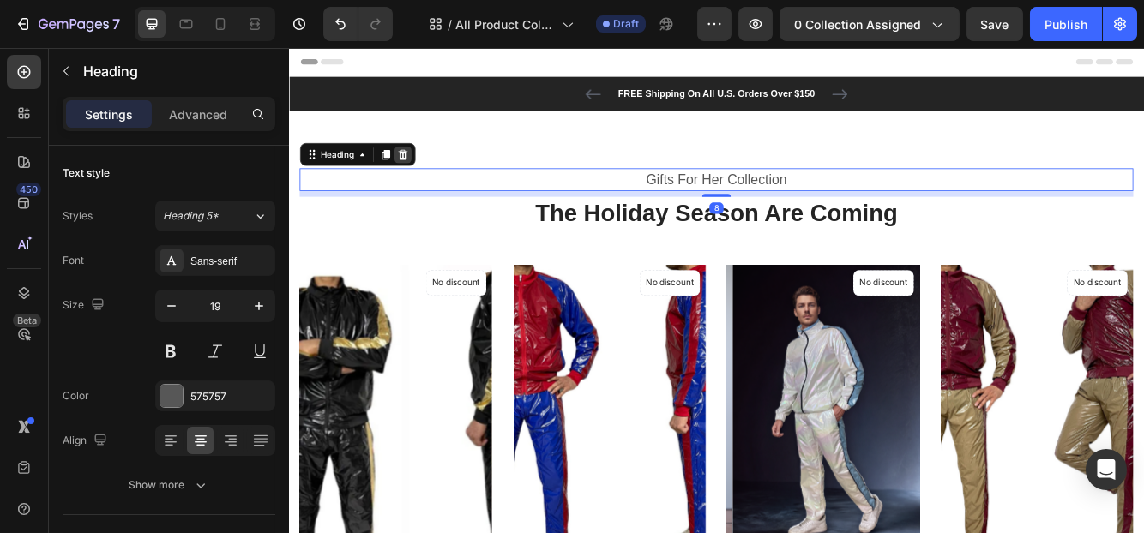
click at [426, 174] on icon at bounding box center [425, 176] width 11 height 12
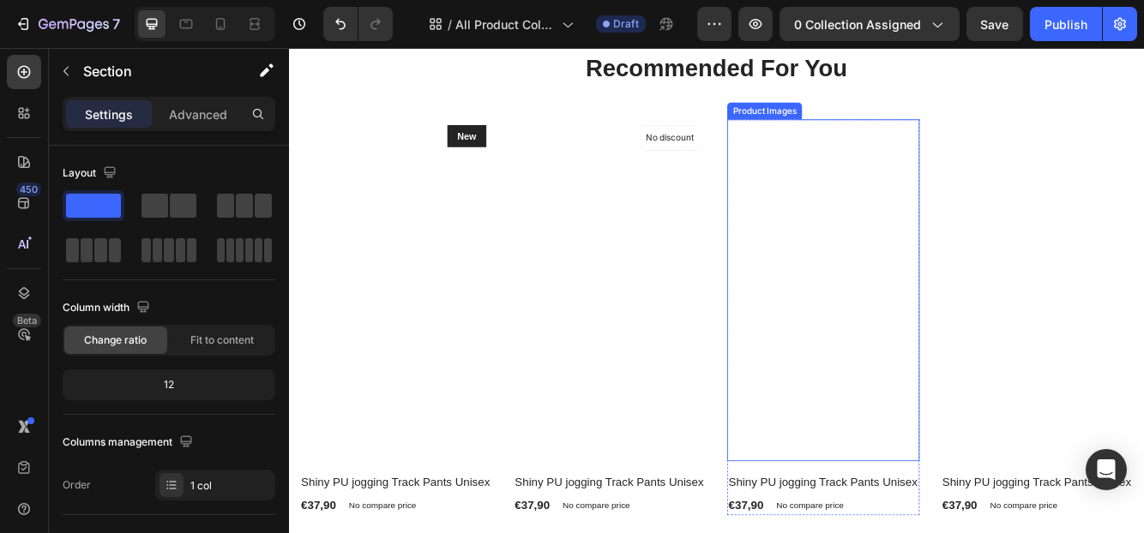
scroll to position [2486, 0]
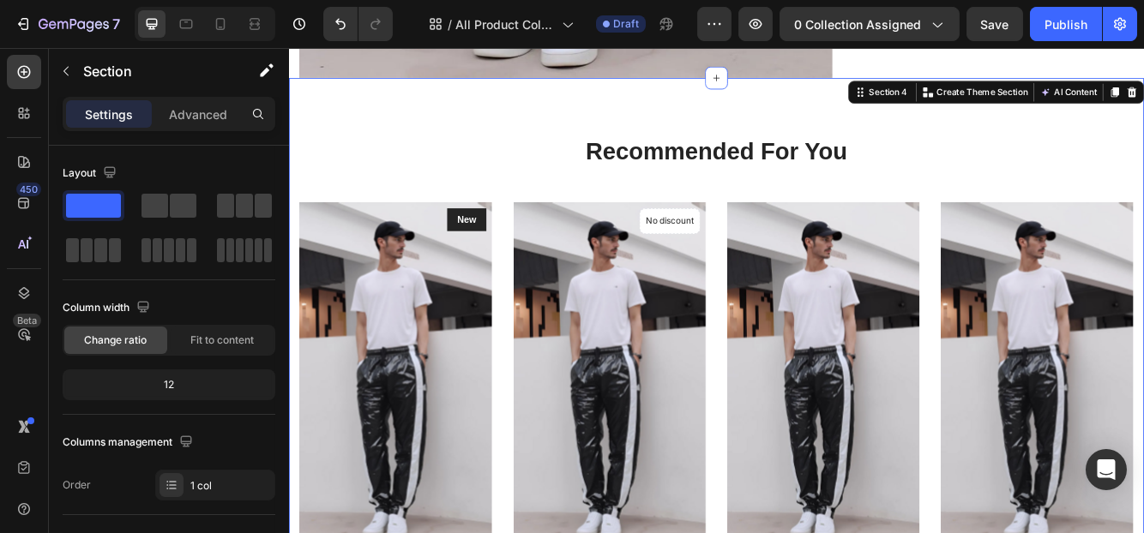
click at [1032, 118] on div "Recommended For You Heading Row Product Images New Text block Row Shiny PU jogg…" at bounding box center [802, 432] width 1029 height 695
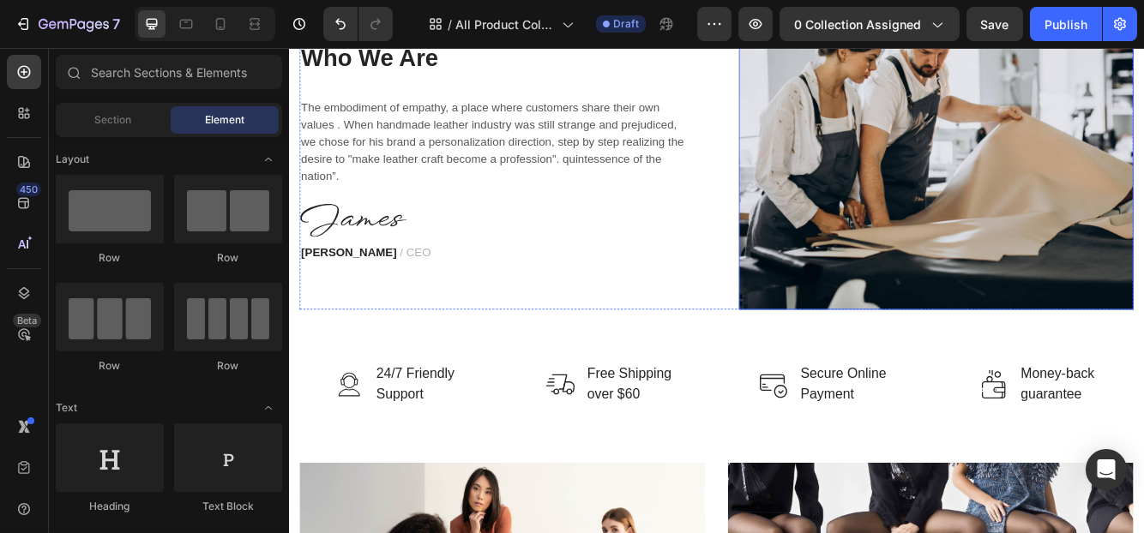
scroll to position [2915, 0]
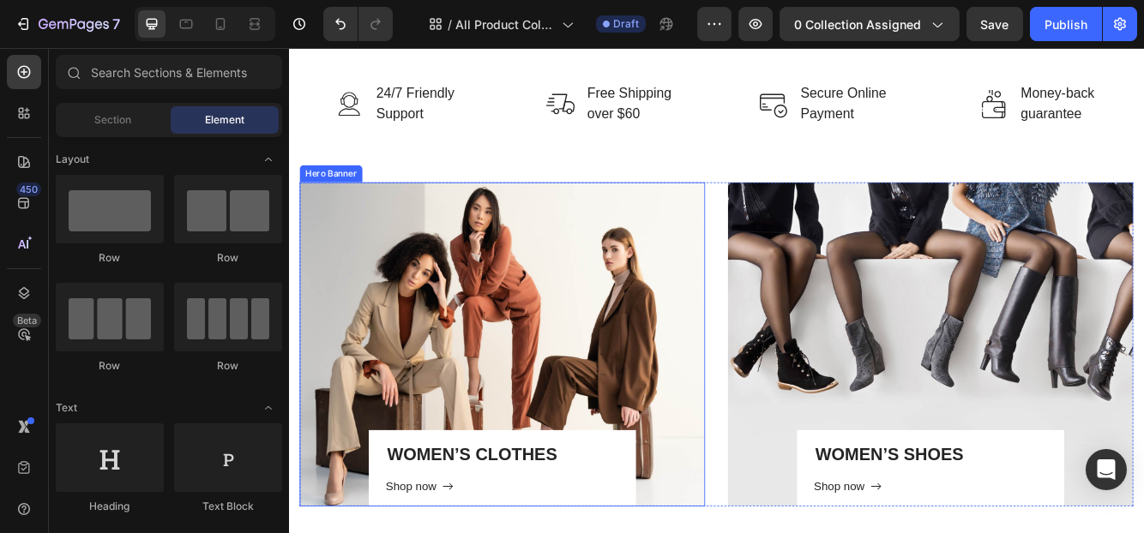
click at [630, 286] on div "Overlay" at bounding box center [545, 405] width 488 height 390
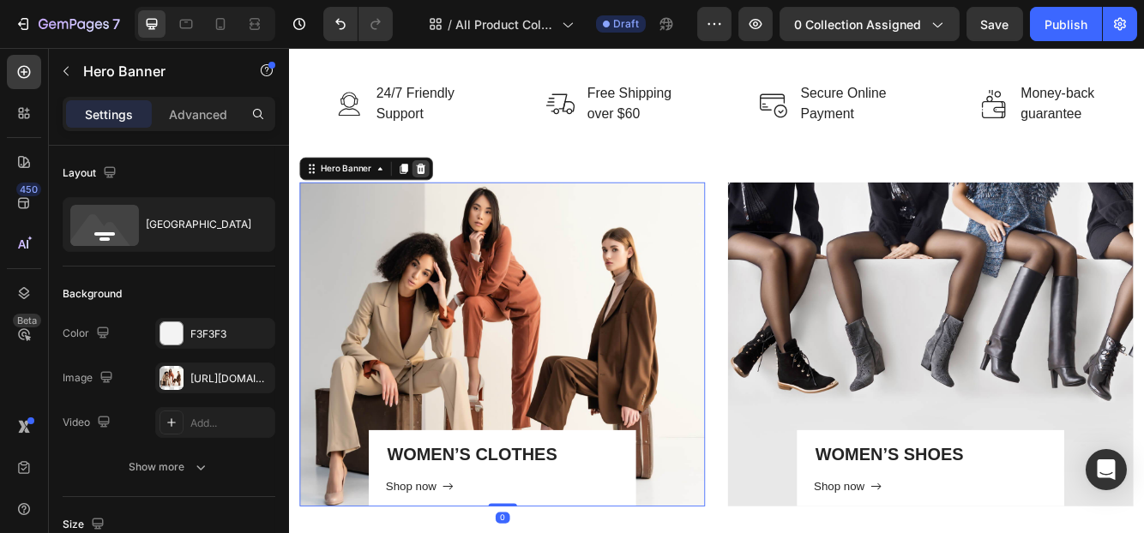
click at [445, 190] on icon at bounding box center [447, 194] width 14 height 14
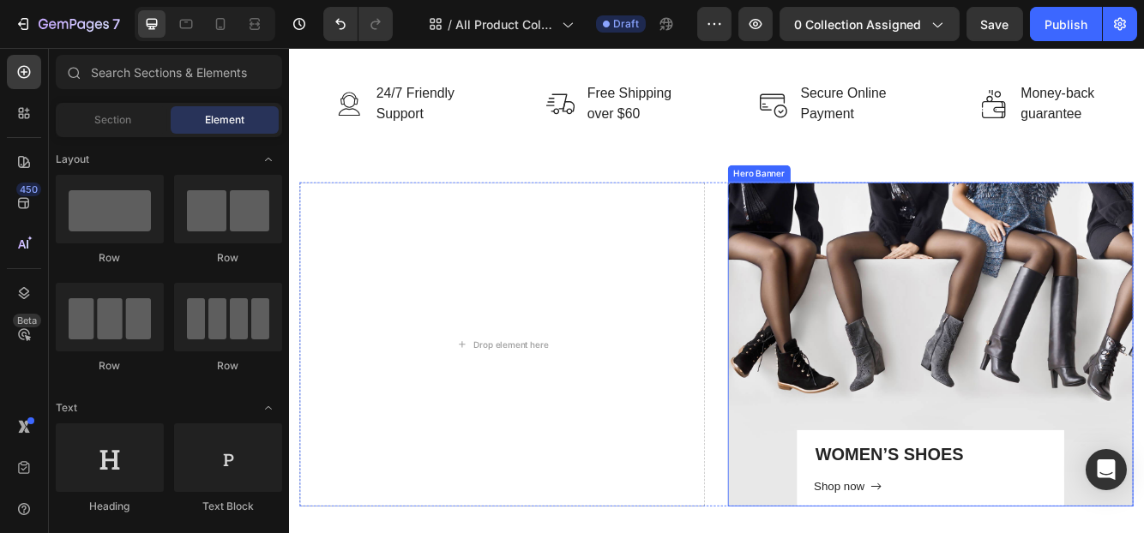
click at [934, 304] on div "Overlay" at bounding box center [1060, 405] width 488 height 390
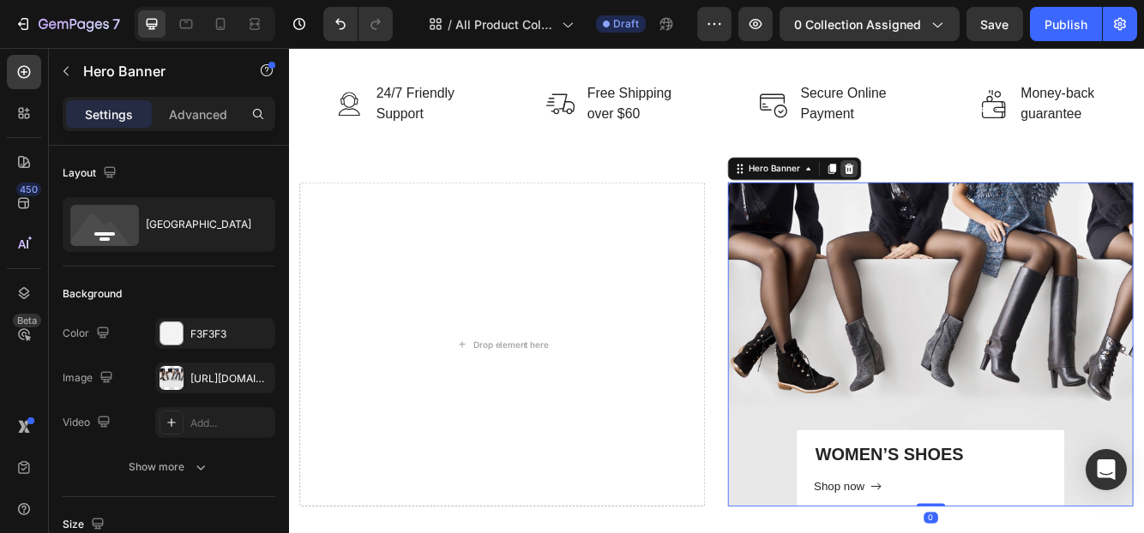
click at [957, 191] on icon at bounding box center [962, 194] width 11 height 12
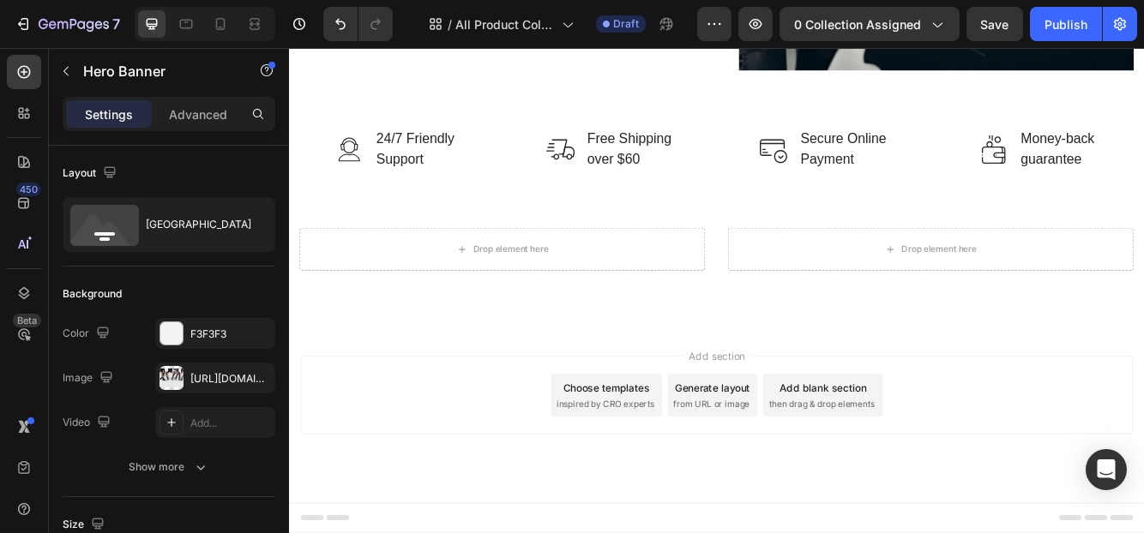
scroll to position [2853, 0]
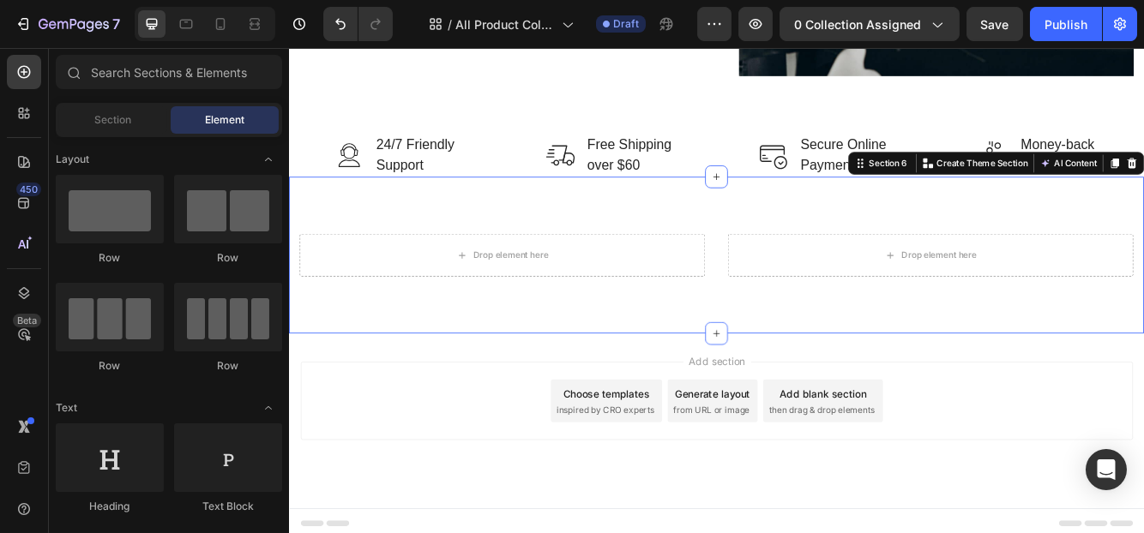
click at [1023, 256] on div "Drop element here Drop element here Row Section 6 You can create reusable secti…" at bounding box center [802, 297] width 1029 height 189
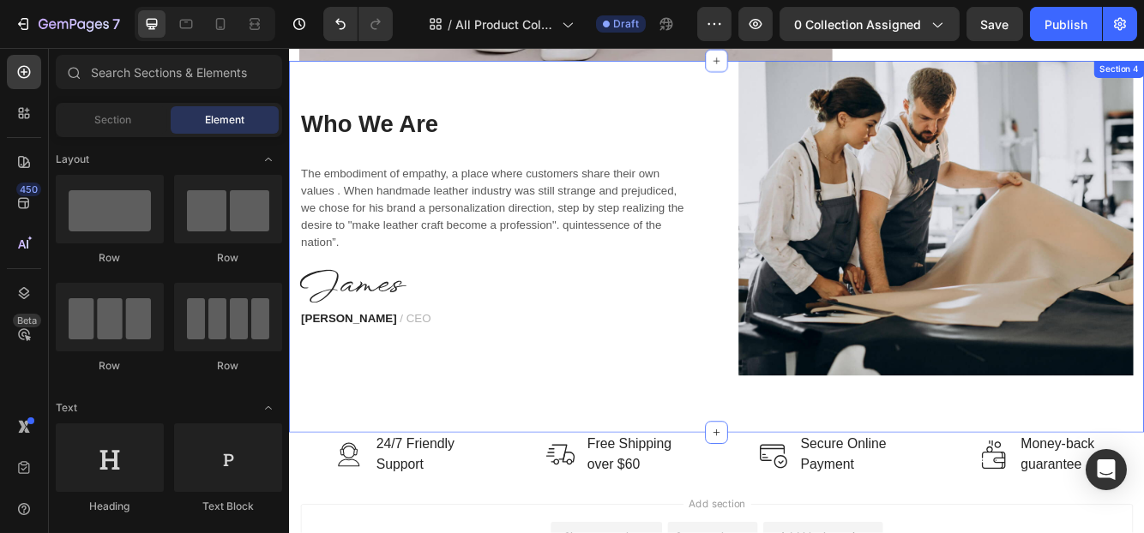
scroll to position [2322, 0]
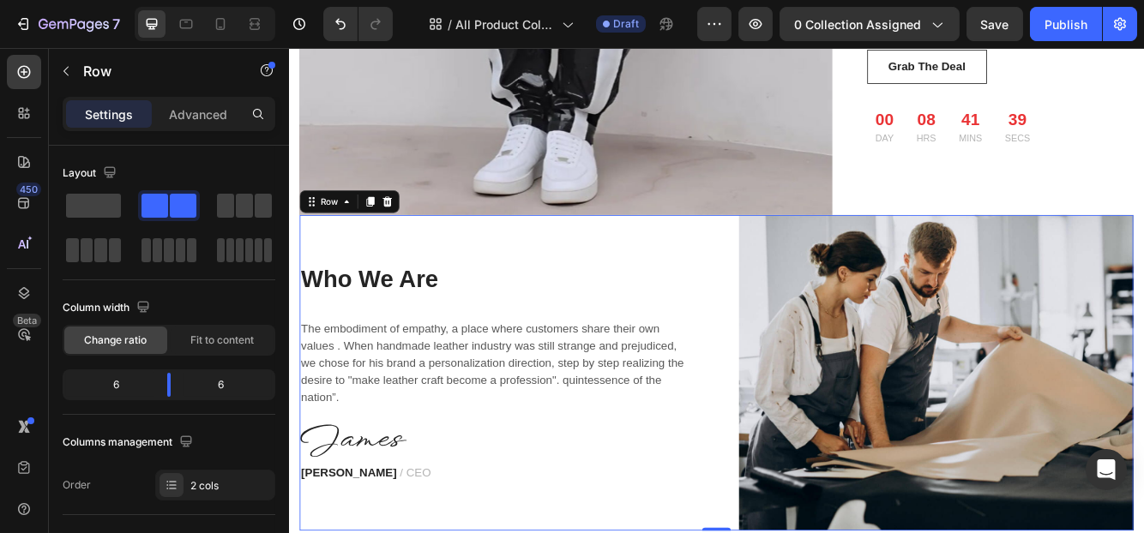
click at [730, 271] on div "Who We Are Heading The embodiment of empathy, a place where customers share the…" at bounding box center [538, 439] width 475 height 379
click at [412, 223] on div at bounding box center [406, 233] width 21 height 21
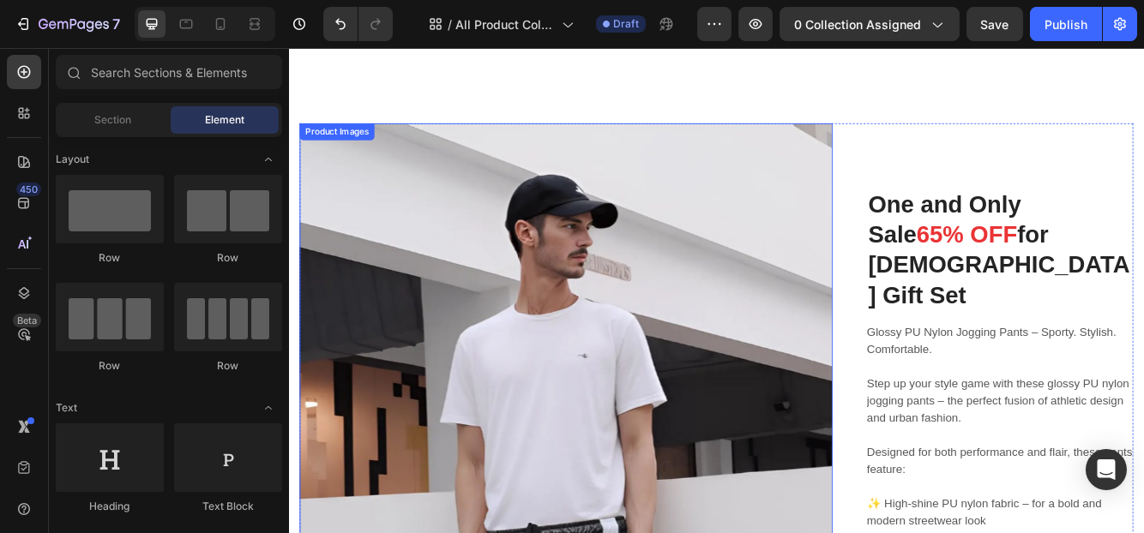
scroll to position [1037, 0]
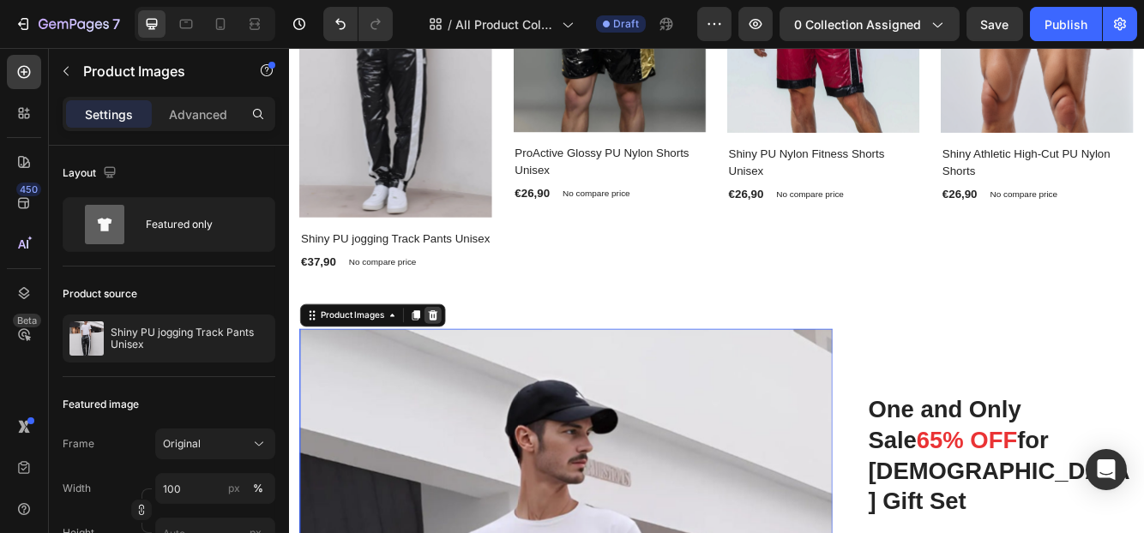
click at [459, 377] on icon at bounding box center [461, 371] width 14 height 14
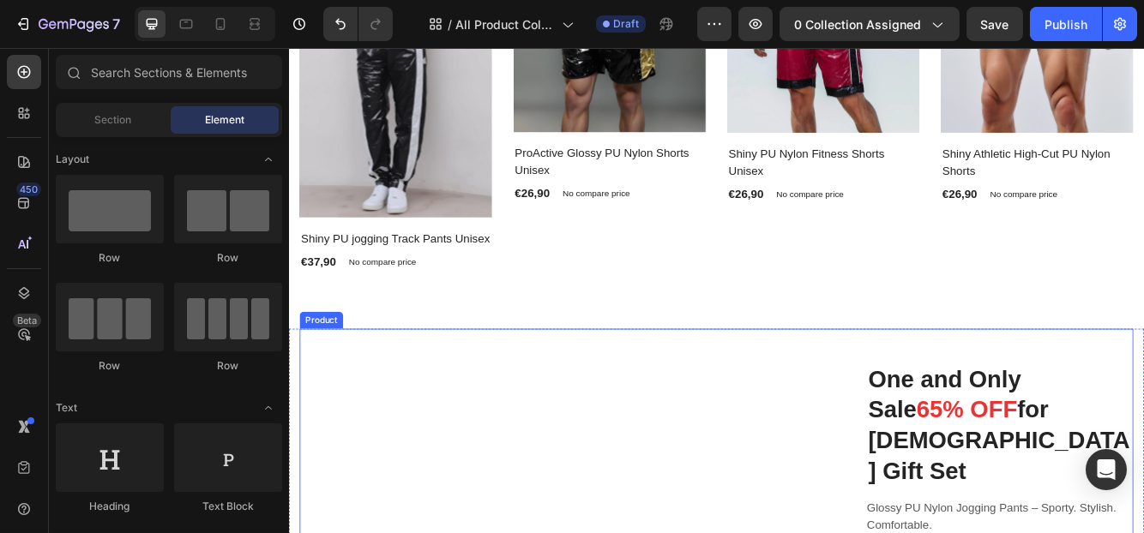
scroll to position [1121, 0]
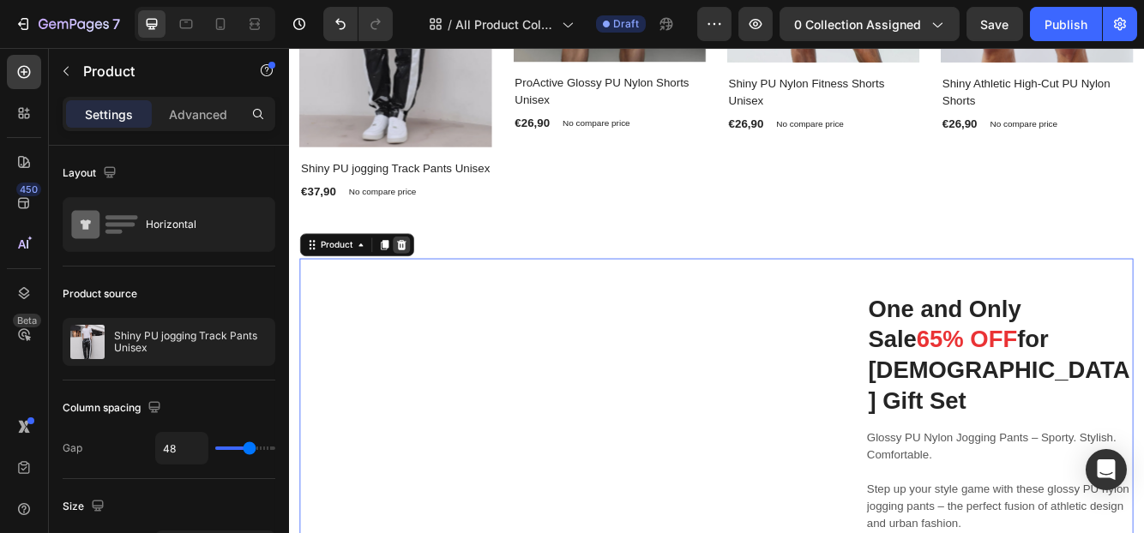
click at [418, 296] on div at bounding box center [423, 285] width 21 height 21
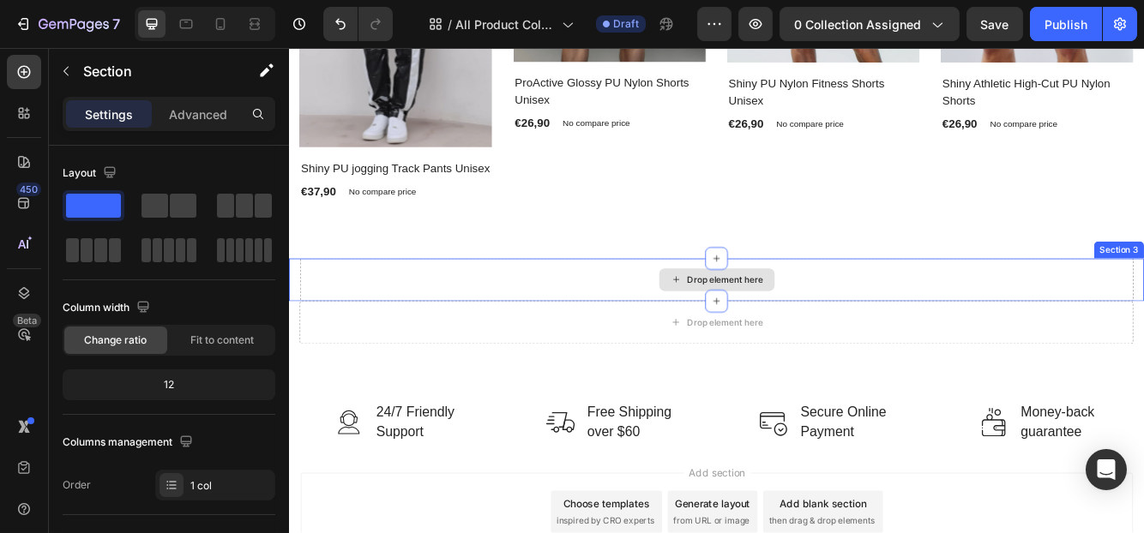
click at [574, 323] on div "Drop element here" at bounding box center [802, 327] width 1003 height 51
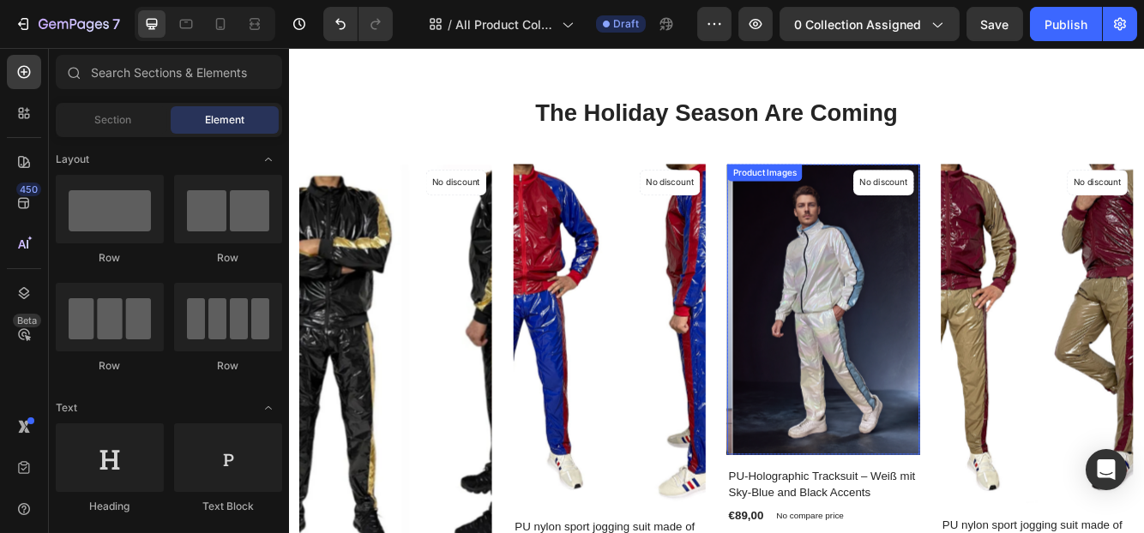
scroll to position [171, 0]
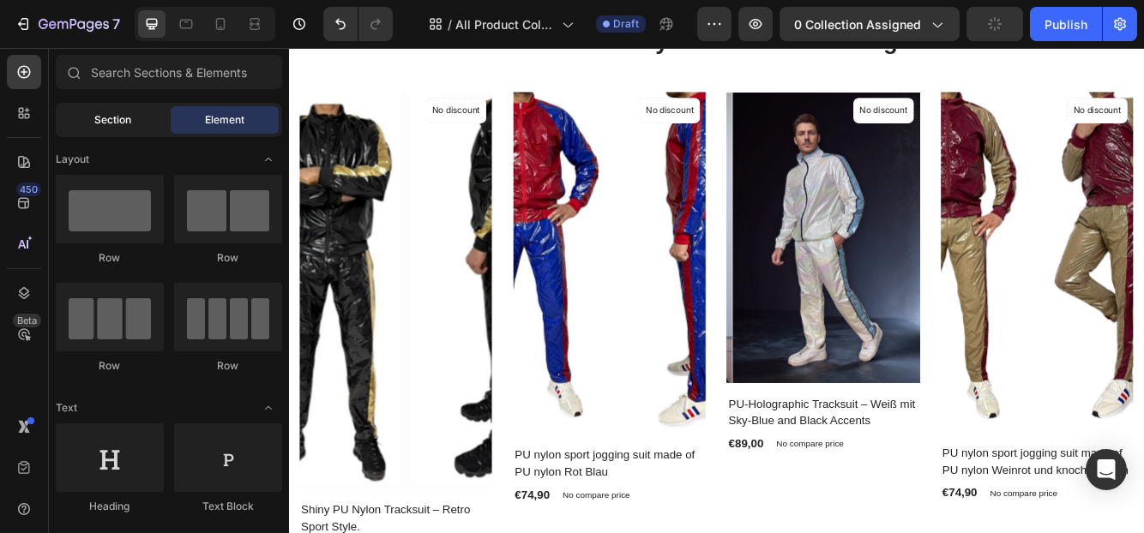
click at [109, 130] on div "Section" at bounding box center [113, 119] width 108 height 27
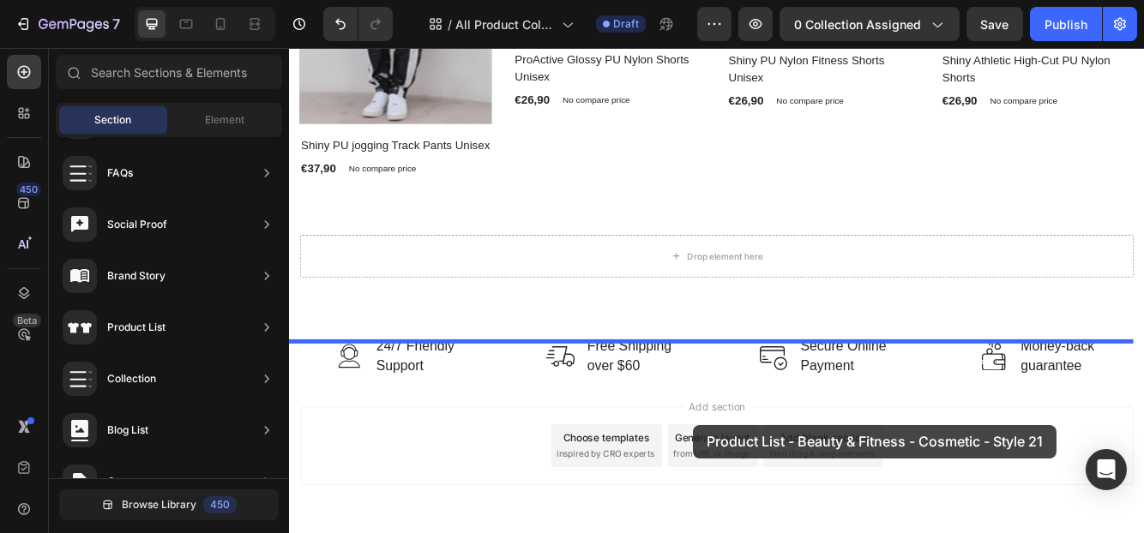
scroll to position [1217, 0]
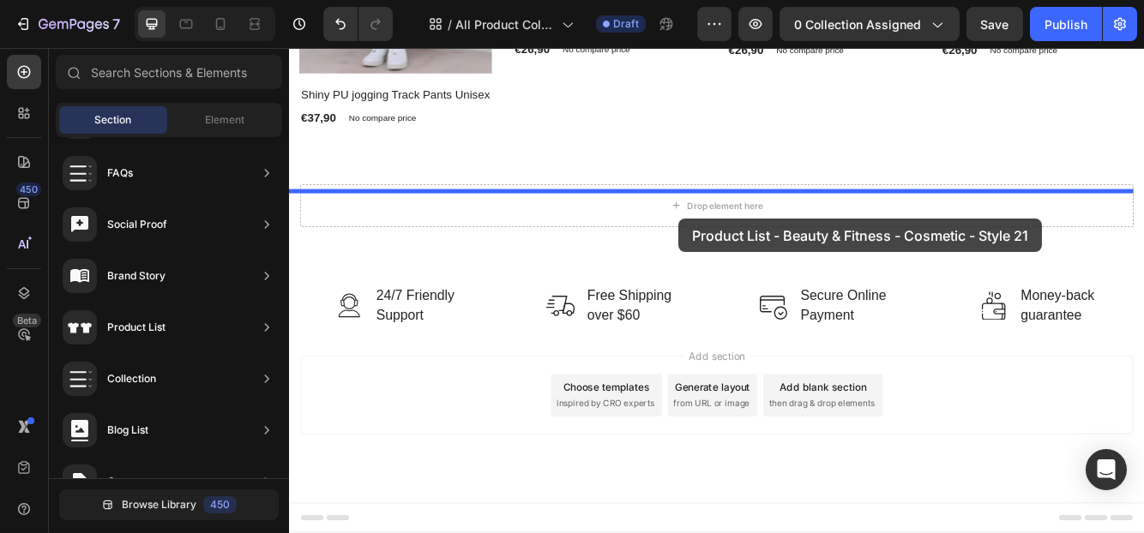
drag, startPoint x: 718, startPoint y: 381, endPoint x: 757, endPoint y: 254, distance: 132.6
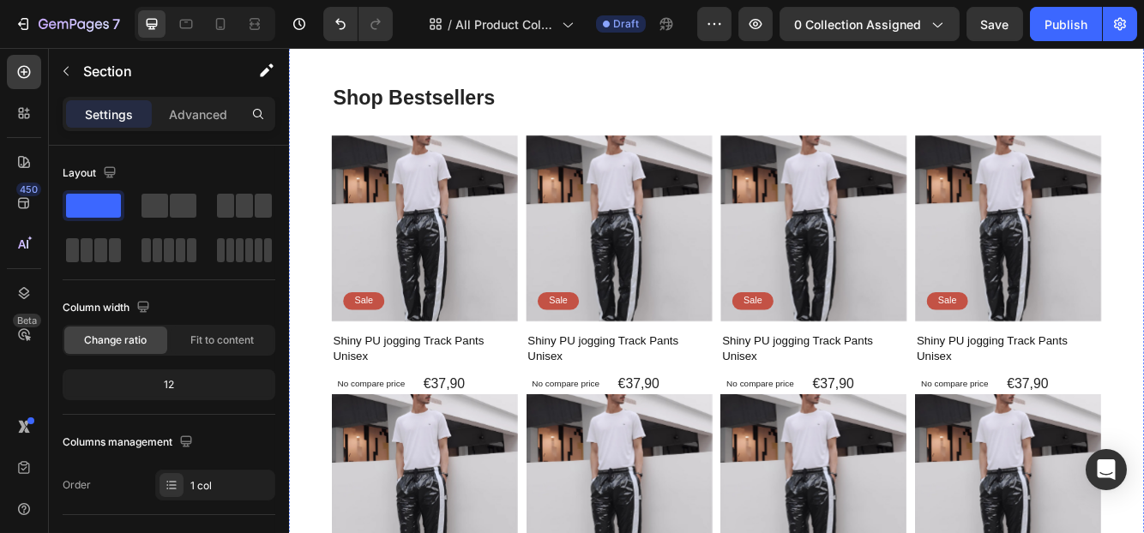
scroll to position [1323, 0]
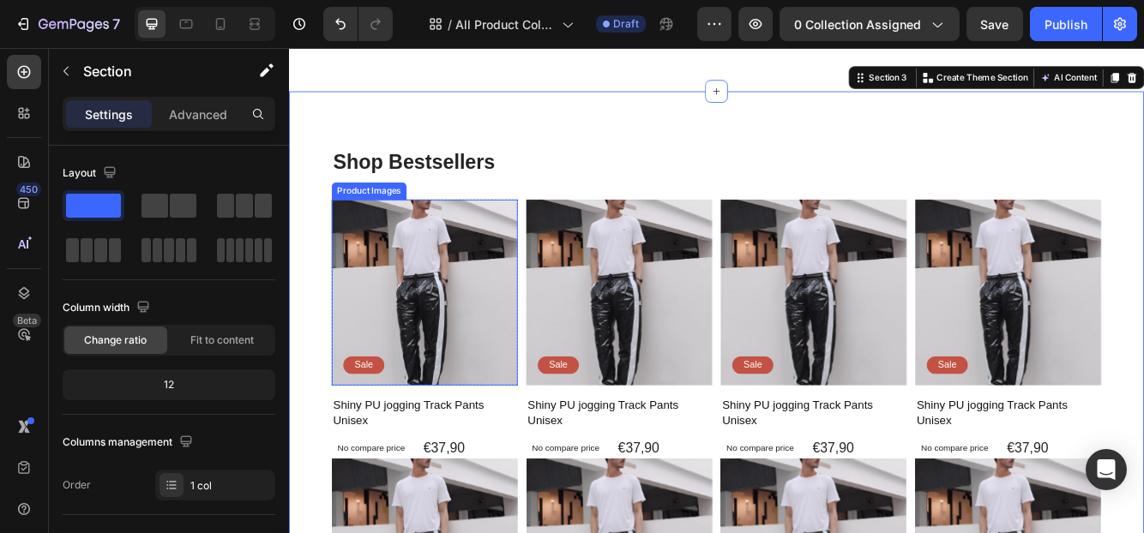
click at [462, 328] on img at bounding box center [452, 343] width 224 height 224
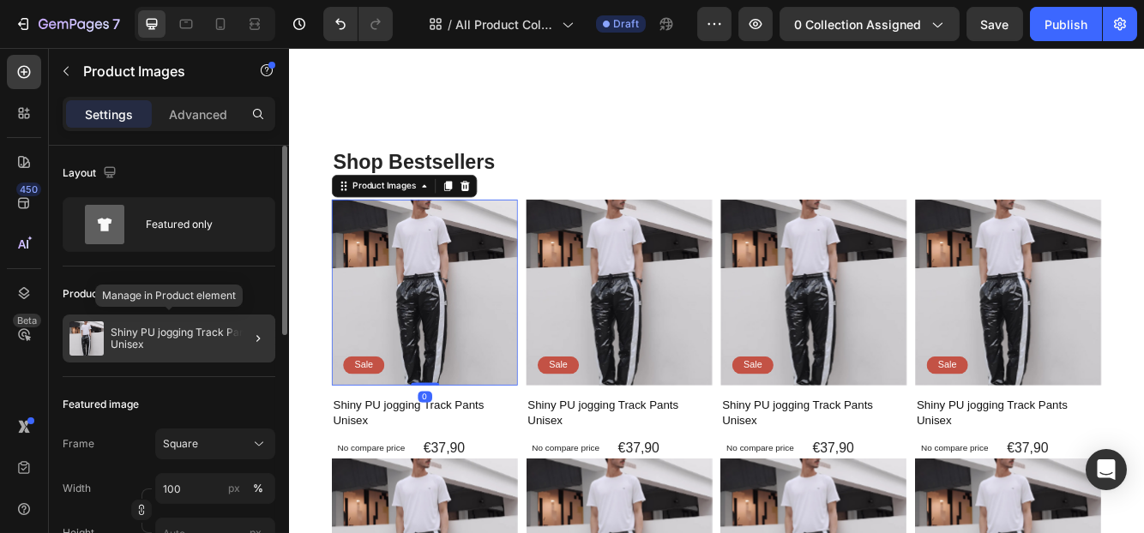
click at [190, 336] on p "Shiny PU jogging Track Pants Unisex" at bounding box center [190, 339] width 158 height 24
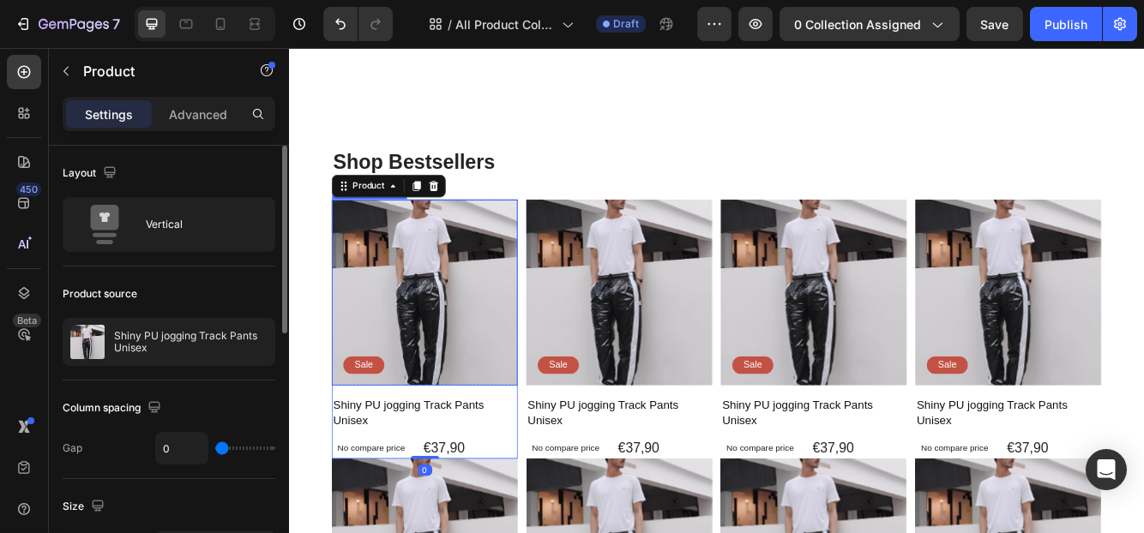
click at [396, 344] on img at bounding box center [452, 343] width 224 height 224
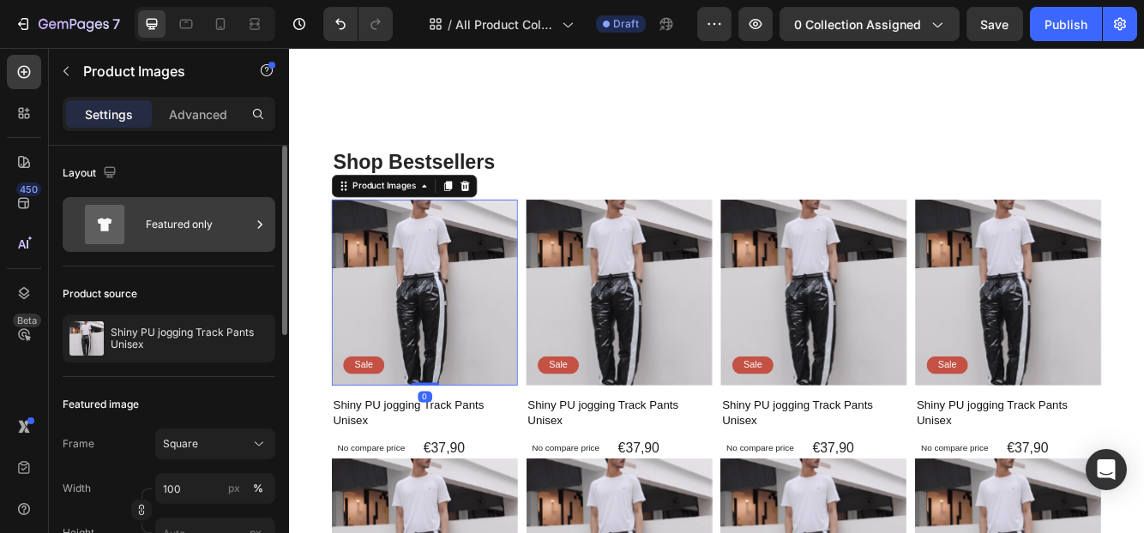
click at [143, 225] on div "Featured only" at bounding box center [169, 224] width 213 height 55
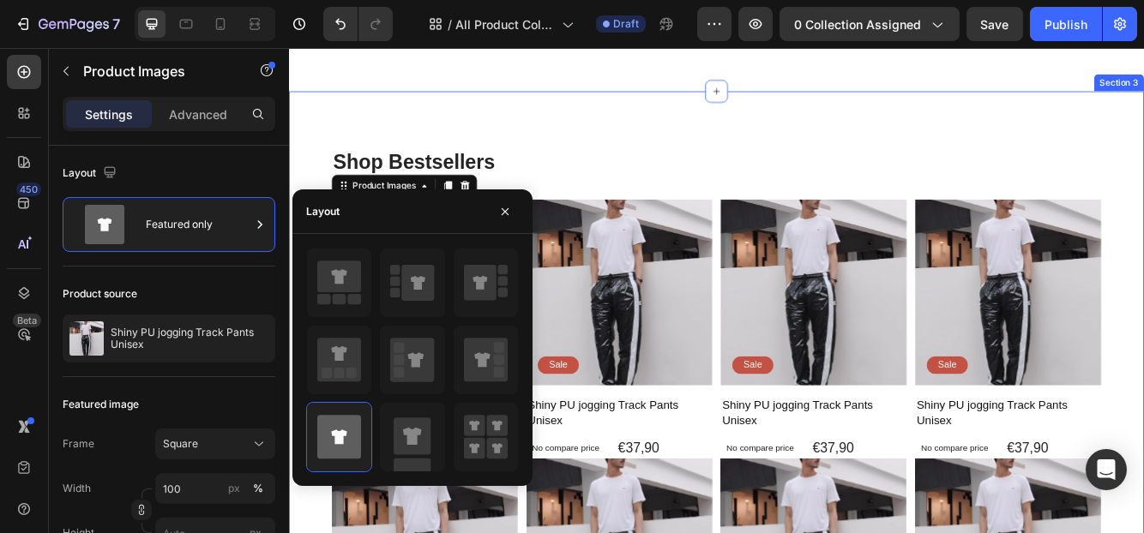
click at [610, 151] on div "Shop Bestsellers Heading Product Images 0 Sale Text Block Row Shiny PU jogging …" at bounding box center [802, 530] width 1029 height 861
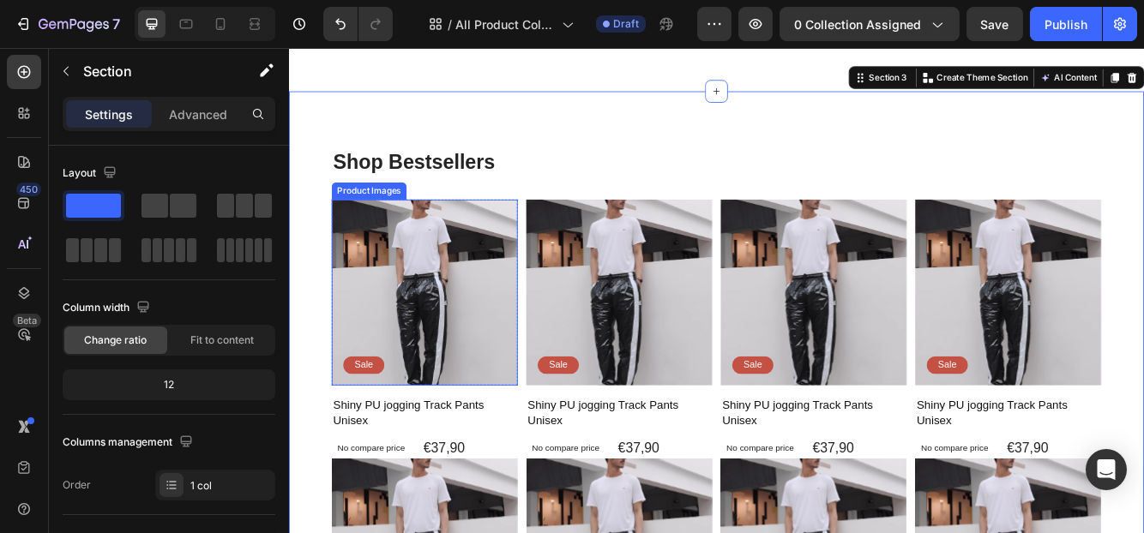
click at [432, 374] on img at bounding box center [452, 343] width 224 height 224
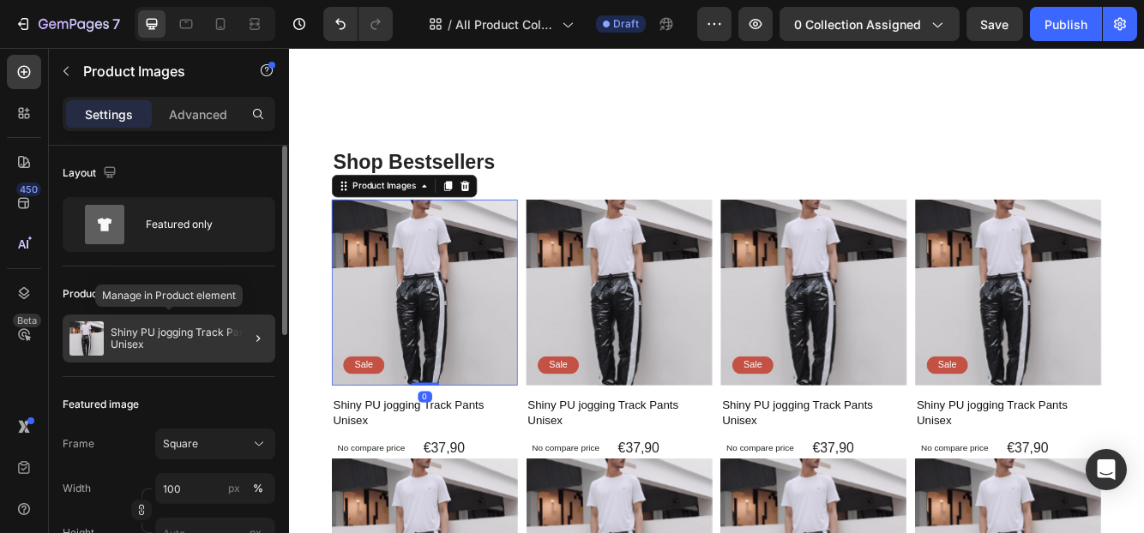
click at [153, 329] on p "Shiny PU jogging Track Pants Unisex" at bounding box center [190, 339] width 158 height 24
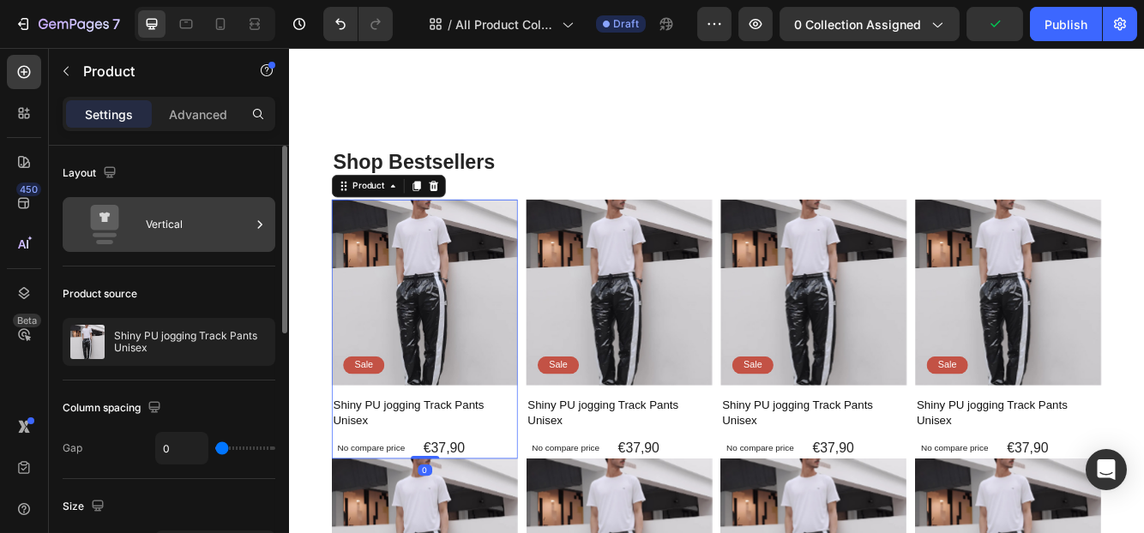
click at [179, 221] on div "Vertical" at bounding box center [198, 224] width 105 height 39
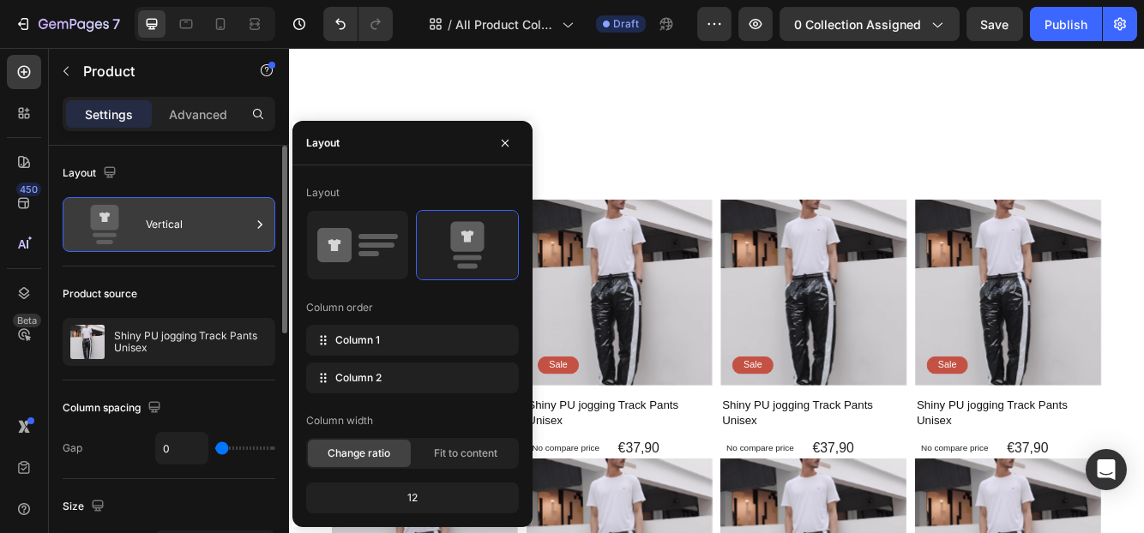
click at [179, 221] on div "Vertical" at bounding box center [198, 224] width 105 height 39
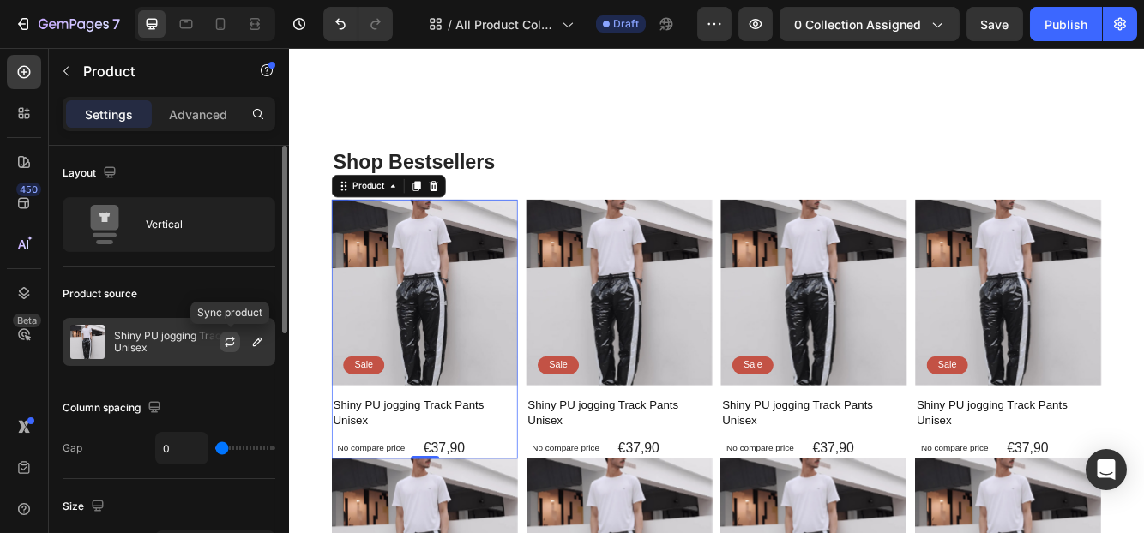
click at [228, 340] on icon "button" at bounding box center [230, 342] width 14 height 14
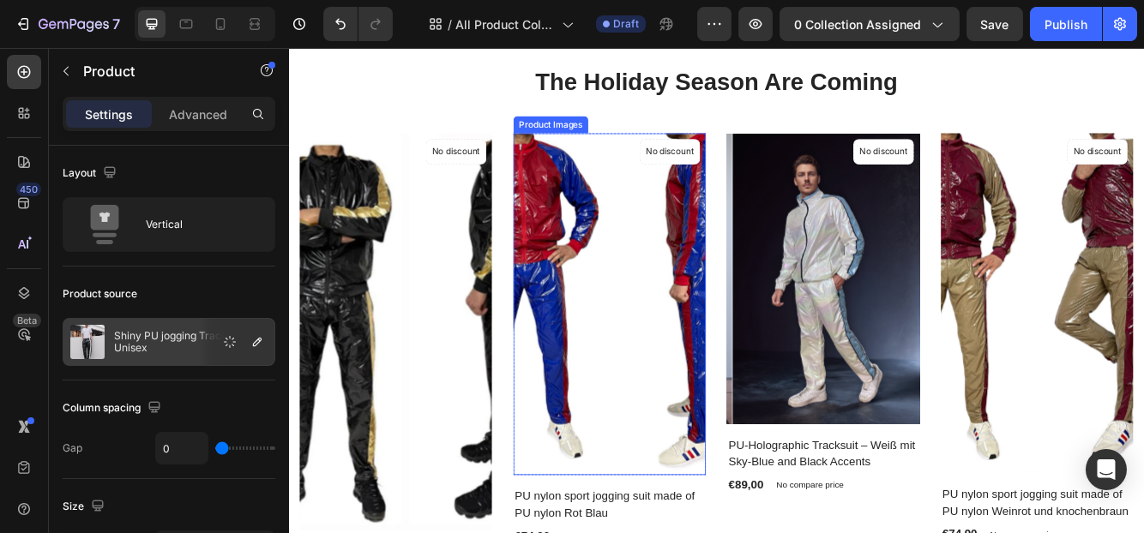
scroll to position [0, 0]
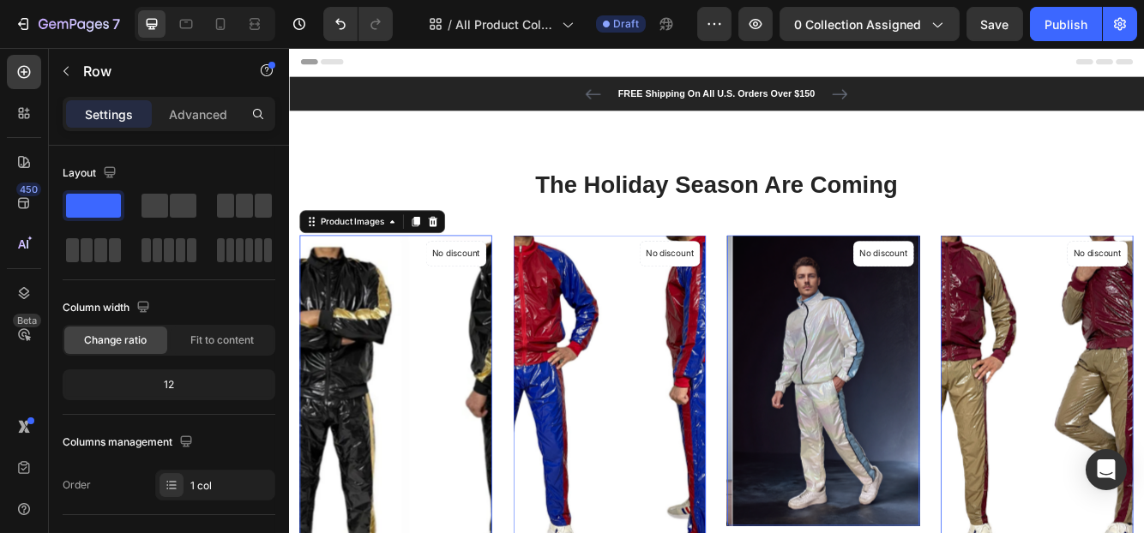
click at [403, 310] on img at bounding box center [416, 513] width 231 height 478
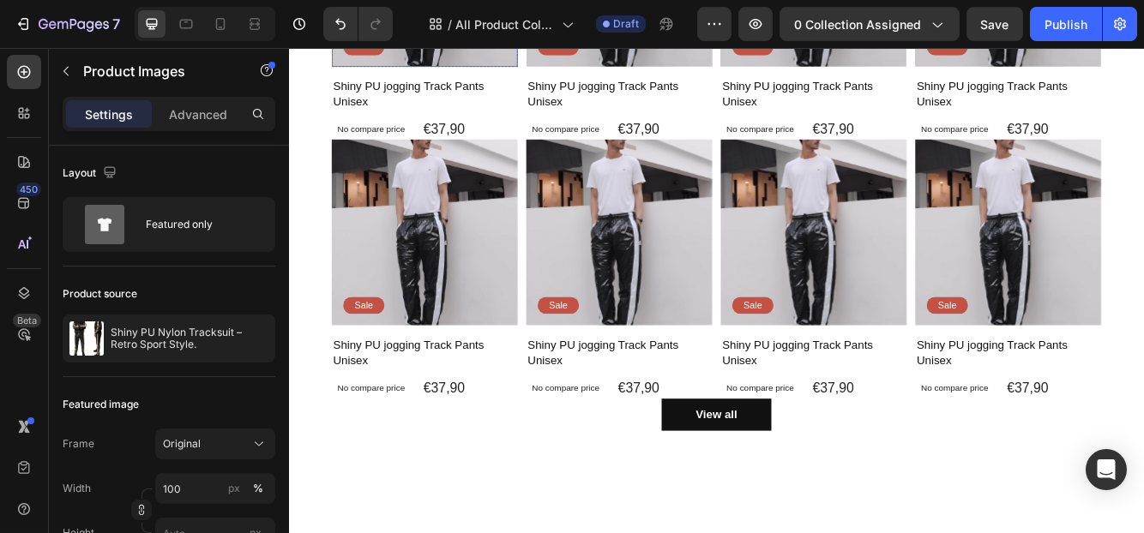
scroll to position [1458, 0]
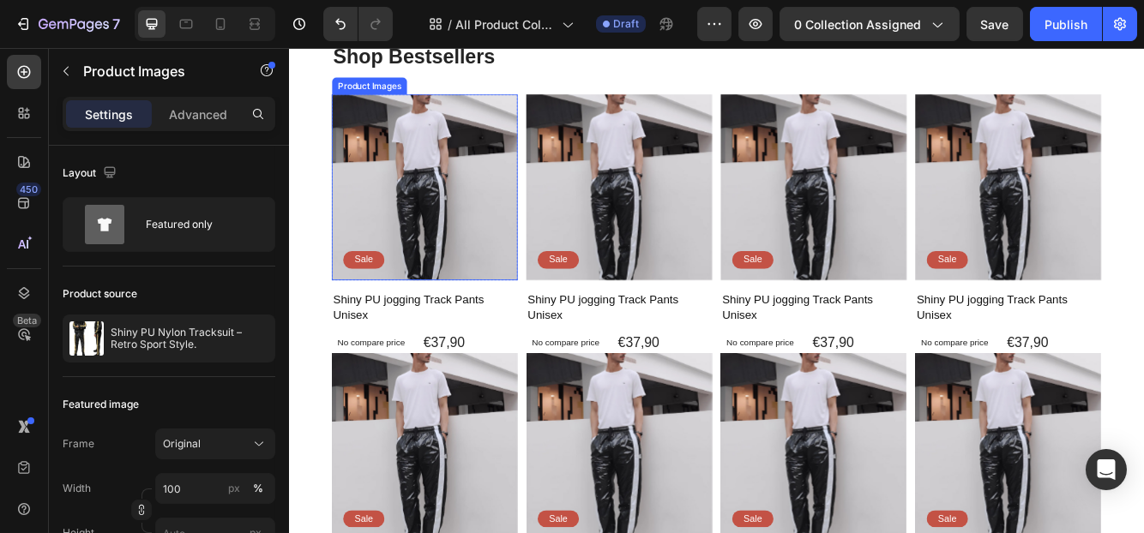
click at [417, 275] on img at bounding box center [452, 217] width 224 height 224
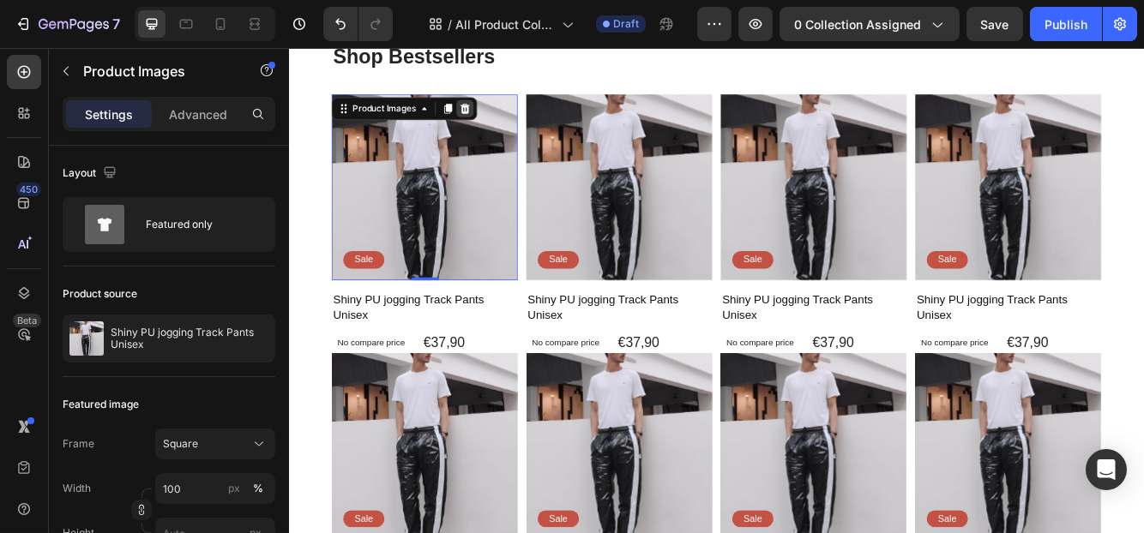
click at [504, 118] on icon at bounding box center [500, 122] width 11 height 12
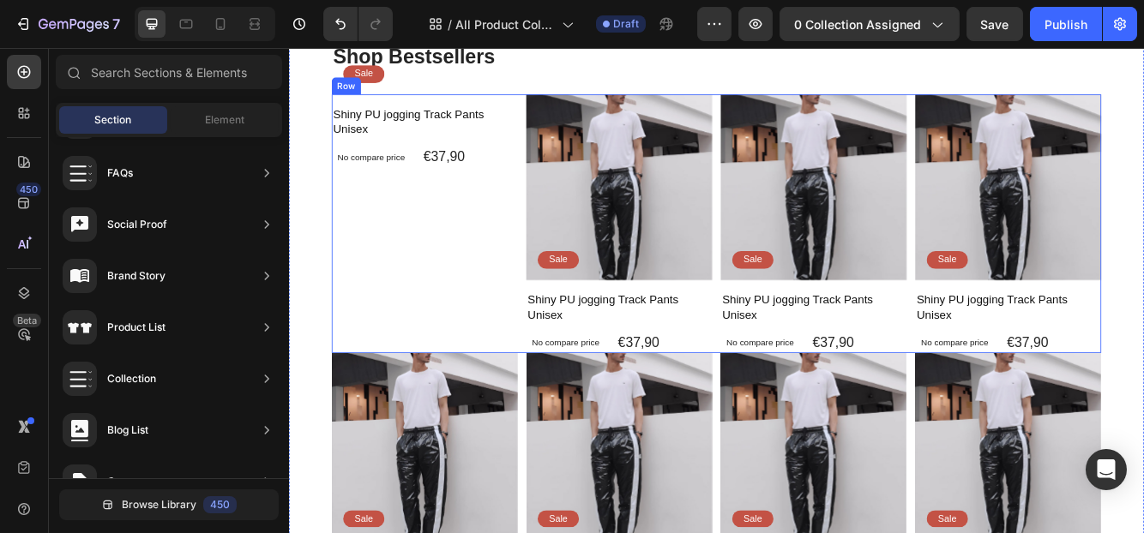
scroll to position [1372, 0]
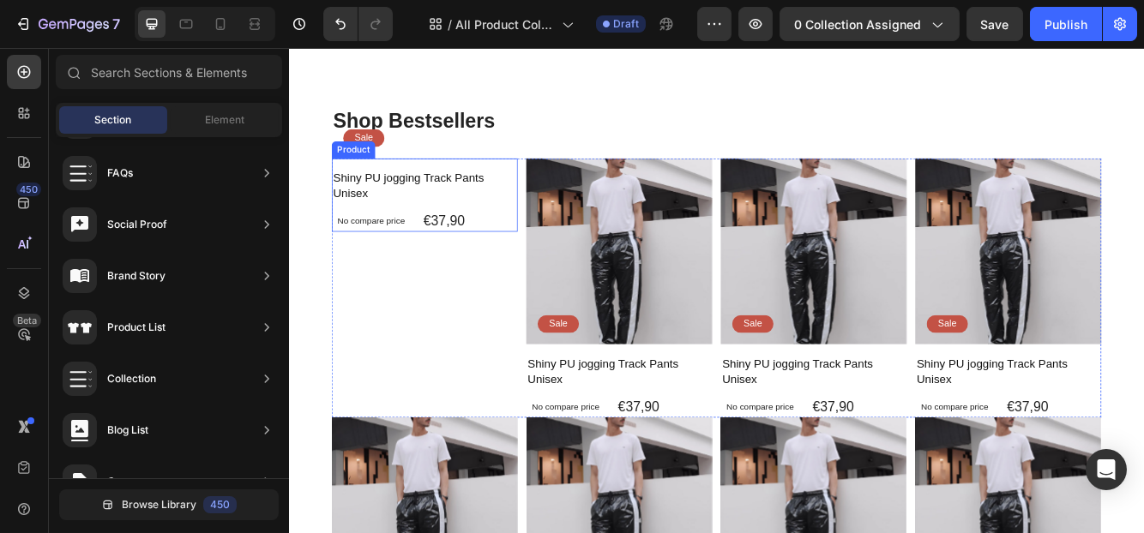
click at [431, 195] on div "Sale Text Block Row" at bounding box center [452, 189] width 224 height 14
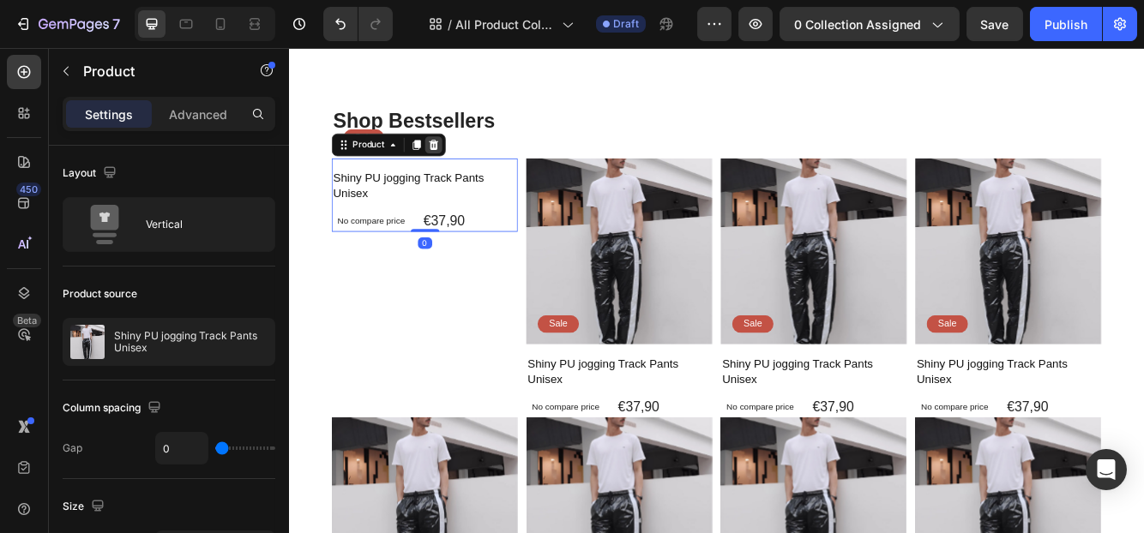
click at [462, 171] on icon at bounding box center [462, 165] width 11 height 12
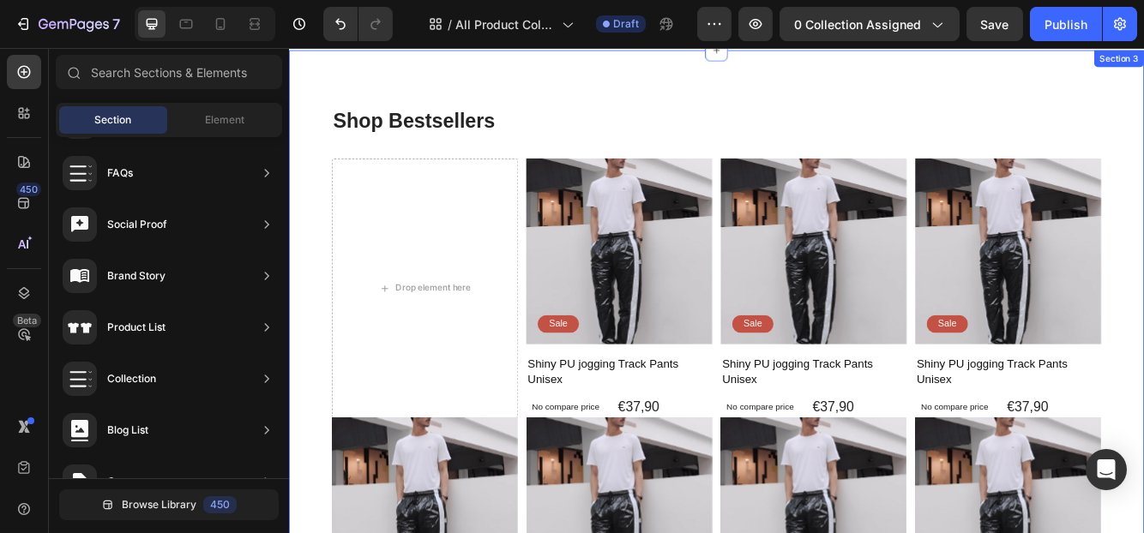
click at [553, 154] on h2 "Shop Bestsellers" at bounding box center [803, 137] width 926 height 34
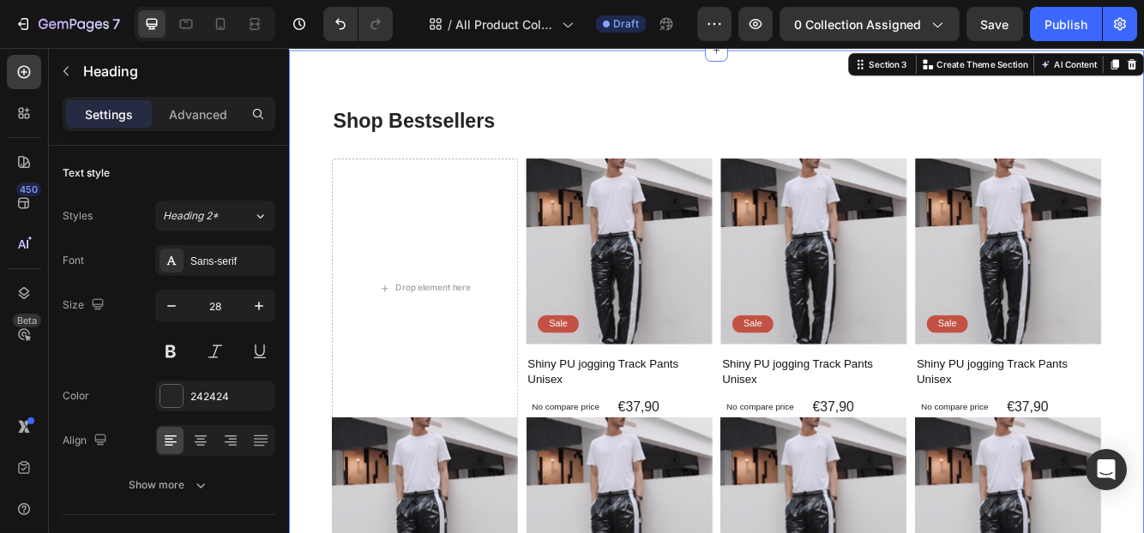
click at [584, 93] on div "Shop Bestsellers Heading Drop element here Product Images Sale Text Block Row S…" at bounding box center [802, 481] width 1029 height 861
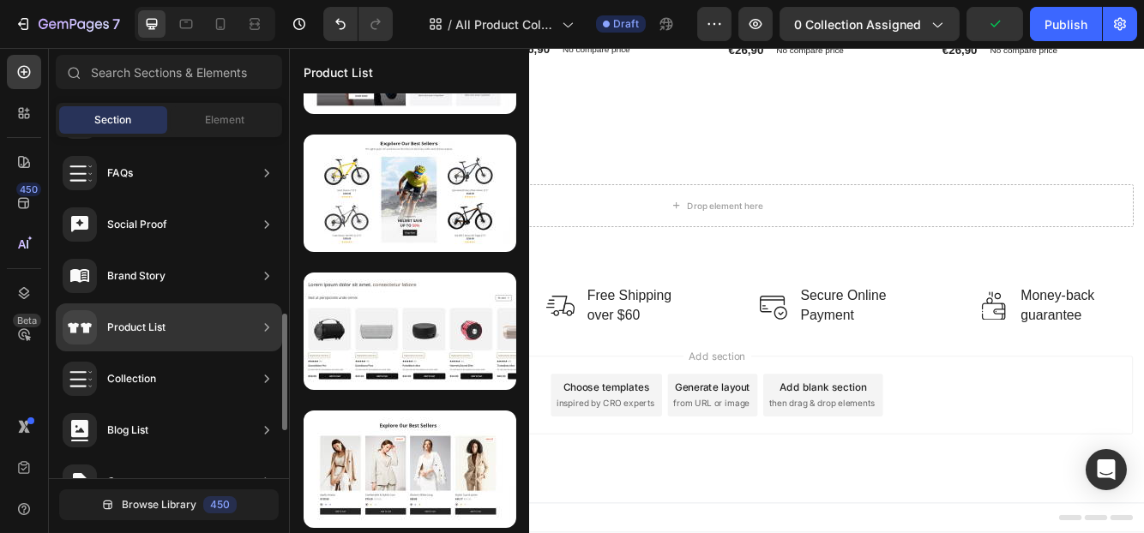
scroll to position [0, 0]
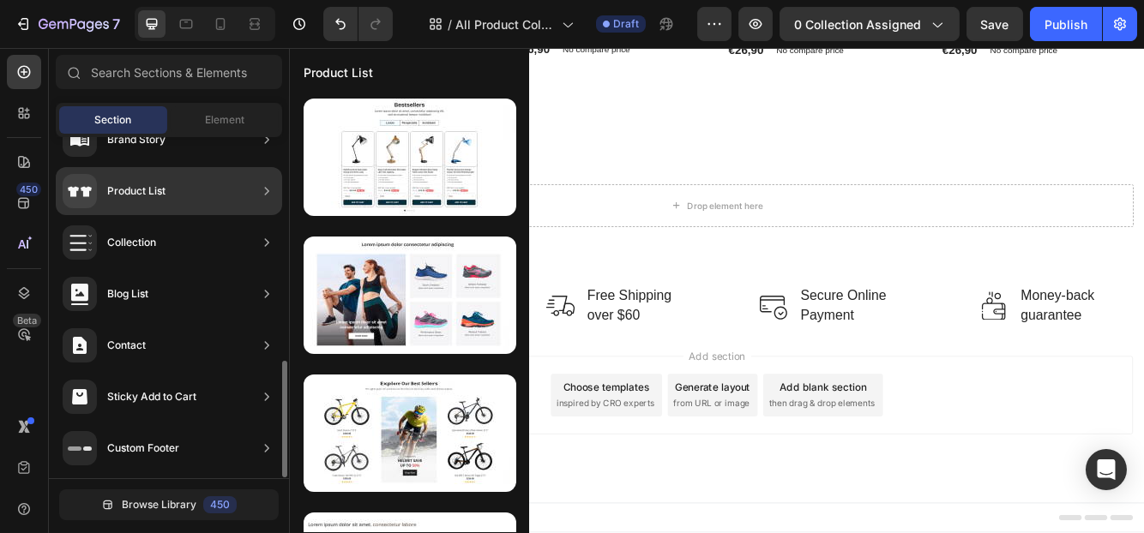
click at [148, 189] on div "Product List" at bounding box center [136, 191] width 58 height 17
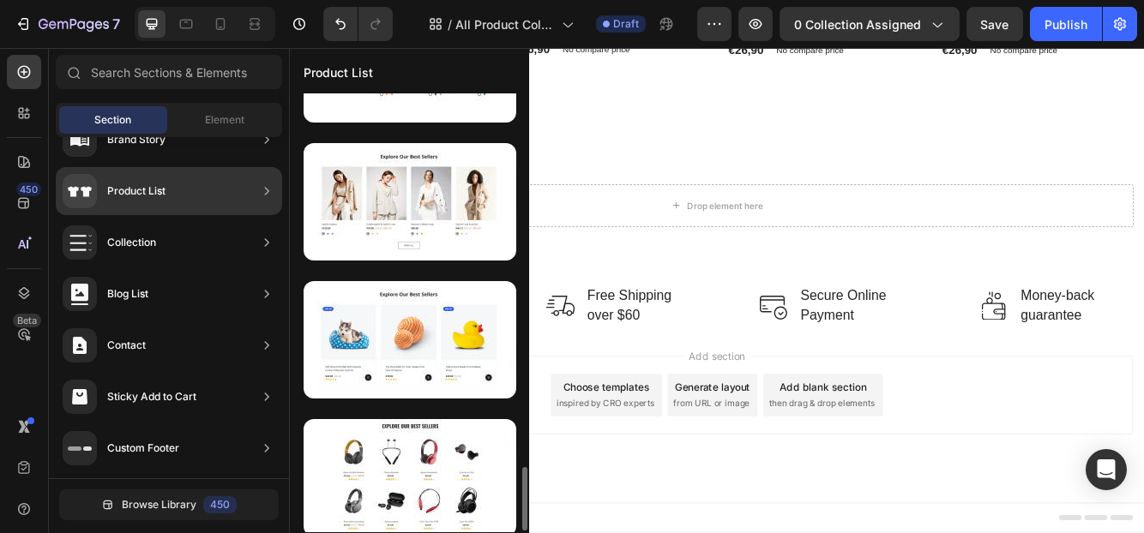
scroll to position [2587, 0]
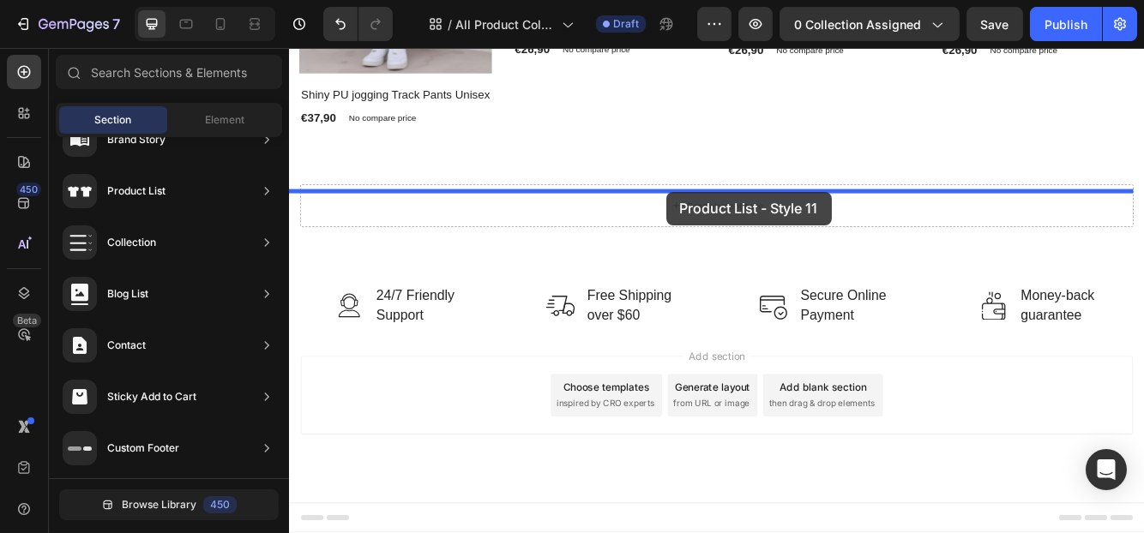
drag, startPoint x: 725, startPoint y: 495, endPoint x: 742, endPoint y: 220, distance: 274.8
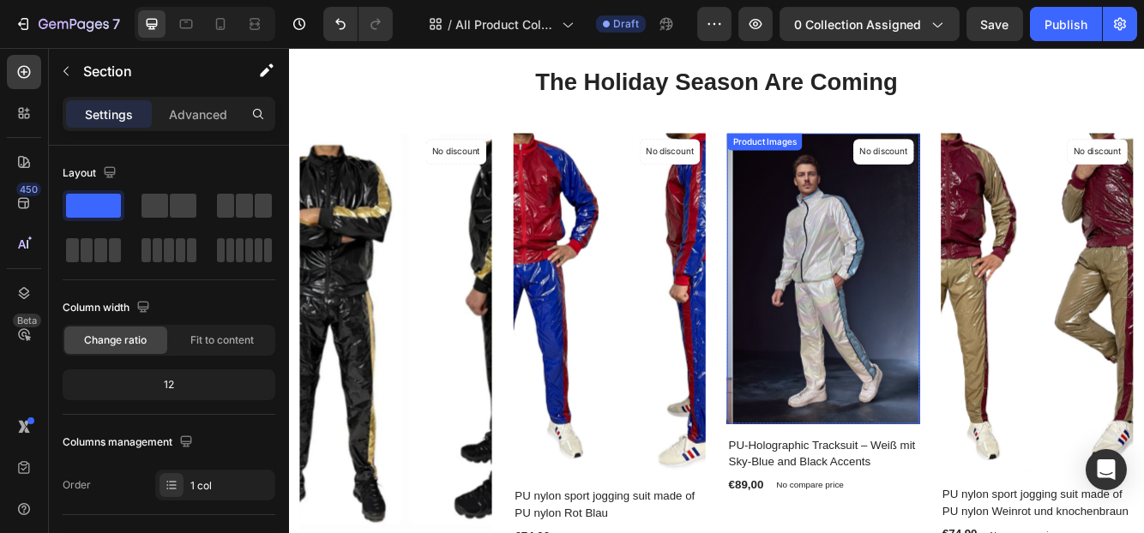
scroll to position [0, 0]
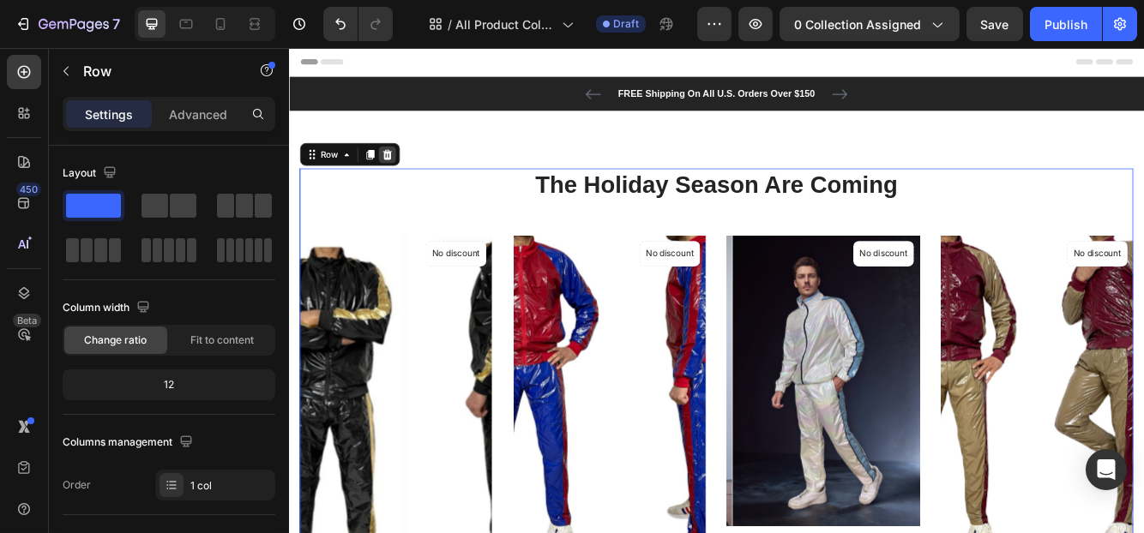
click at [403, 171] on icon at bounding box center [407, 177] width 14 height 14
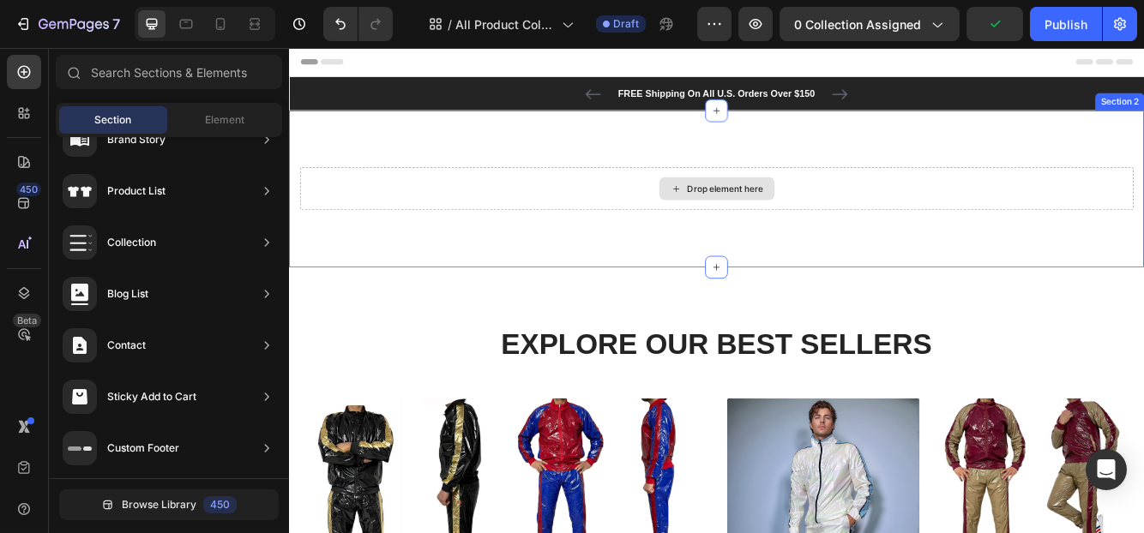
click at [588, 229] on div "Drop element here" at bounding box center [802, 217] width 1003 height 51
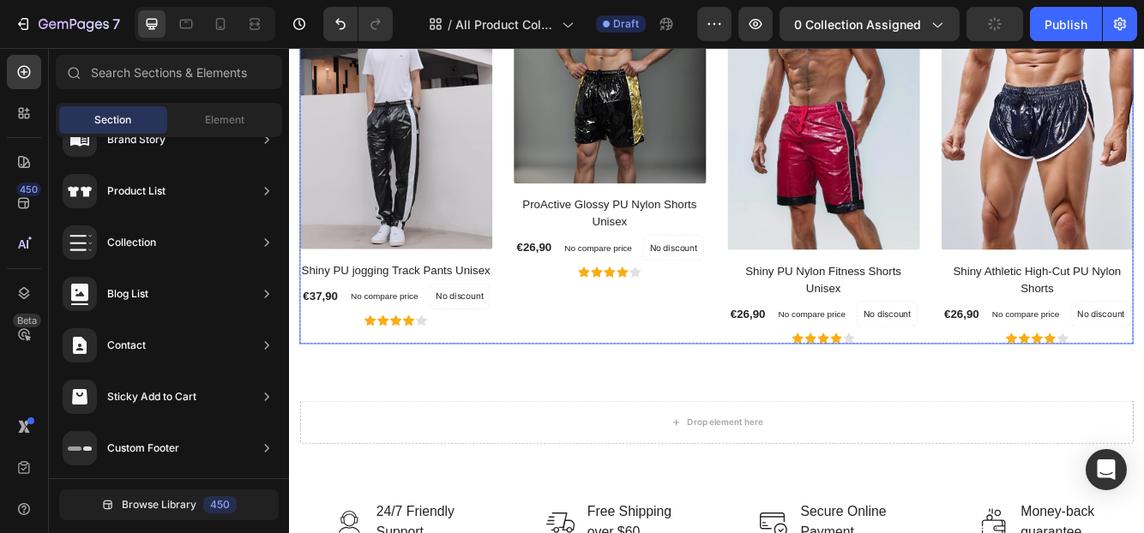
scroll to position [857, 0]
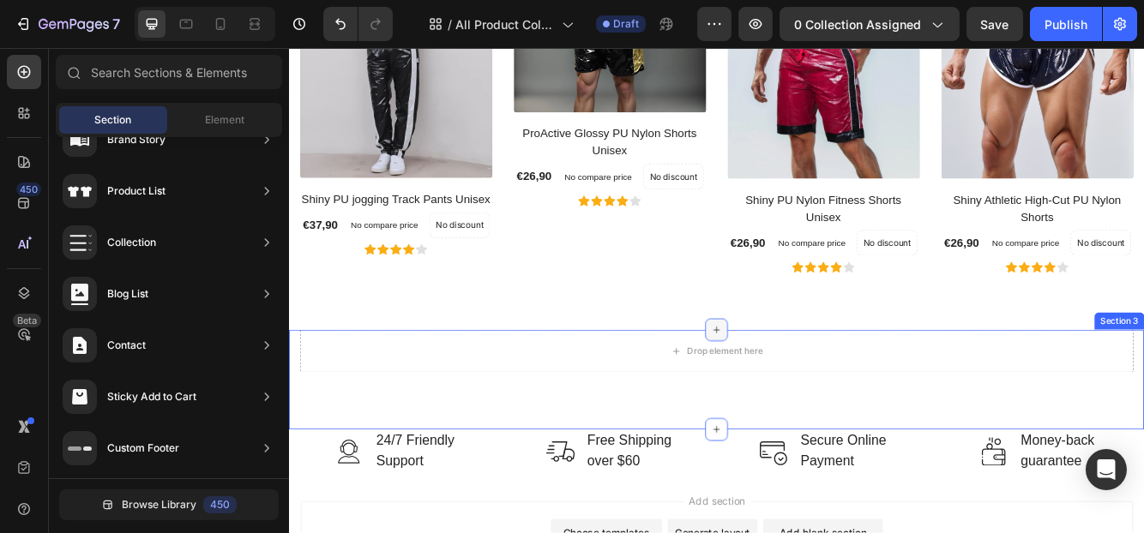
click at [796, 382] on icon at bounding box center [803, 388] width 14 height 14
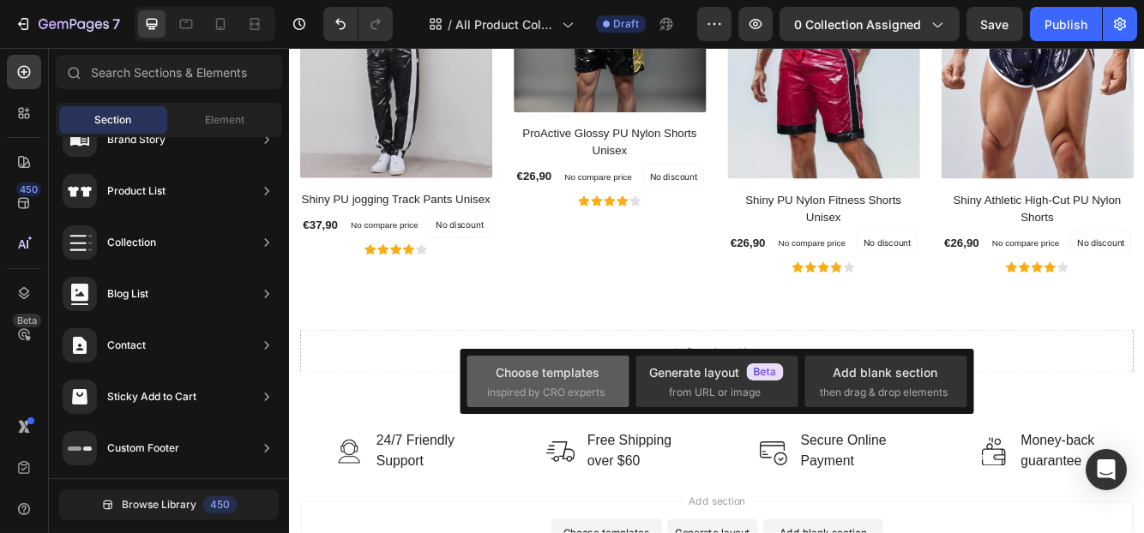
click at [538, 391] on span "inspired by CRO experts" at bounding box center [546, 392] width 117 height 15
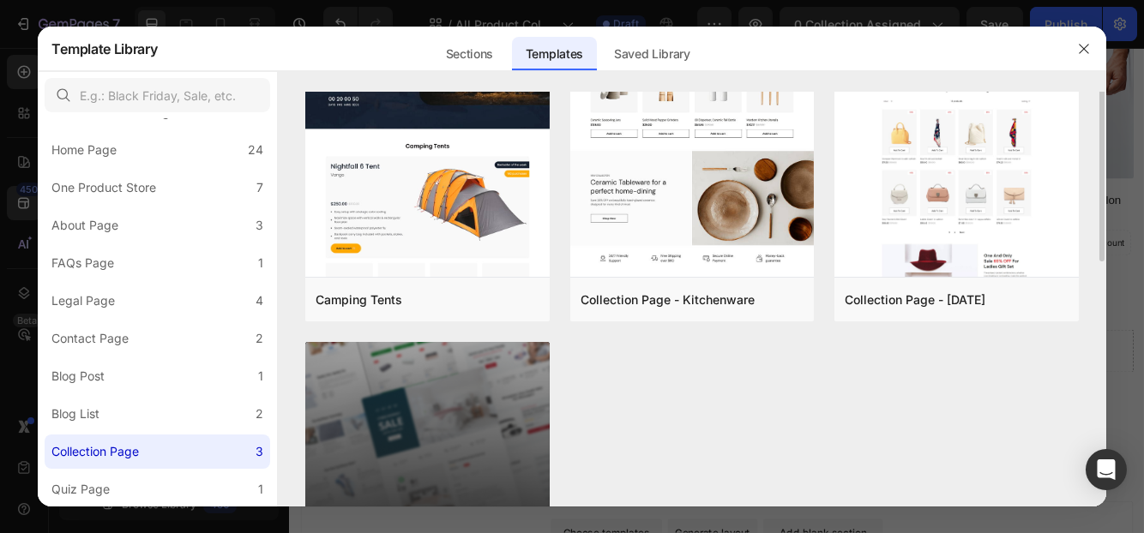
scroll to position [1, 0]
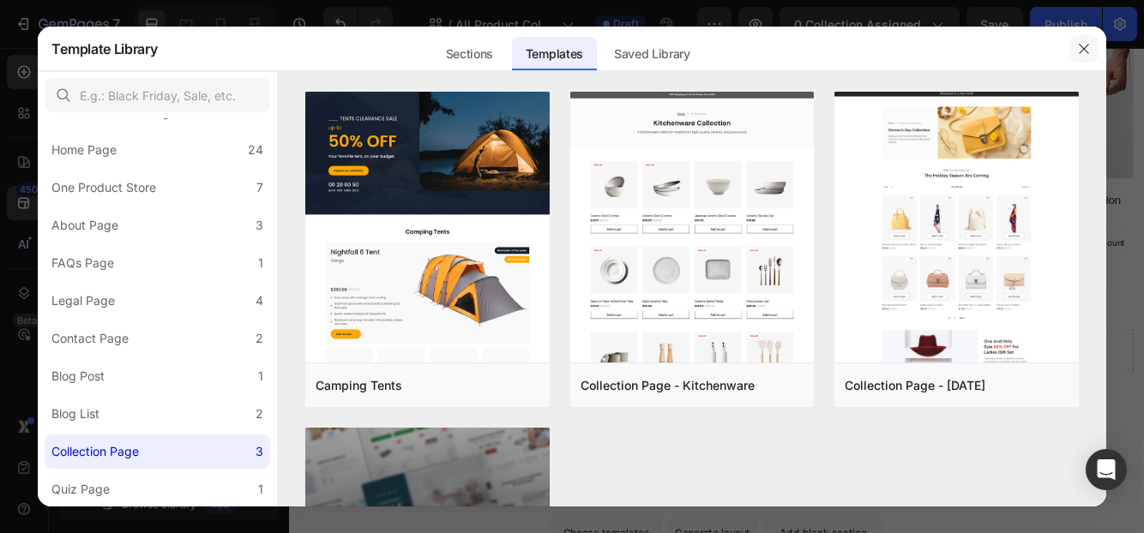
drag, startPoint x: 1081, startPoint y: 45, endPoint x: 948, endPoint y: 4, distance: 138.9
click at [1081, 45] on icon "button" at bounding box center [1084, 49] width 14 height 14
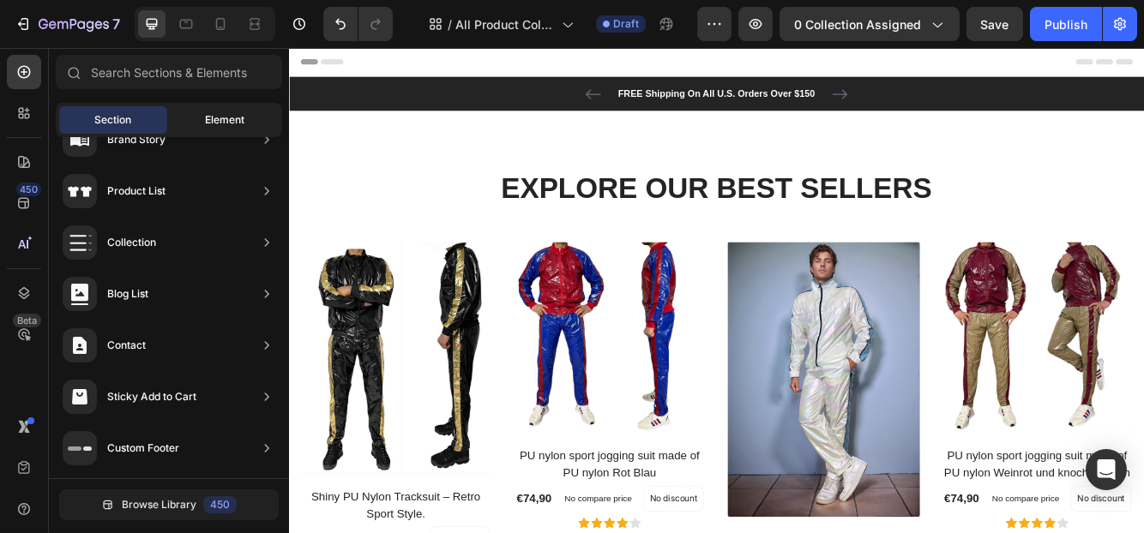
scroll to position [0, 0]
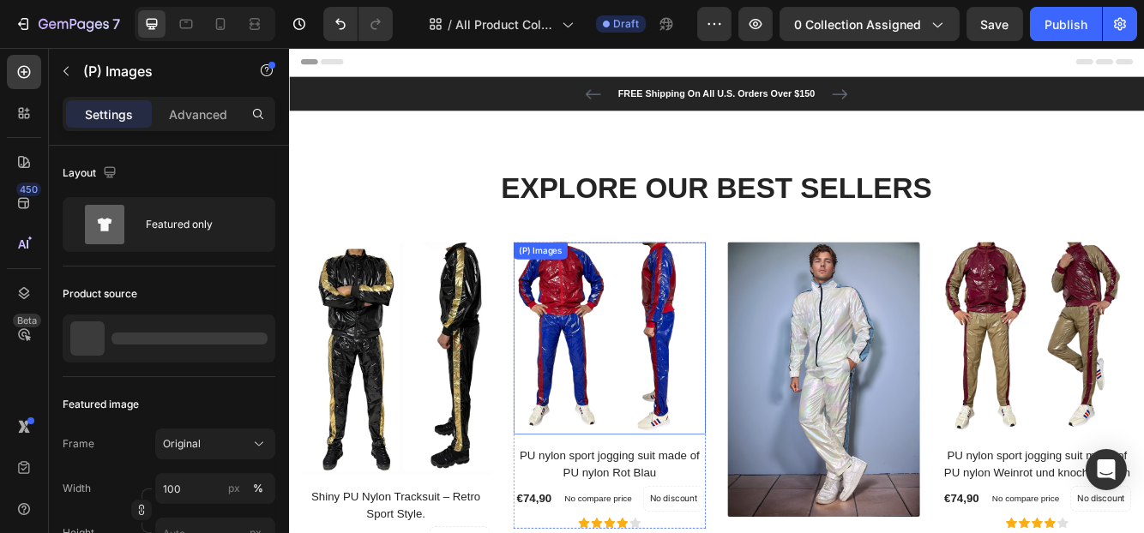
click at [664, 341] on img at bounding box center [673, 397] width 231 height 231
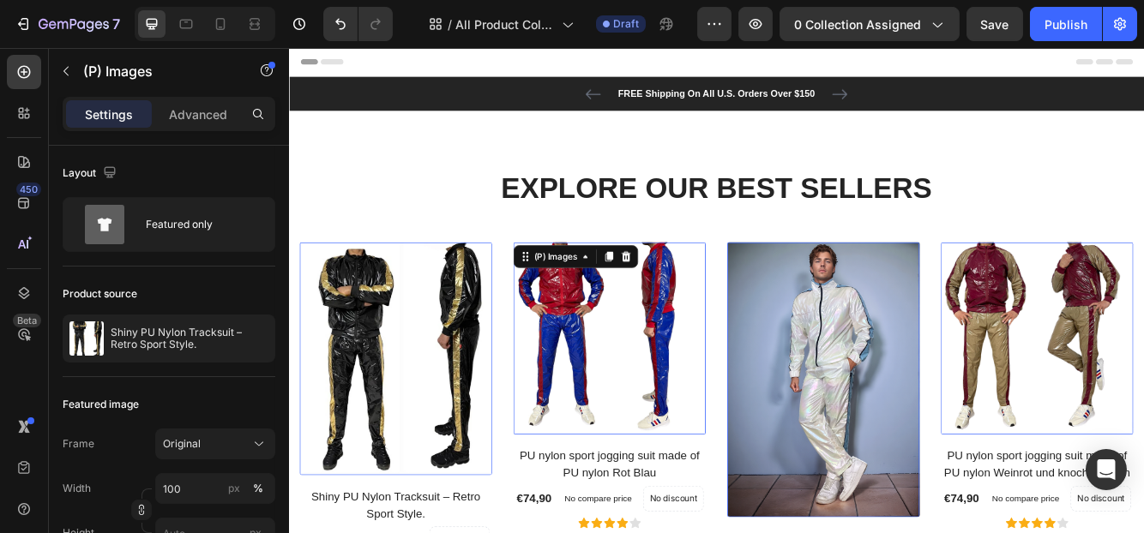
click at [492, 339] on img at bounding box center [416, 422] width 231 height 281
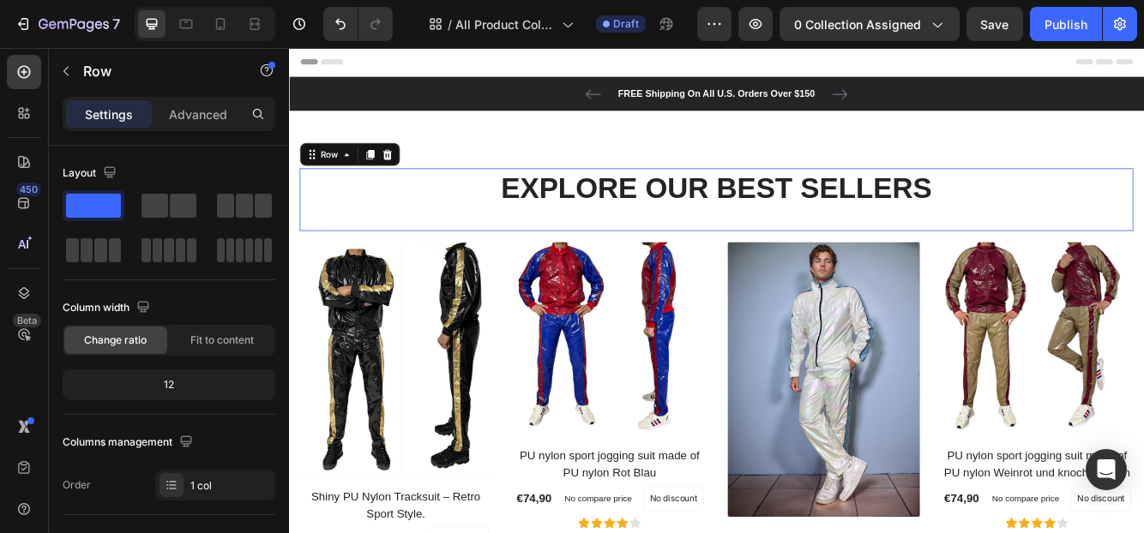
click at [487, 251] on div "Explore Our Best Sellers Heading" at bounding box center [802, 230] width 1003 height 75
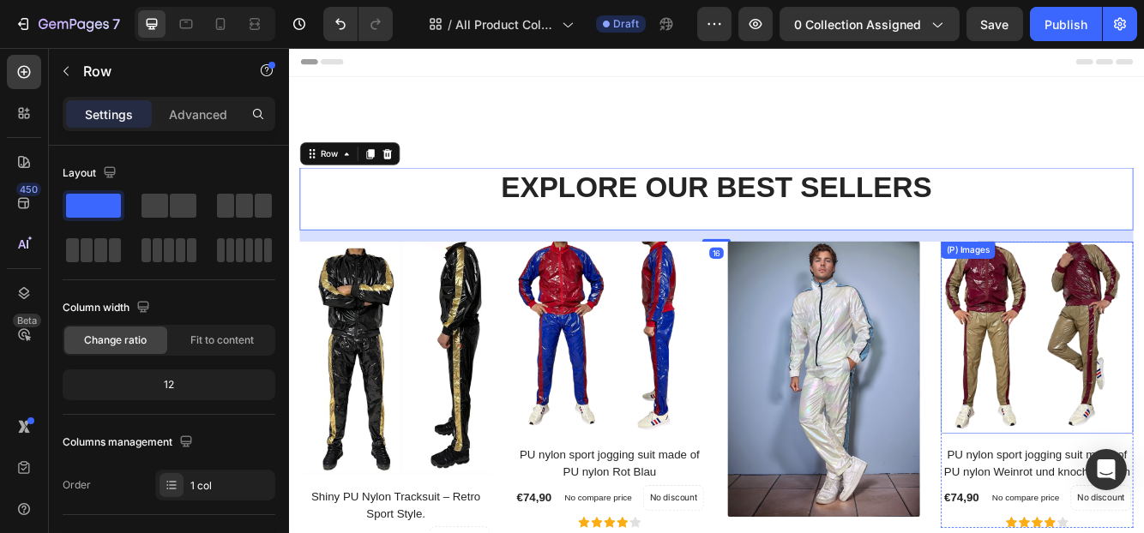
scroll to position [429, 0]
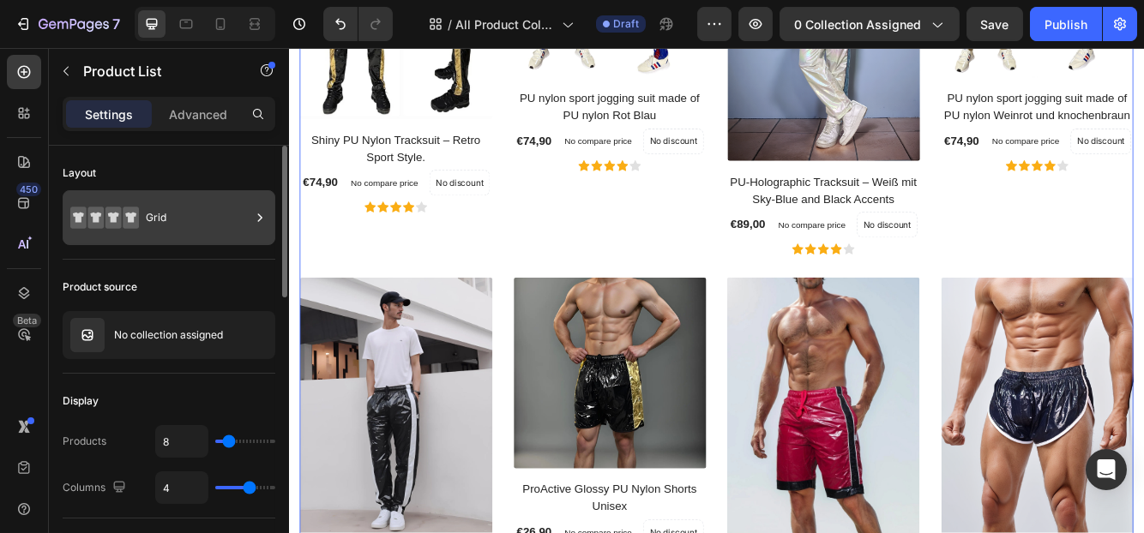
click at [165, 235] on div "Grid" at bounding box center [198, 217] width 105 height 39
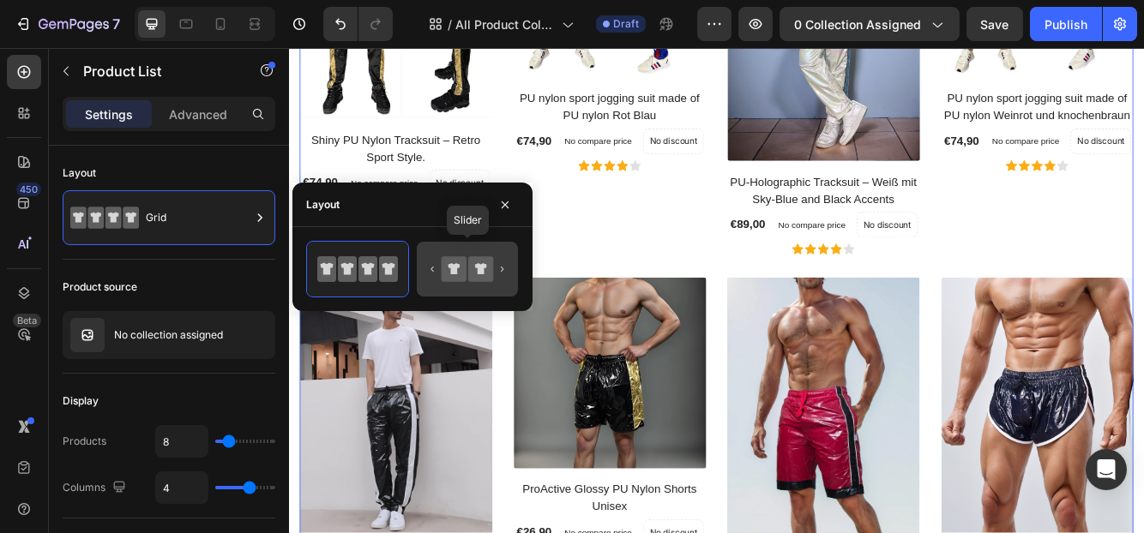
click at [489, 248] on div at bounding box center [467, 269] width 101 height 55
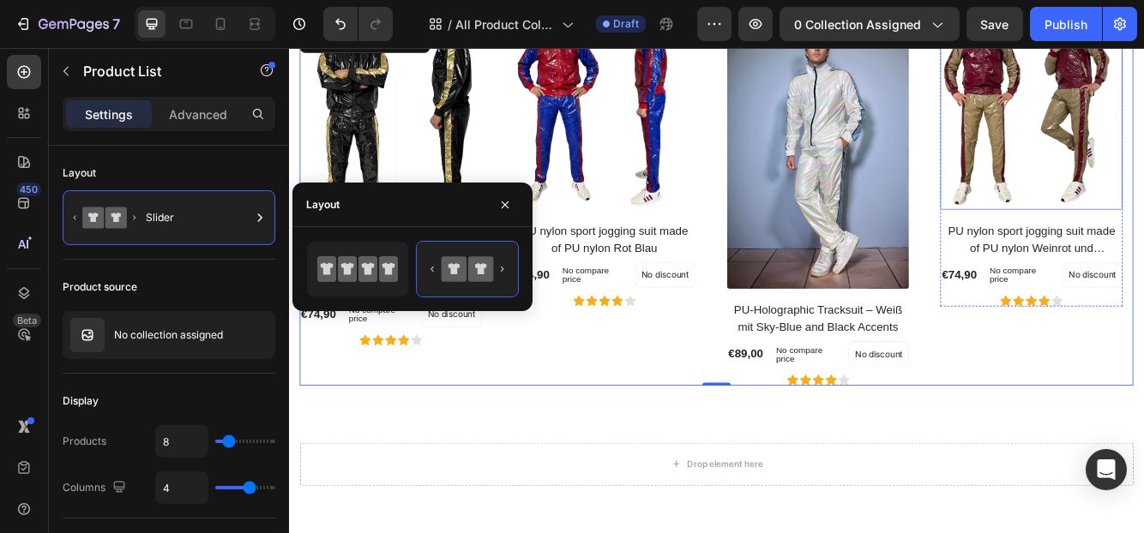
scroll to position [171, 0]
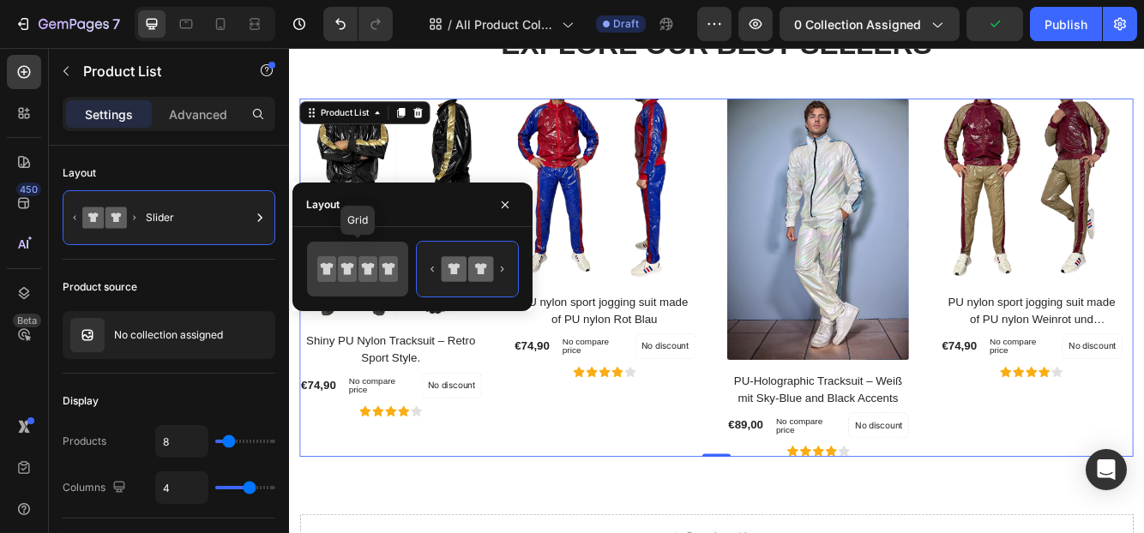
click at [369, 279] on icon at bounding box center [367, 269] width 19 height 26
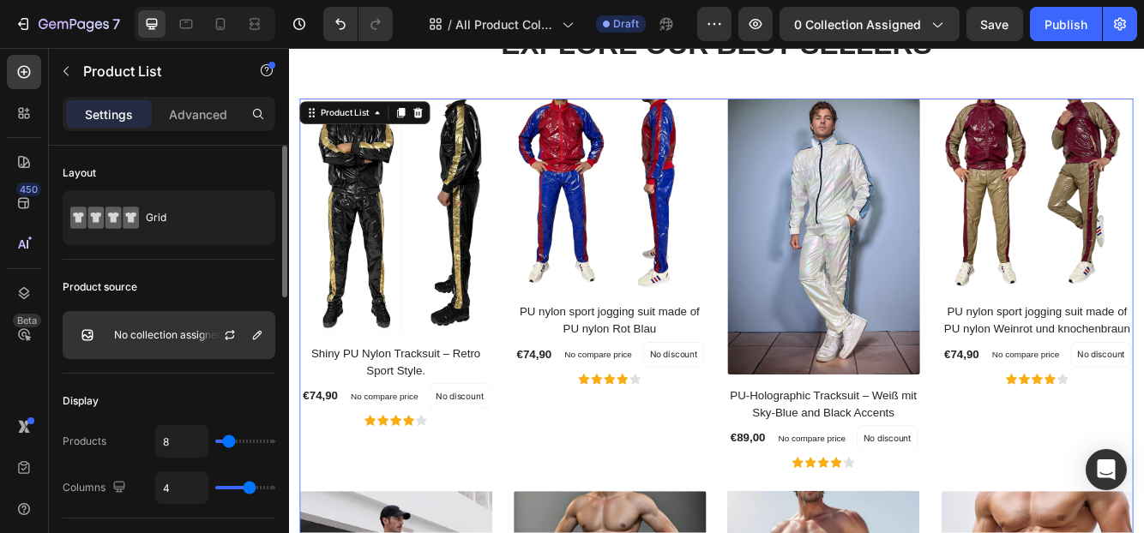
click at [159, 340] on div "No collection assigned" at bounding box center [169, 335] width 213 height 48
click at [233, 333] on icon "button" at bounding box center [230, 335] width 14 height 14
click at [254, 338] on icon "button" at bounding box center [257, 335] width 9 height 9
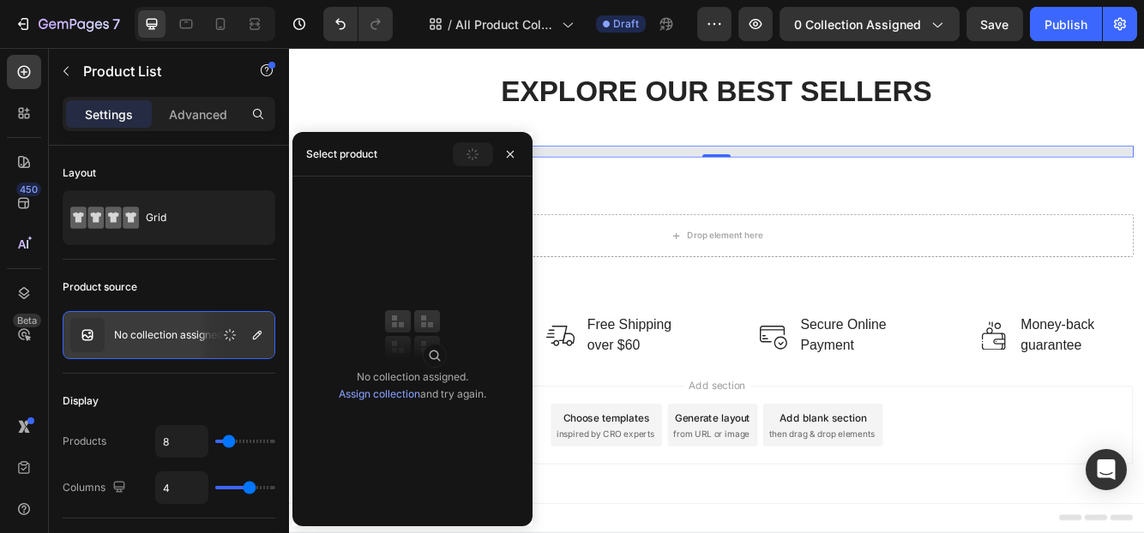
scroll to position [114, 0]
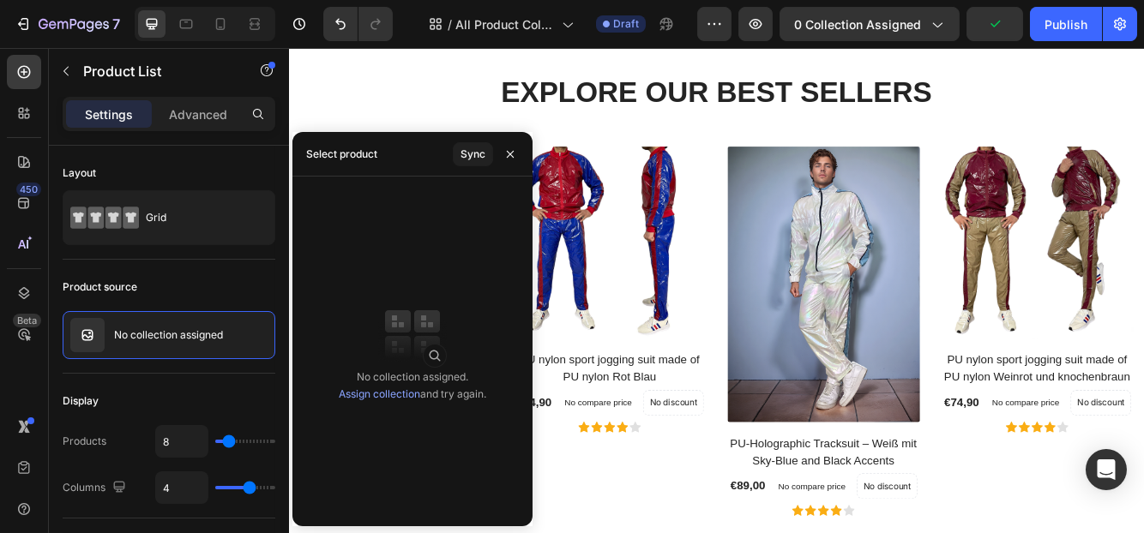
click at [397, 393] on link "Assign collection" at bounding box center [379, 394] width 81 height 13
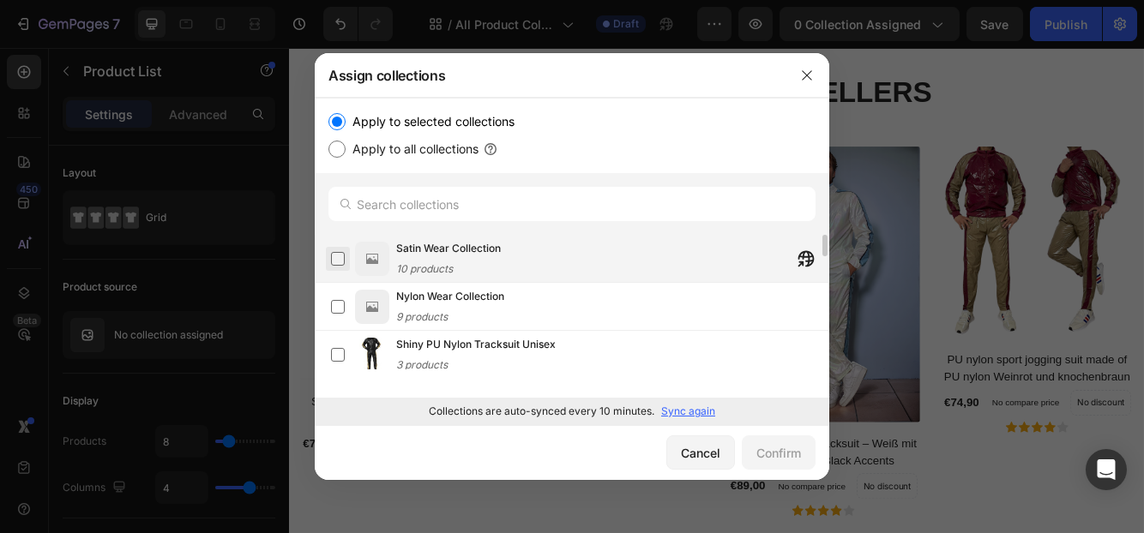
click at [342, 260] on label at bounding box center [338, 259] width 14 height 14
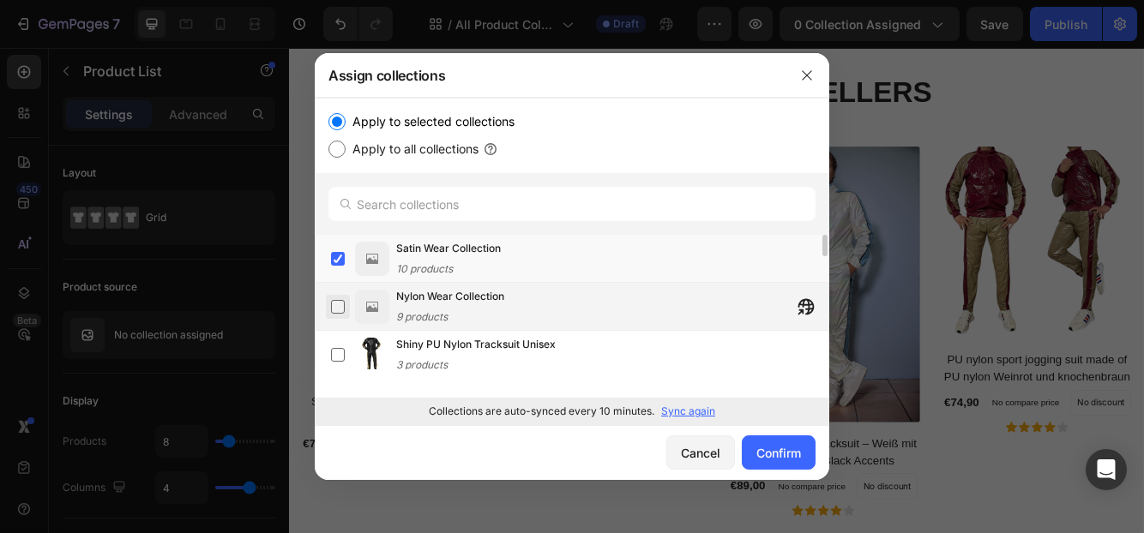
click at [336, 308] on label at bounding box center [338, 307] width 14 height 14
click at [769, 458] on div "Confirm" at bounding box center [778, 453] width 45 height 18
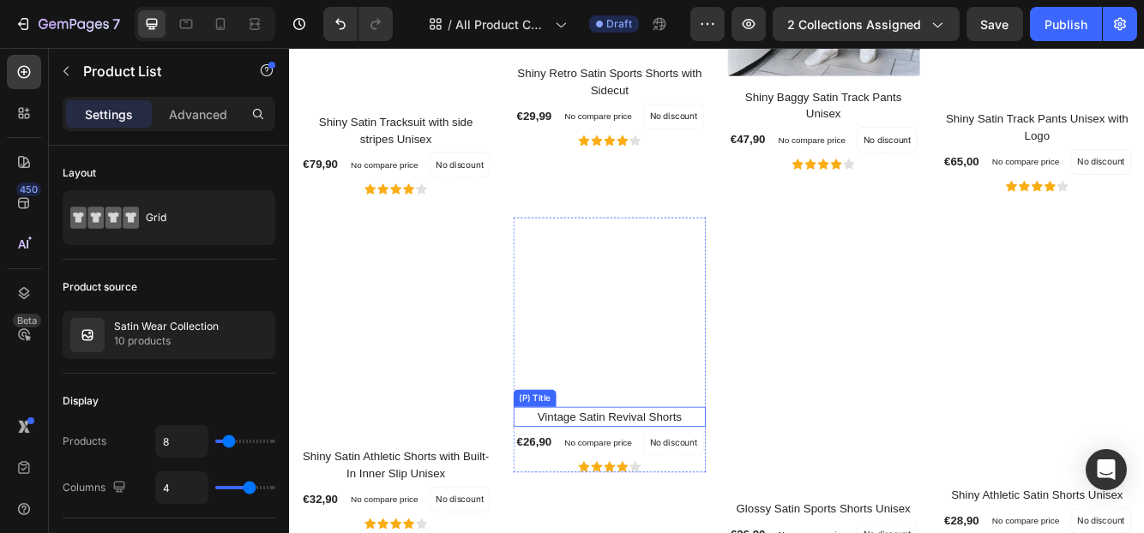
scroll to position [329, 0]
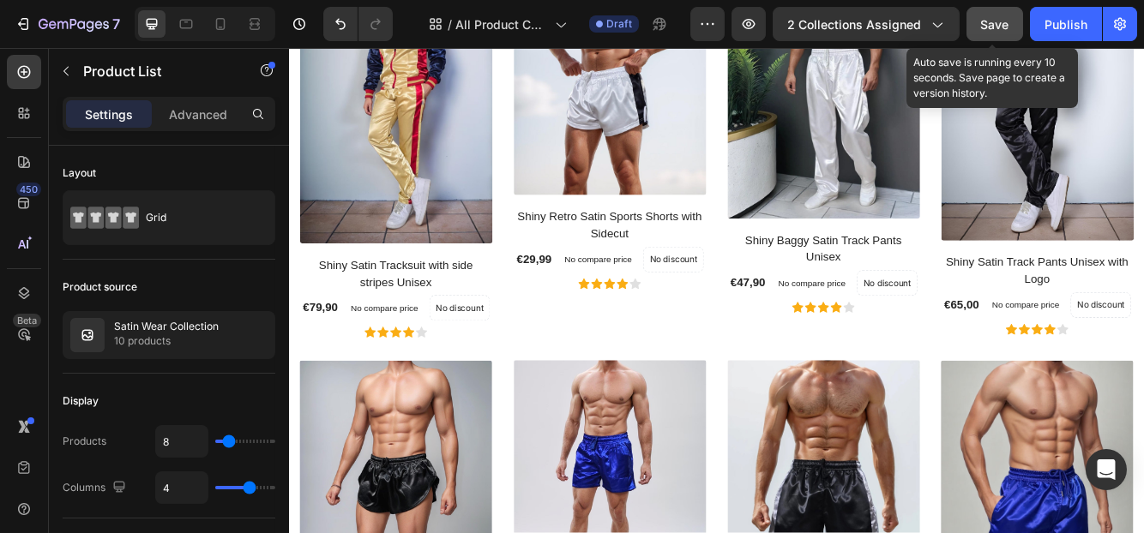
click at [977, 24] on button "Save" at bounding box center [994, 24] width 57 height 34
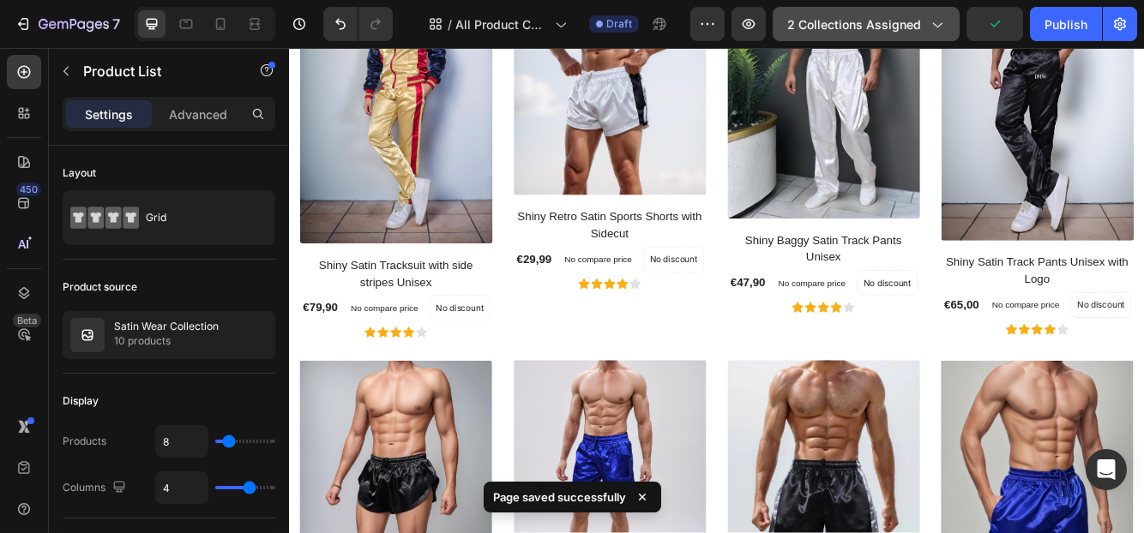
click at [820, 27] on span "2 collections assigned" at bounding box center [854, 24] width 134 height 18
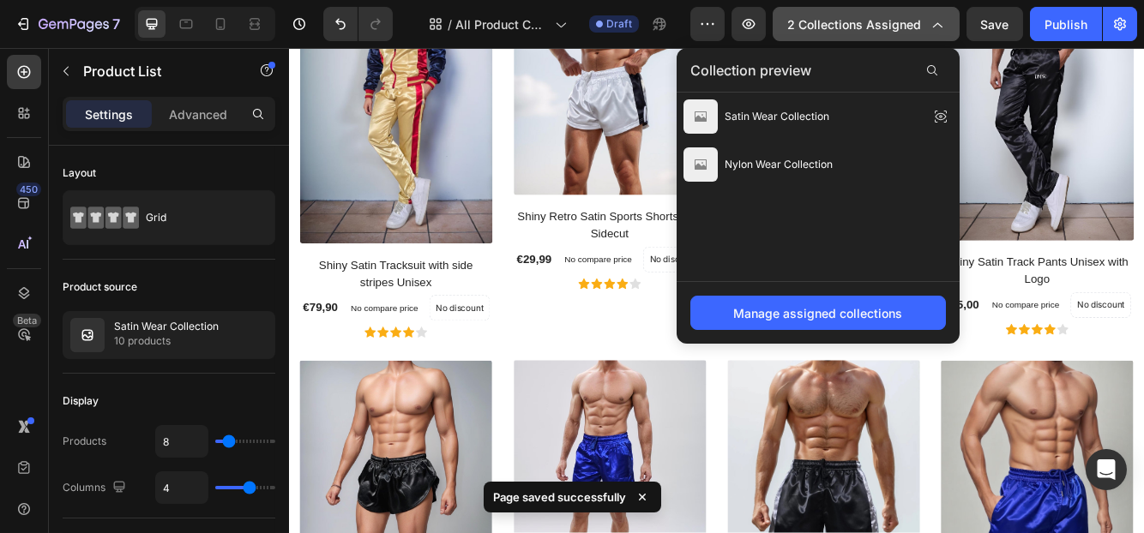
click at [820, 27] on span "2 collections assigned" at bounding box center [854, 24] width 134 height 18
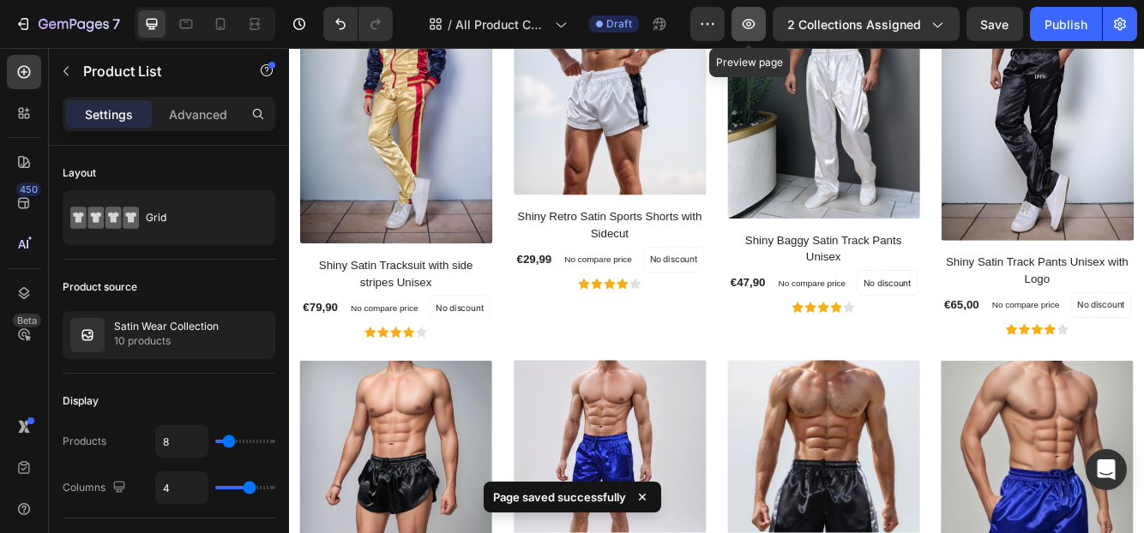
click at [751, 26] on icon "button" at bounding box center [748, 23] width 5 height 5
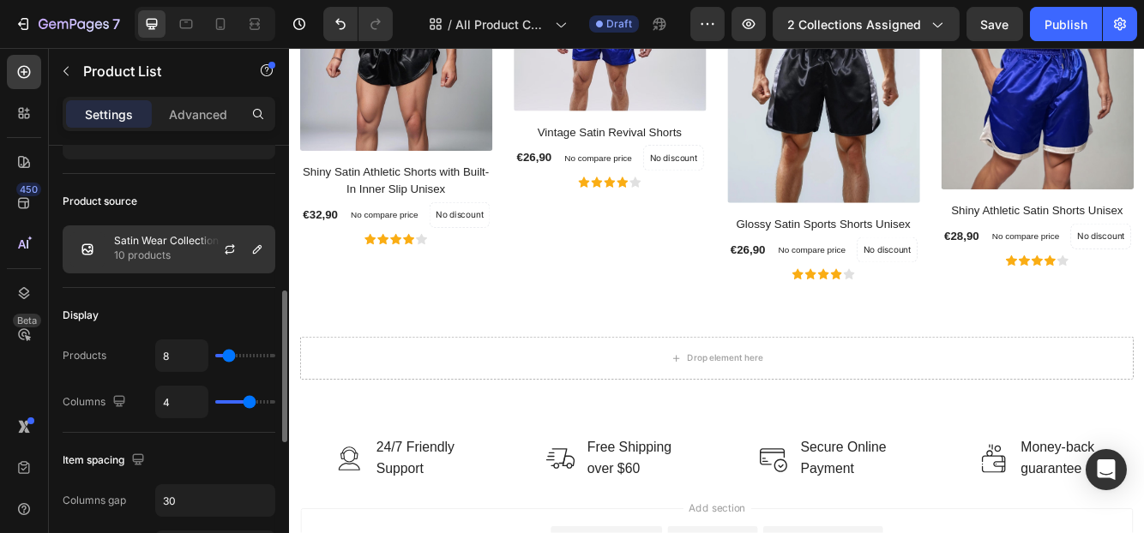
scroll to position [171, 0]
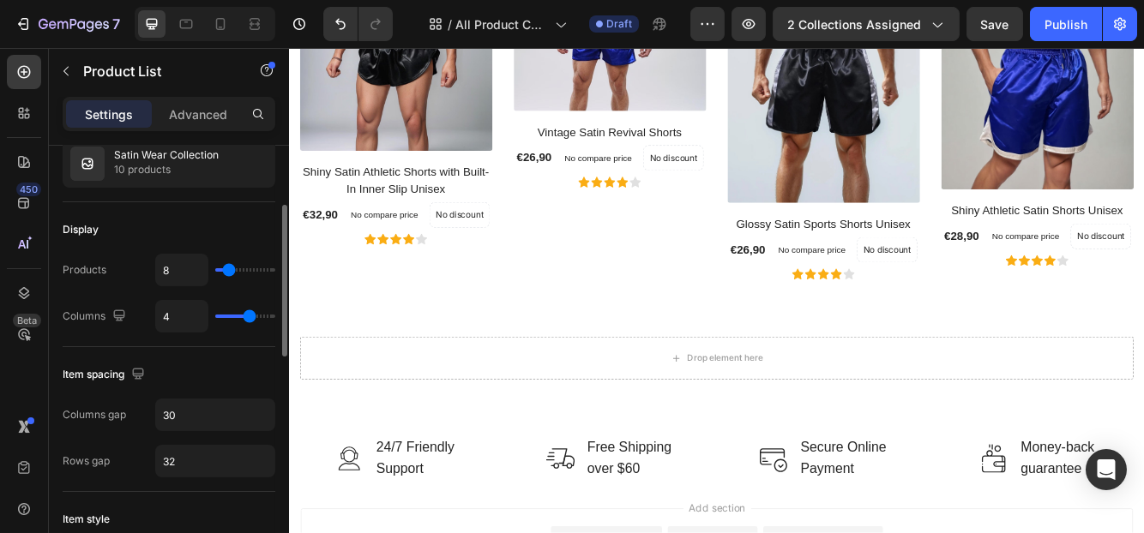
type input "9"
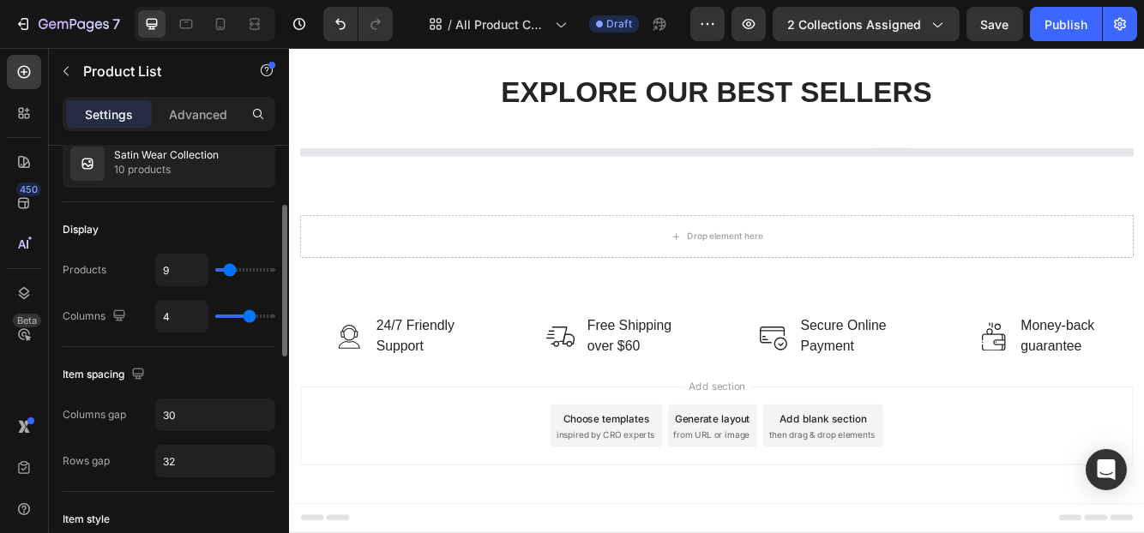
type input "10"
type input "12"
type input "13"
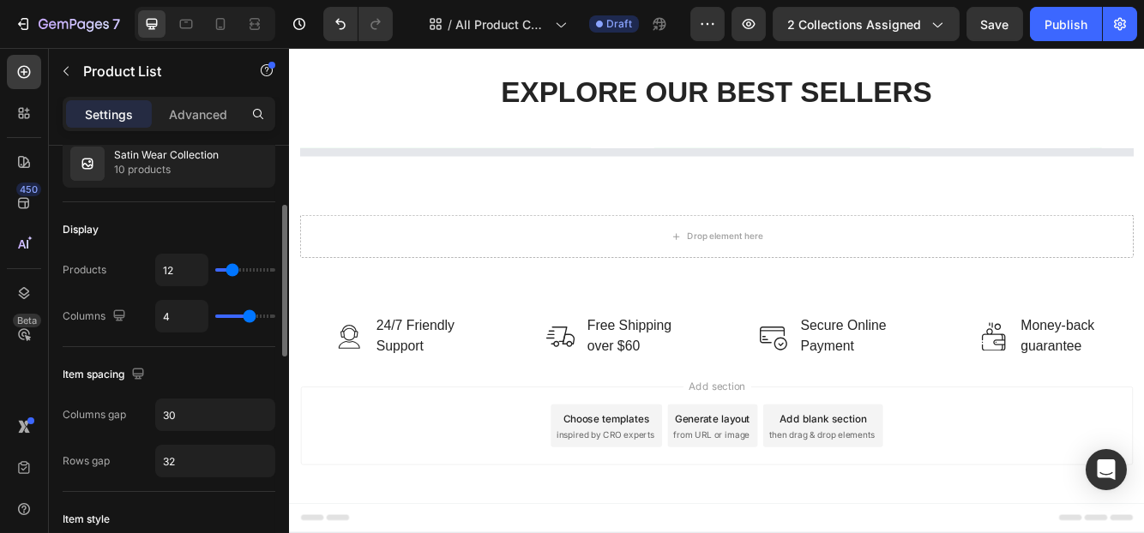
type input "13"
type input "14"
type input "15"
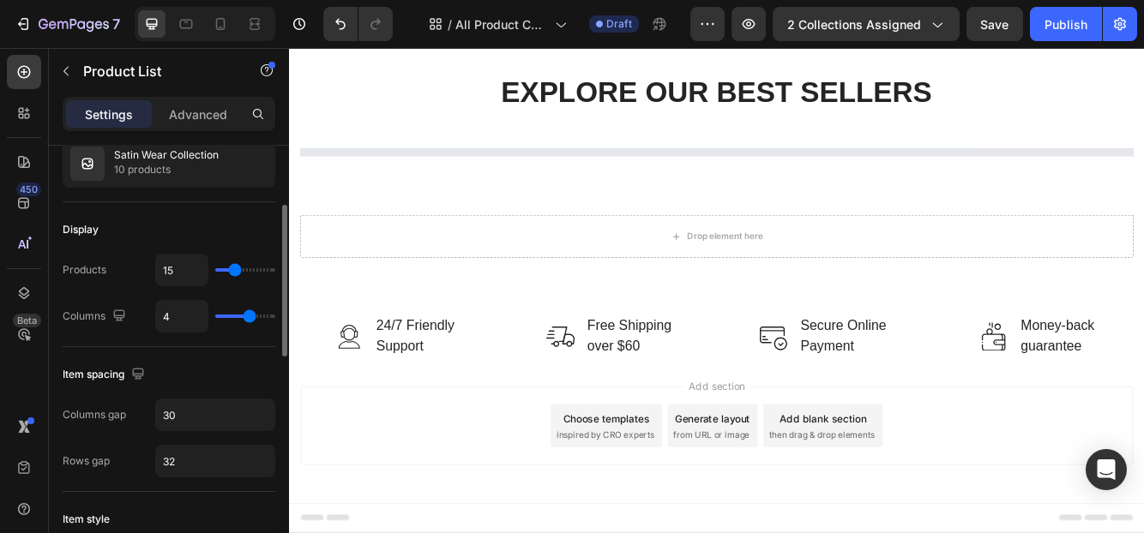
type input "16"
type input "18"
type input "21"
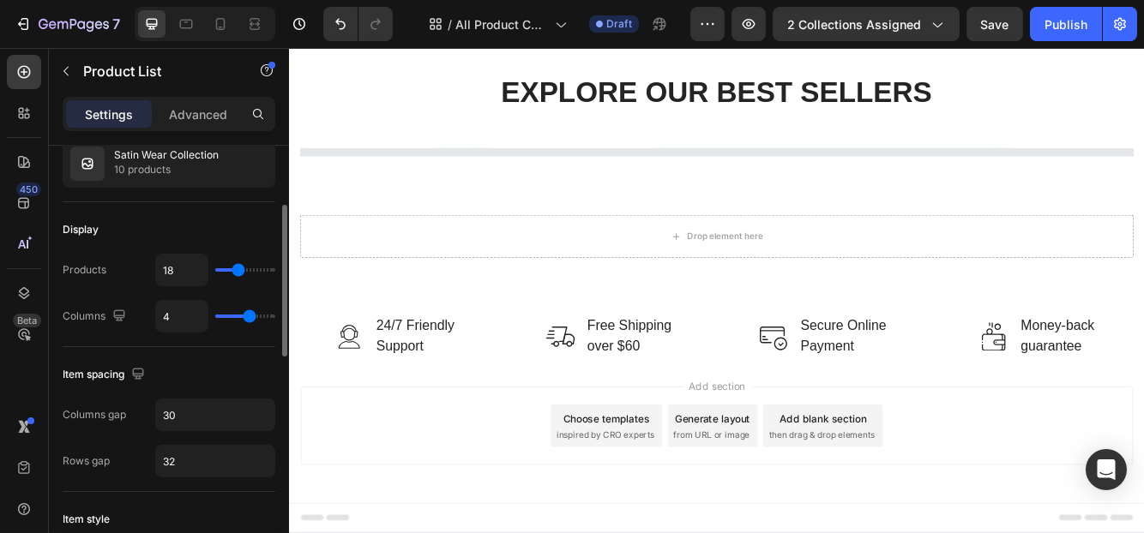
type input "21"
type input "23"
type input "25"
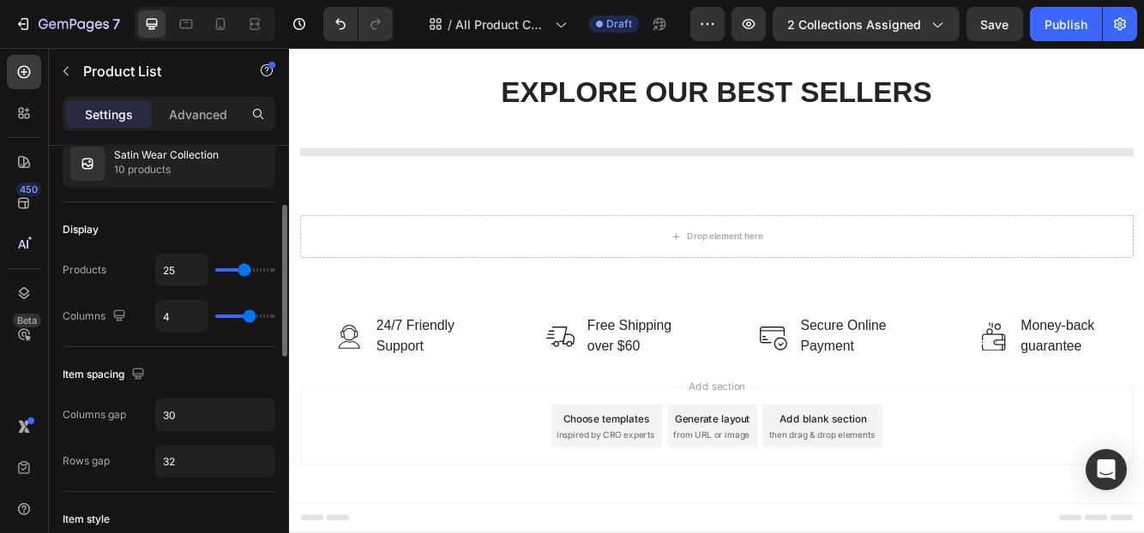
type input "26"
type input "28"
type input "24"
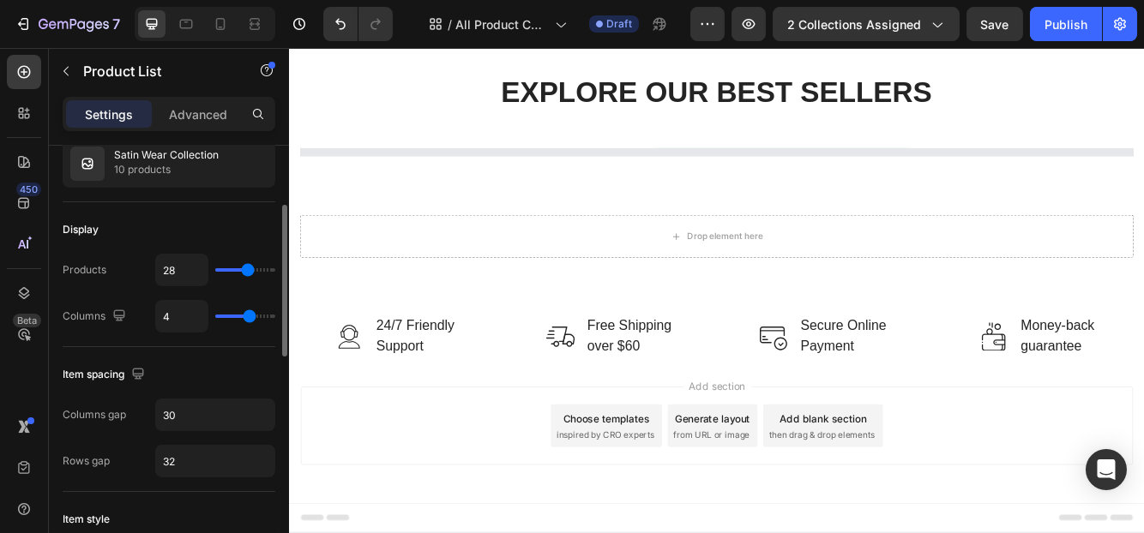
type input "24"
type input "21"
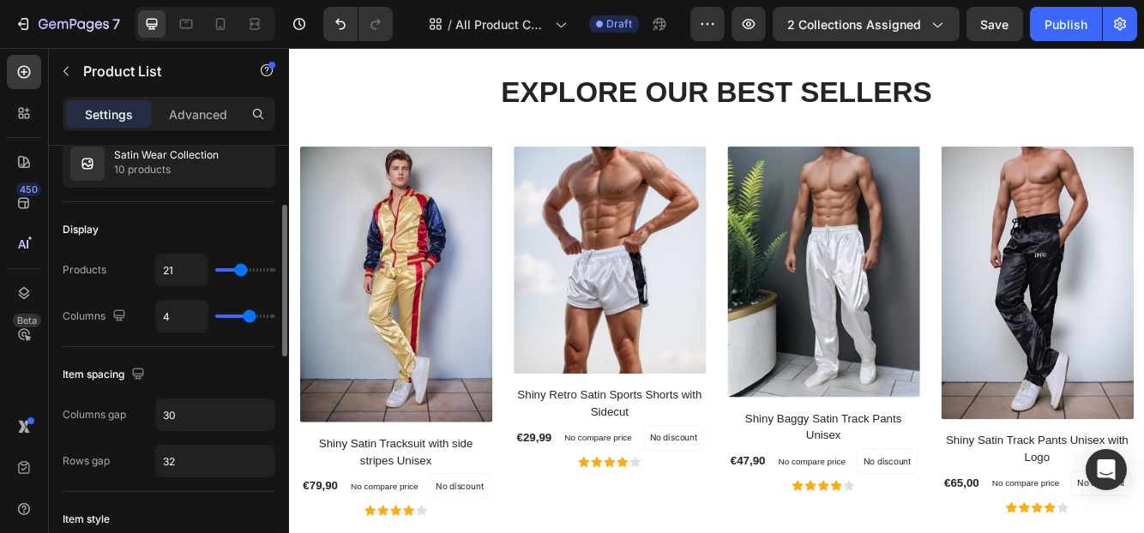
type input "19"
type input "21"
type input "22"
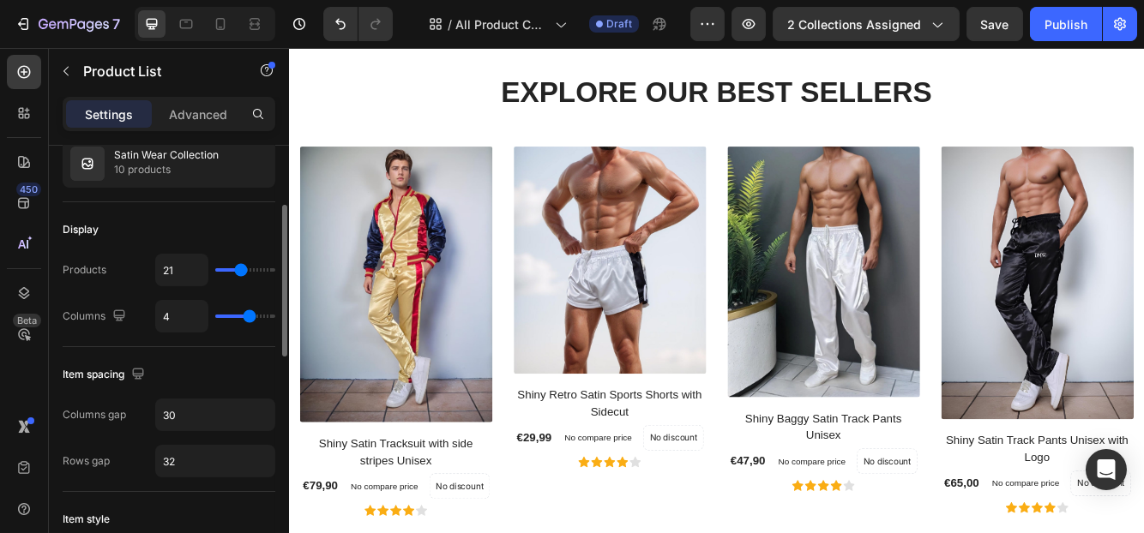
type input "22"
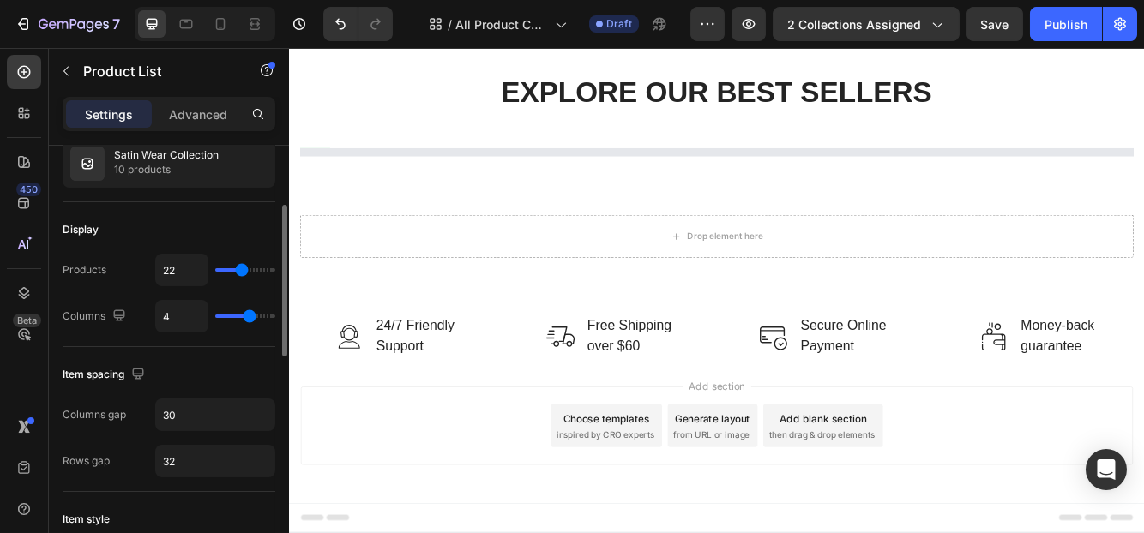
type input "24"
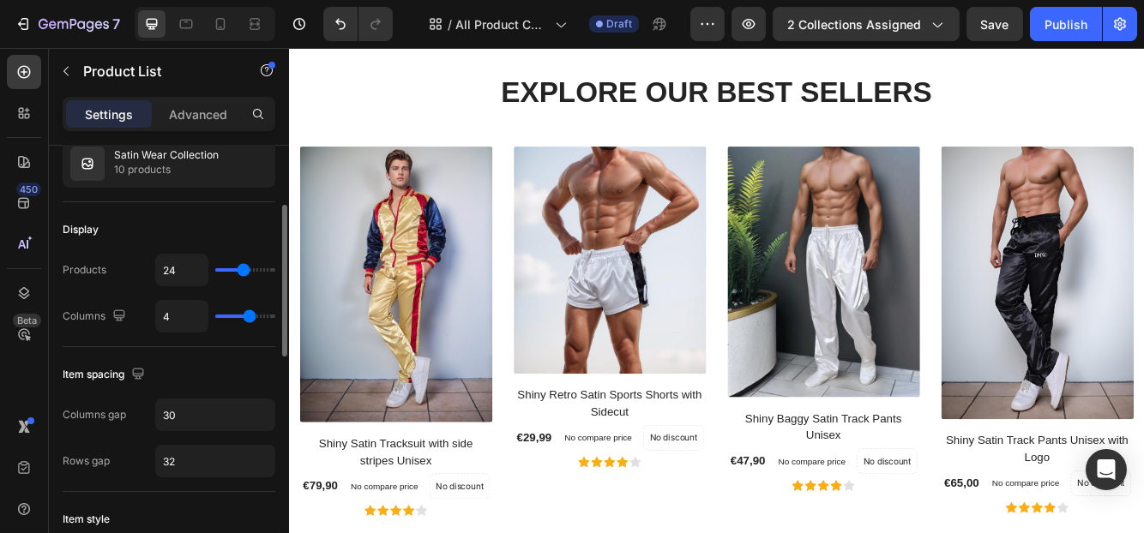
drag, startPoint x: 230, startPoint y: 270, endPoint x: 243, endPoint y: 270, distance: 13.7
type input "24"
click at [243, 270] on input "range" at bounding box center [245, 269] width 60 height 3
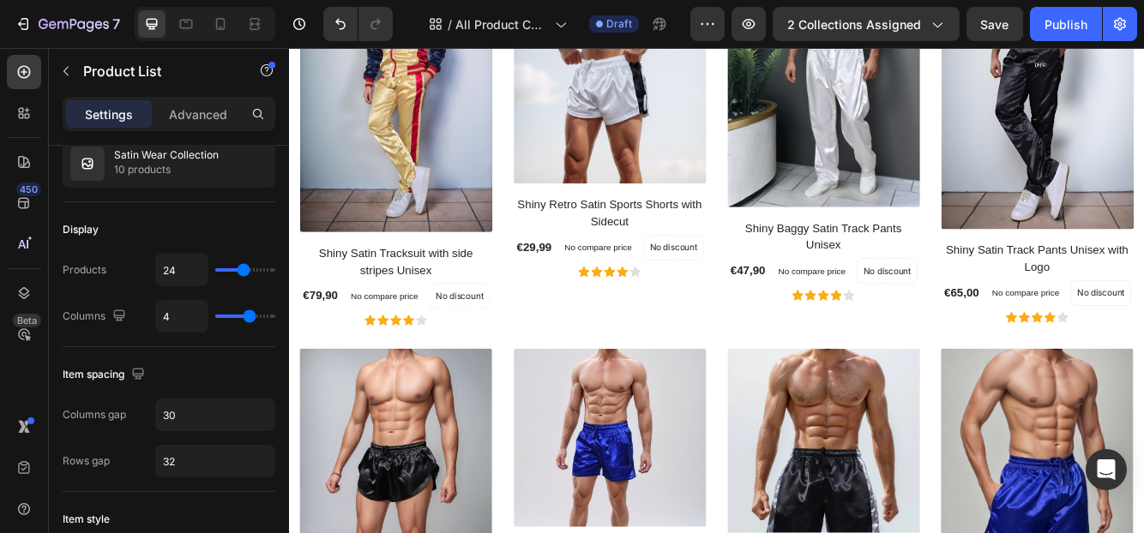
scroll to position [429, 0]
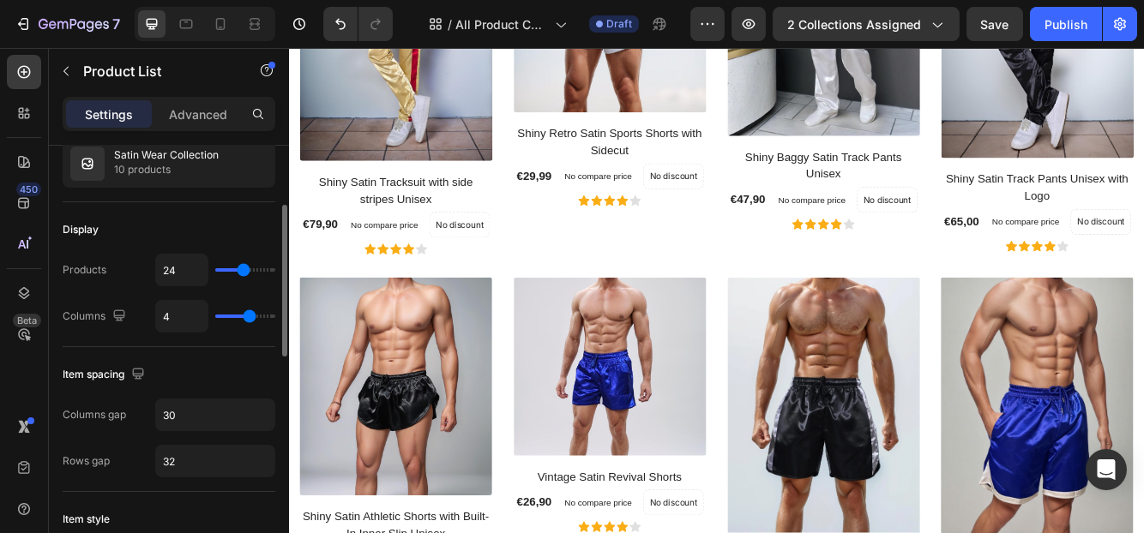
type input "5"
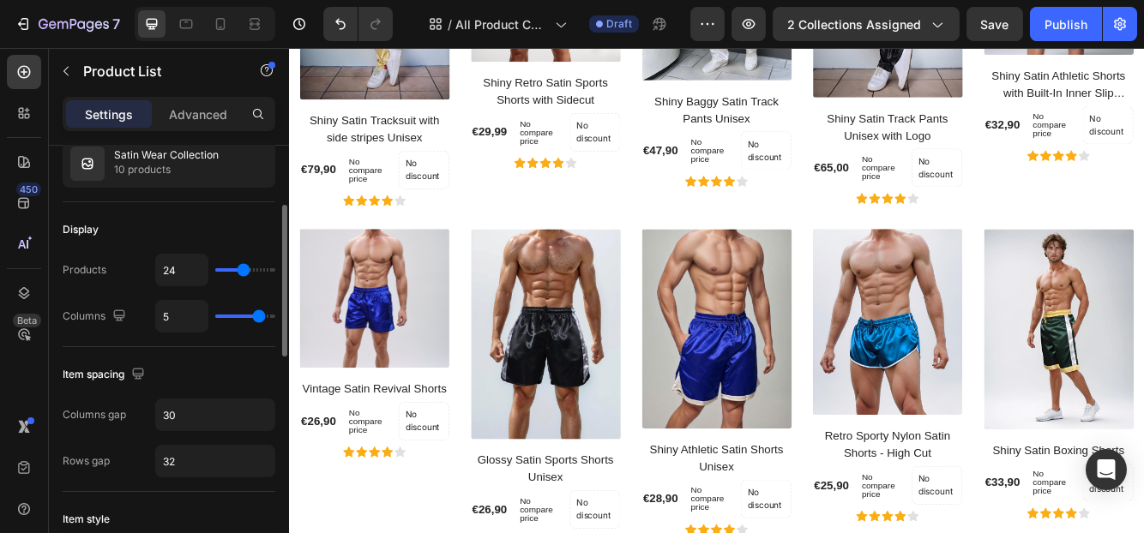
type input "4"
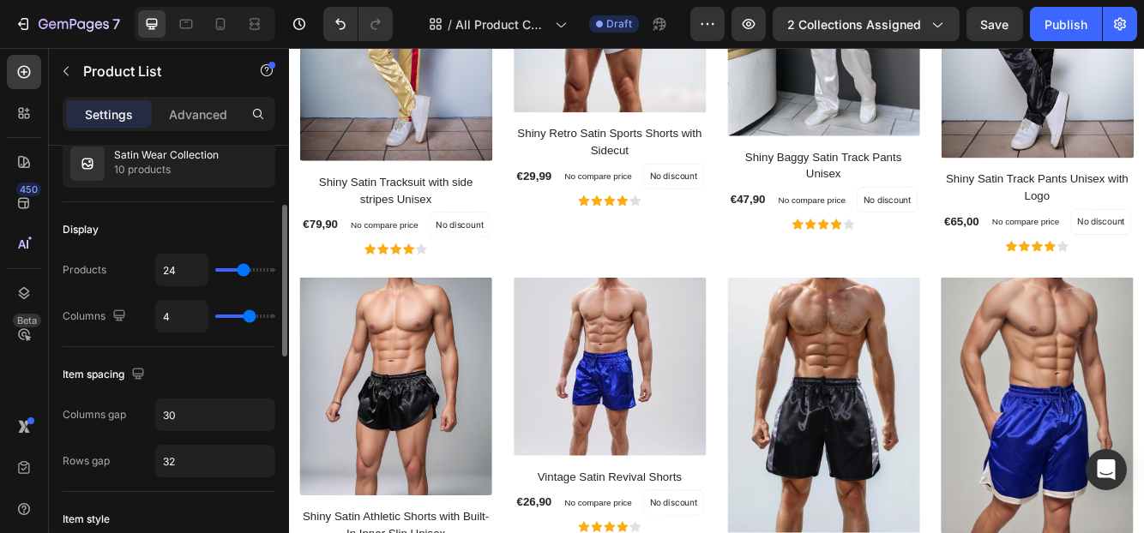
type input "5"
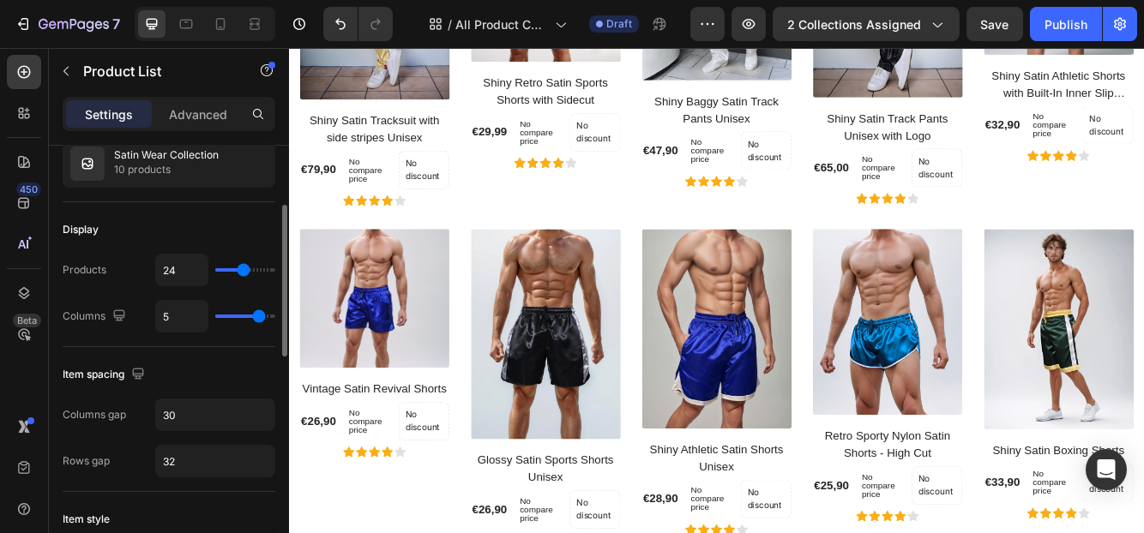
type input "4"
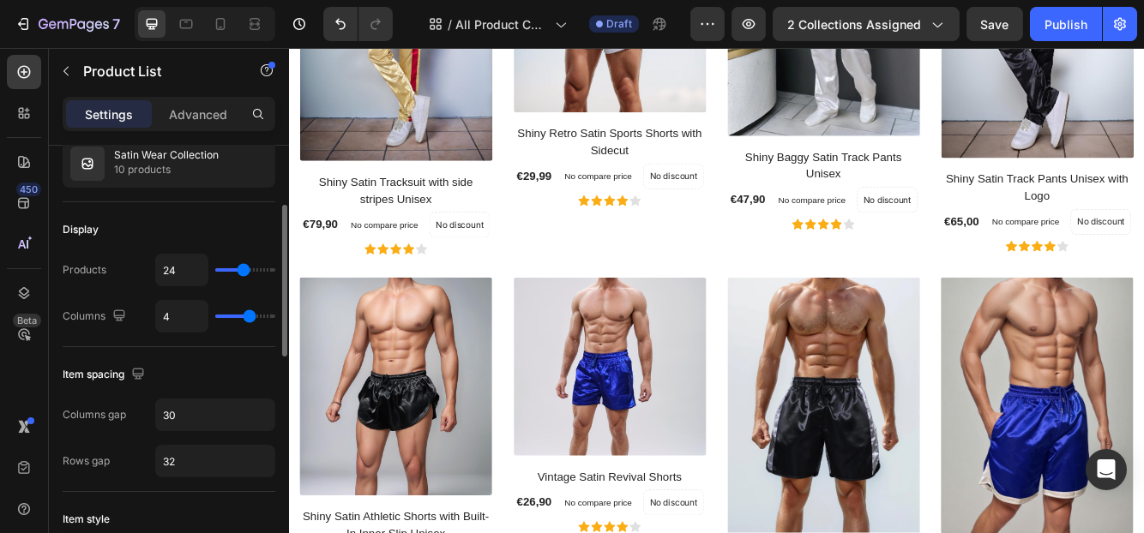
click at [253, 315] on input "range" at bounding box center [245, 316] width 60 height 3
type input "27"
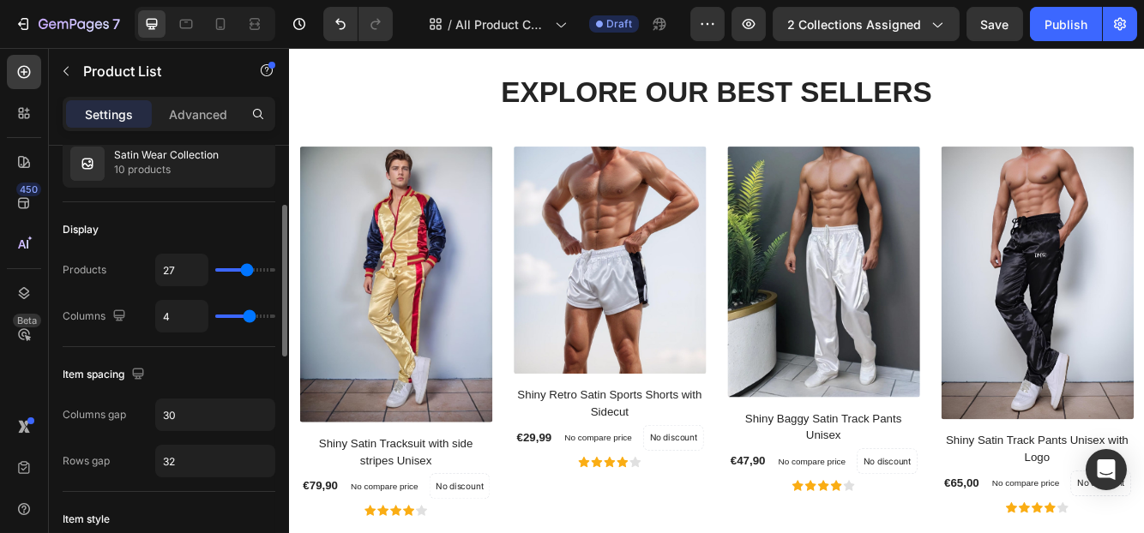
type input "28"
type input "30"
type input "32"
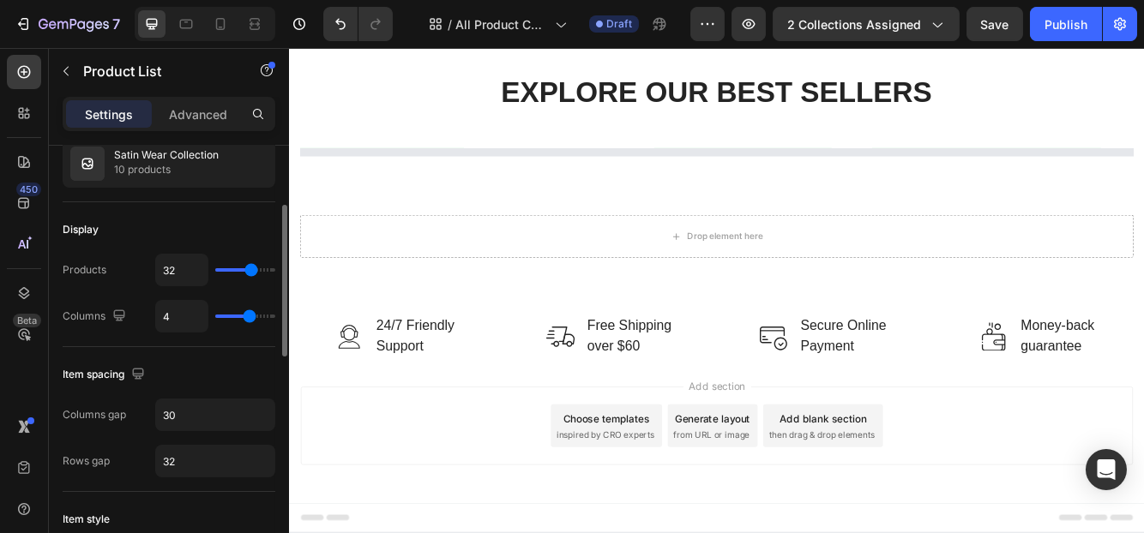
type input "32"
click at [251, 269] on input "range" at bounding box center [245, 269] width 60 height 3
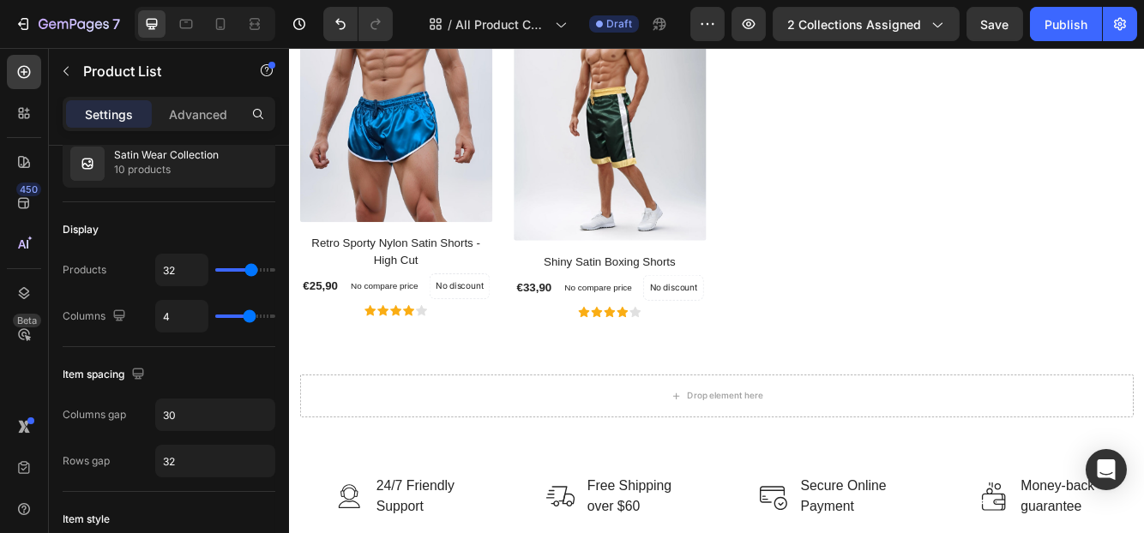
scroll to position [1, 0]
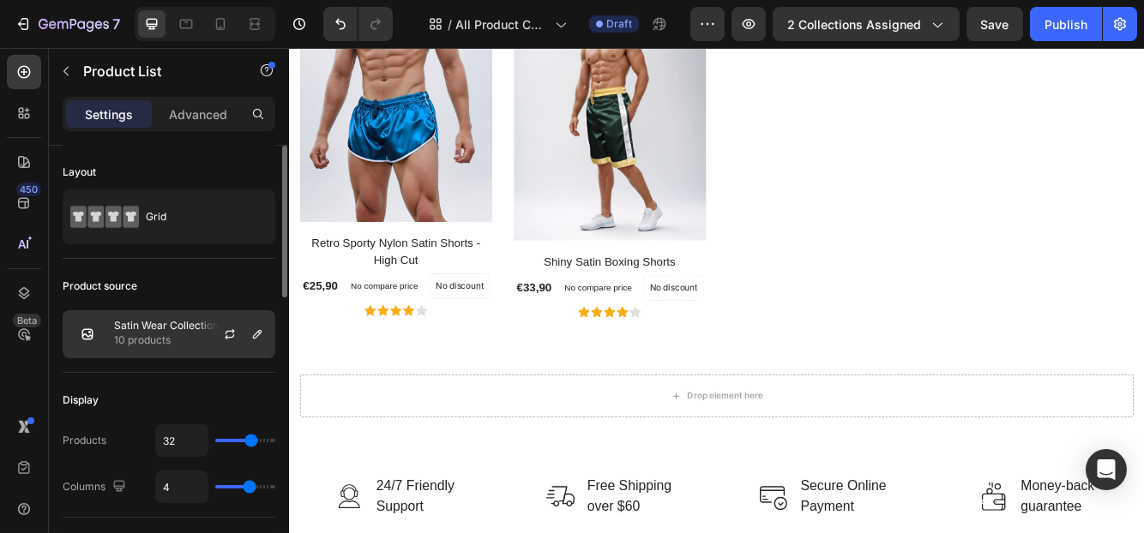
click at [193, 333] on p "10 products" at bounding box center [166, 340] width 105 height 17
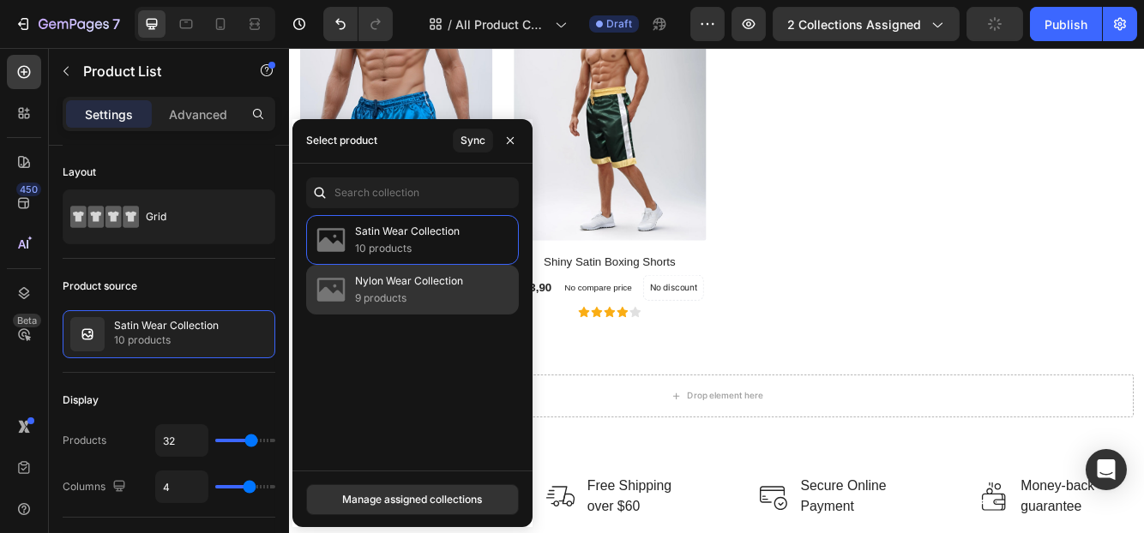
click at [364, 285] on p "Nylon Wear Collection" at bounding box center [409, 281] width 108 height 17
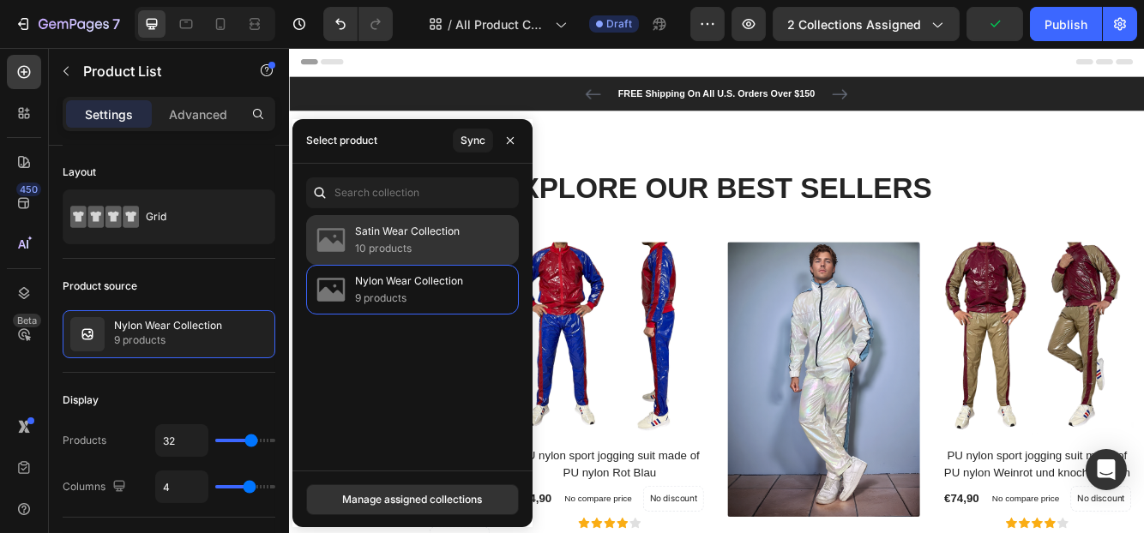
click at [376, 256] on p "10 products" at bounding box center [407, 248] width 105 height 17
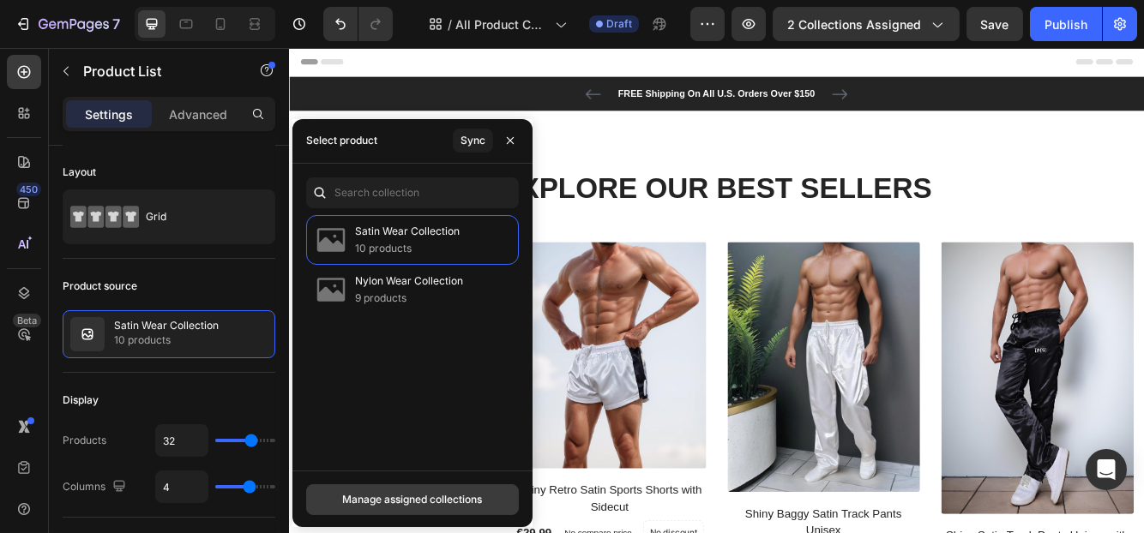
click at [419, 508] on button "Manage assigned collections" at bounding box center [412, 499] width 213 height 31
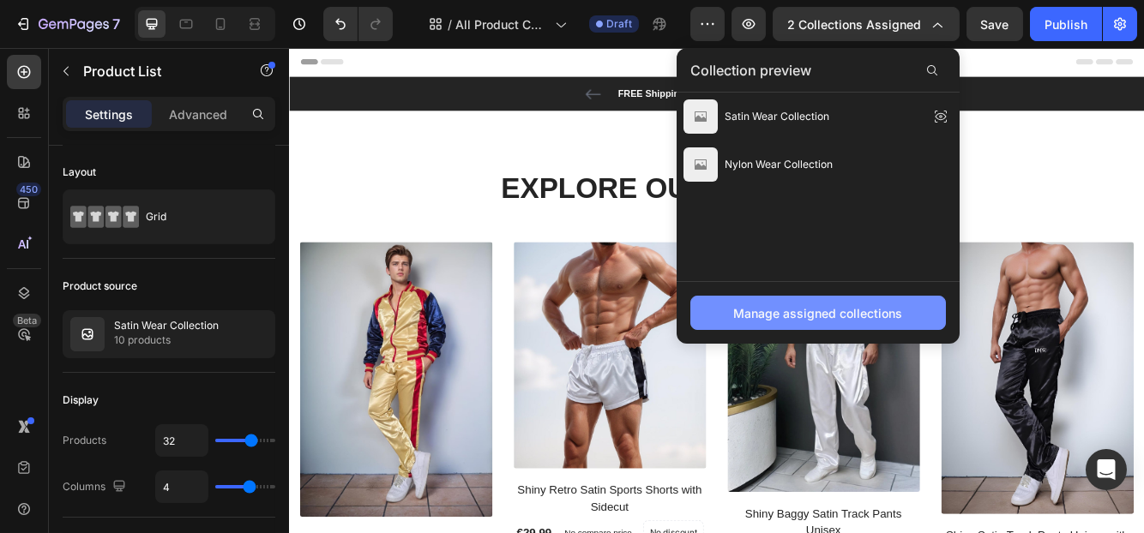
click at [863, 313] on div "Manage assigned collections" at bounding box center [818, 313] width 169 height 18
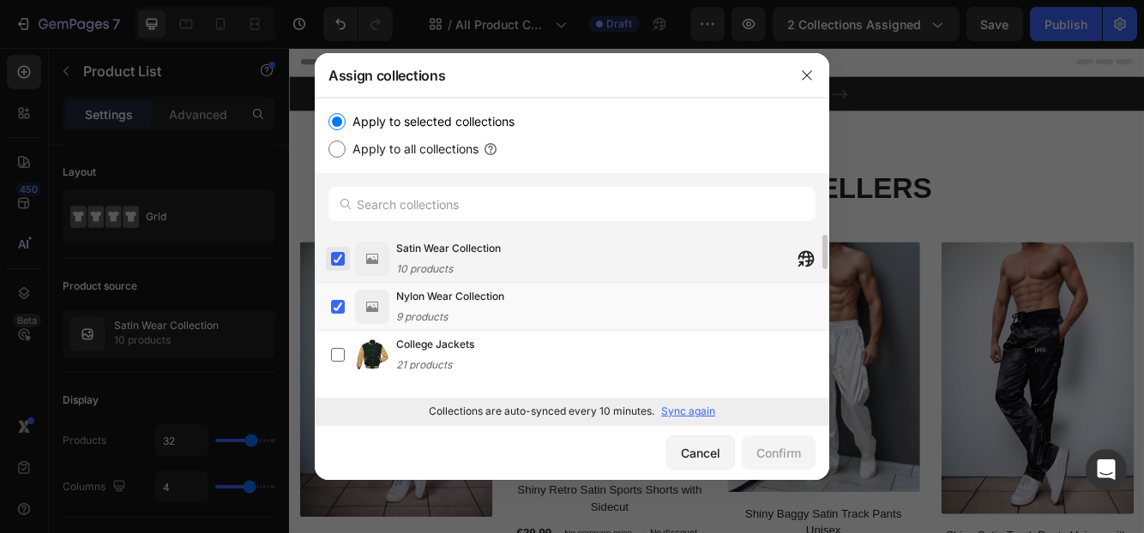
click at [331, 252] on label at bounding box center [338, 259] width 14 height 14
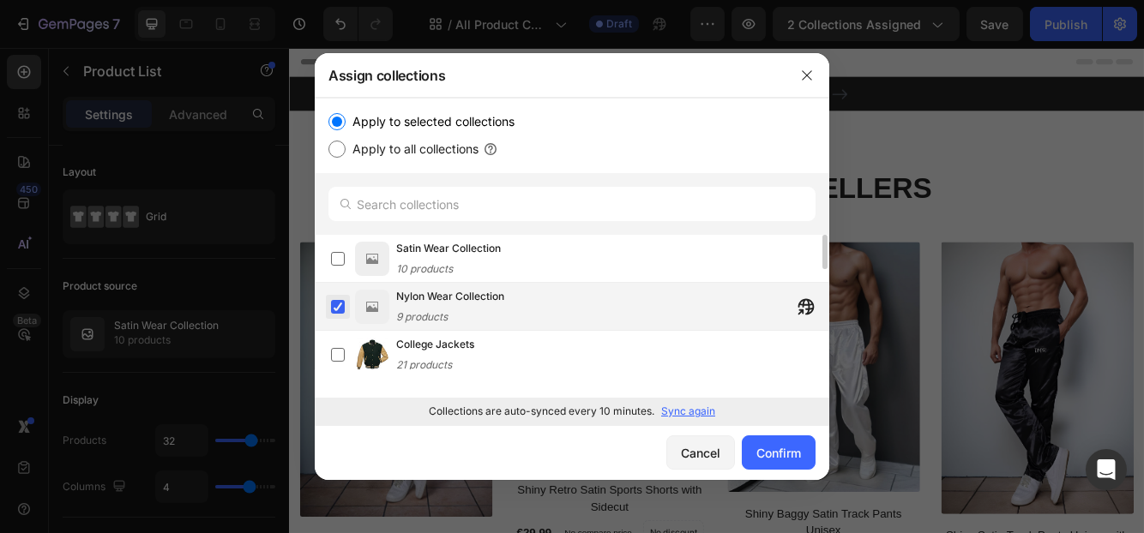
click at [340, 302] on label at bounding box center [338, 307] width 14 height 14
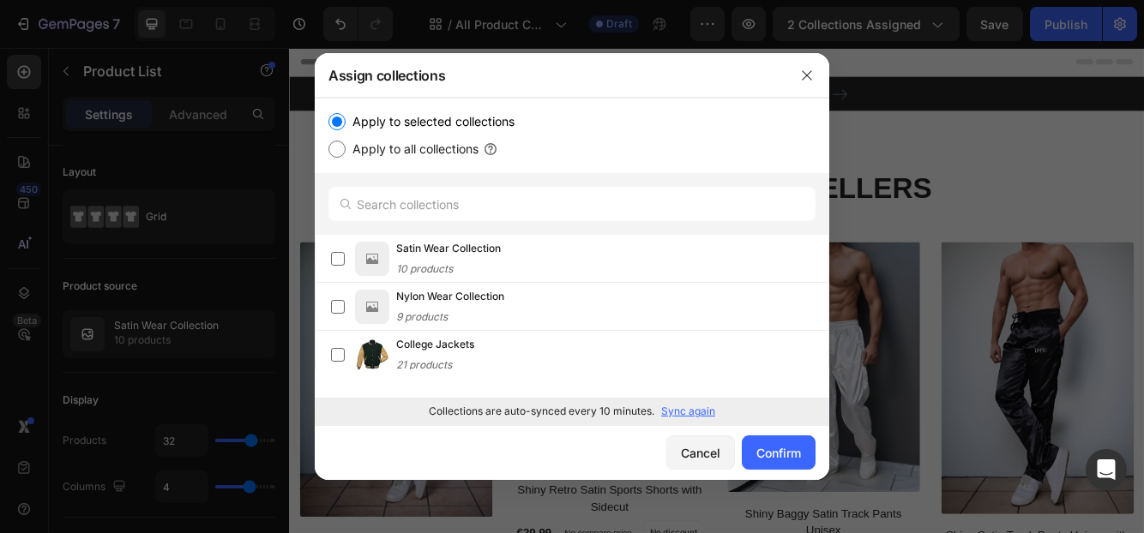
click at [689, 413] on p "Sync again" at bounding box center [688, 411] width 54 height 15
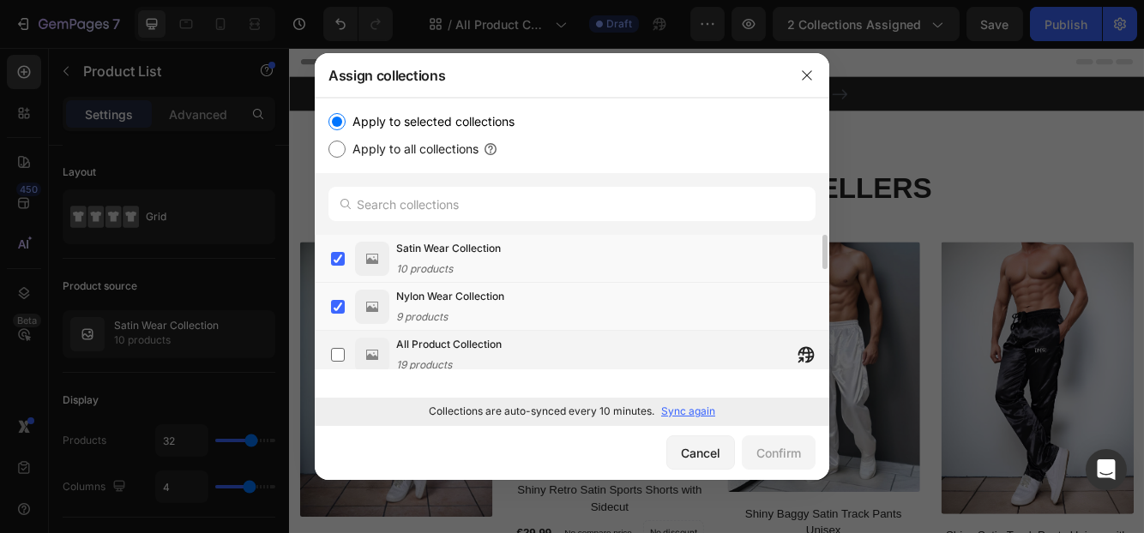
click at [417, 357] on div "All Product Collection 19 products" at bounding box center [448, 355] width 105 height 38
click at [424, 300] on span "Nylon Wear Collection" at bounding box center [450, 296] width 108 height 17
click at [430, 256] on span "Satin Wear Collection" at bounding box center [448, 248] width 105 height 17
click at [756, 452] on div "Confirm" at bounding box center [778, 453] width 45 height 18
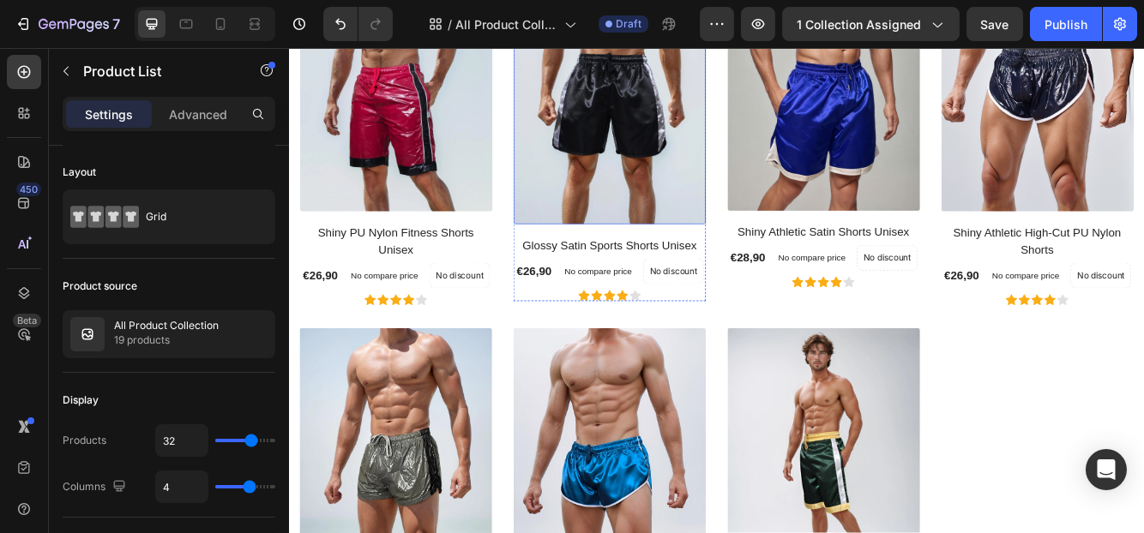
scroll to position [1458, 0]
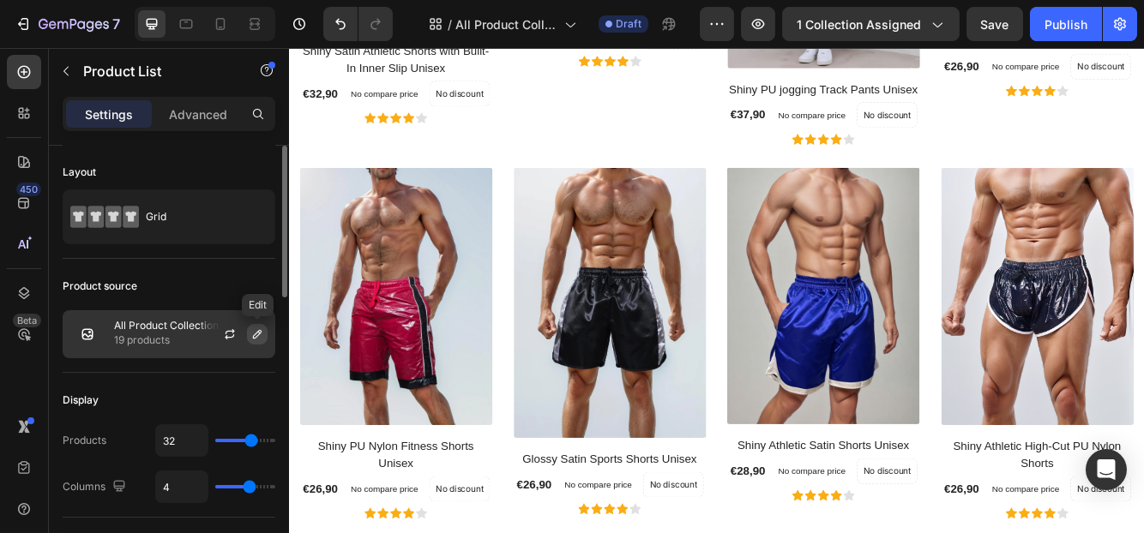
click at [260, 331] on icon "button" at bounding box center [257, 334] width 9 height 9
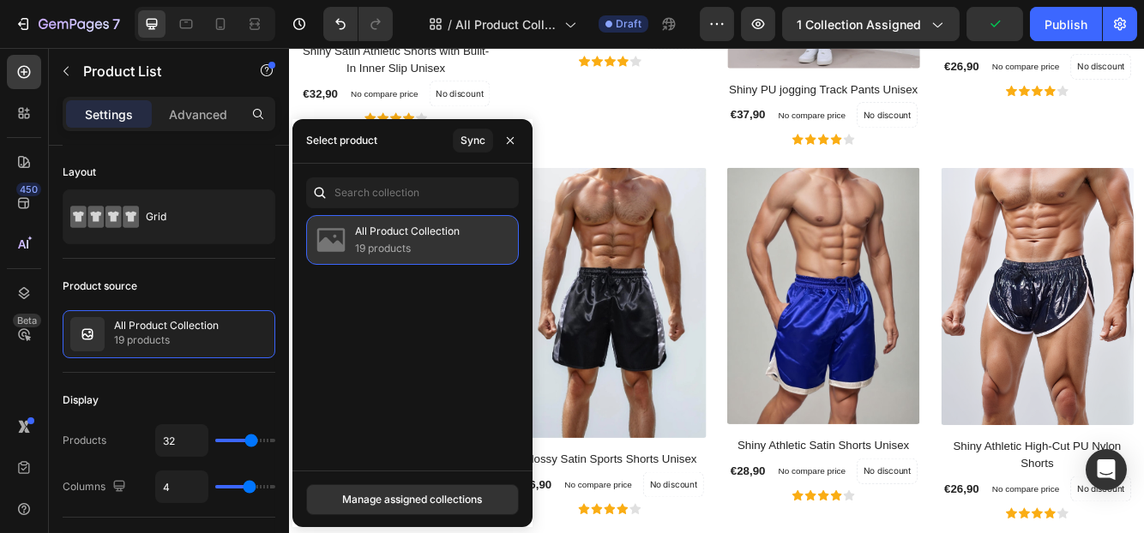
click at [382, 243] on p "19 products" at bounding box center [407, 248] width 105 height 17
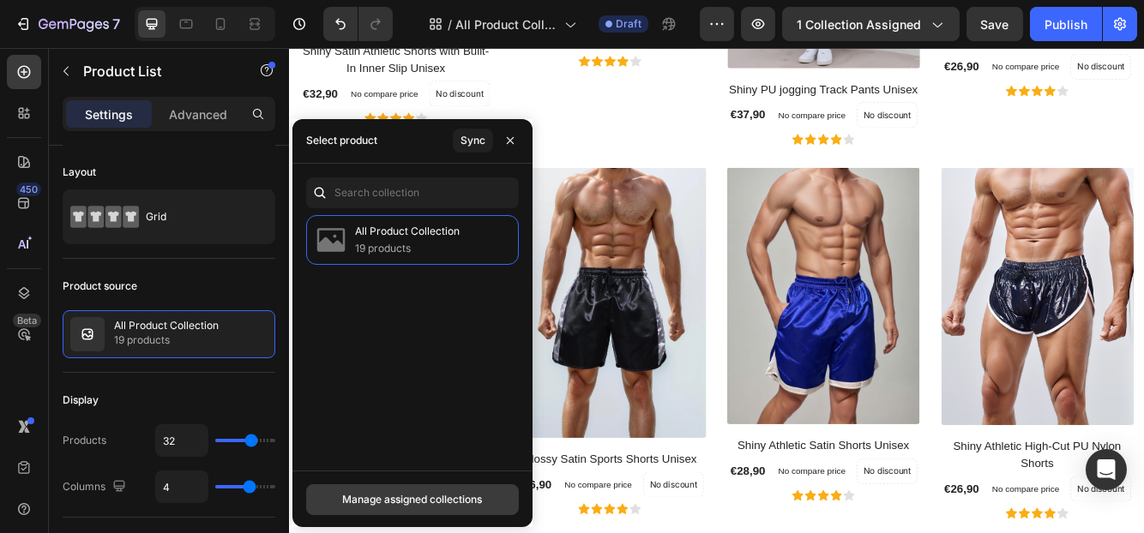
click at [406, 492] on div "Manage assigned collections" at bounding box center [412, 499] width 140 height 15
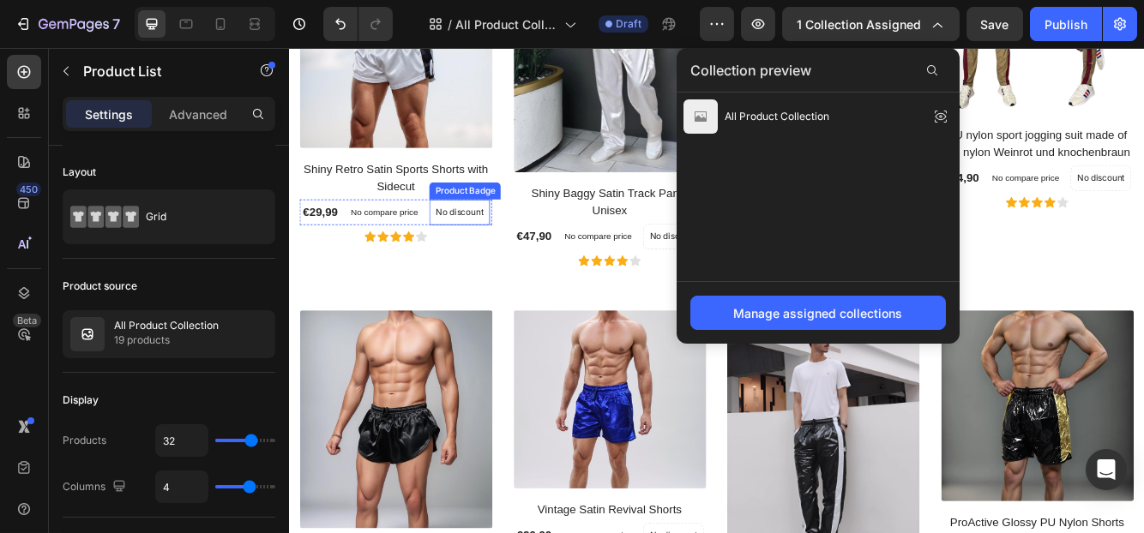
scroll to position [686, 0]
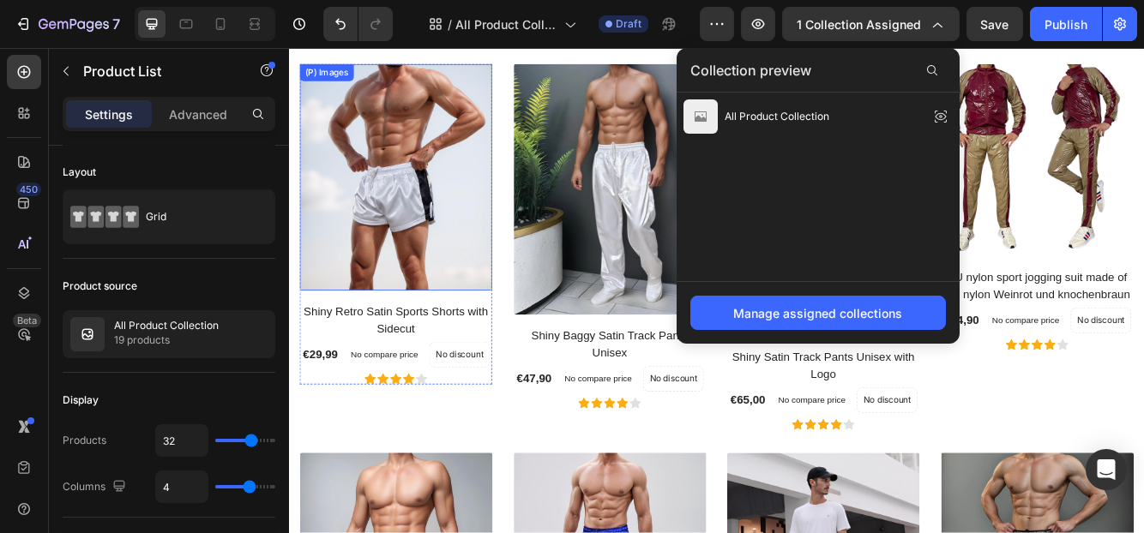
click at [453, 285] on img at bounding box center [416, 205] width 231 height 274
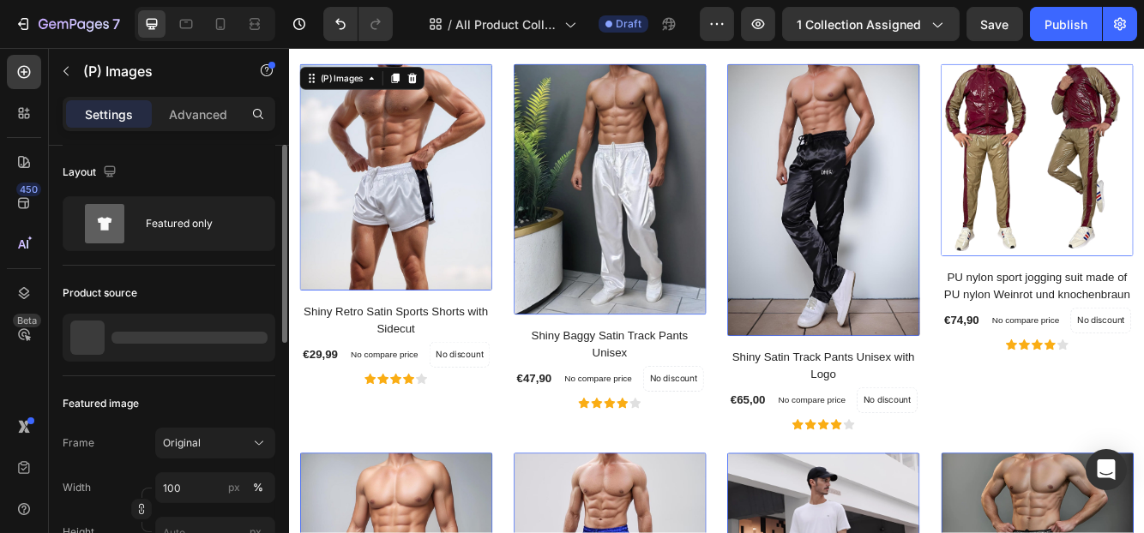
scroll to position [0, 0]
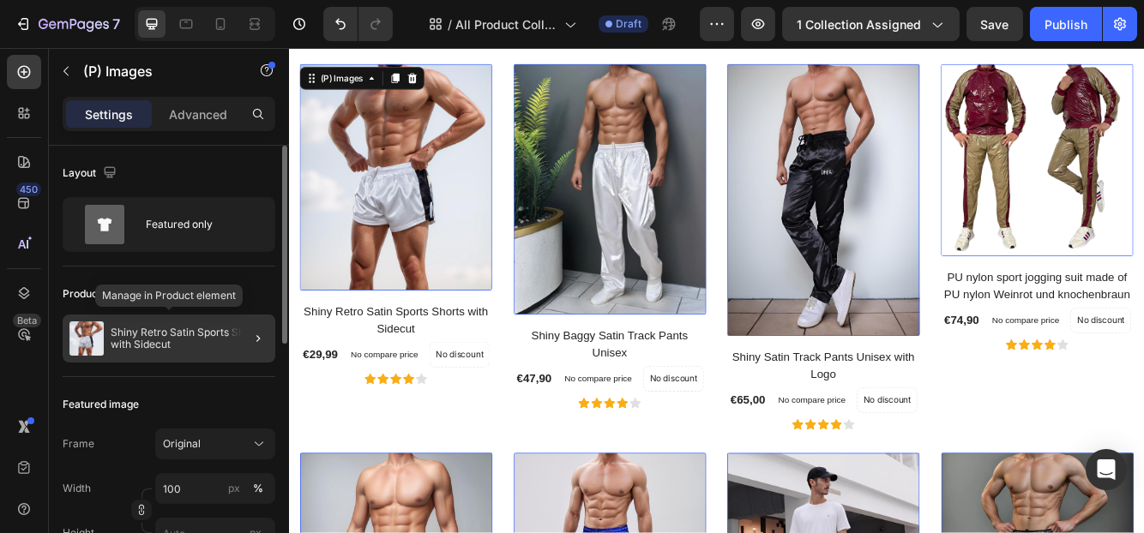
click at [204, 340] on p "Shiny Retro Satin Sports Shorts with Sidecut" at bounding box center [190, 339] width 158 height 24
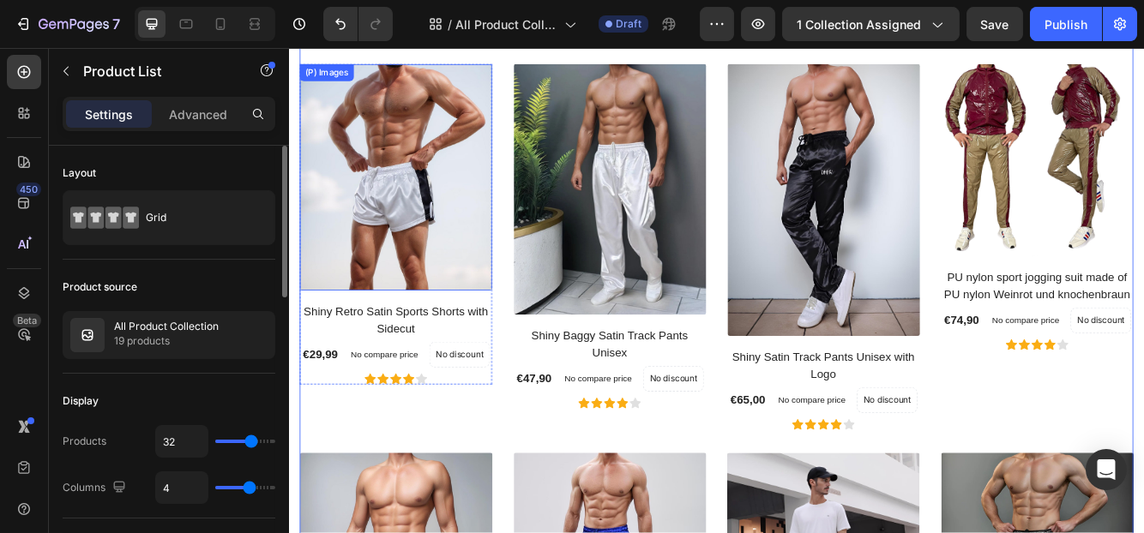
click at [406, 253] on img at bounding box center [416, 205] width 231 height 274
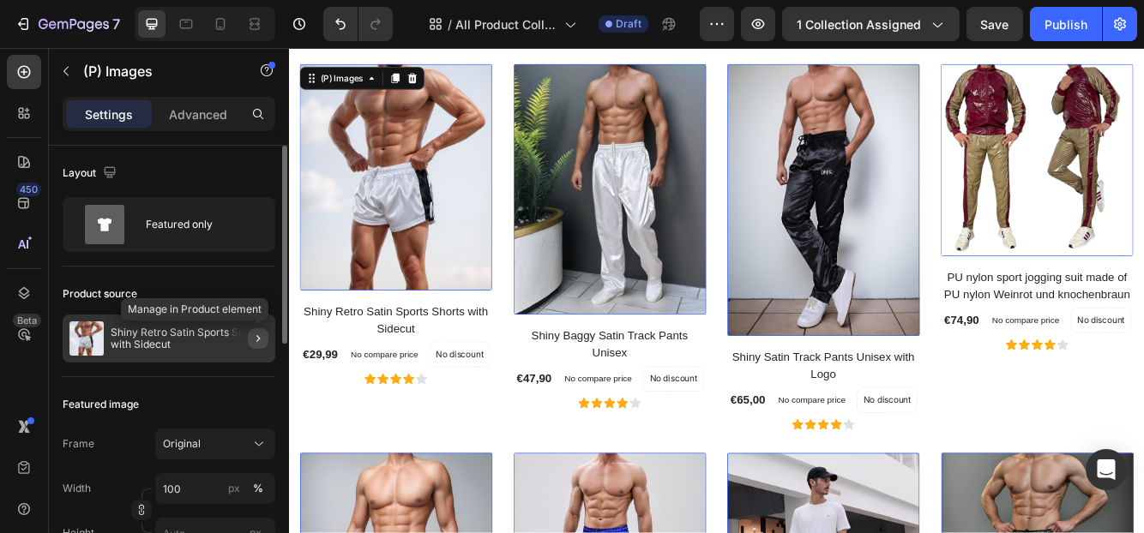
click at [256, 338] on icon "button" at bounding box center [258, 339] width 14 height 14
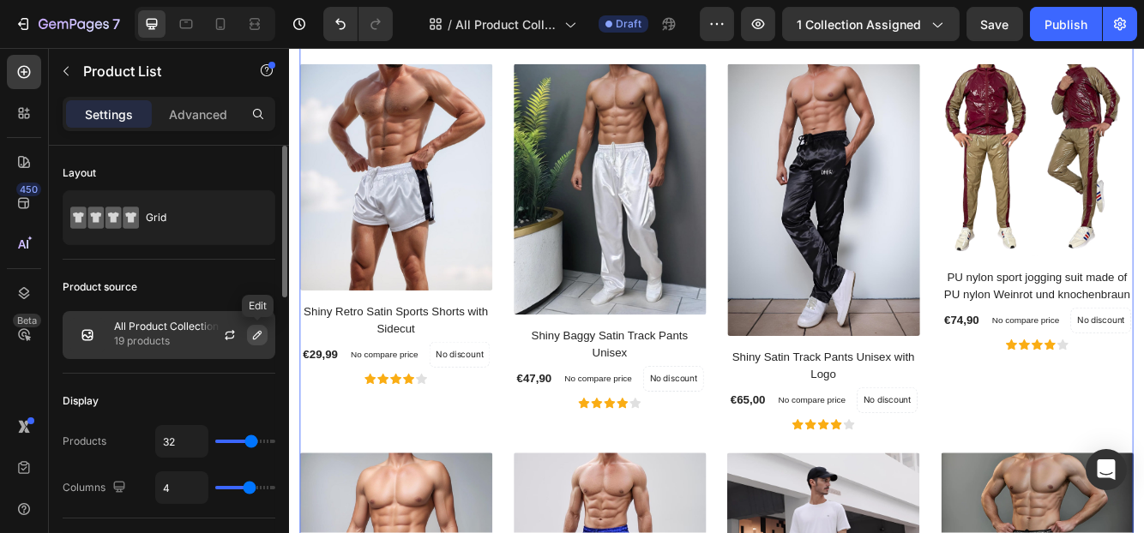
click at [256, 336] on icon "button" at bounding box center [257, 335] width 9 height 9
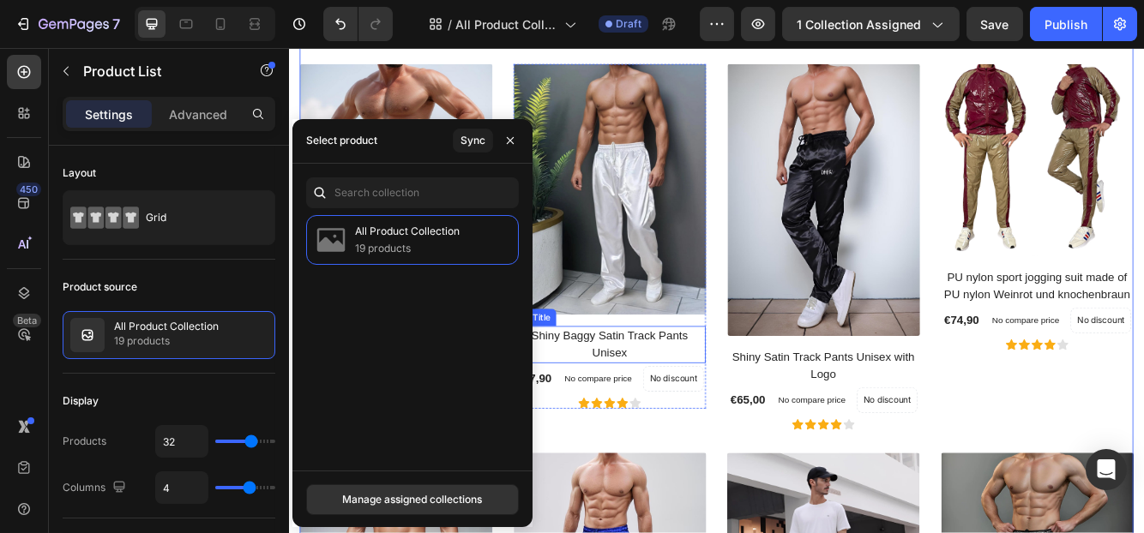
click at [634, 411] on h2 "Shiny Baggy Satin Track Pants Unisex" at bounding box center [673, 405] width 231 height 45
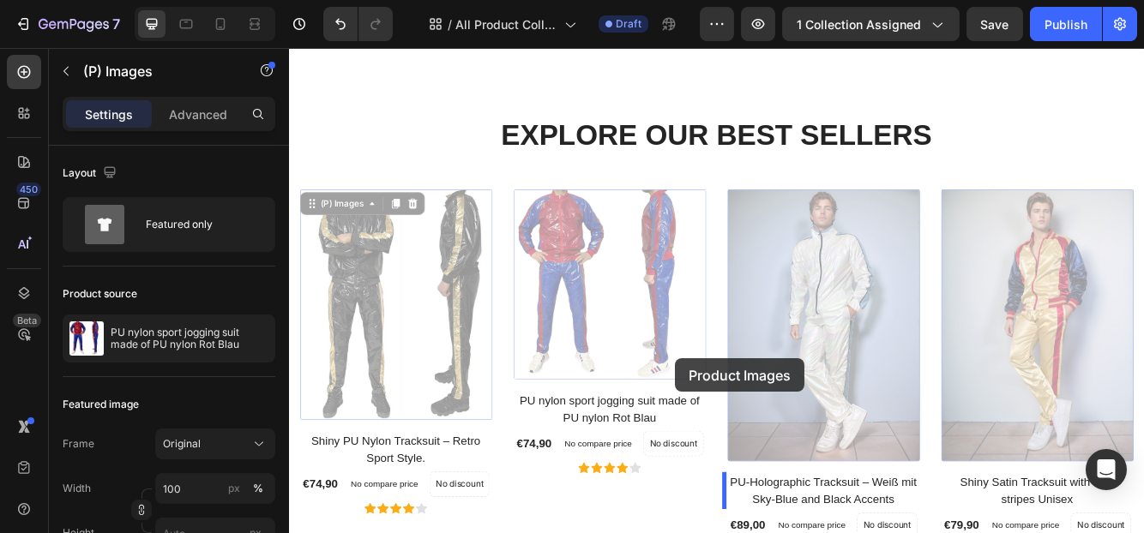
scroll to position [171, 0]
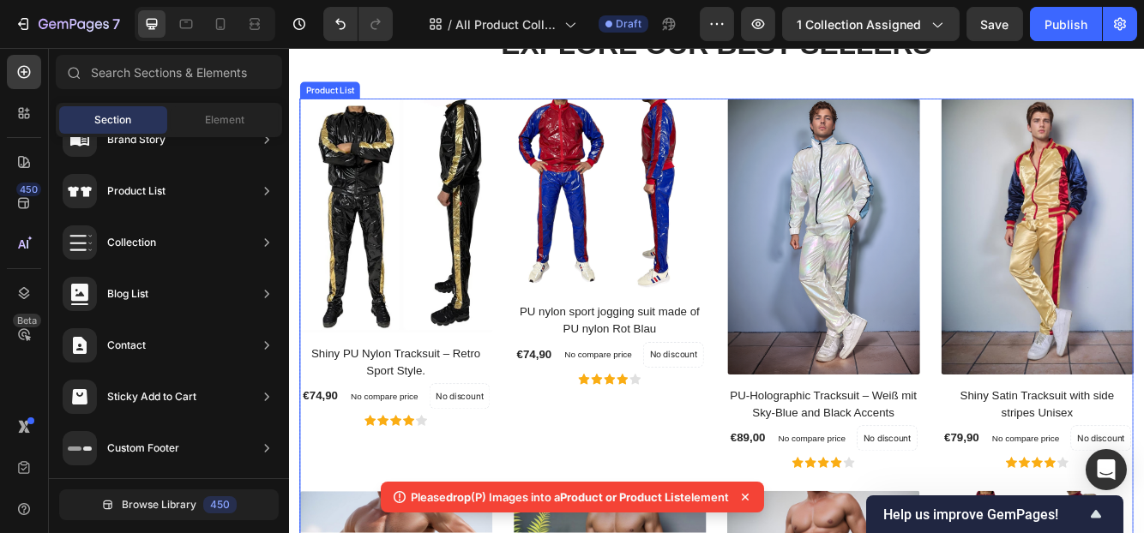
scroll to position [0, 0]
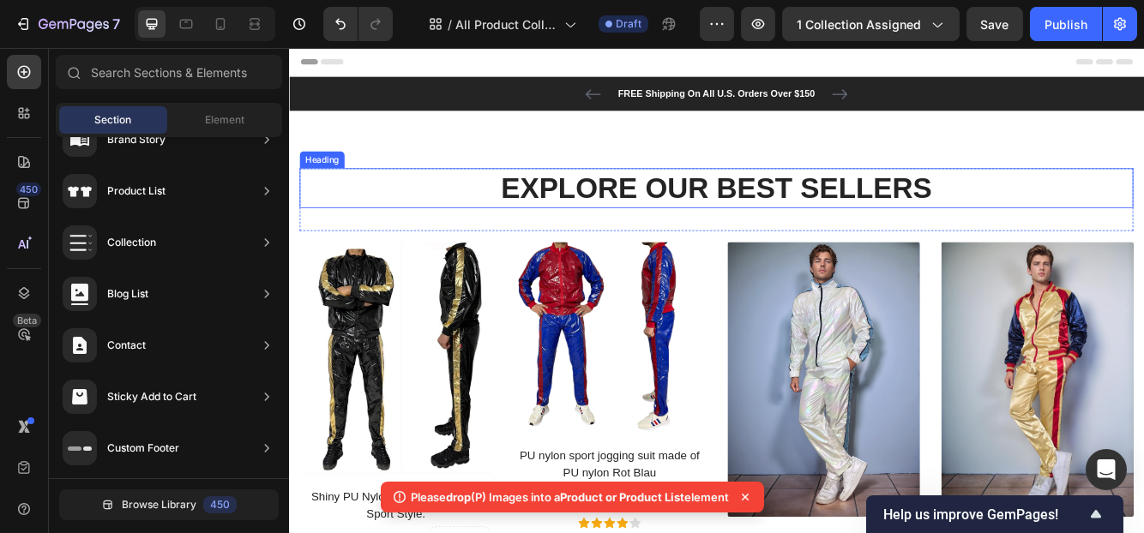
click at [1072, 213] on p "Explore Our Best Sellers" at bounding box center [803, 217] width 1000 height 45
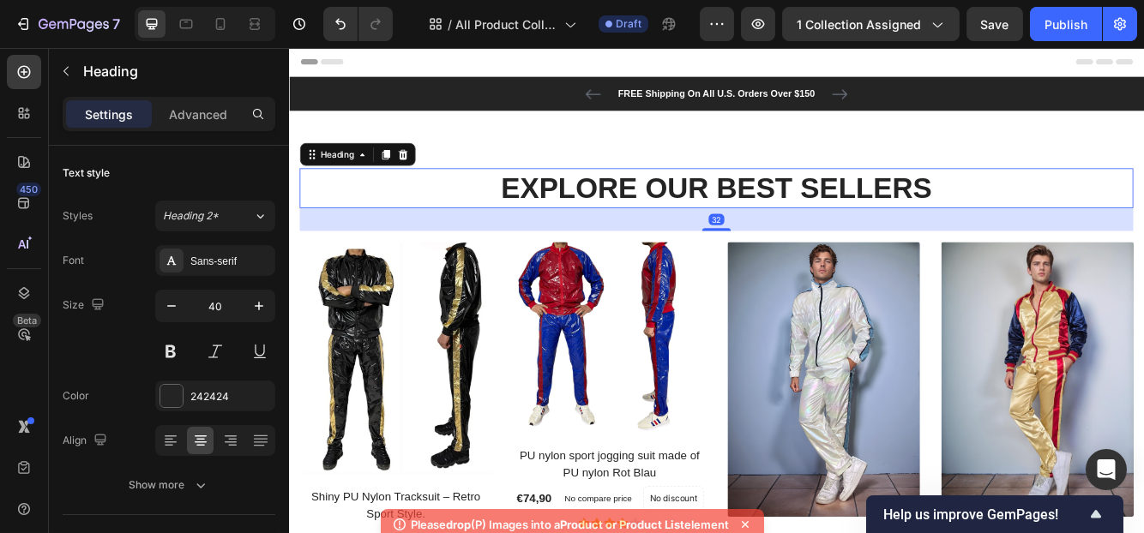
click at [1065, 219] on p "Explore Our Best Sellers" at bounding box center [803, 217] width 1000 height 45
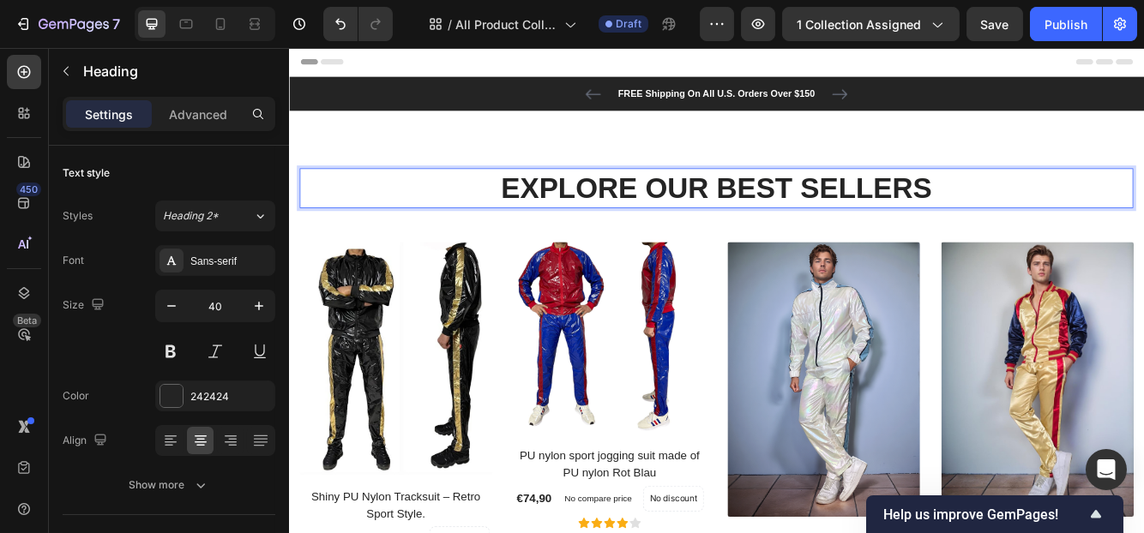
click at [1065, 219] on p "Explore Our Best Sellers" at bounding box center [803, 217] width 1000 height 45
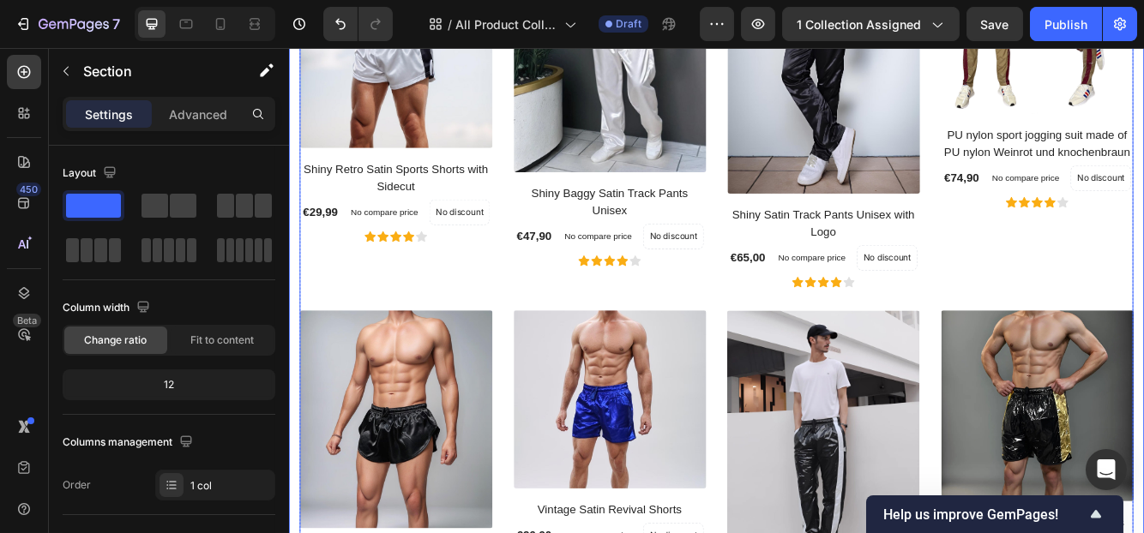
scroll to position [600, 0]
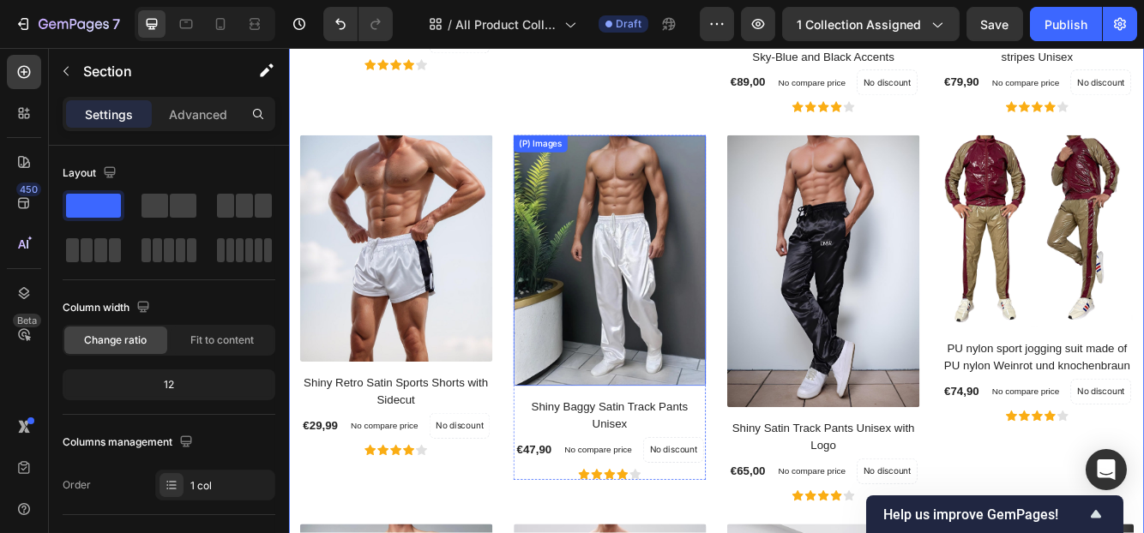
click at [724, 284] on img at bounding box center [673, 304] width 231 height 302
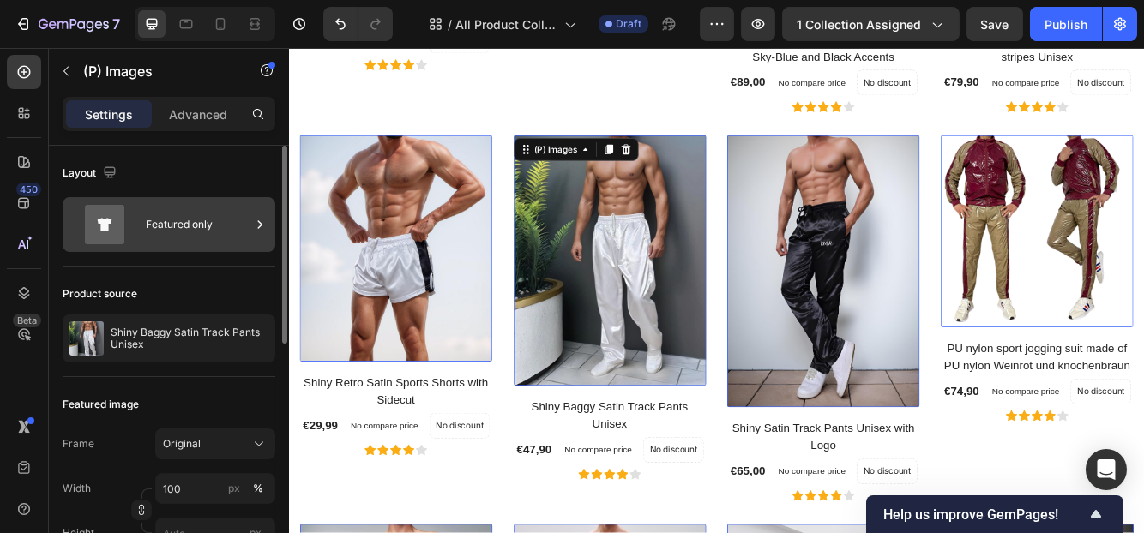
click at [166, 226] on div "Featured only" at bounding box center [198, 224] width 105 height 39
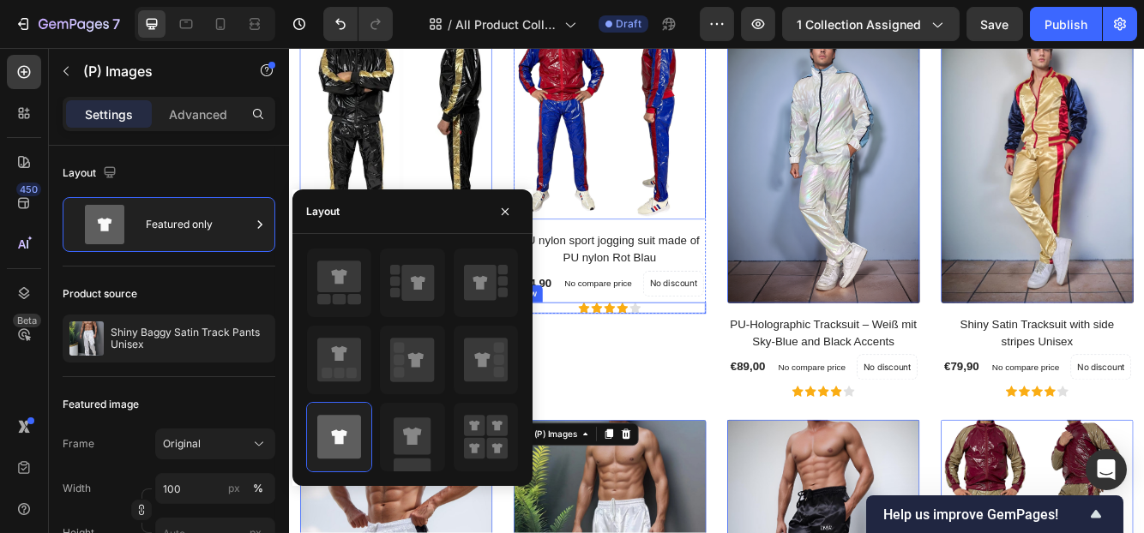
scroll to position [0, 0]
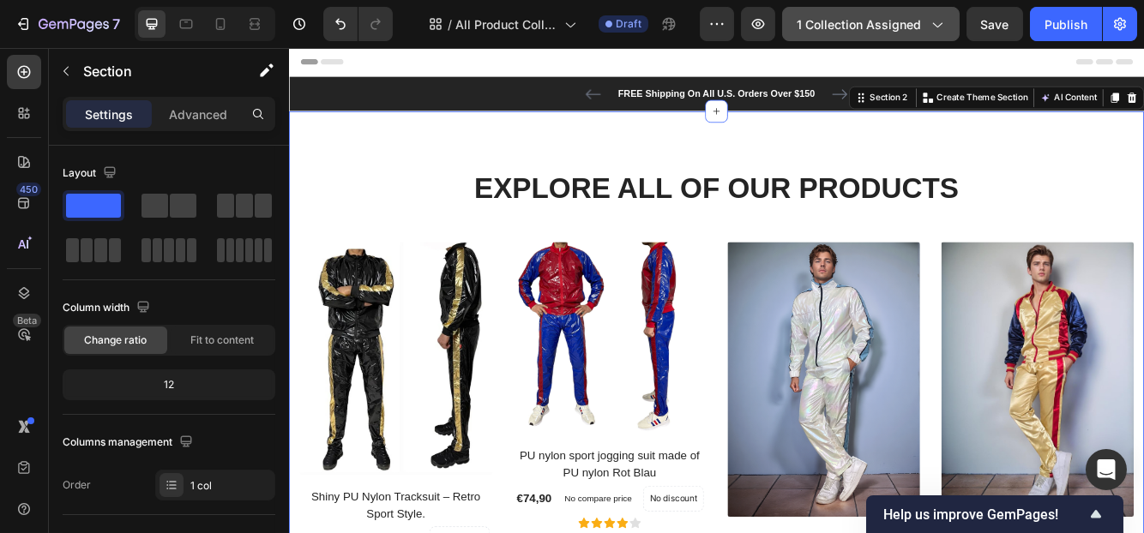
click at [845, 20] on span "1 collection assigned" at bounding box center [859, 24] width 124 height 18
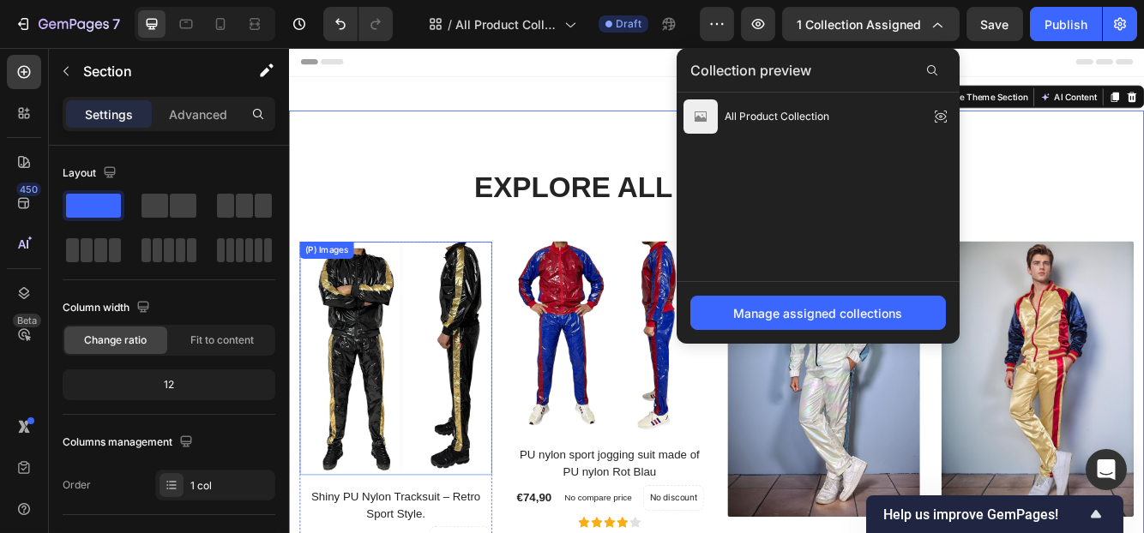
scroll to position [86, 0]
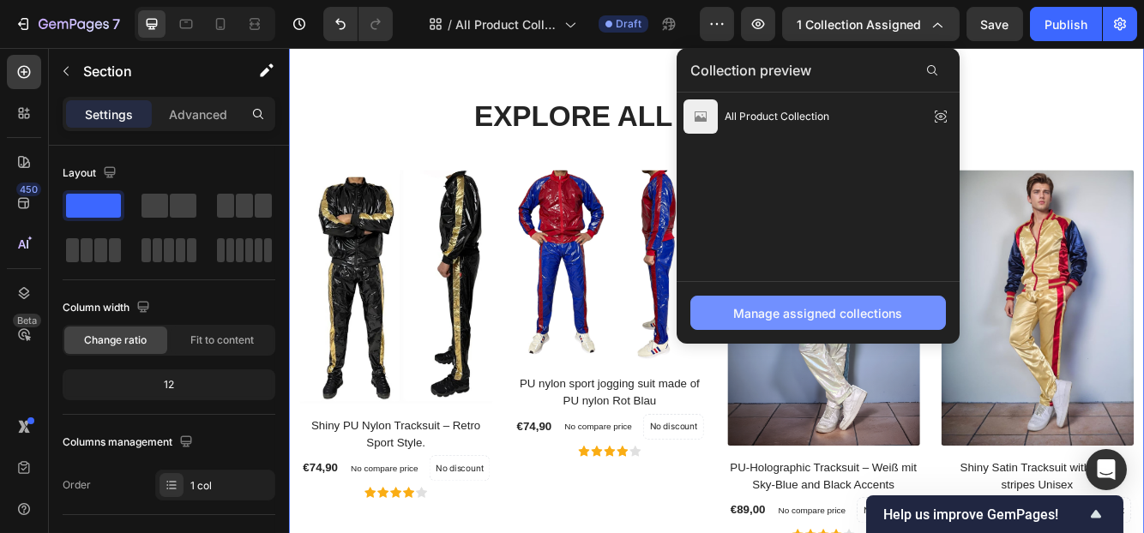
click at [768, 308] on div "Manage assigned collections" at bounding box center [818, 313] width 169 height 18
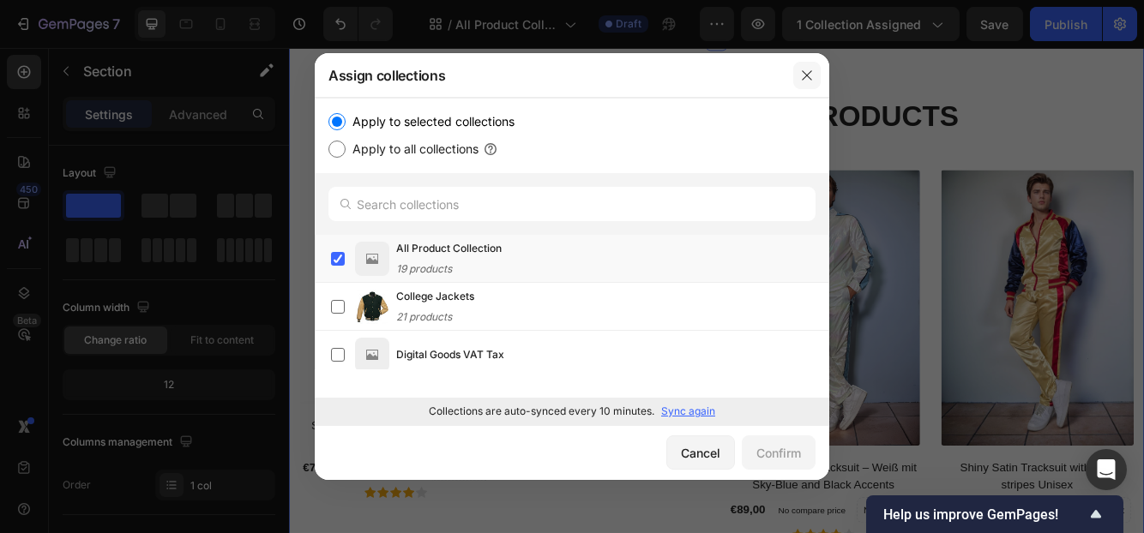
click at [800, 81] on icon "button" at bounding box center [807, 76] width 14 height 14
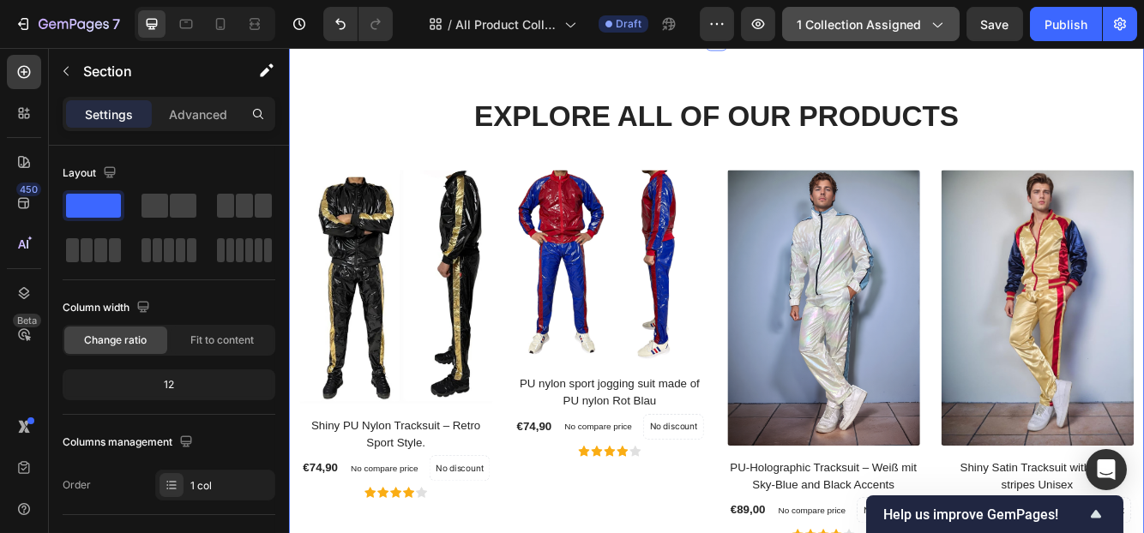
click at [861, 26] on span "1 collection assigned" at bounding box center [859, 24] width 124 height 18
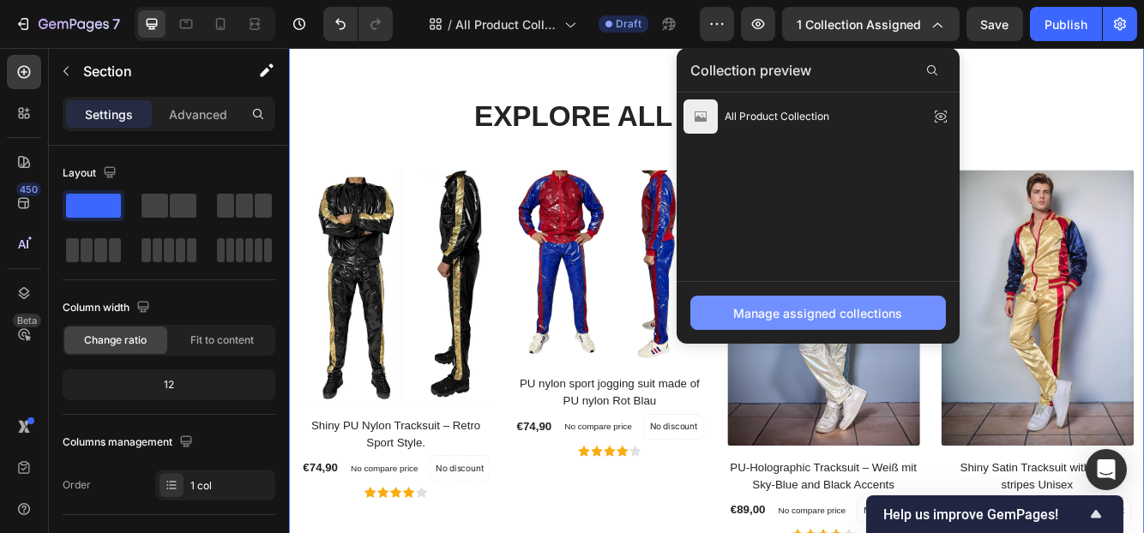
click at [845, 314] on div "Manage assigned collections" at bounding box center [818, 313] width 169 height 18
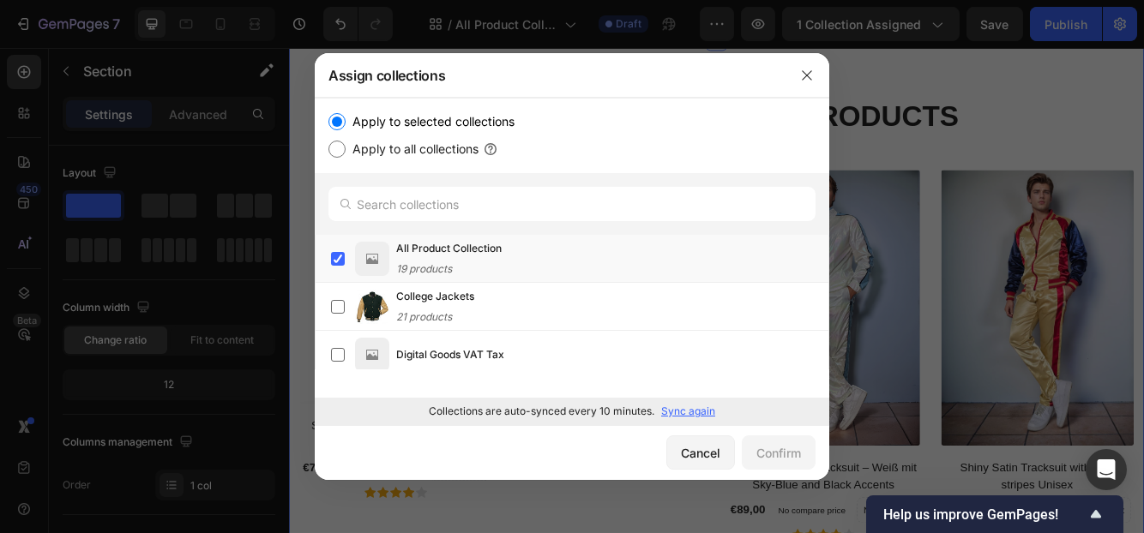
click at [694, 402] on div "Collections are auto-synced every 10 minutes. Sync again" at bounding box center [572, 411] width 514 height 27
click at [694, 415] on p "Sync again" at bounding box center [688, 411] width 54 height 15
click at [807, 62] on button "button" at bounding box center [806, 75] width 27 height 27
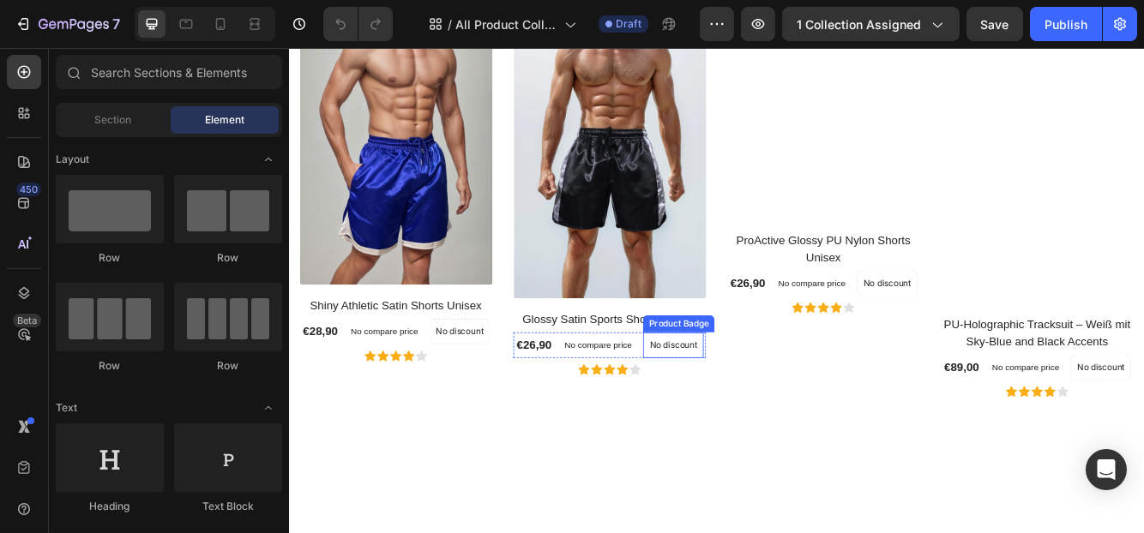
scroll to position [2058, 0]
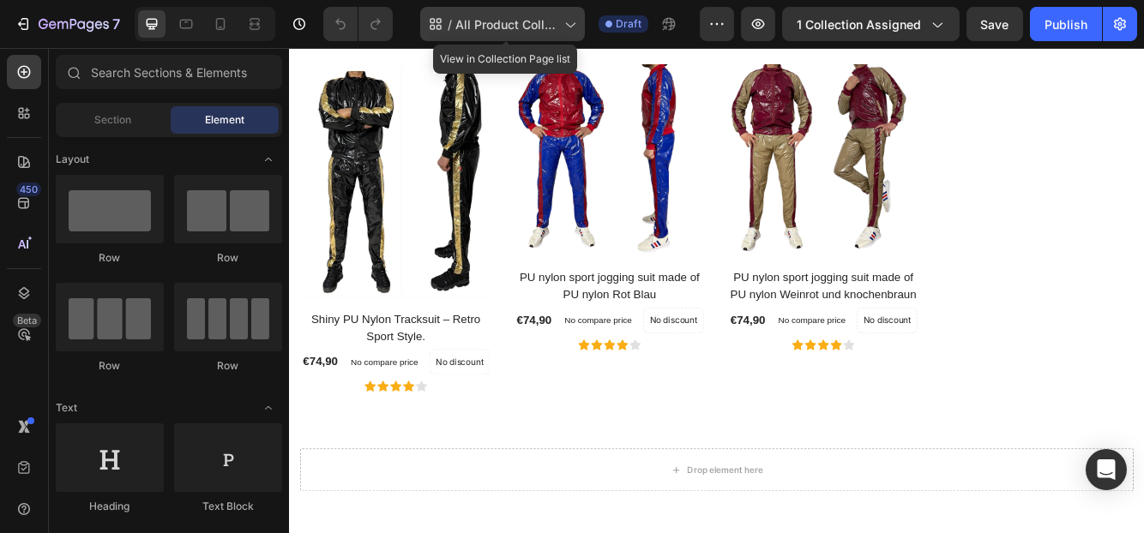
click at [490, 8] on div "/ All Product Collection Page" at bounding box center [502, 24] width 165 height 34
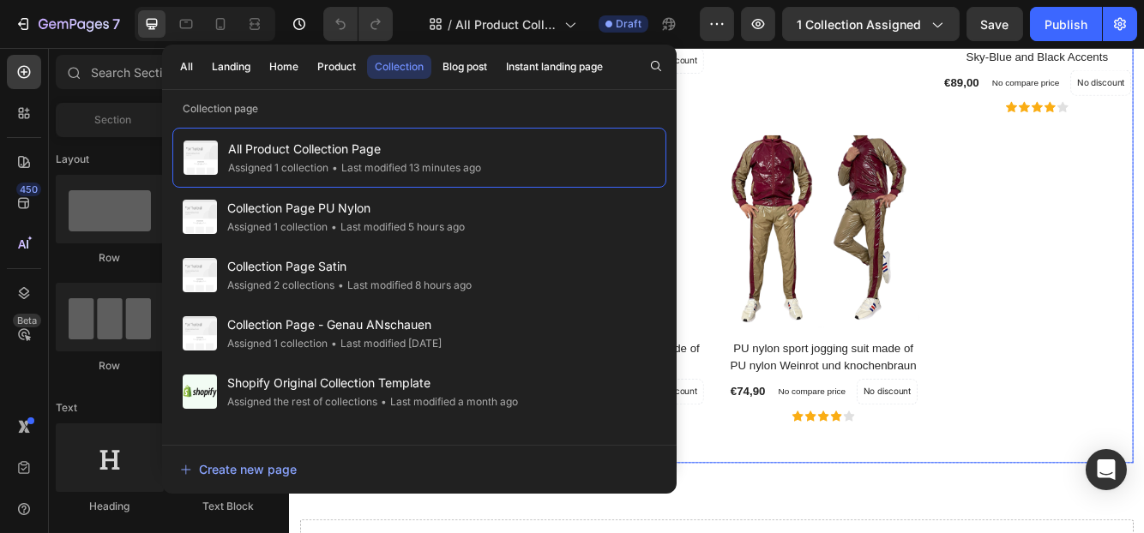
scroll to position [2143, 0]
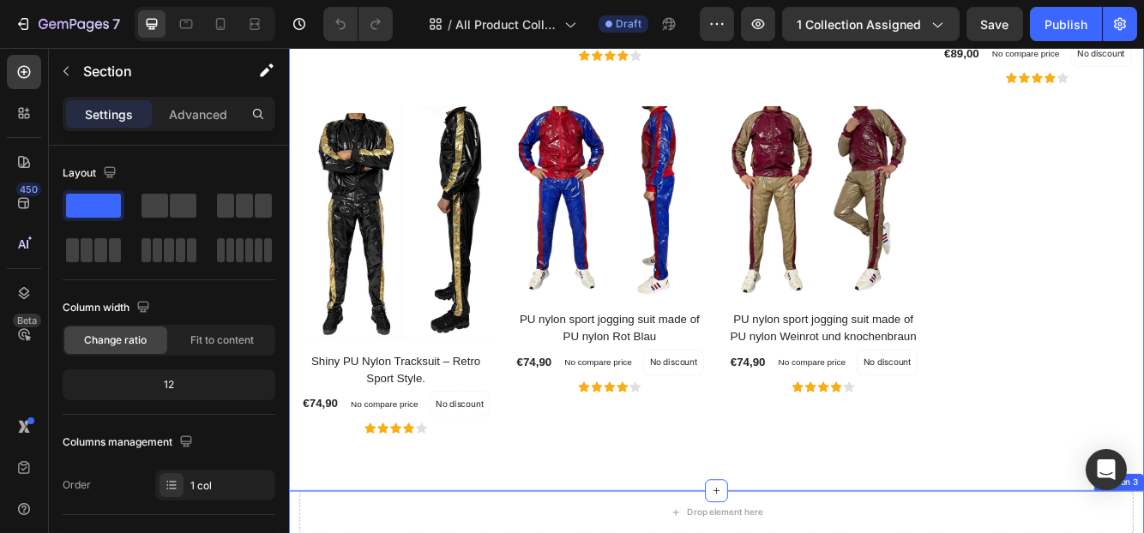
scroll to position [2264, 0]
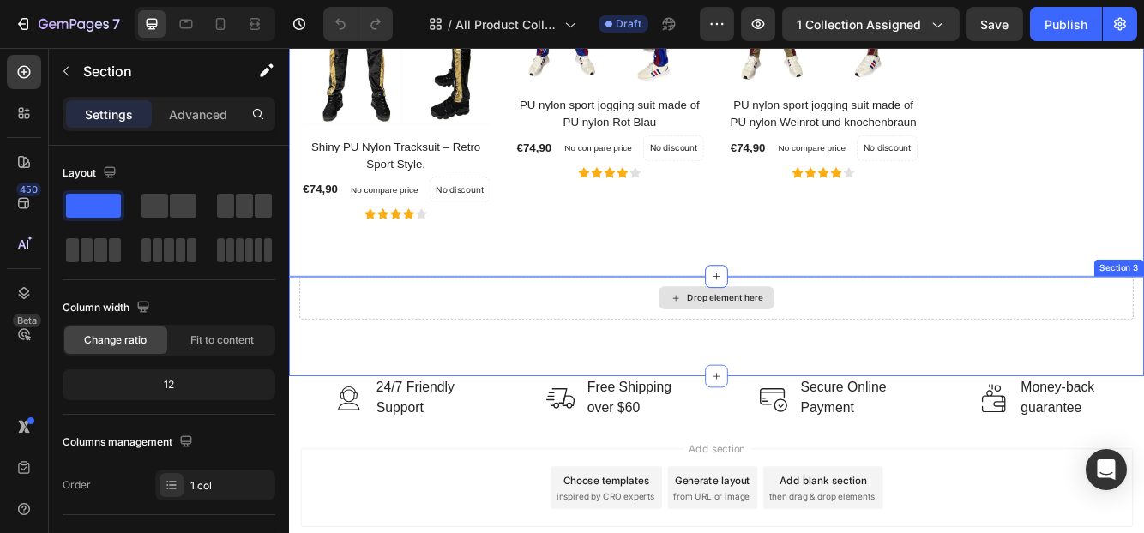
click at [730, 342] on div "Drop element here" at bounding box center [802, 349] width 1003 height 51
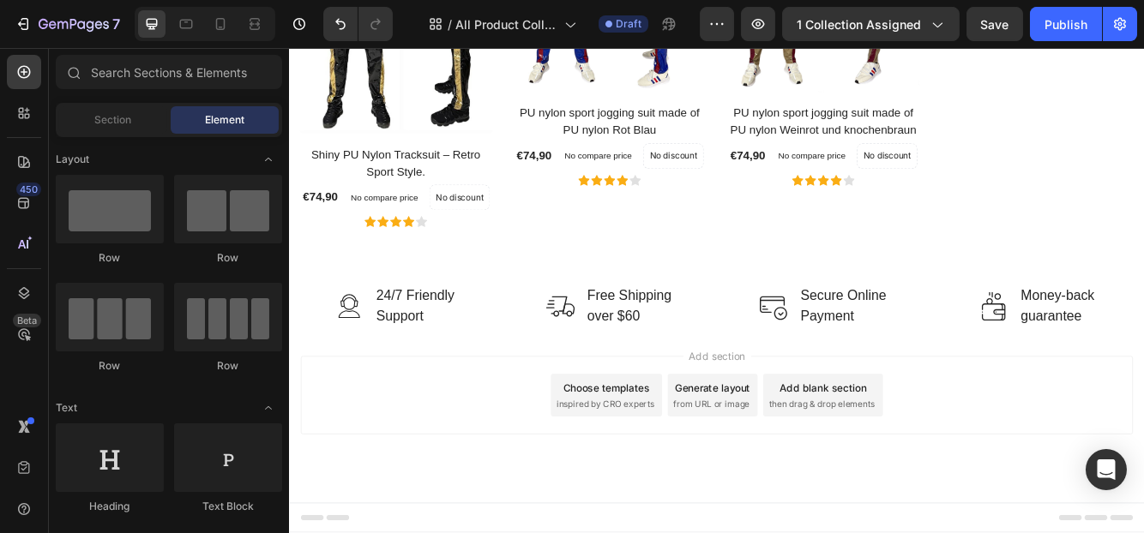
scroll to position [2230, 0]
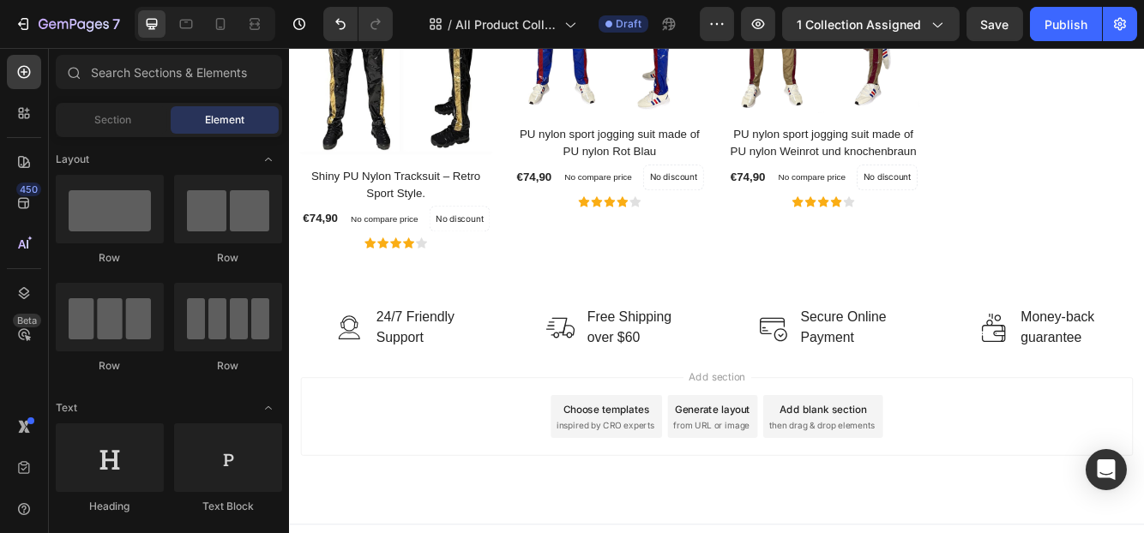
click at [445, 412] on div "Add section Choose templates inspired by CRO experts Generate layout from URL o…" at bounding box center [802, 516] width 1029 height 211
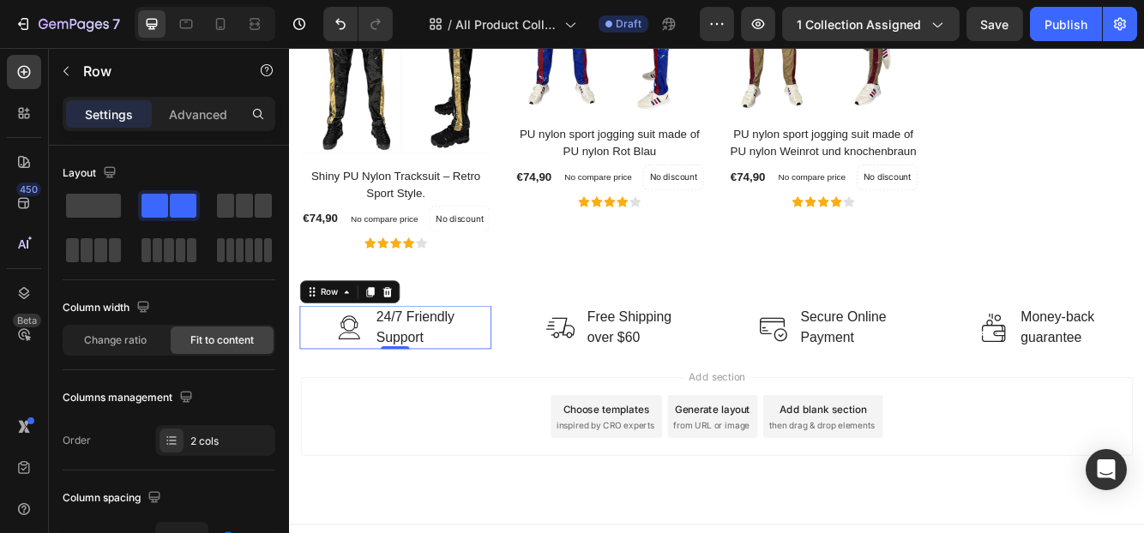
click at [521, 358] on div "Image 24/7 Friendly Support Text block Row 0" at bounding box center [416, 384] width 231 height 52
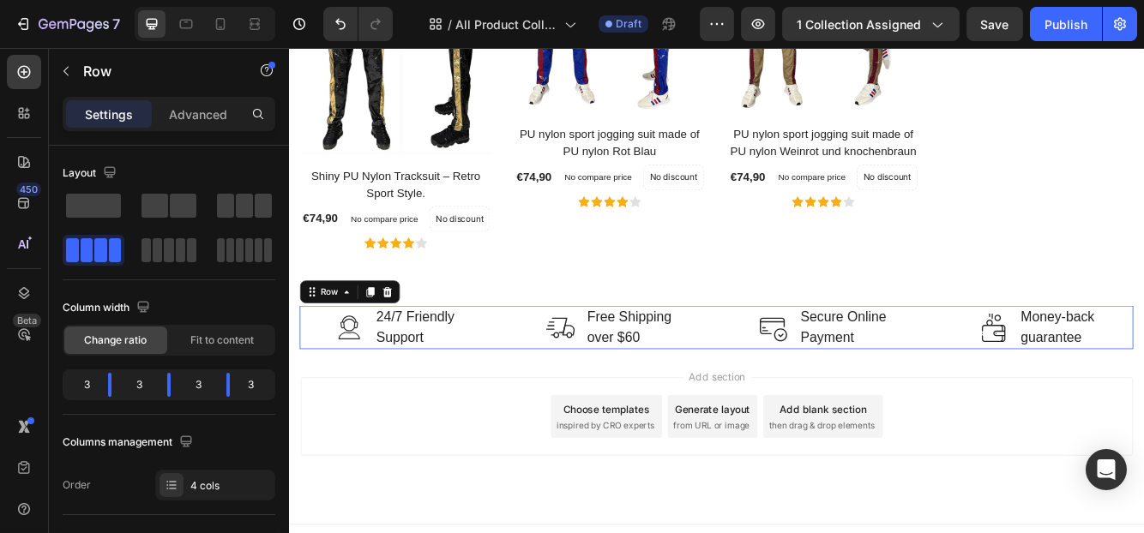
click at [534, 362] on div "Image 24/7 Friendly Support Text block Row Image Free Shipping over $60 Text bl…" at bounding box center [802, 384] width 1003 height 52
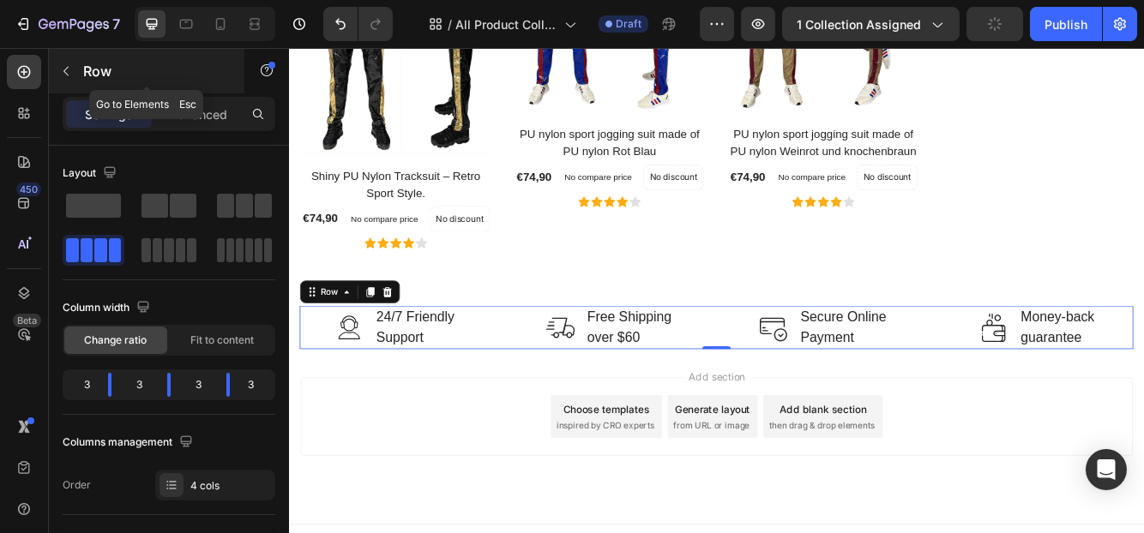
click at [60, 65] on icon "button" at bounding box center [66, 71] width 14 height 14
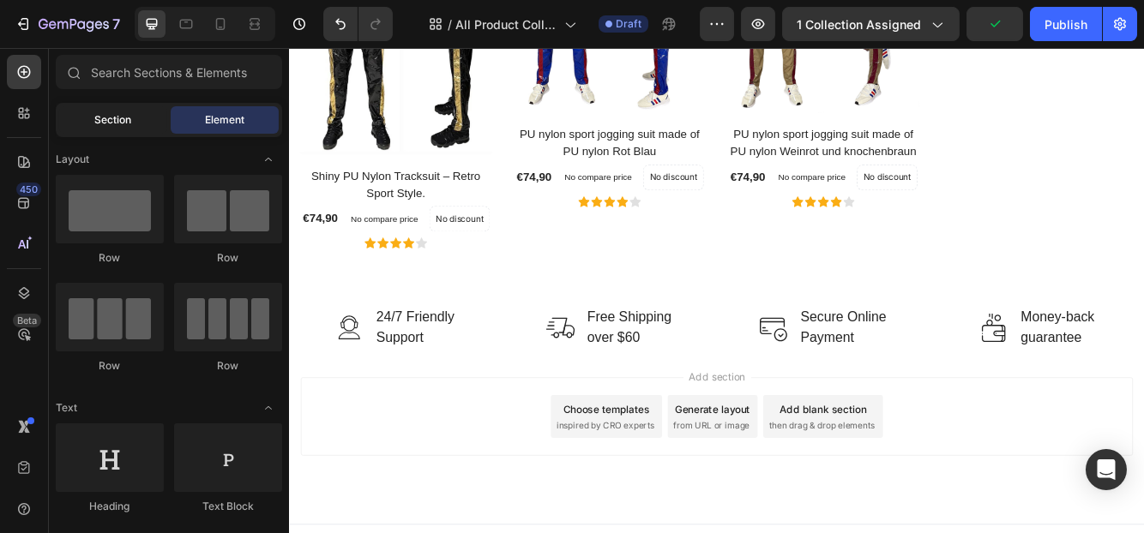
drag, startPoint x: 58, startPoint y: 129, endPoint x: 93, endPoint y: 121, distance: 35.2
click at [58, 129] on div "Section Element" at bounding box center [169, 120] width 226 height 34
click at [93, 121] on div "Section" at bounding box center [113, 119] width 108 height 27
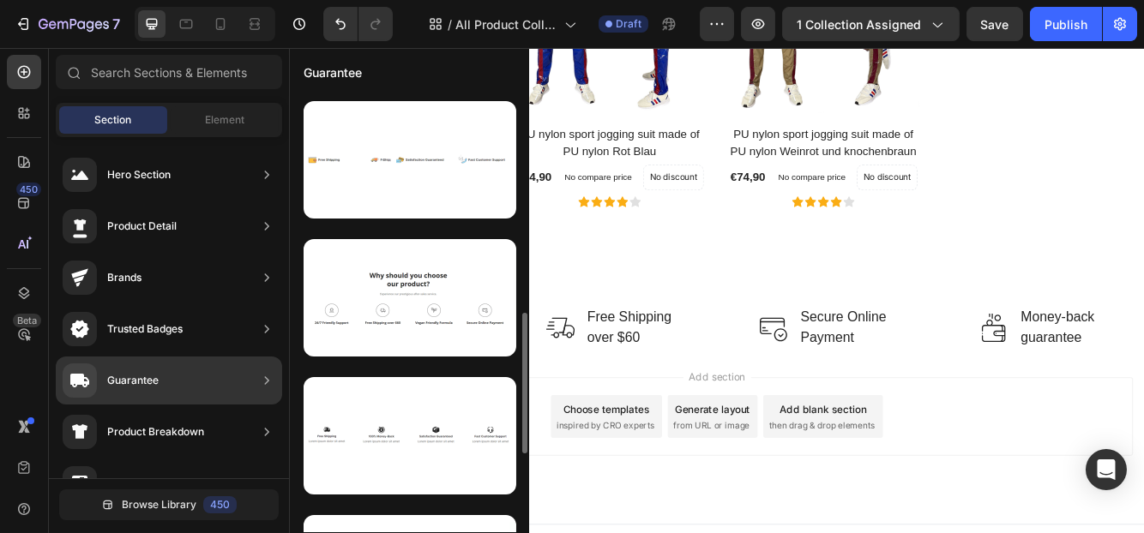
scroll to position [774, 0]
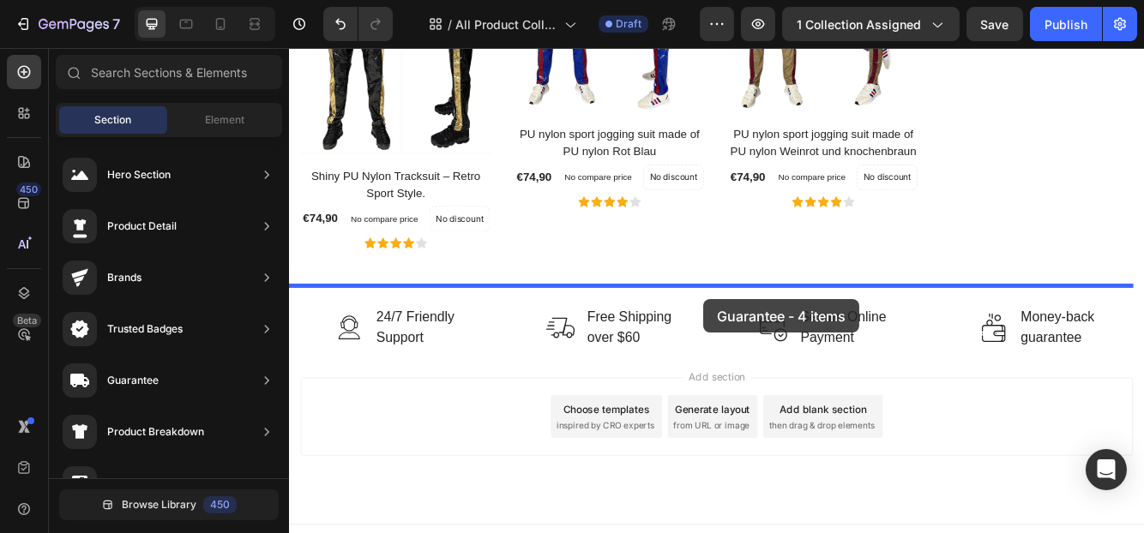
drag, startPoint x: 669, startPoint y: 419, endPoint x: 786, endPoint y: 350, distance: 136.5
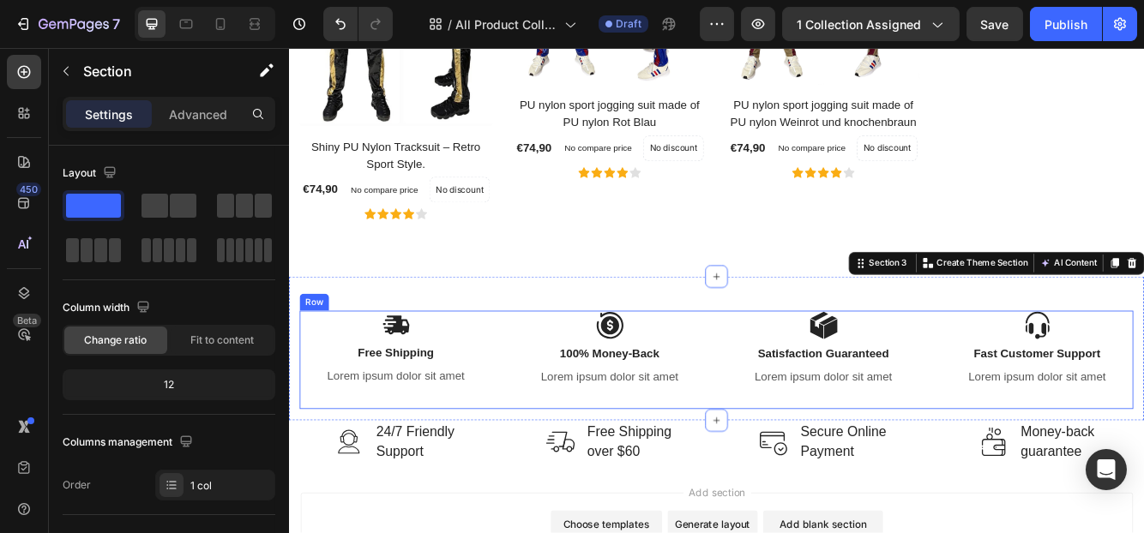
scroll to position [2350, 0]
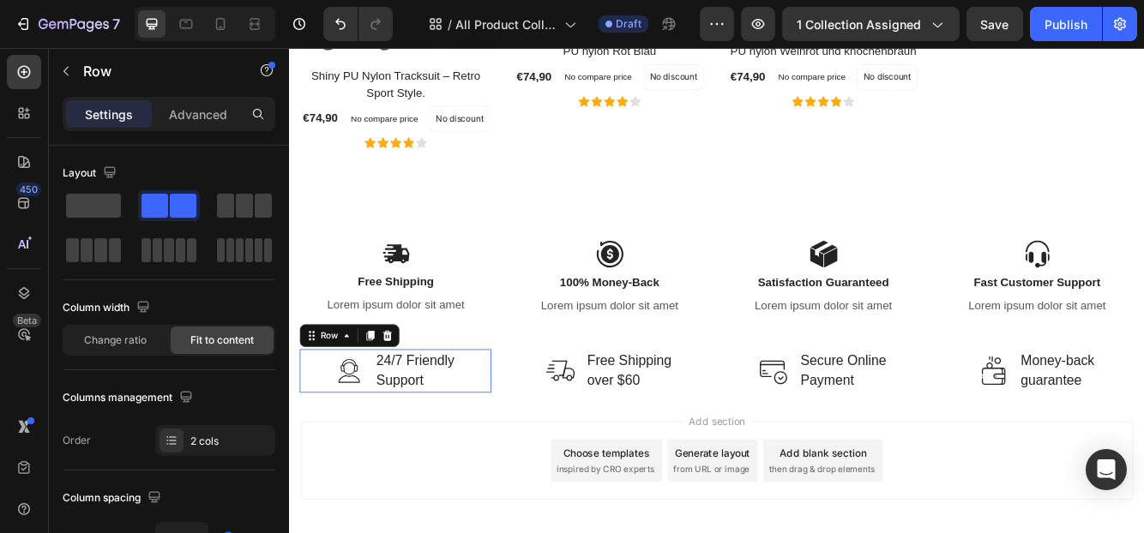
click at [304, 412] on div "Image 24/7 Friendly Support Text block Row 0" at bounding box center [416, 438] width 231 height 52
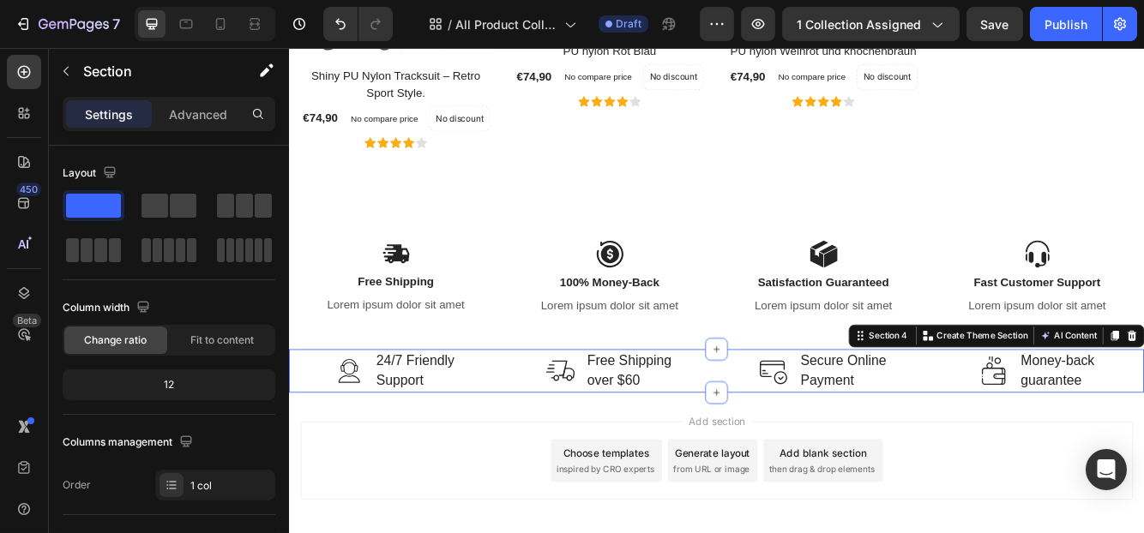
click at [289, 412] on div "Image 24/7 Friendly Support Text block Row Image Free Shipping over $60 Text bl…" at bounding box center [802, 438] width 1029 height 52
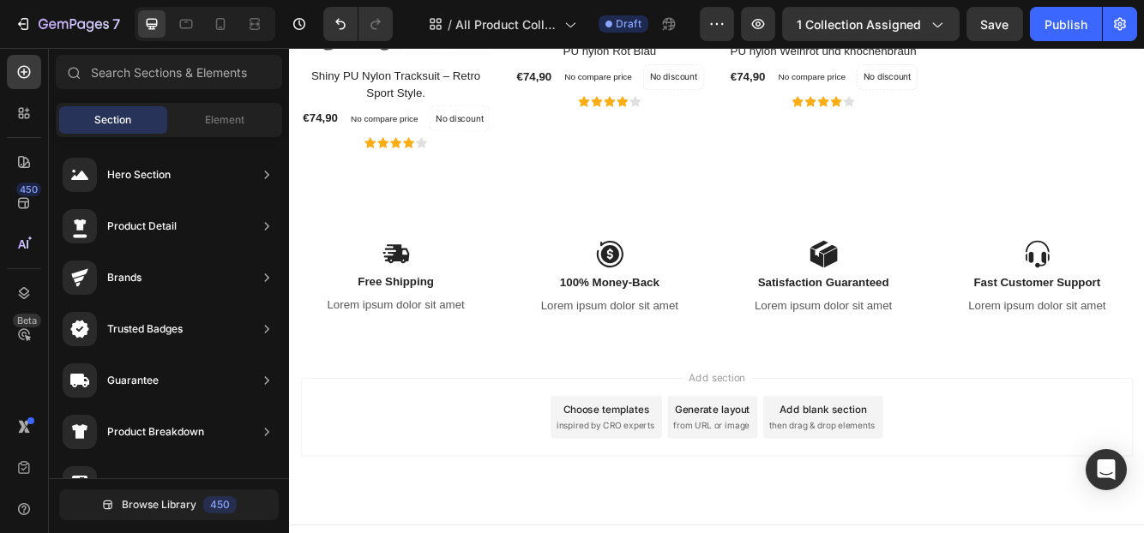
click at [424, 446] on div "Add section Choose templates inspired by CRO experts Generate layout from URL o…" at bounding box center [802, 493] width 1001 height 94
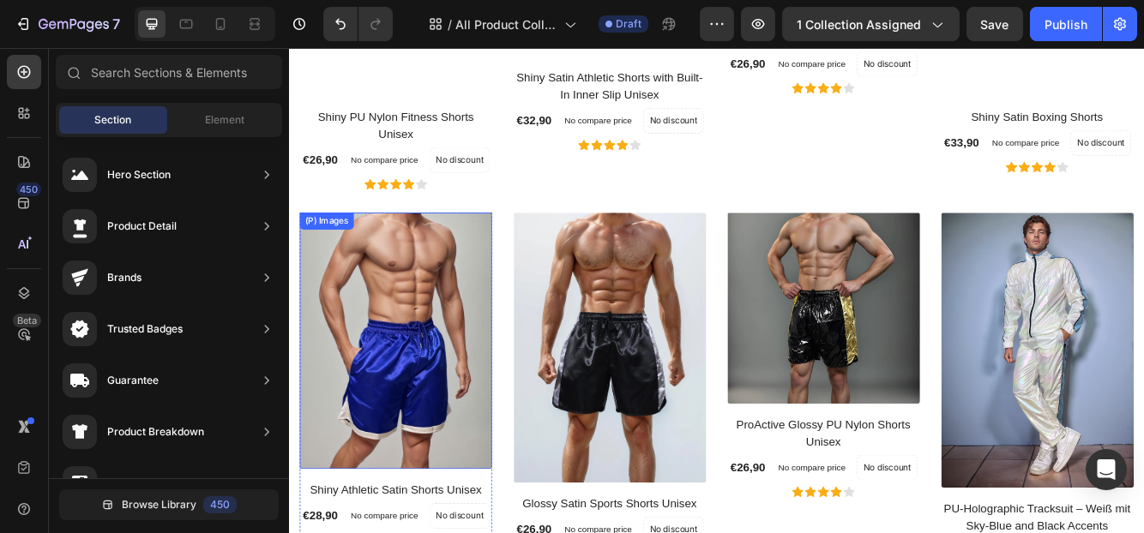
scroll to position [1236, 0]
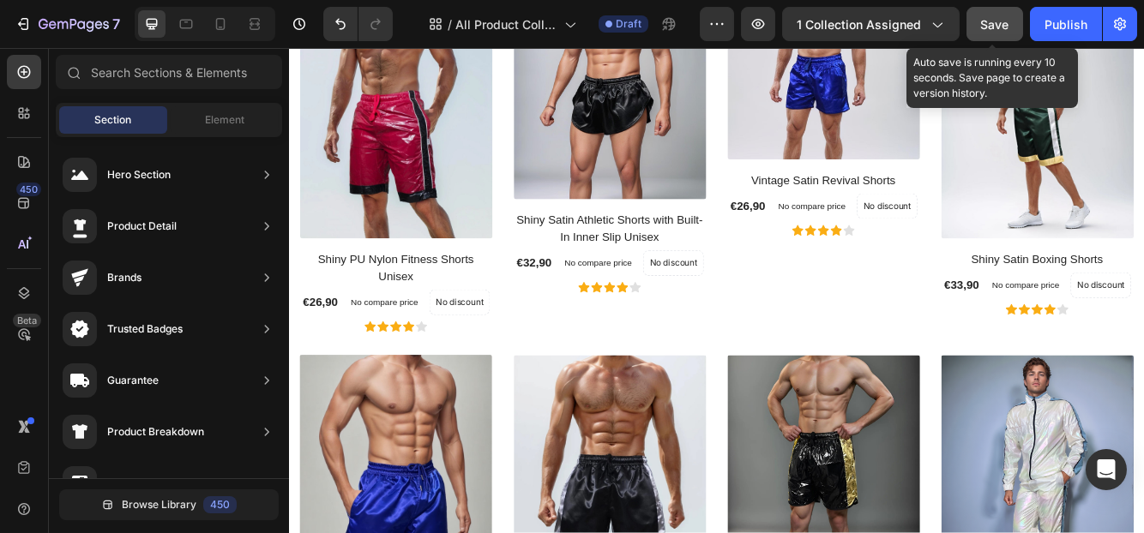
click at [983, 23] on span "Save" at bounding box center [995, 24] width 28 height 15
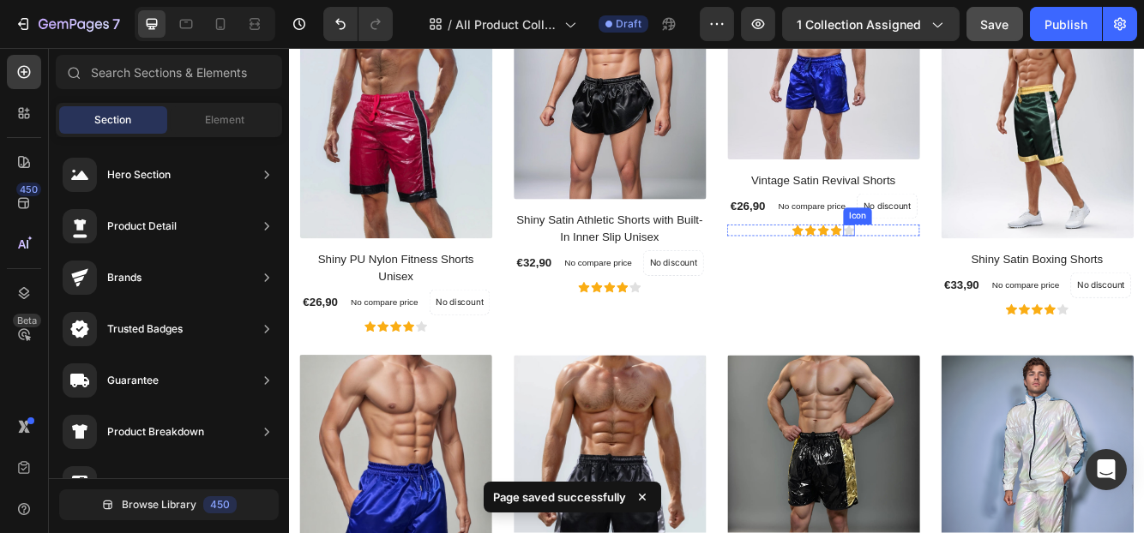
click at [955, 262] on icon at bounding box center [962, 268] width 14 height 13
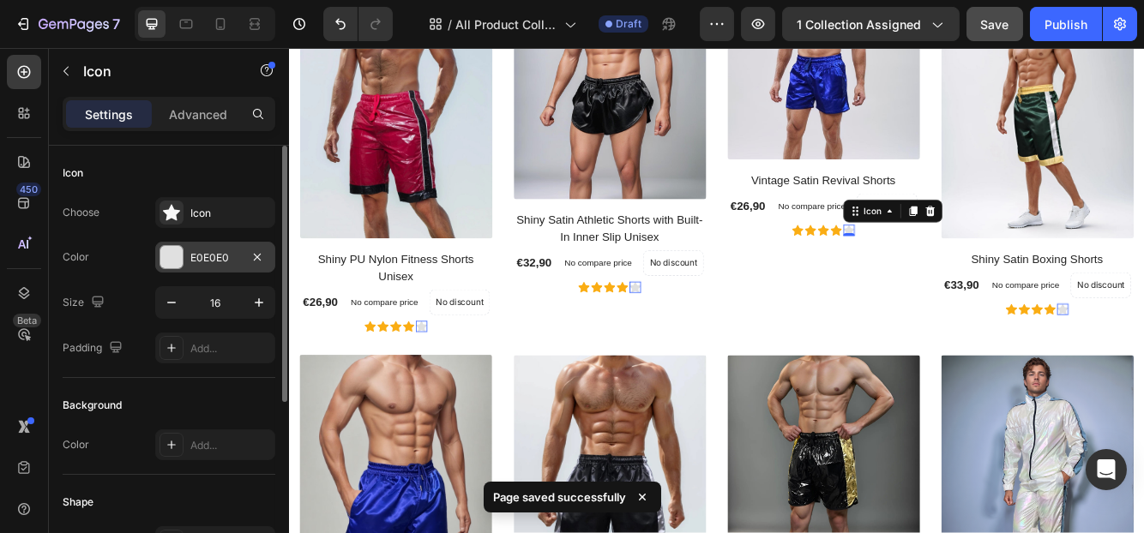
click at [195, 244] on div "E0E0E0" at bounding box center [215, 257] width 120 height 31
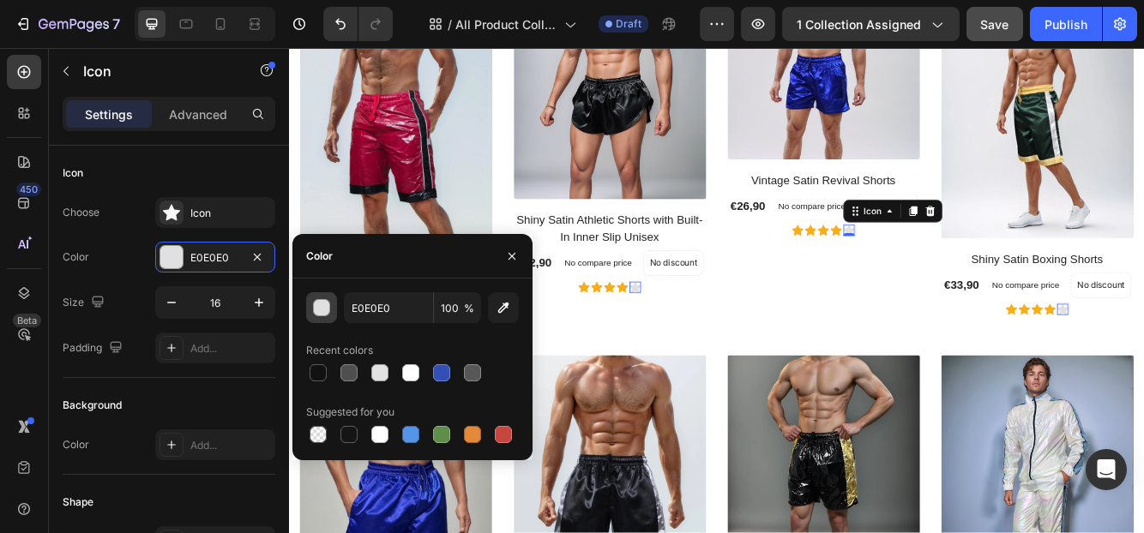
click at [316, 310] on div "button" at bounding box center [322, 308] width 17 height 17
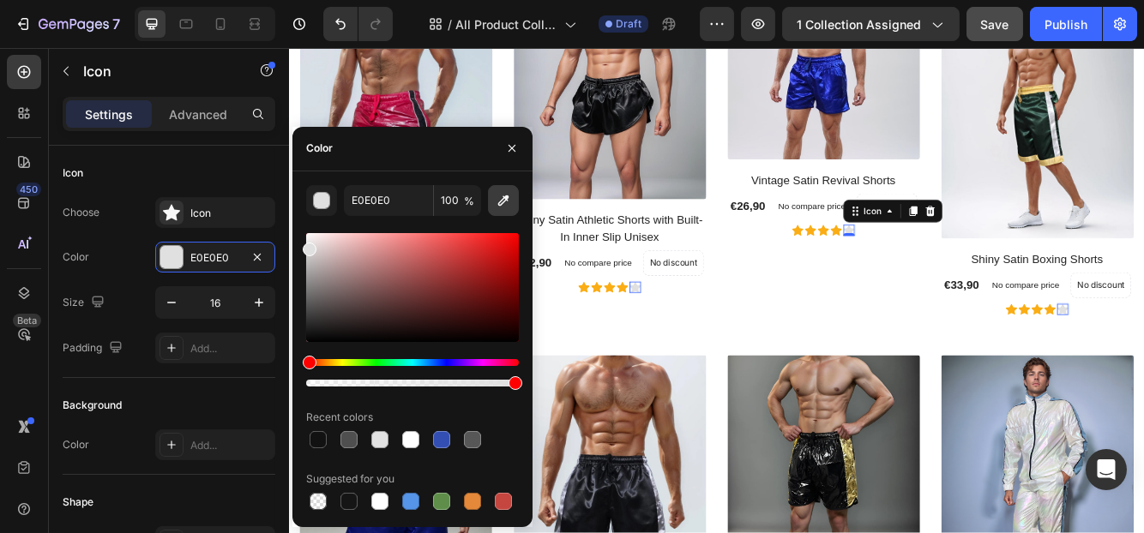
click at [504, 201] on icon "button" at bounding box center [503, 200] width 11 height 11
type input "FAAD14"
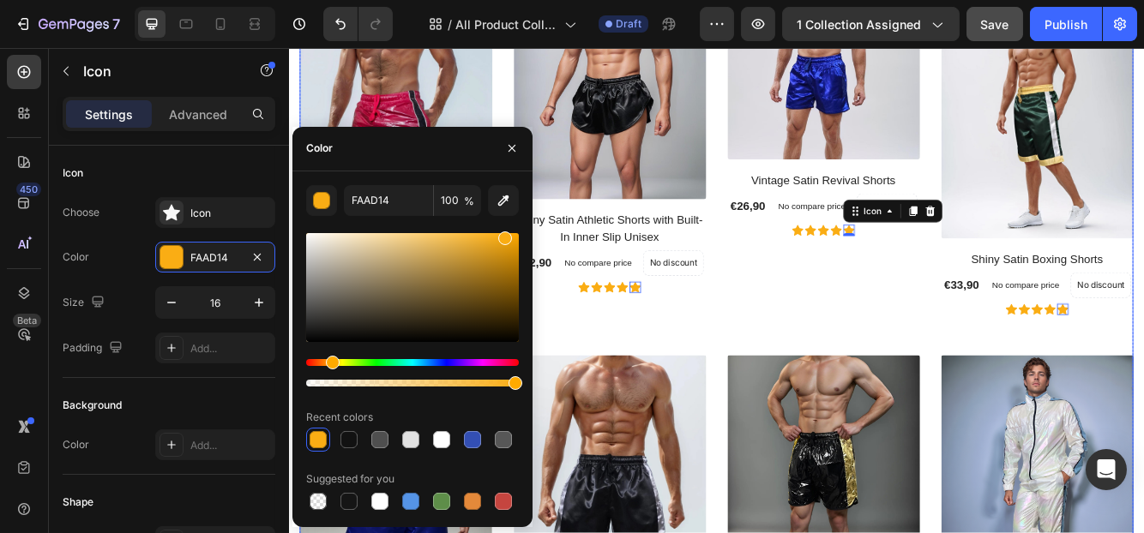
click at [881, 316] on div "(P) Images Vintage Satin Revival Shorts (P) Title €26,90 (P) Price (P) Price No…" at bounding box center [930, 179] width 231 height 423
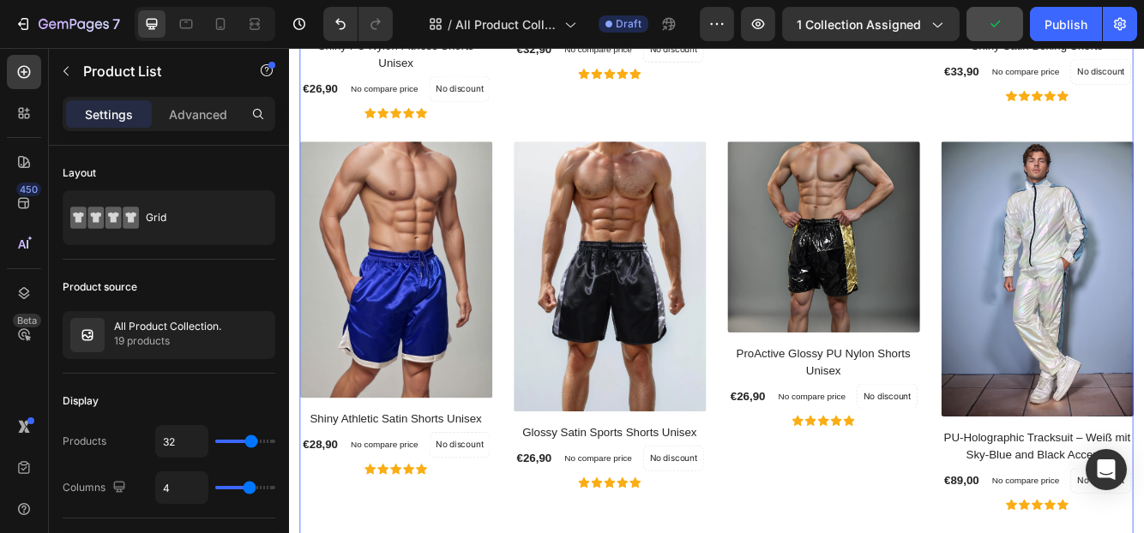
scroll to position [1578, 0]
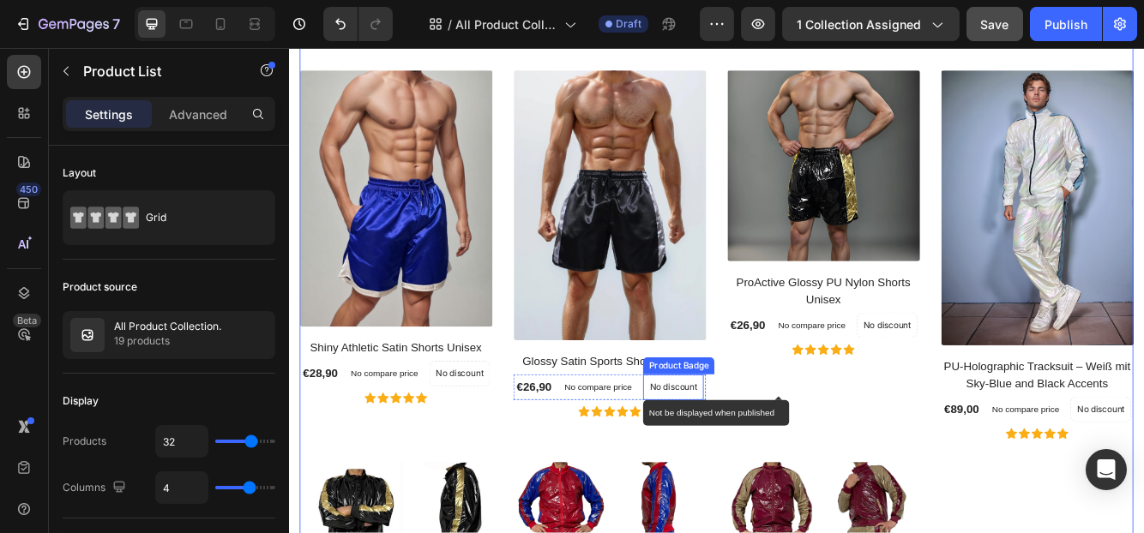
click at [753, 449] on p "No discount" at bounding box center [750, 456] width 57 height 15
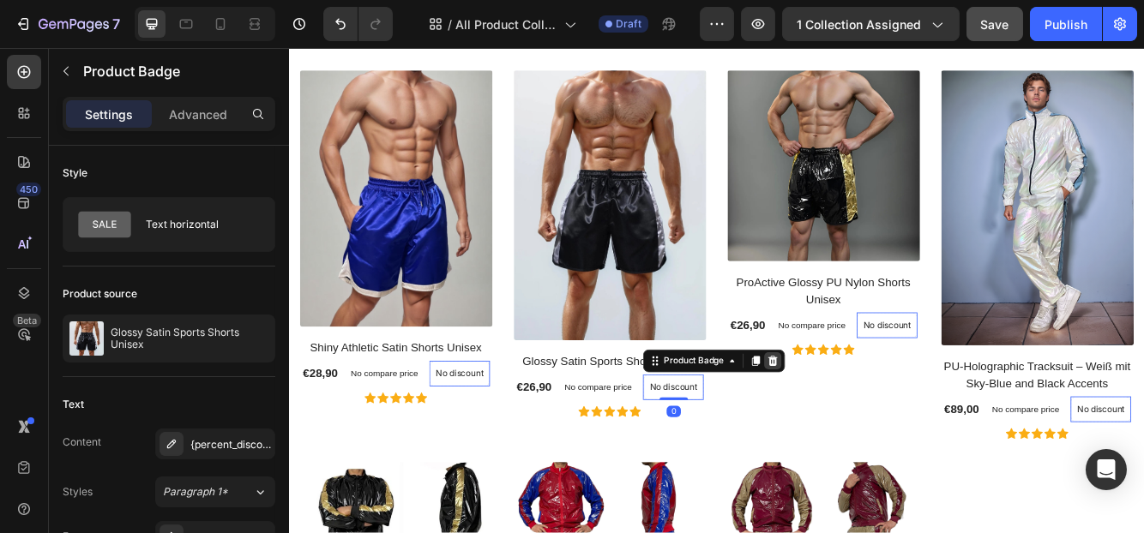
click at [865, 419] on icon at bounding box center [870, 425] width 11 height 12
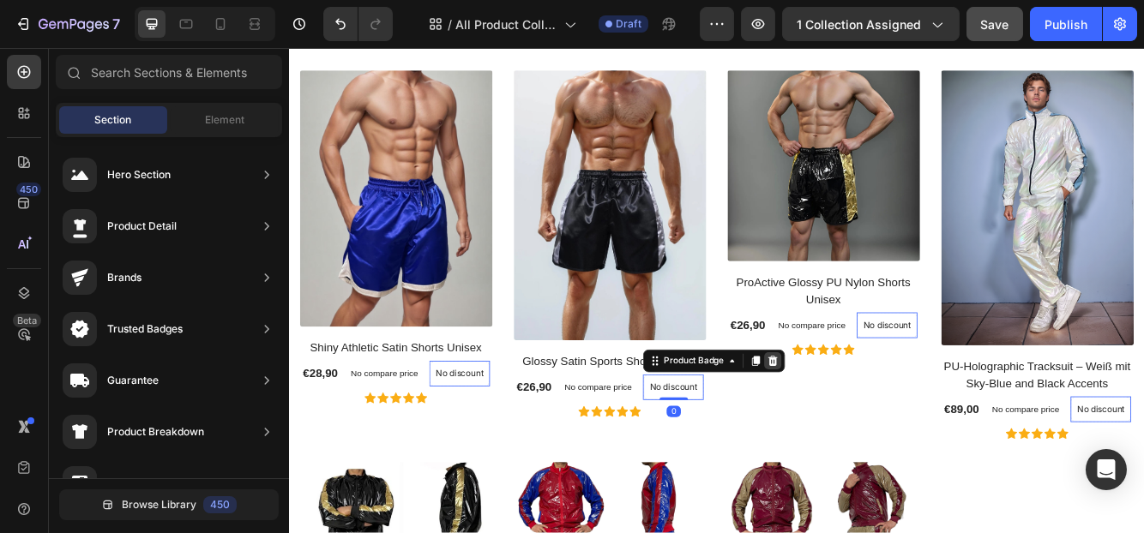
scroll to position [1642, 0]
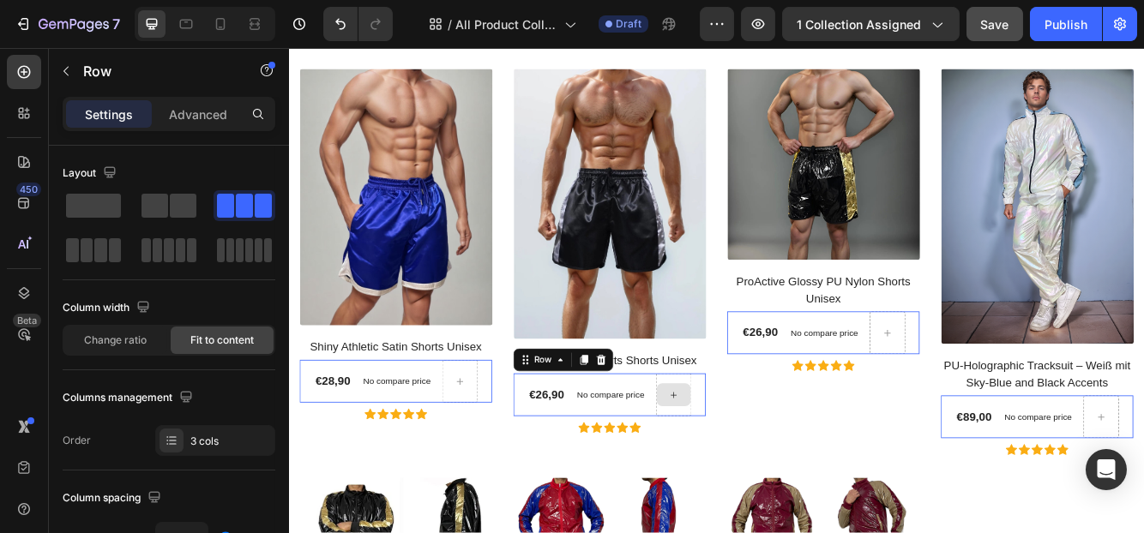
click at [753, 463] on div at bounding box center [751, 465] width 43 height 51
click at [91, 213] on span at bounding box center [93, 206] width 55 height 24
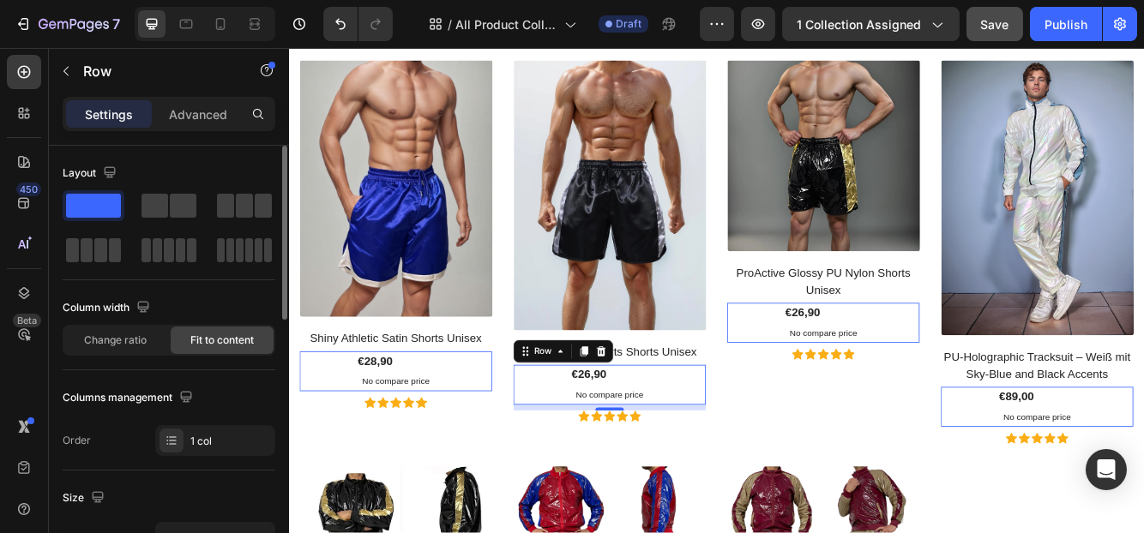
scroll to position [1632, 0]
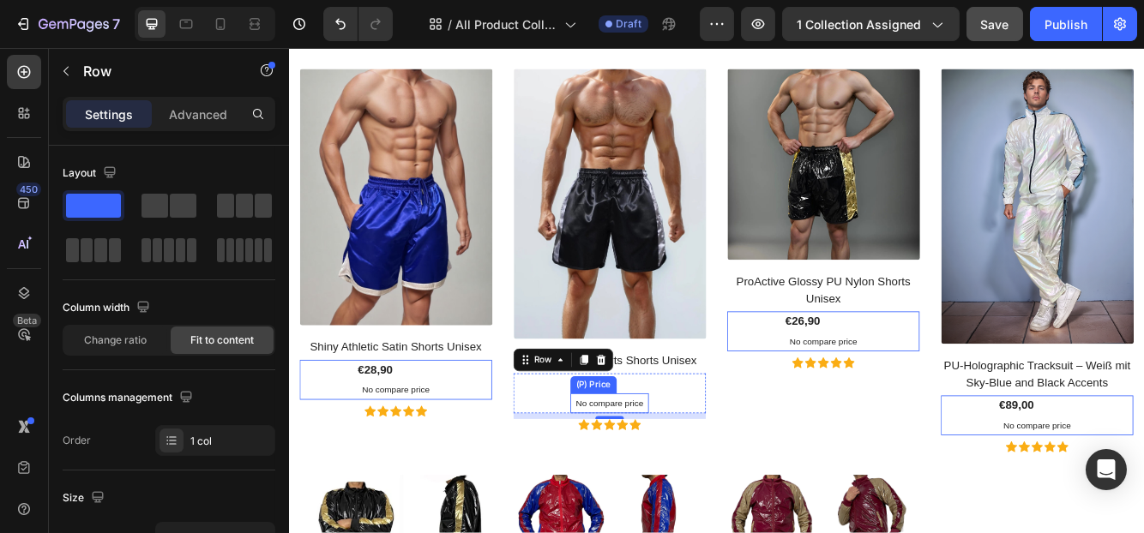
click at [683, 471] on p "No compare price" at bounding box center [674, 476] width 81 height 10
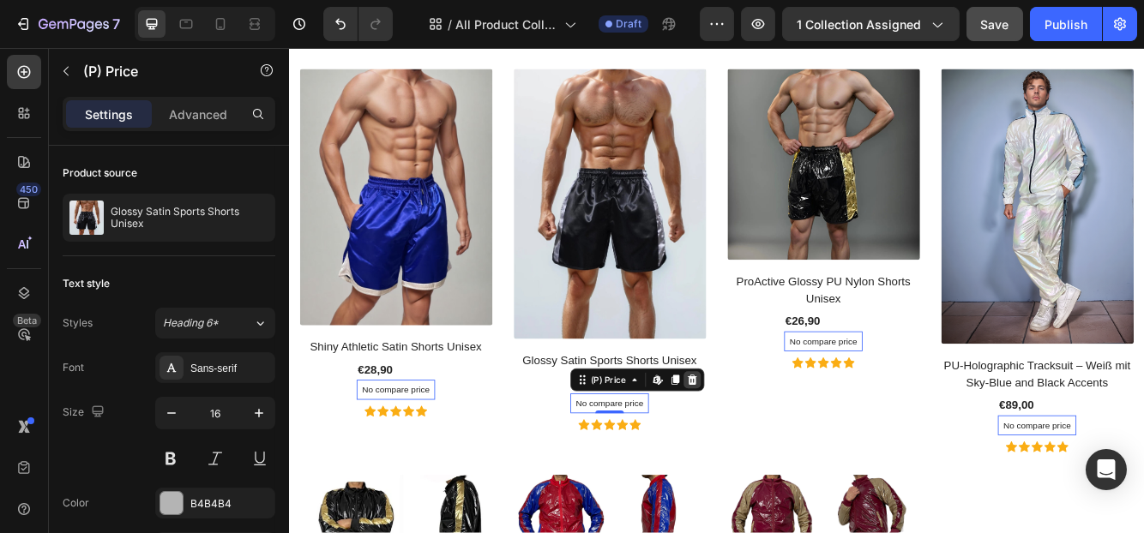
click at [767, 442] on icon at bounding box center [772, 448] width 11 height 12
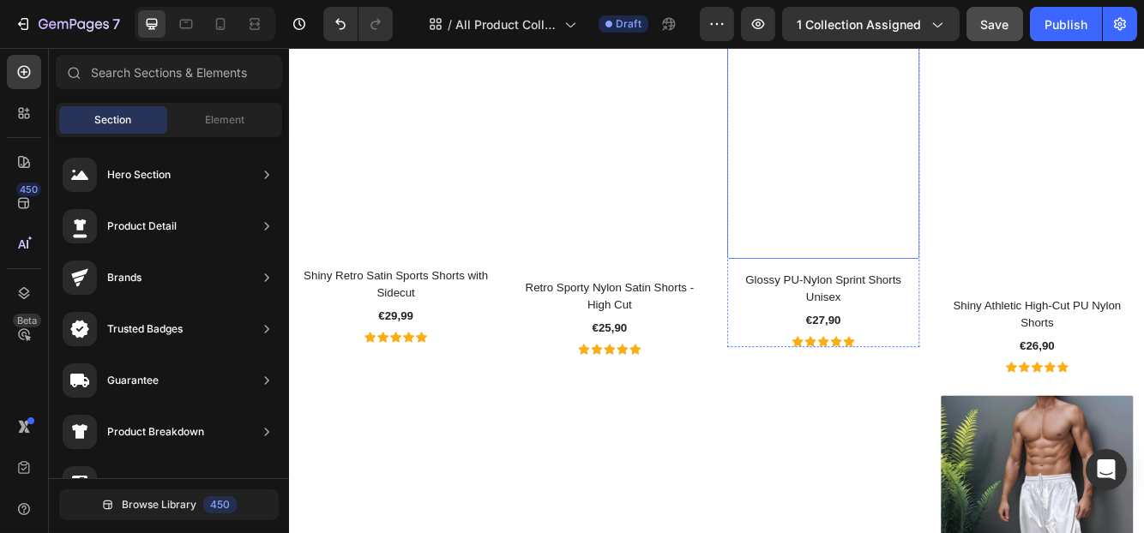
scroll to position [343, 0]
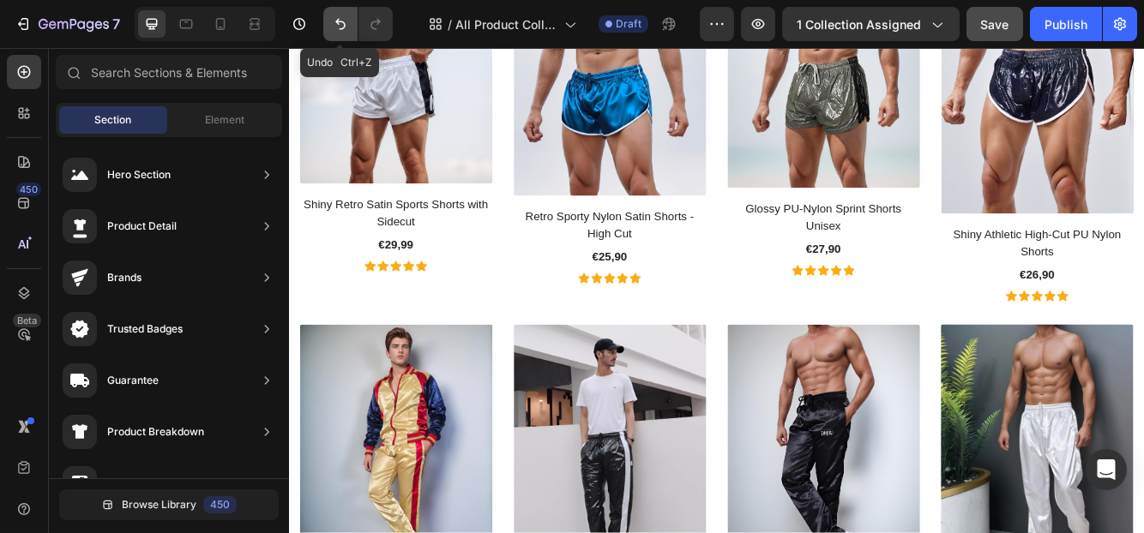
click at [343, 33] on button "Undo/Redo" at bounding box center [340, 24] width 34 height 34
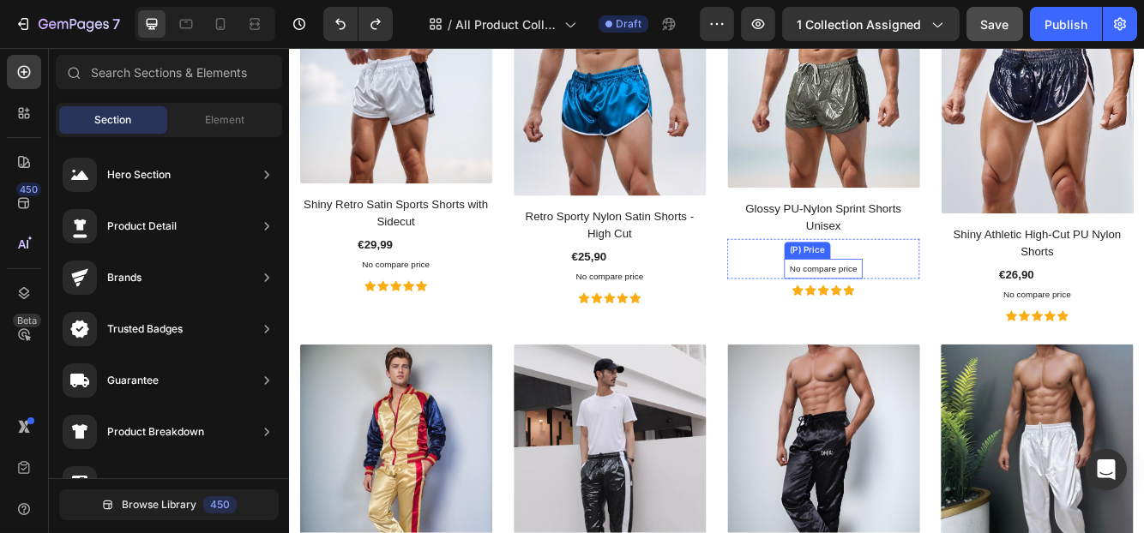
click at [936, 315] on p "No compare price" at bounding box center [931, 315] width 81 height 10
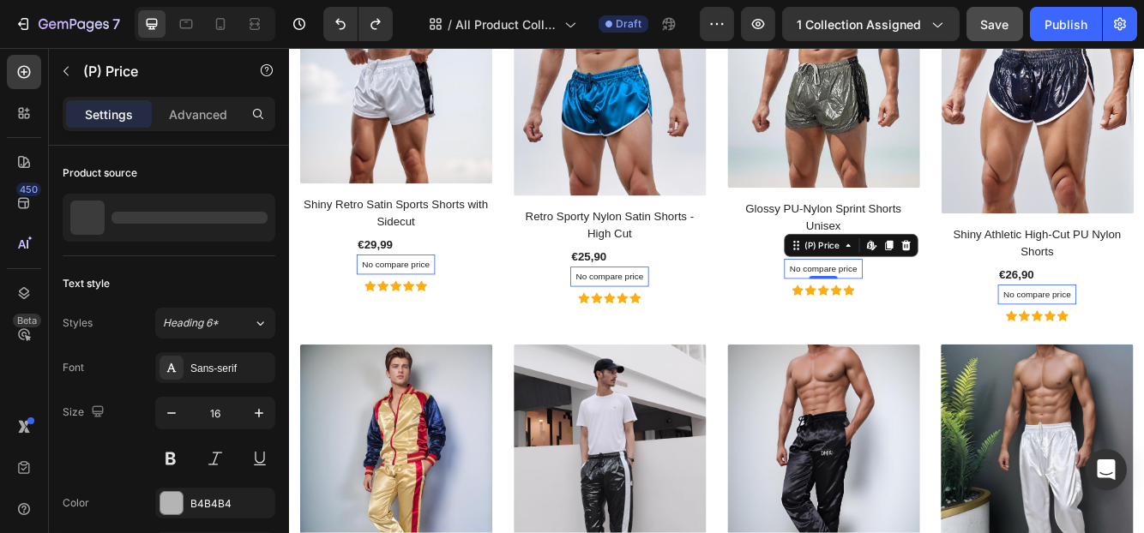
click at [936, 315] on p "No compare price" at bounding box center [931, 315] width 81 height 10
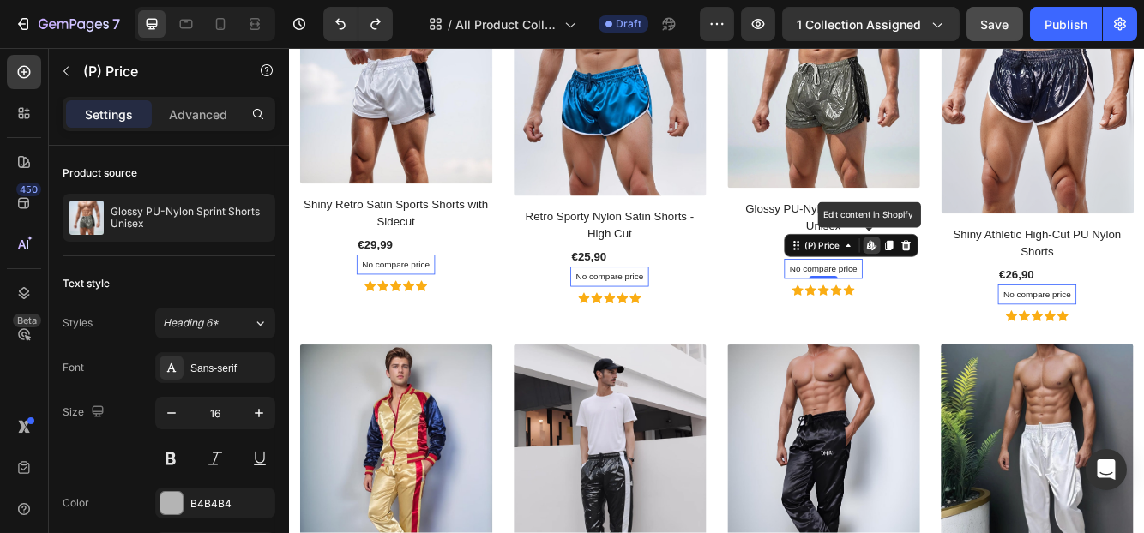
click at [944, 311] on p "No compare price" at bounding box center [931, 315] width 81 height 10
click at [375, 16] on icon "Undo/Redo" at bounding box center [375, 23] width 17 height 17
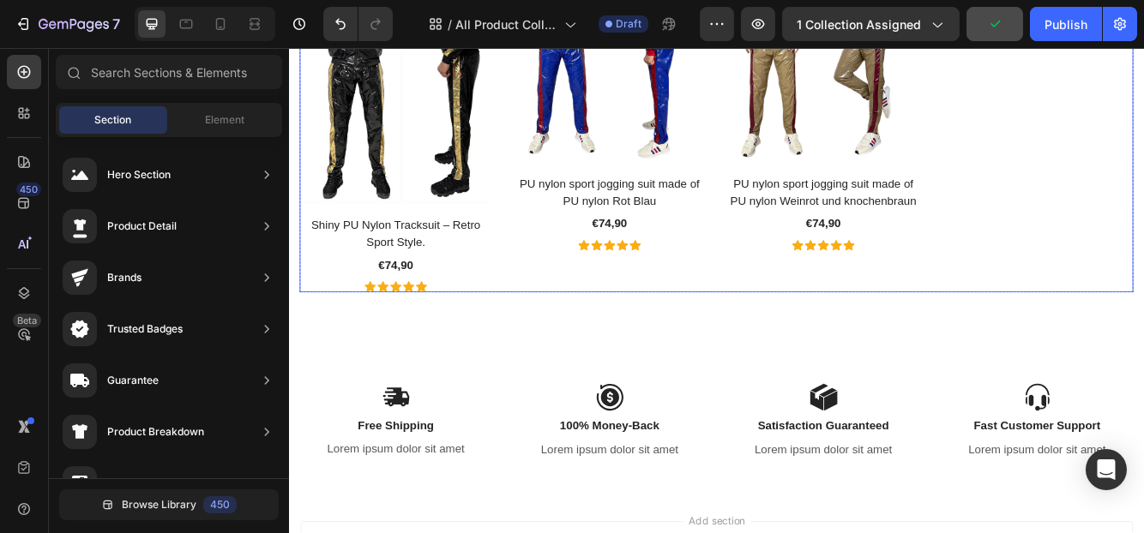
scroll to position [2319, 0]
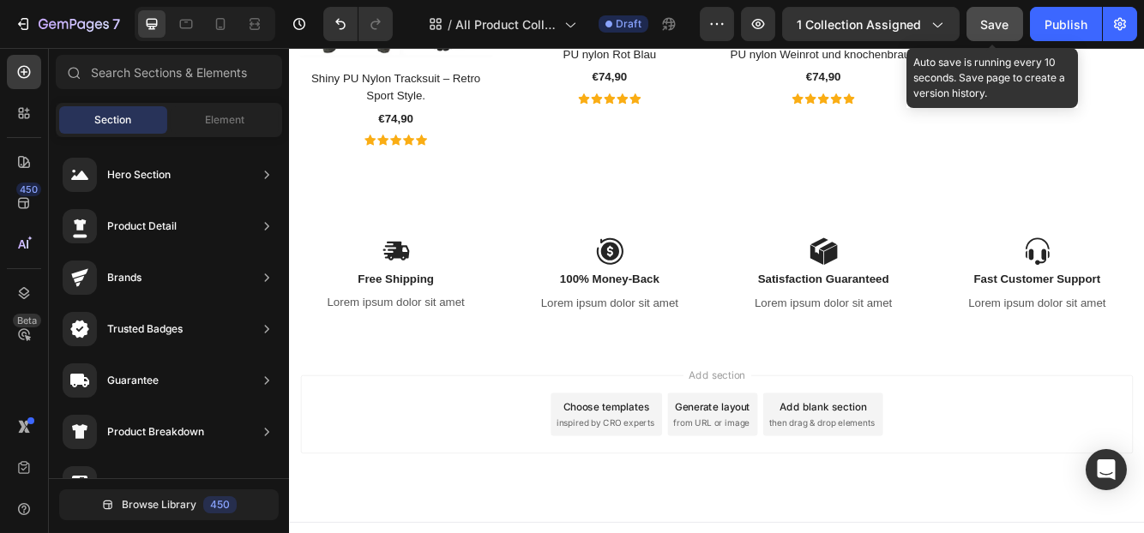
click at [988, 27] on span "Save" at bounding box center [995, 24] width 28 height 15
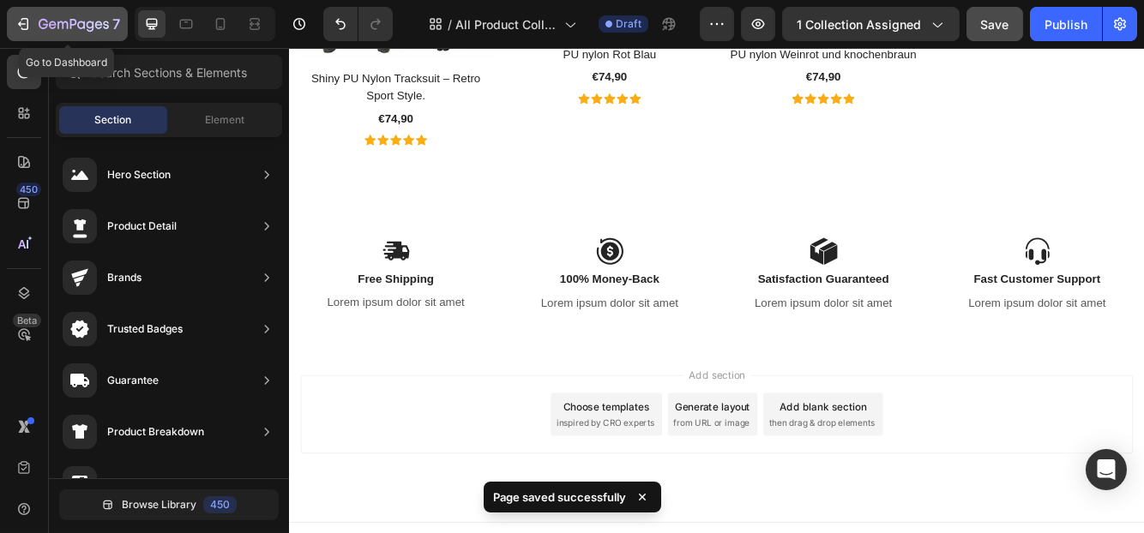
click at [88, 28] on icon "button" at bounding box center [74, 25] width 70 height 15
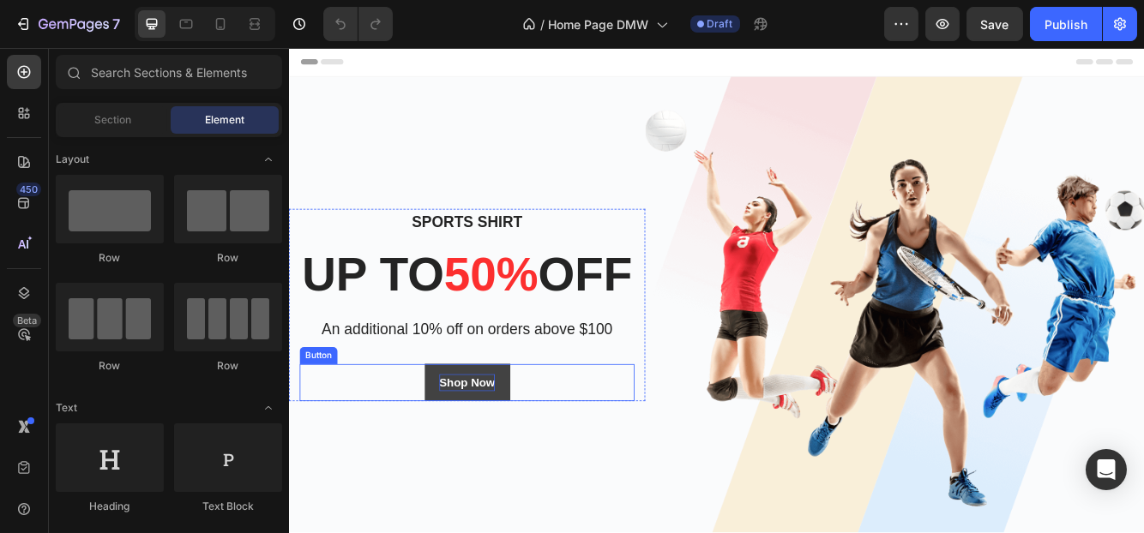
click at [488, 461] on div "Shop Now" at bounding box center [502, 451] width 67 height 21
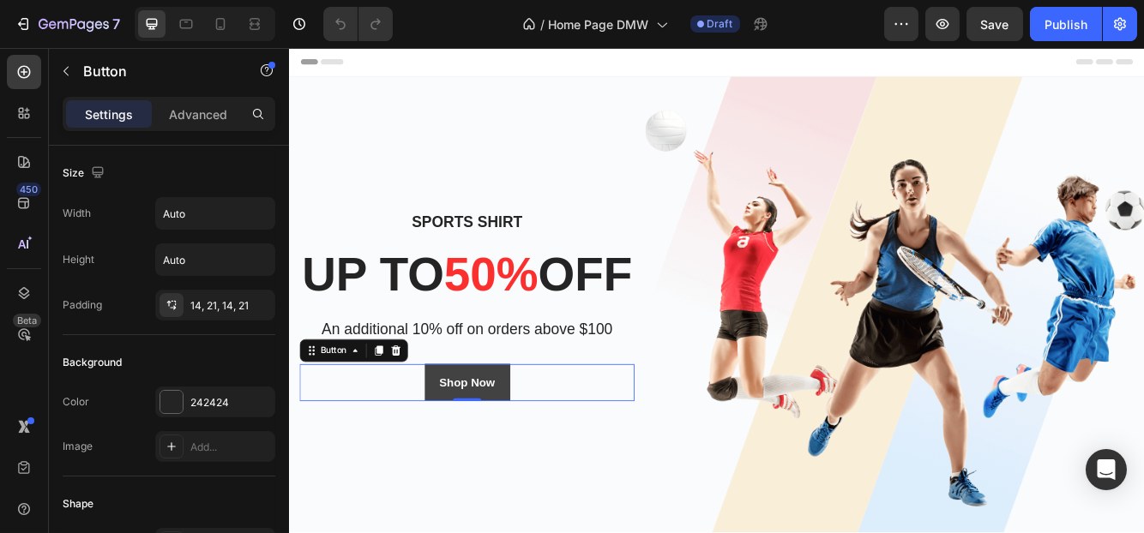
click at [454, 473] on button "Shop Now" at bounding box center [502, 451] width 103 height 45
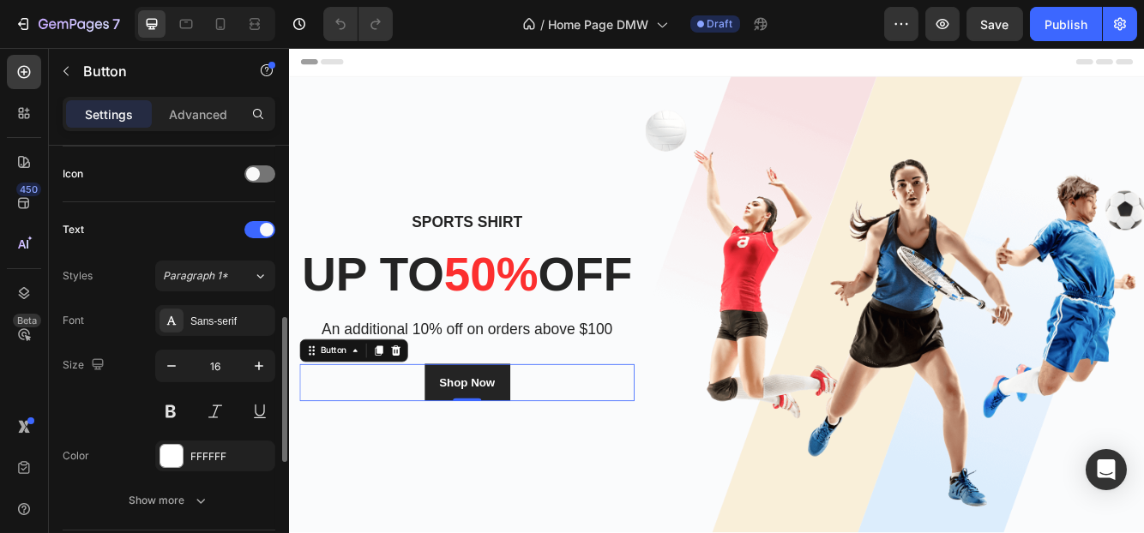
scroll to position [878, 0]
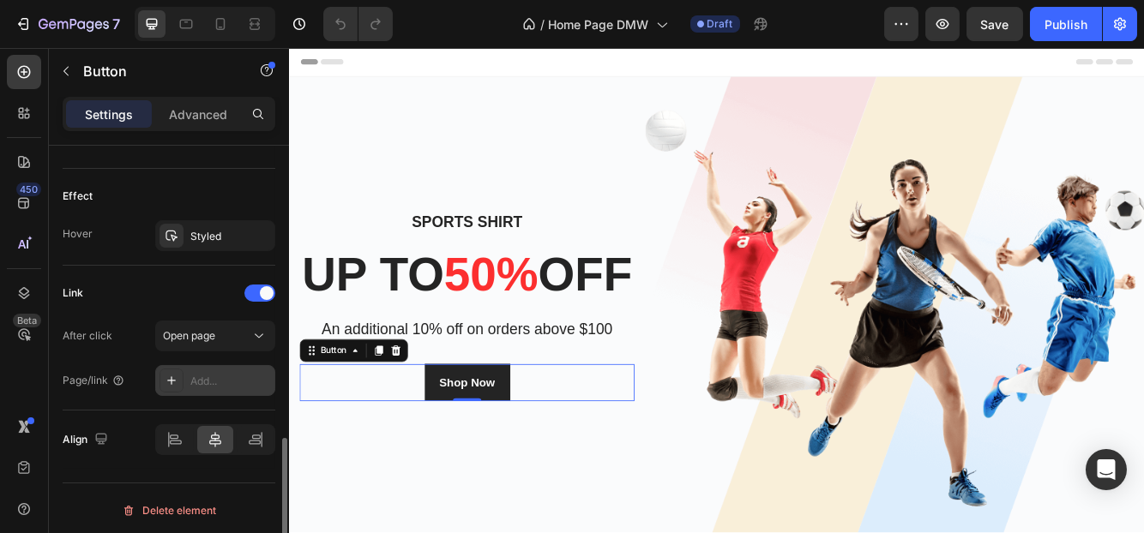
click at [206, 378] on div "Add..." at bounding box center [230, 381] width 81 height 15
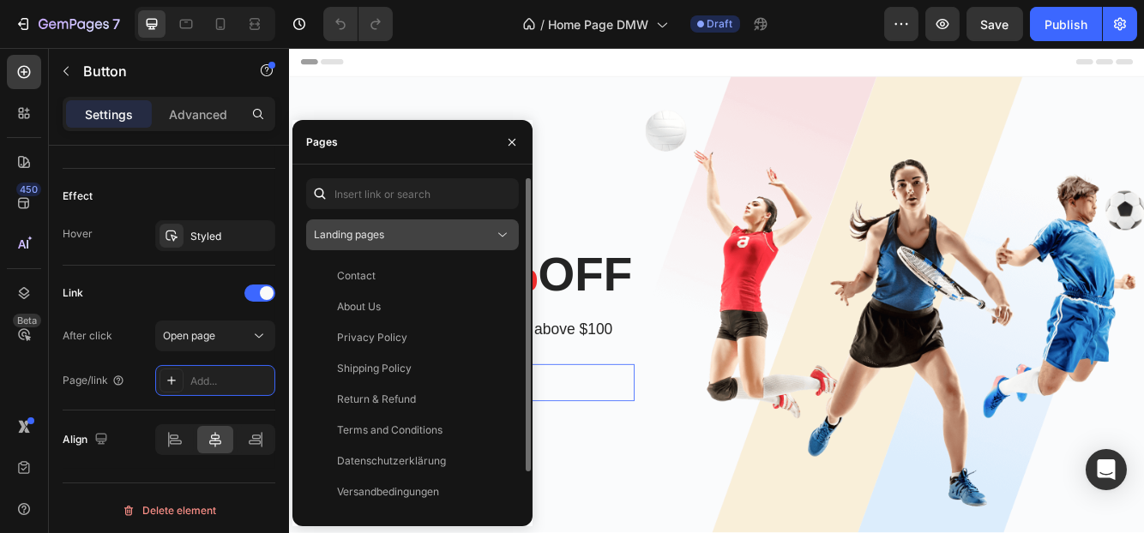
click at [391, 237] on div "Landing pages" at bounding box center [404, 234] width 180 height 15
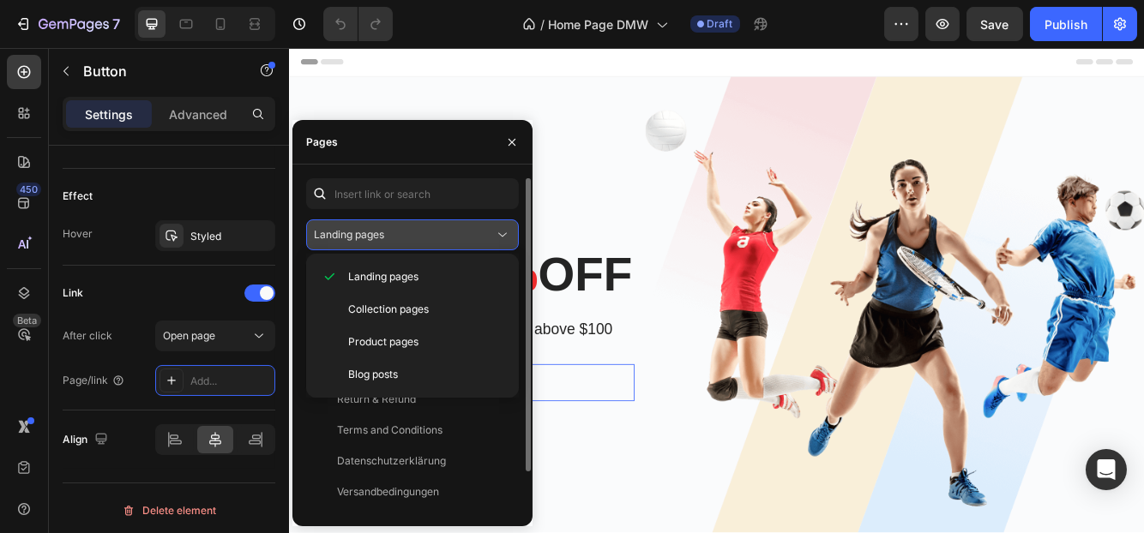
click at [391, 237] on div "Landing pages" at bounding box center [404, 234] width 180 height 15
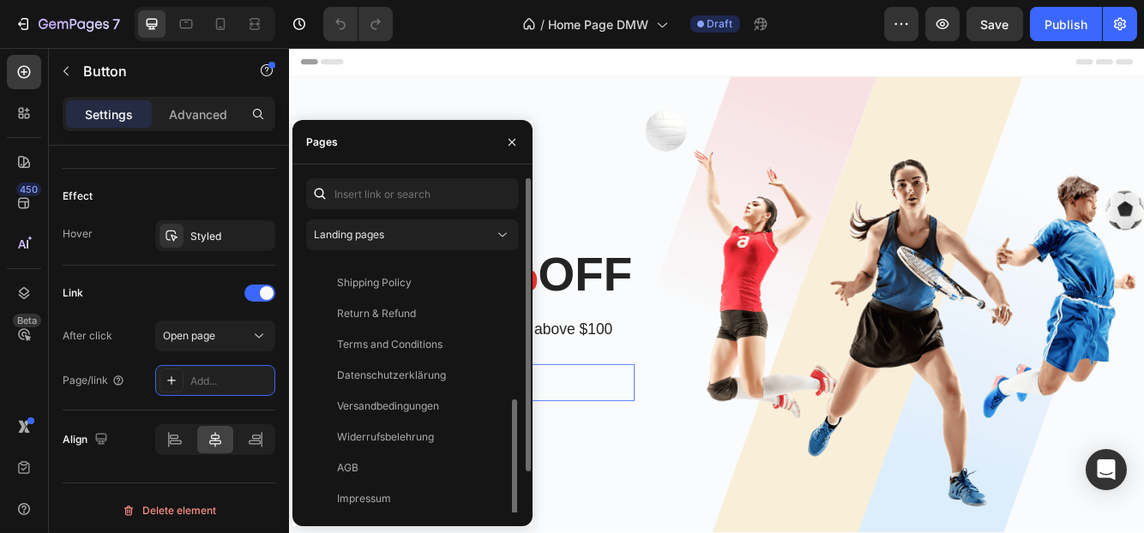
scroll to position [133, 0]
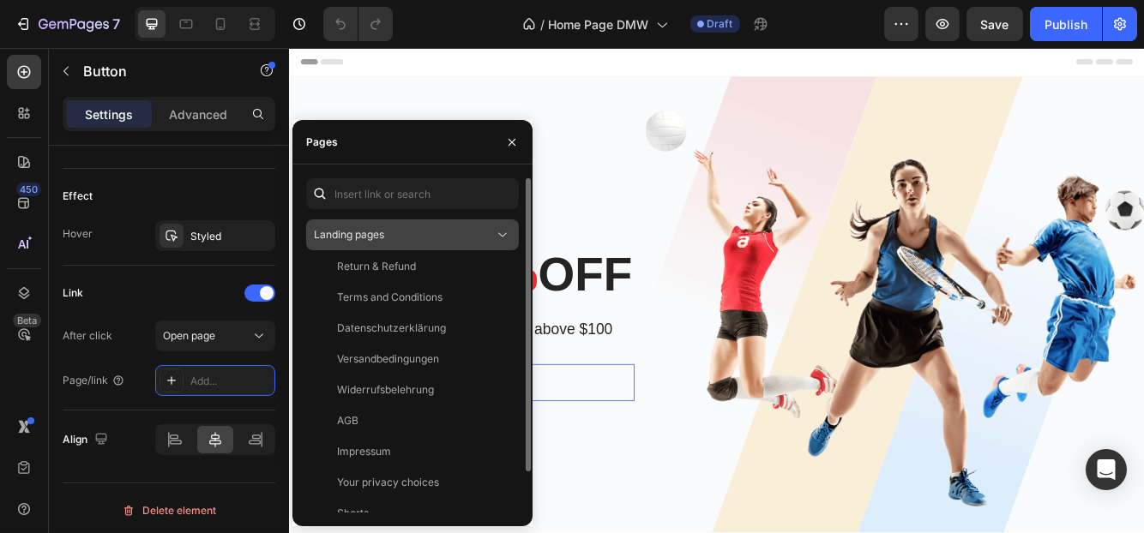
click at [439, 227] on div "Landing pages" at bounding box center [404, 234] width 180 height 15
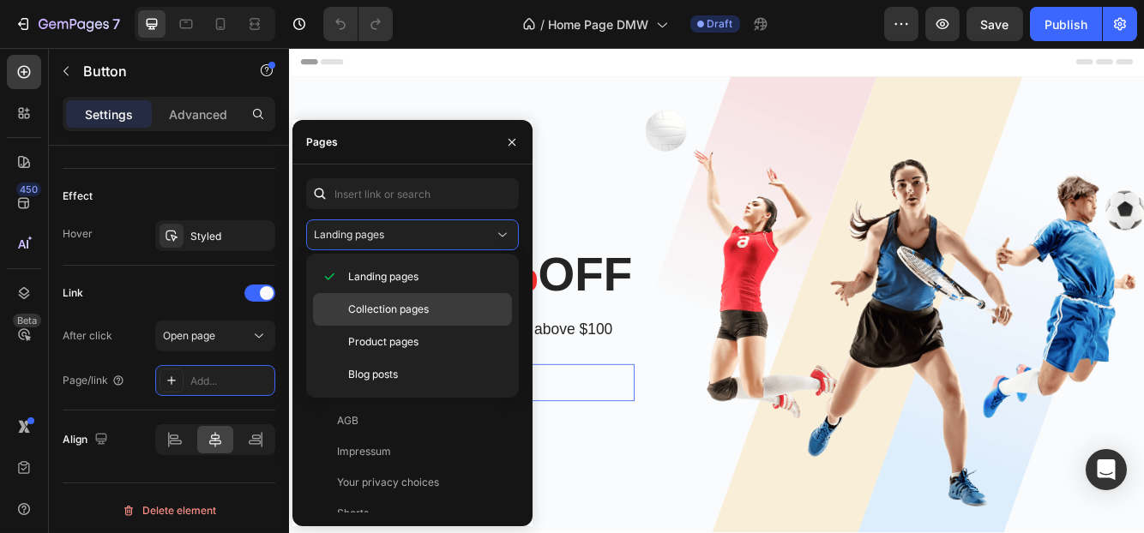
click at [365, 312] on span "Collection pages" at bounding box center [388, 309] width 81 height 15
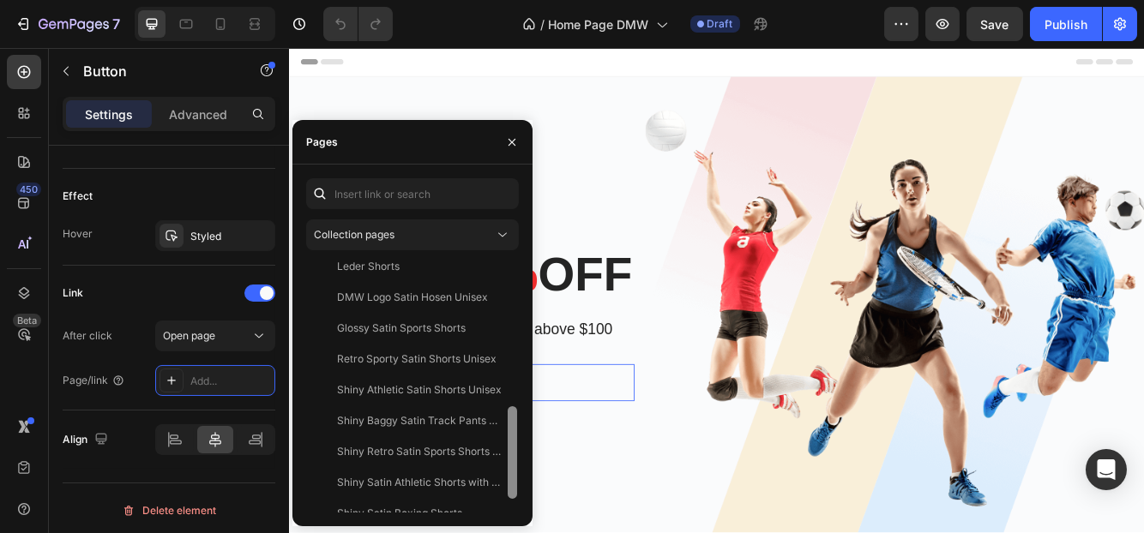
drag, startPoint x: 509, startPoint y: 287, endPoint x: 500, endPoint y: 569, distance: 282.2
click at [500, 0] on html "7 Version history / Home Page DMW Draft Preview Save Publish 450 Beta Sections(…" at bounding box center [572, 0] width 1144 height 0
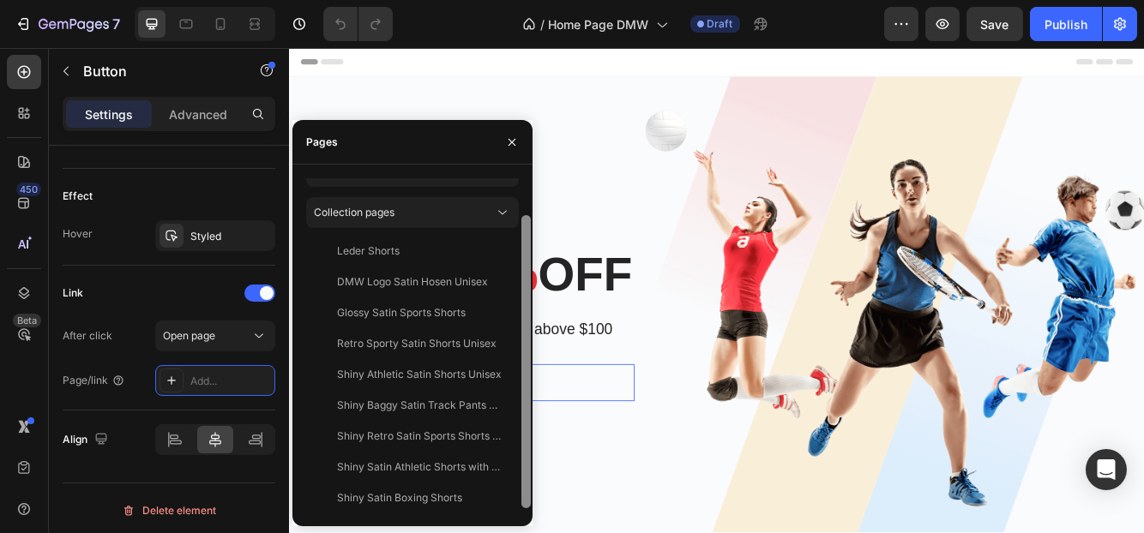
scroll to position [46, 0]
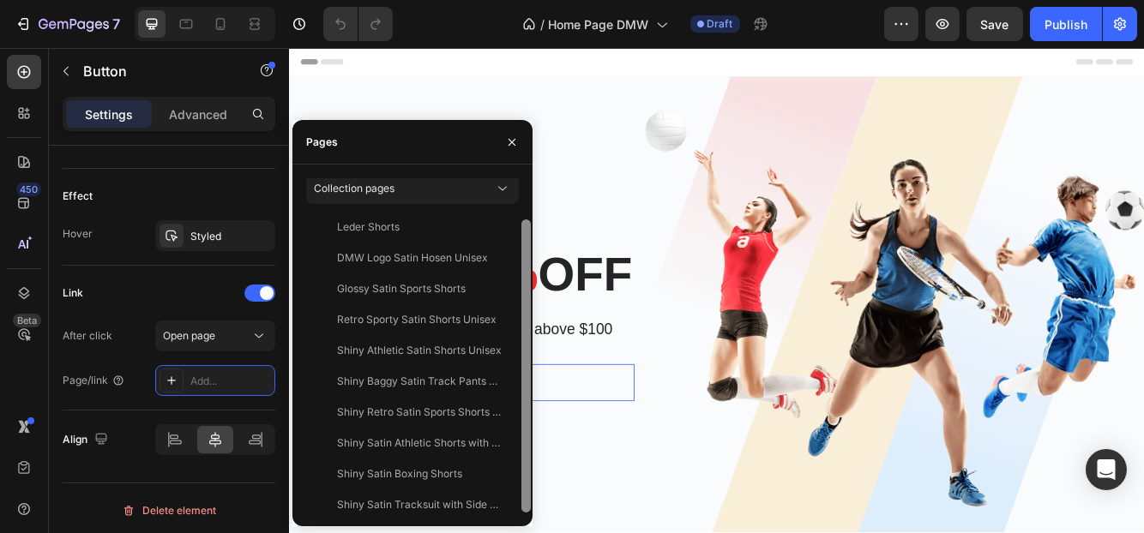
drag, startPoint x: 528, startPoint y: 424, endPoint x: 526, endPoint y: 506, distance: 81.5
click at [526, 506] on div at bounding box center [525, 365] width 9 height 293
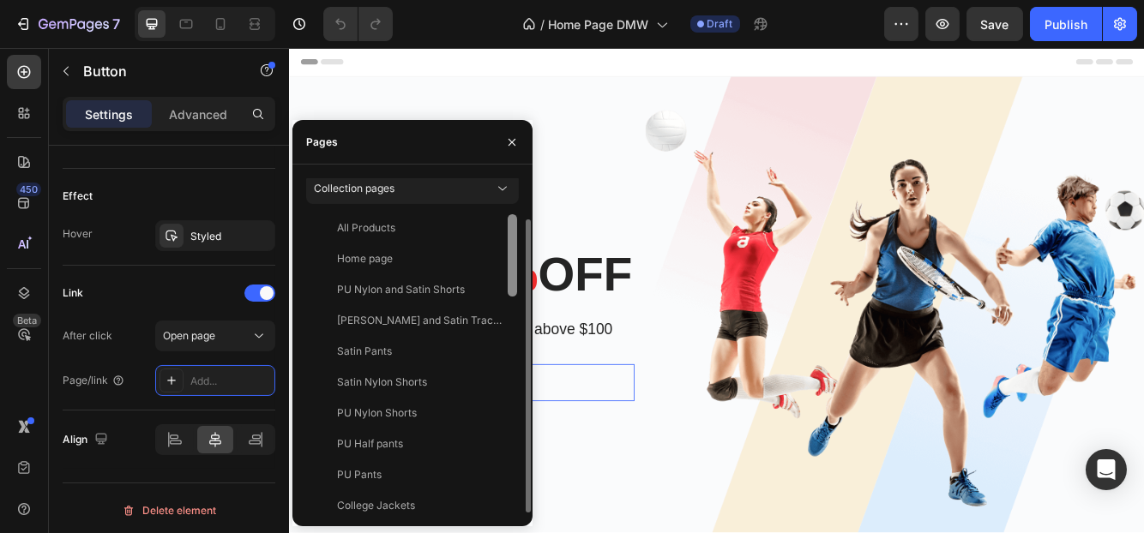
scroll to position [0, 0]
drag, startPoint x: 508, startPoint y: 439, endPoint x: 500, endPoint y: 274, distance: 164.8
click at [501, 275] on div "All Products View Home page View PU Nylon and Satin Shorts View PU Nylon and Sa…" at bounding box center [412, 363] width 213 height 298
click at [485, 225] on div "View" at bounding box center [491, 229] width 25 height 15
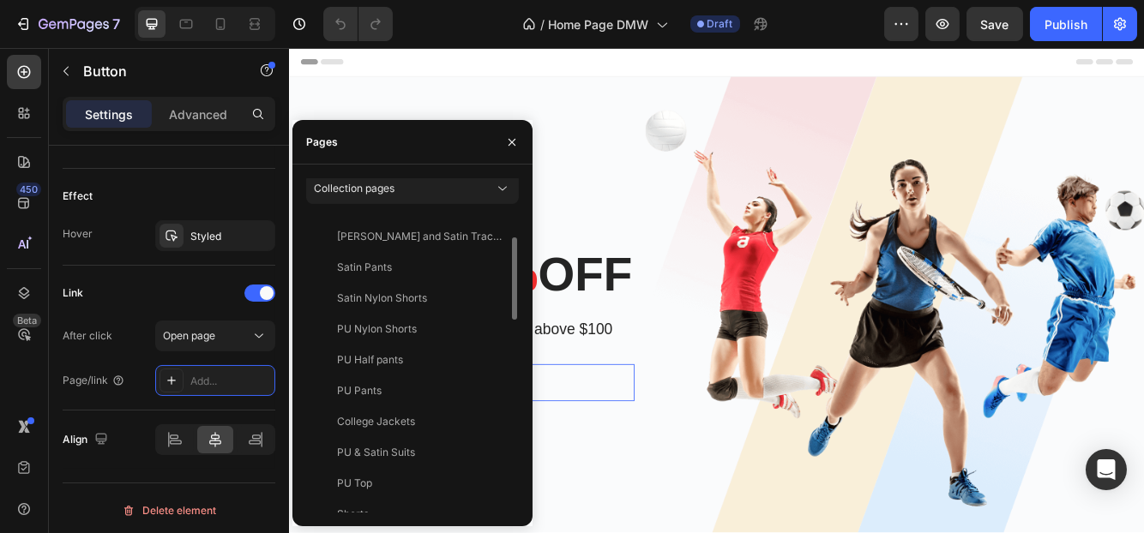
click at [381, 175] on div "Collection pages All Products View Home page View PU Nylon and Satin Shorts Vie…" at bounding box center [412, 346] width 240 height 362
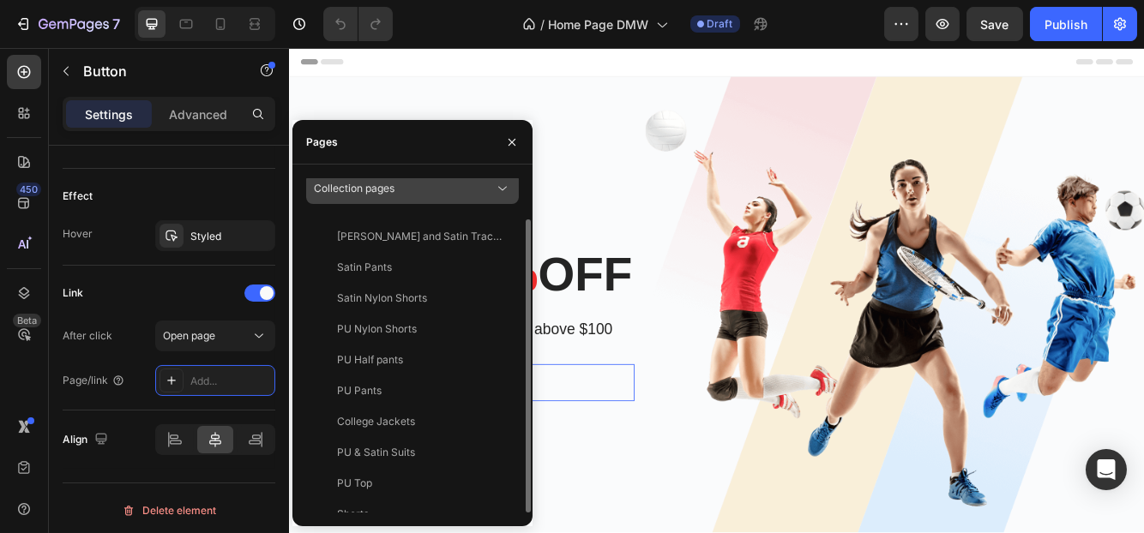
click at [381, 187] on span "Collection pages" at bounding box center [354, 188] width 81 height 13
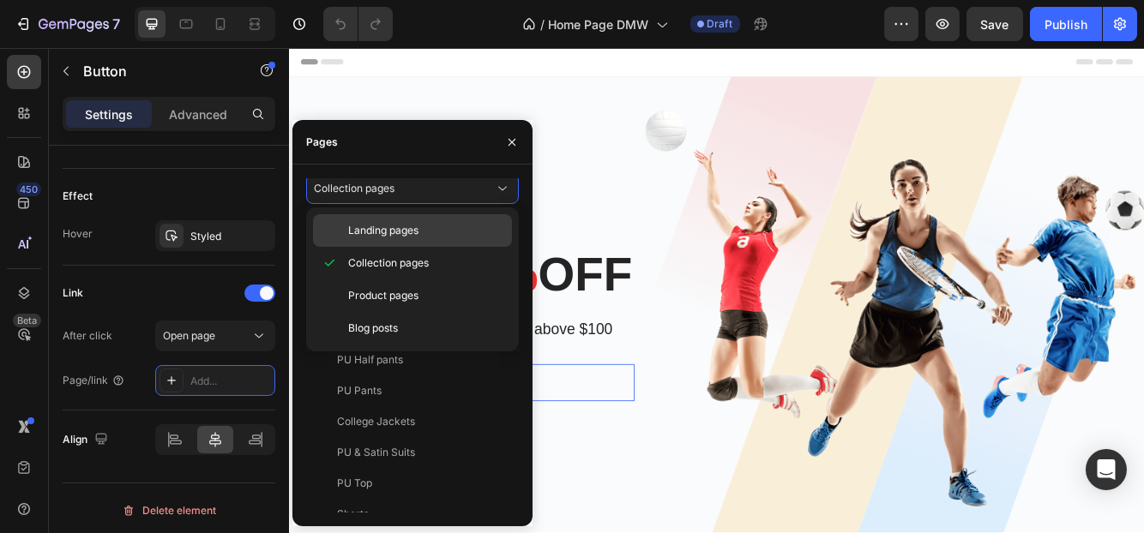
click at [391, 225] on span "Landing pages" at bounding box center [383, 230] width 70 height 15
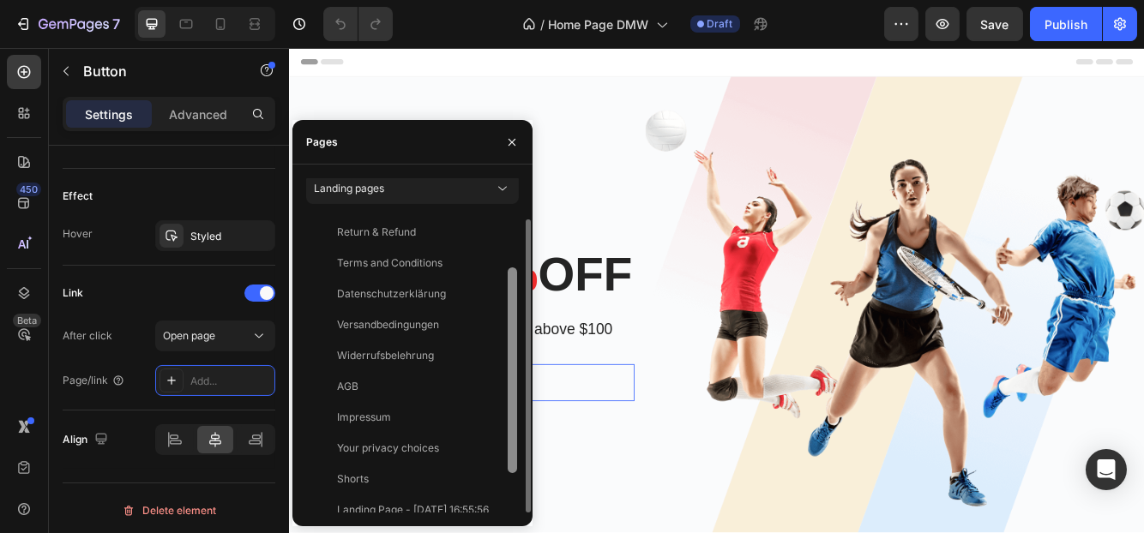
scroll to position [133, 0]
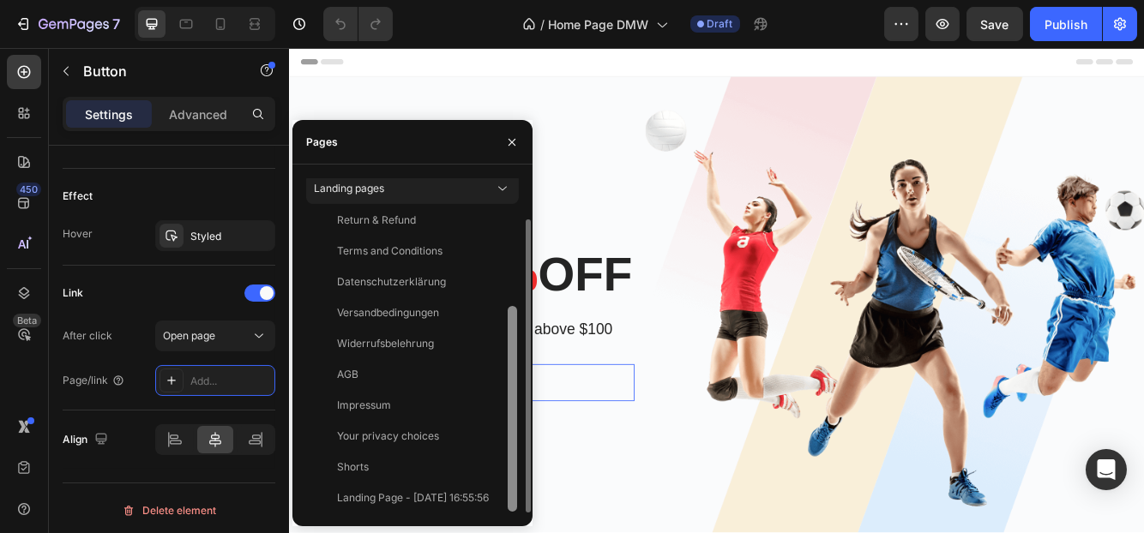
drag, startPoint x: 509, startPoint y: 286, endPoint x: 506, endPoint y: 409, distance: 122.7
click at [506, 409] on div at bounding box center [512, 363] width 13 height 298
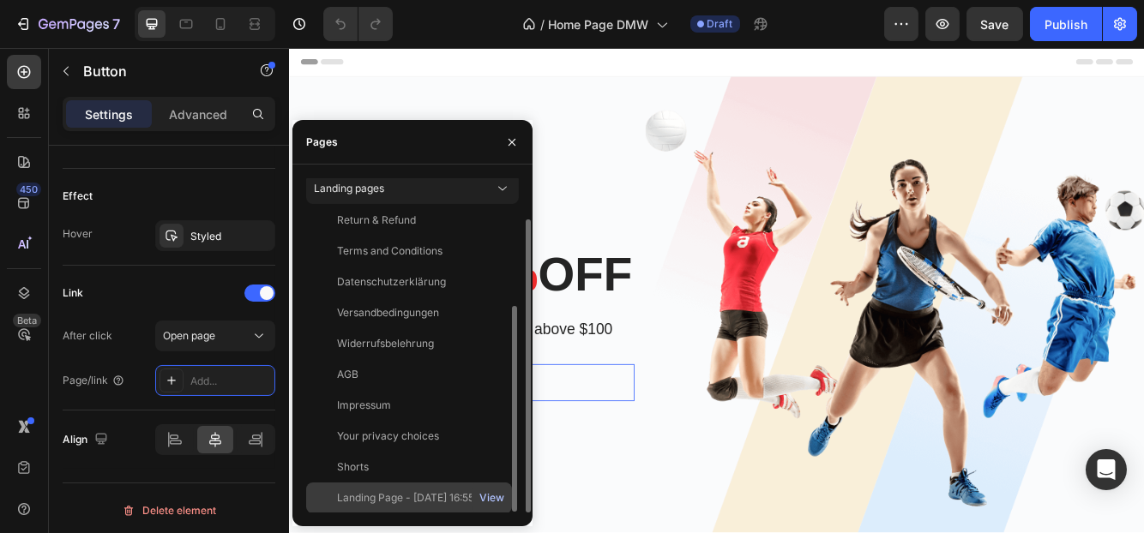
click at [489, 499] on div "View" at bounding box center [491, 497] width 25 height 15
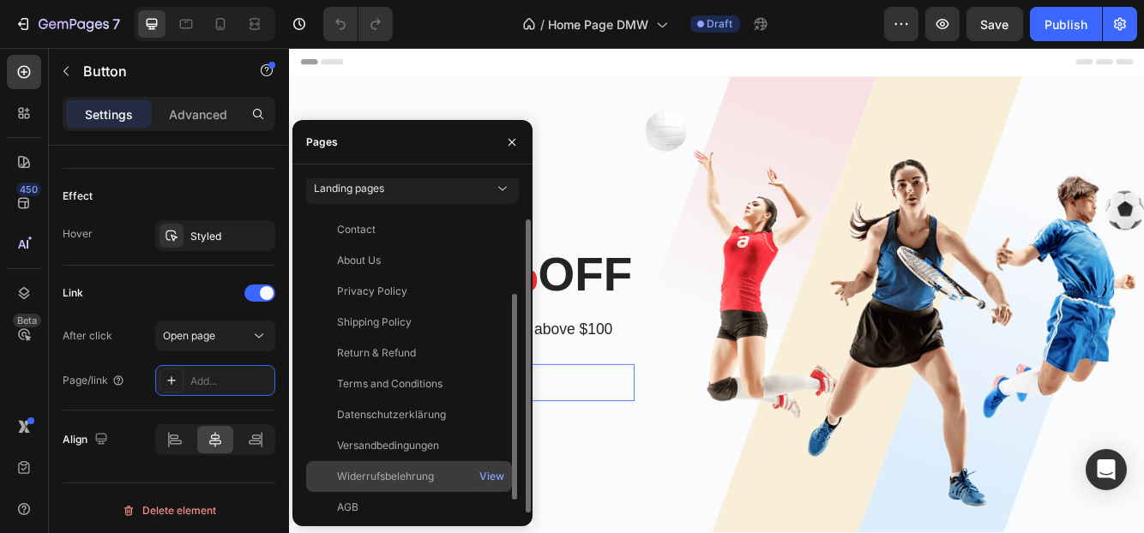
scroll to position [0, 0]
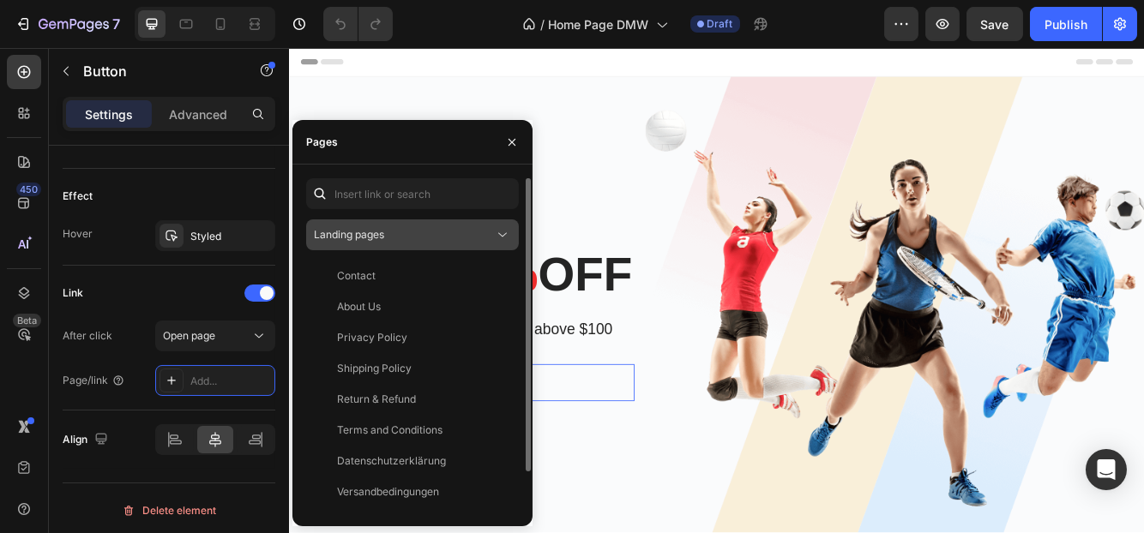
click at [399, 235] on div "Landing pages" at bounding box center [404, 234] width 180 height 15
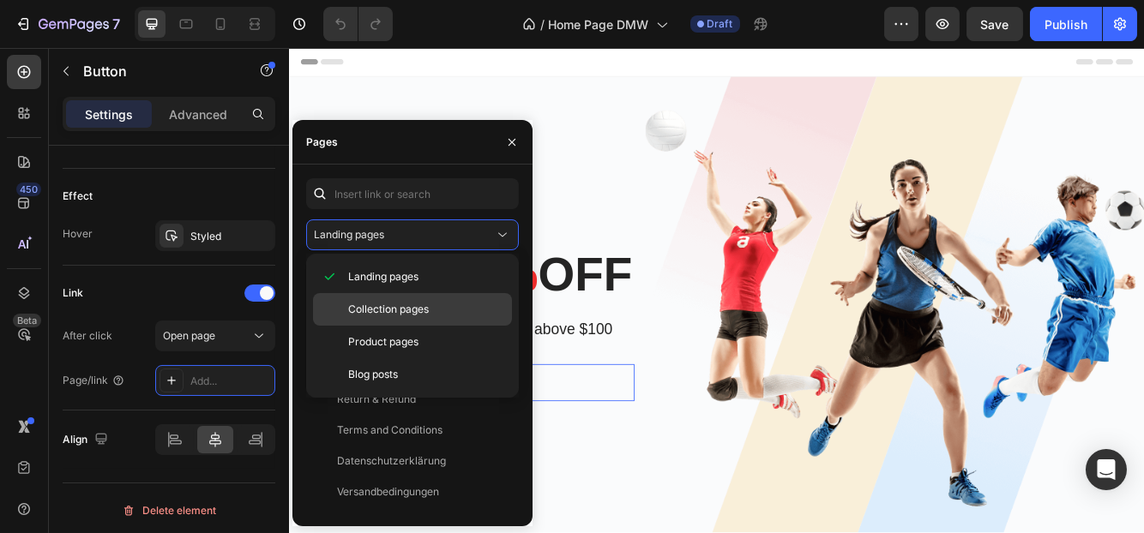
click at [397, 296] on div "Collection pages" at bounding box center [412, 309] width 199 height 33
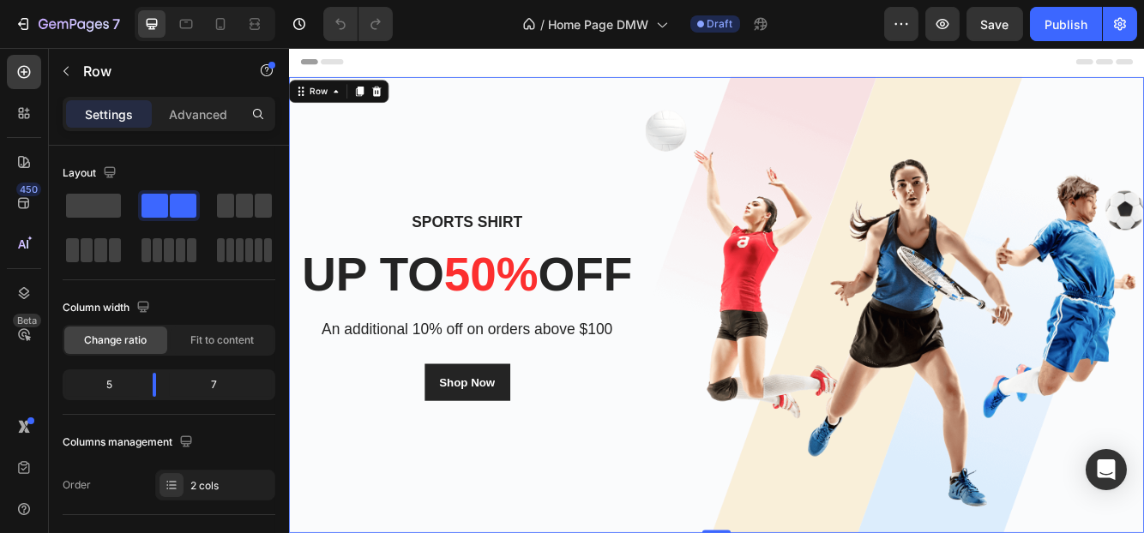
click at [520, 103] on div "Sports Shirt Heading up to 50% off Heading An additional 10% off on orders abov…" at bounding box center [502, 357] width 429 height 549
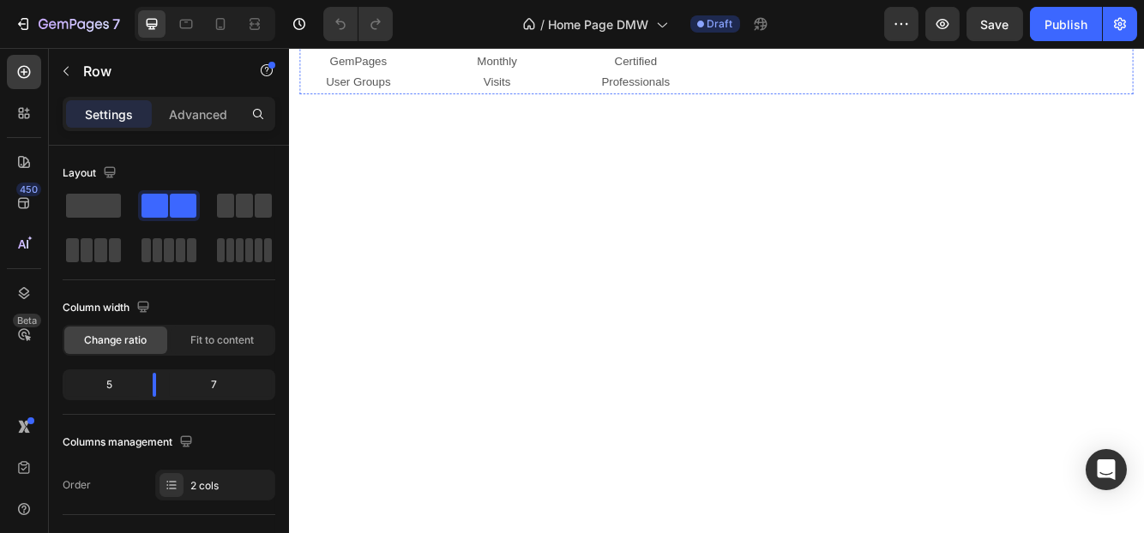
scroll to position [1168, 0]
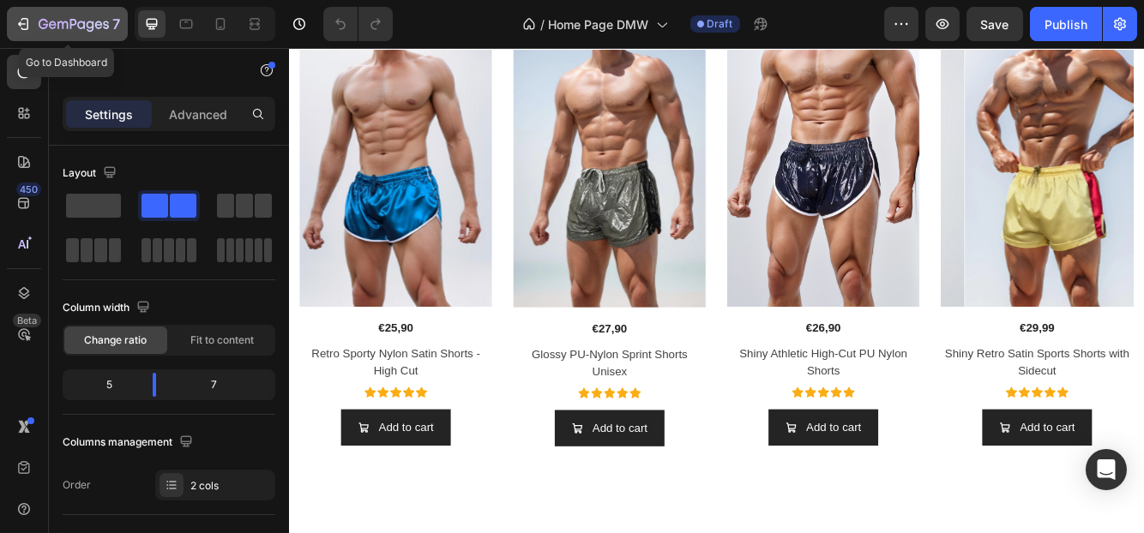
click at [40, 30] on icon "button" at bounding box center [74, 25] width 70 height 15
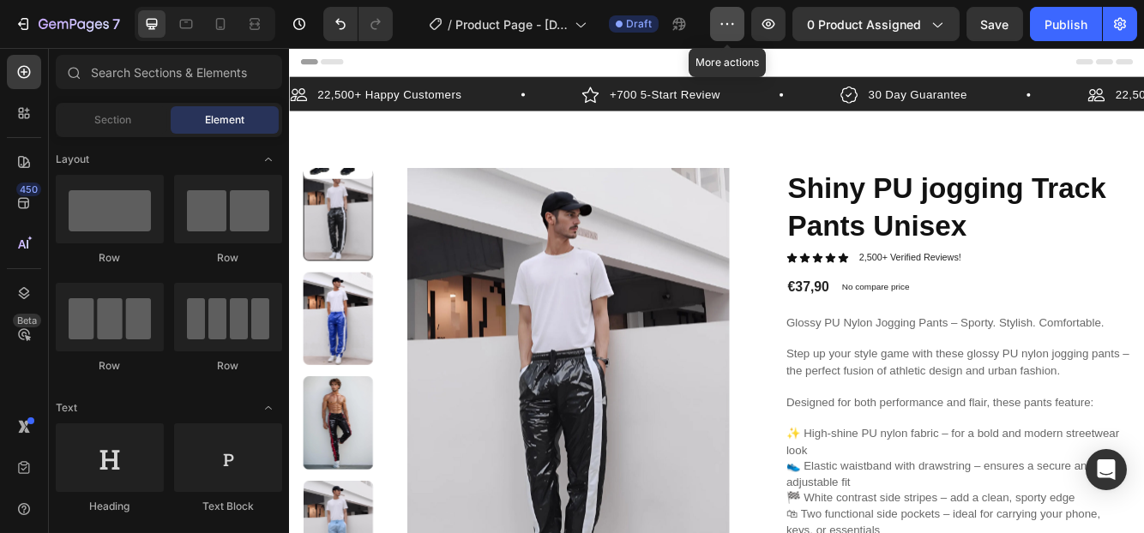
click at [736, 23] on icon "button" at bounding box center [726, 23] width 17 height 17
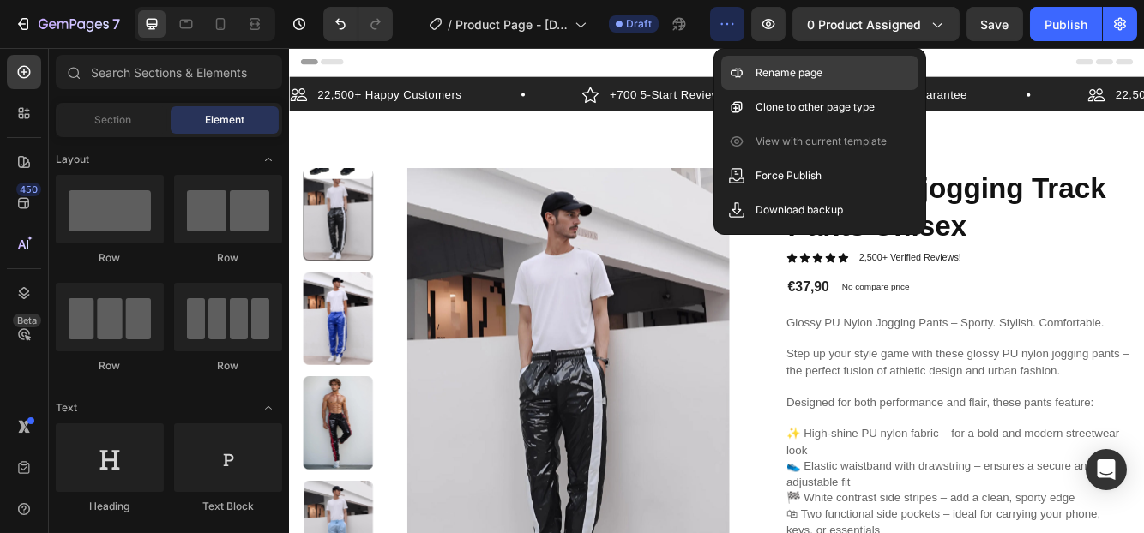
click at [792, 69] on p "Rename page" at bounding box center [788, 72] width 67 height 17
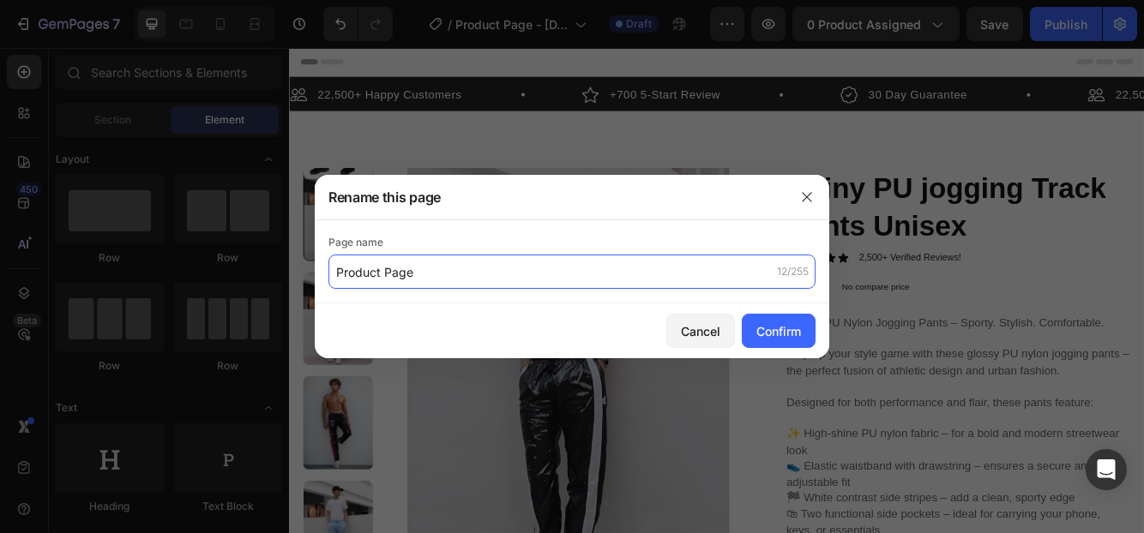
type input "Product Page"
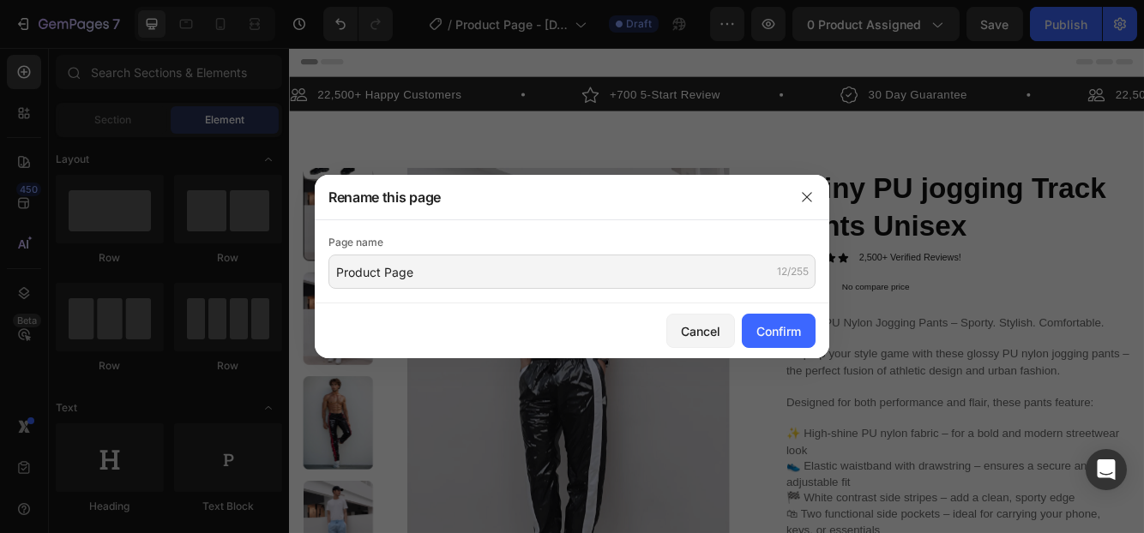
click at [776, 312] on div "Cancel Confirm" at bounding box center [572, 331] width 514 height 55
click at [776, 327] on div "Confirm" at bounding box center [778, 331] width 45 height 18
